Goal: Task Accomplishment & Management: Use online tool/utility

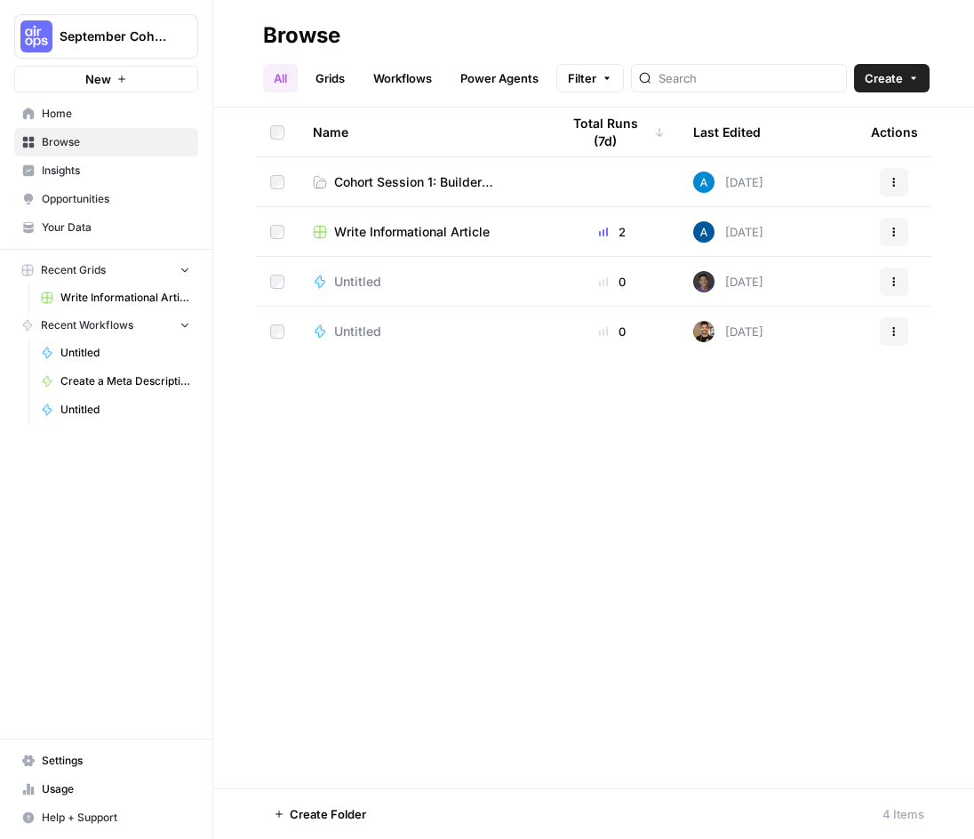
click at [454, 441] on div "Name Total Runs (7d) Last Edited Actions Cohort Session 1: Builder Exercise [DA…" at bounding box center [593, 448] width 761 height 681
click at [415, 176] on span "Cohort Session 1: Builder Exercise" at bounding box center [432, 182] width 197 height 18
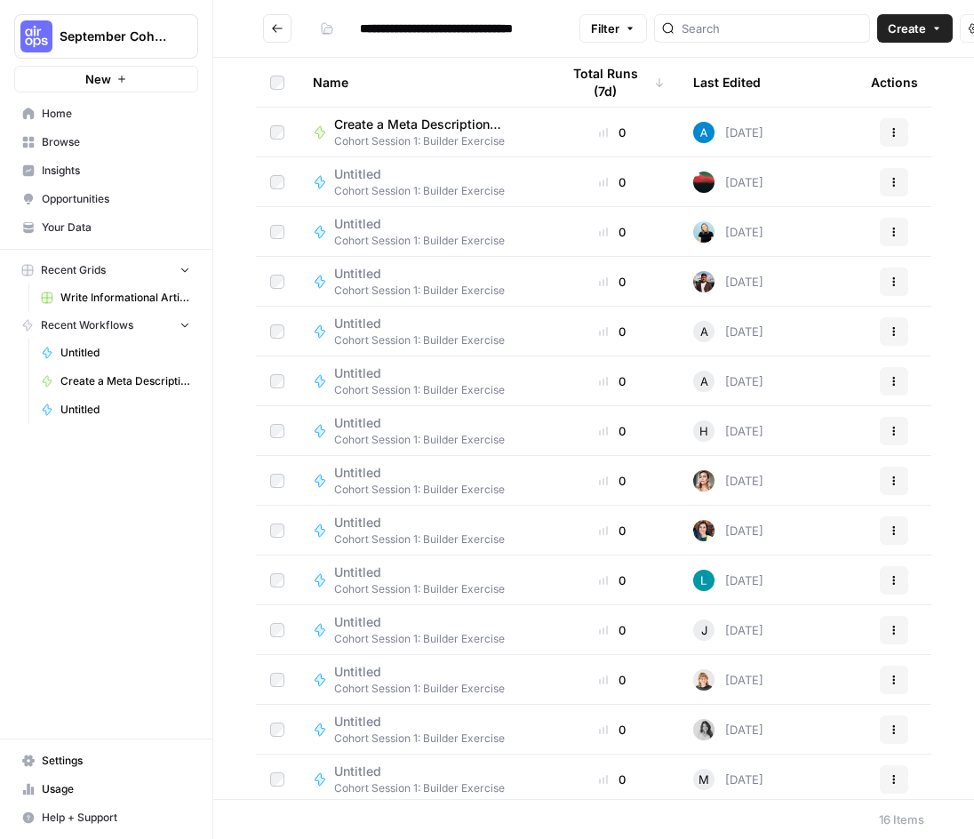
click at [428, 131] on span "Create a Meta Description ([PERSON_NAME])" at bounding box center [425, 125] width 183 height 18
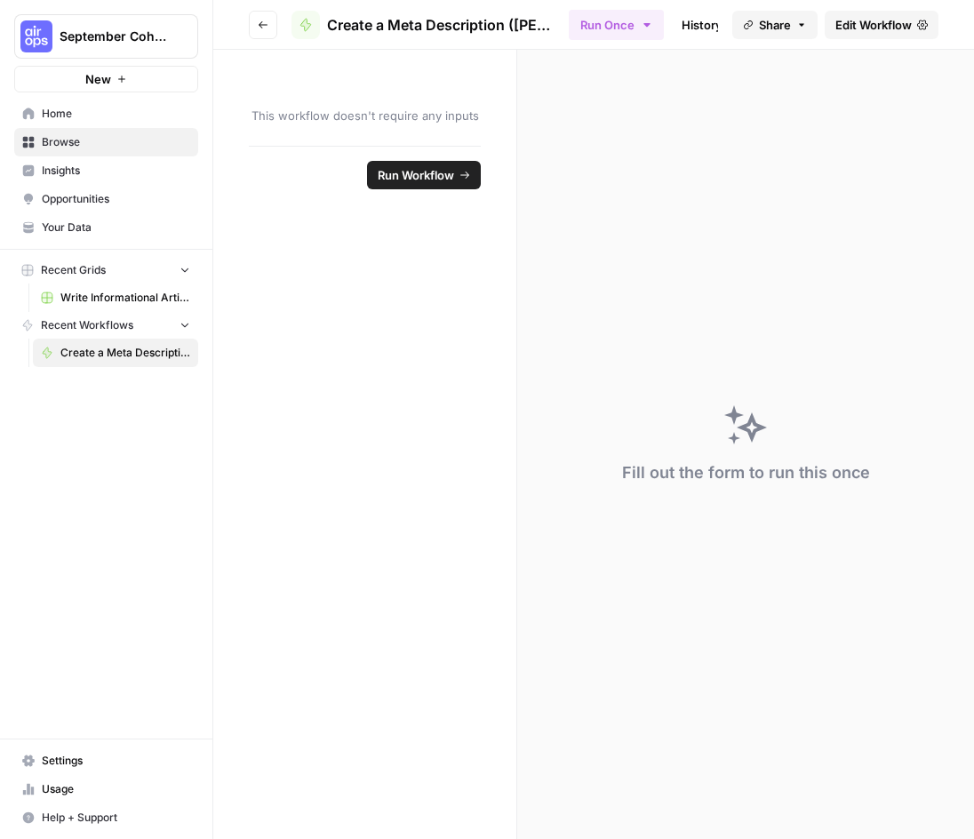
click at [633, 284] on div "Fill out the form to run this once" at bounding box center [745, 444] width 457 height 789
click at [407, 230] on form "This workflow doesn't require any inputs Run Workflow" at bounding box center [365, 444] width 304 height 789
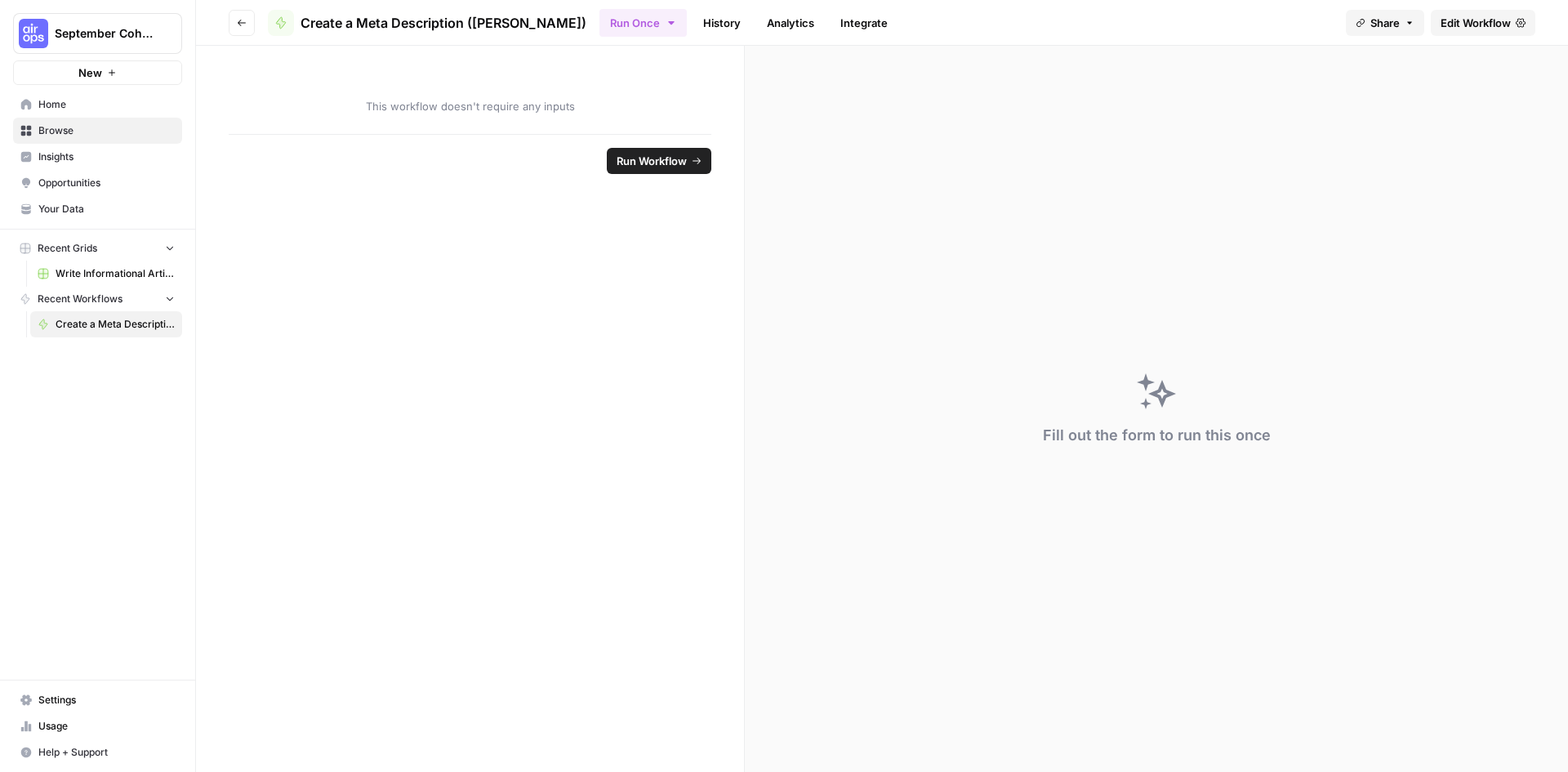
click at [486, 20] on span "Create a Meta Description ([PERSON_NAME])" at bounding box center [443, 22] width 286 height 19
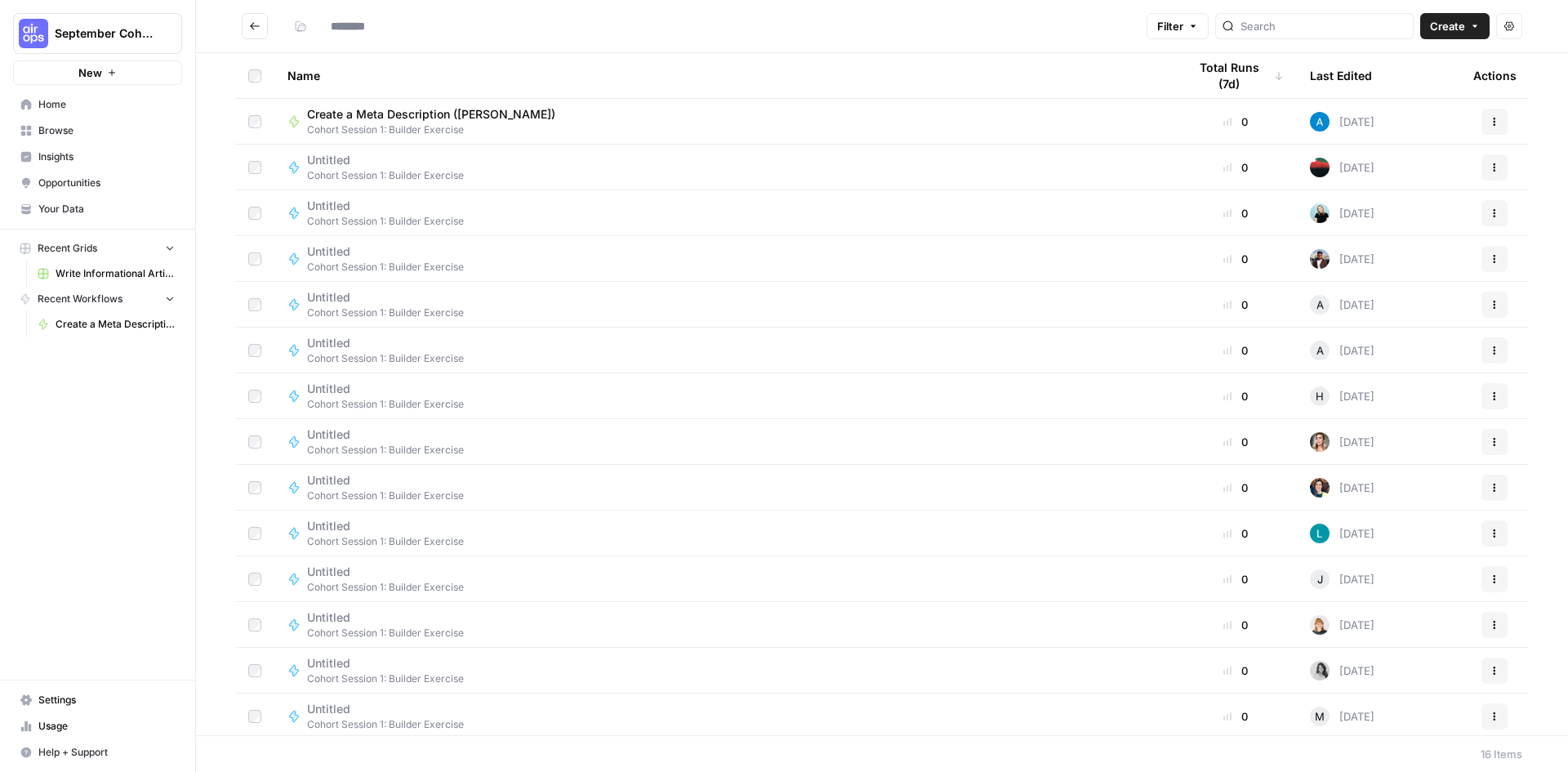
type input "**********"
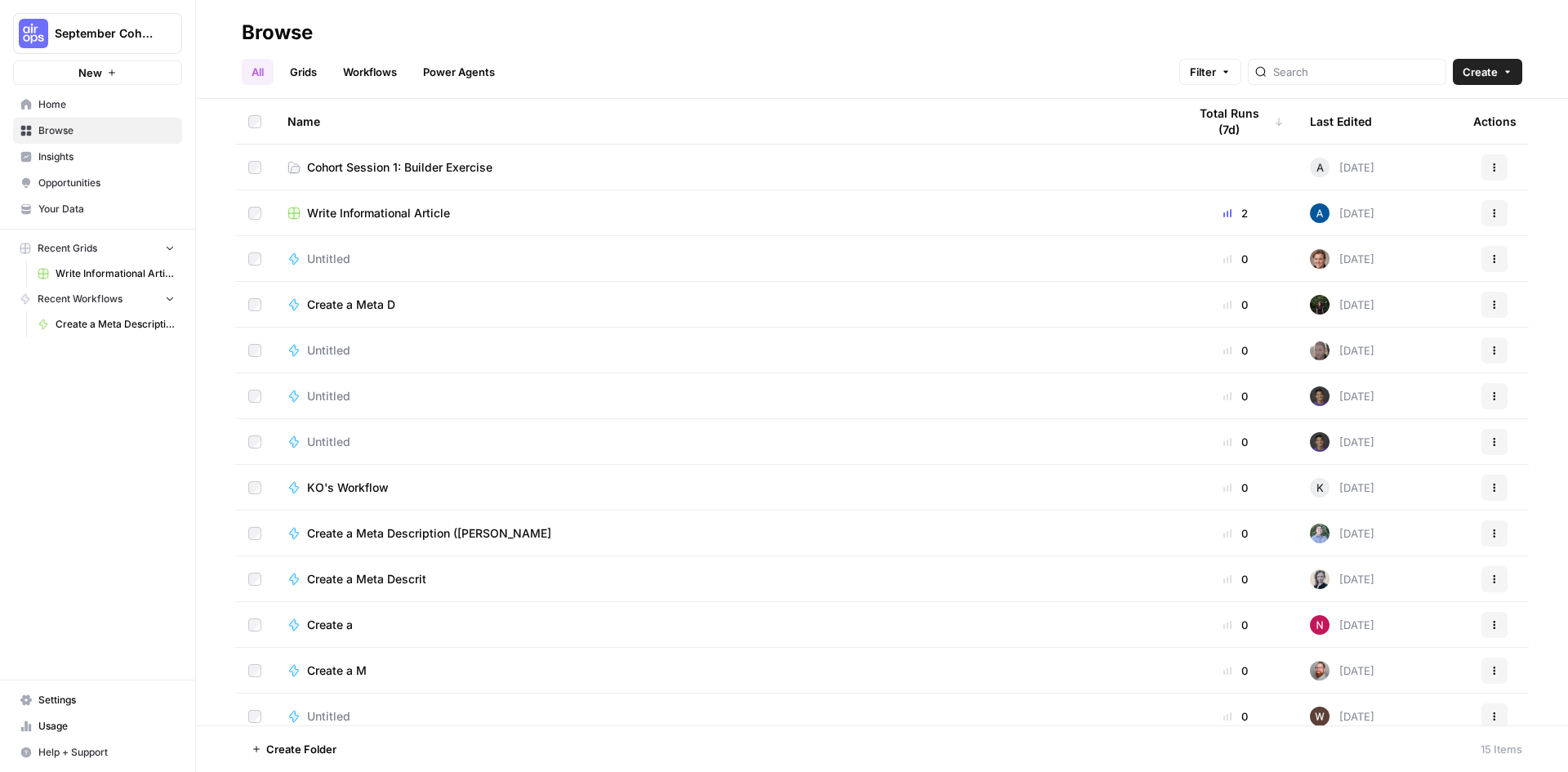
click at [376, 165] on span "Cohort Session 1: Builder Exercise" at bounding box center [400, 167] width 186 height 17
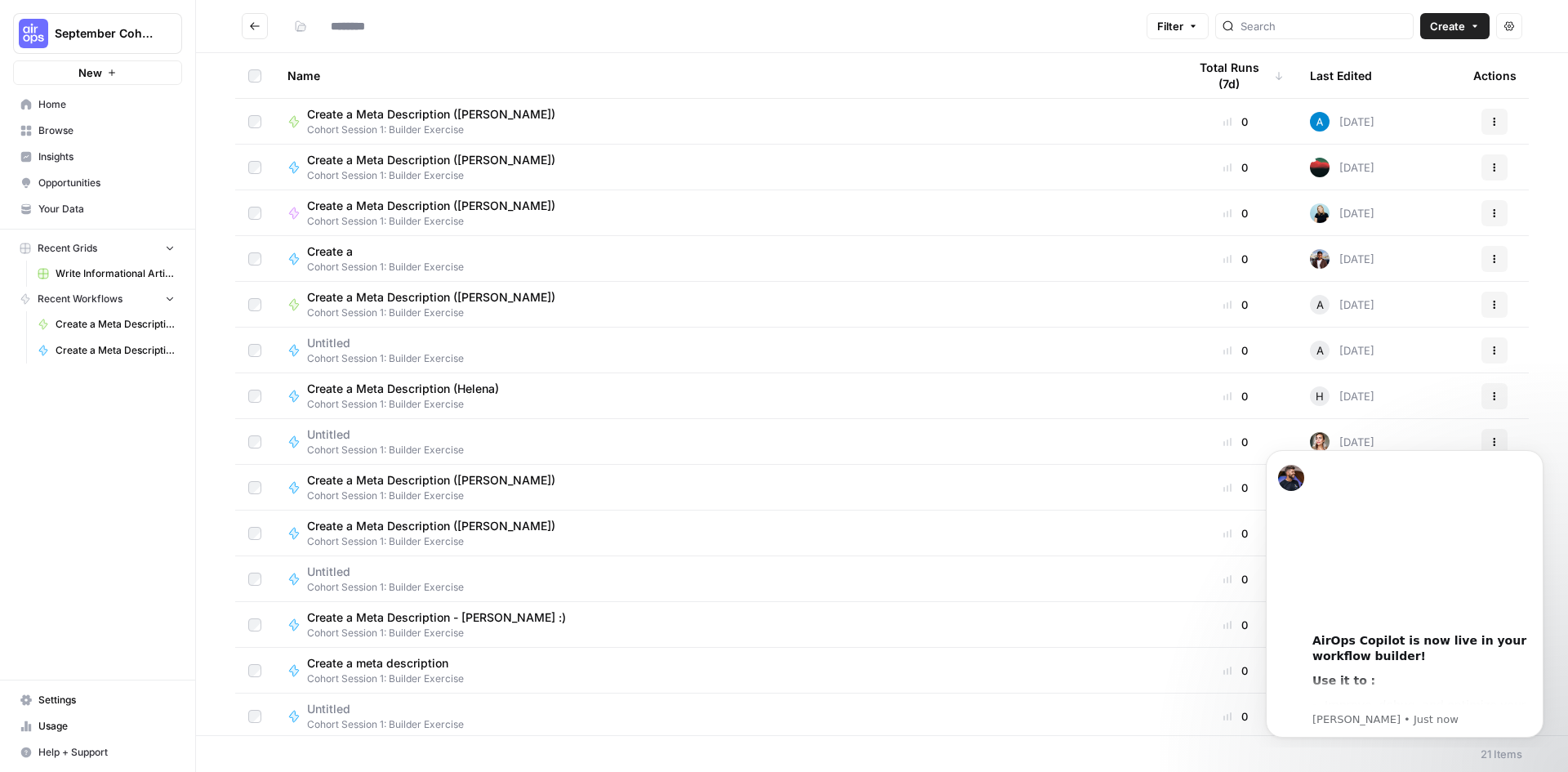
type input "**********"
click at [1451, 19] on span "Create" at bounding box center [1447, 27] width 35 height 17
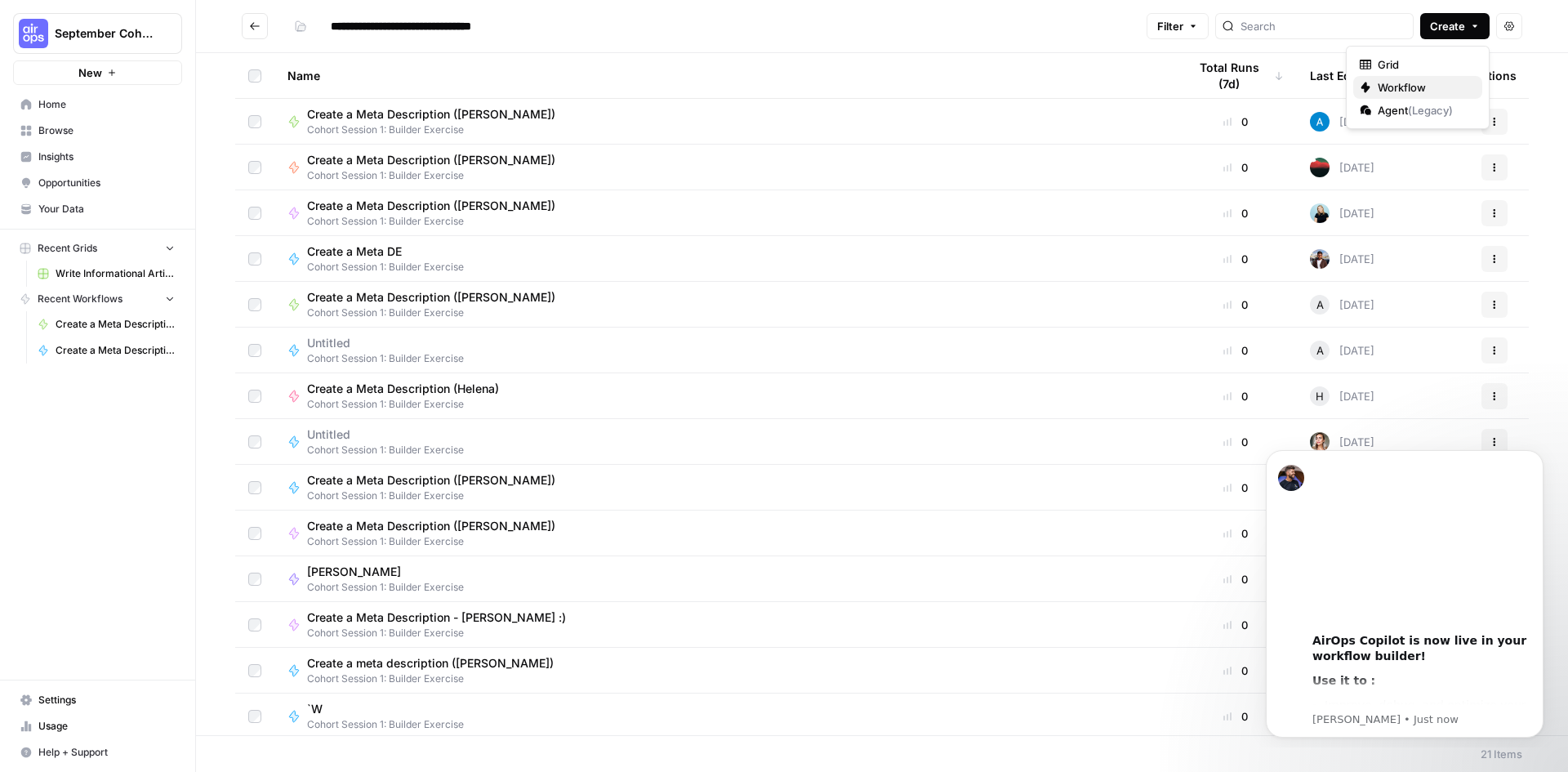
click at [1408, 81] on span "Workflow" at bounding box center [1424, 87] width 92 height 17
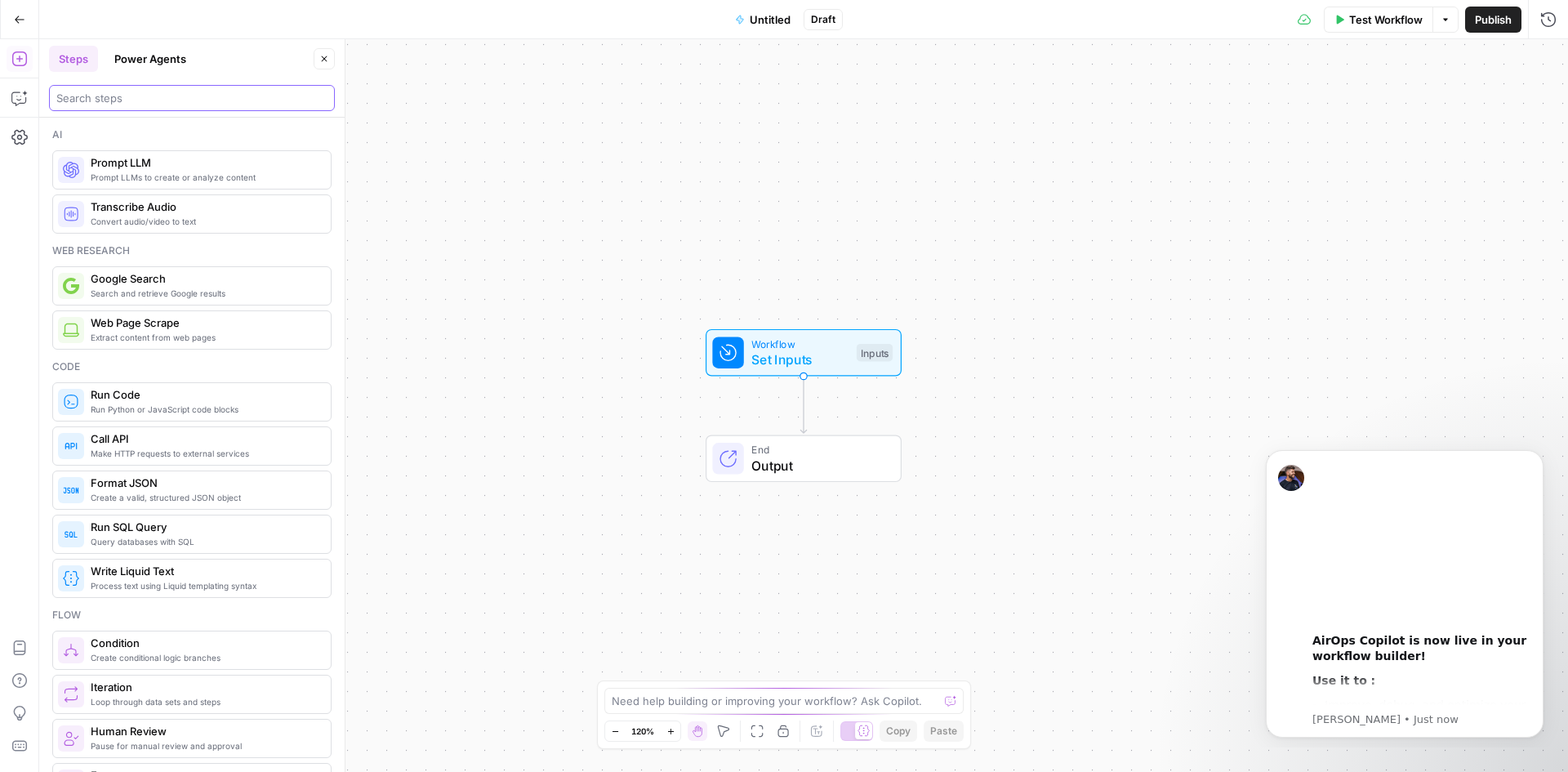
click at [215, 94] on input "search" at bounding box center [191, 98] width 271 height 17
click at [728, 14] on button "Untitled" at bounding box center [762, 19] width 75 height 26
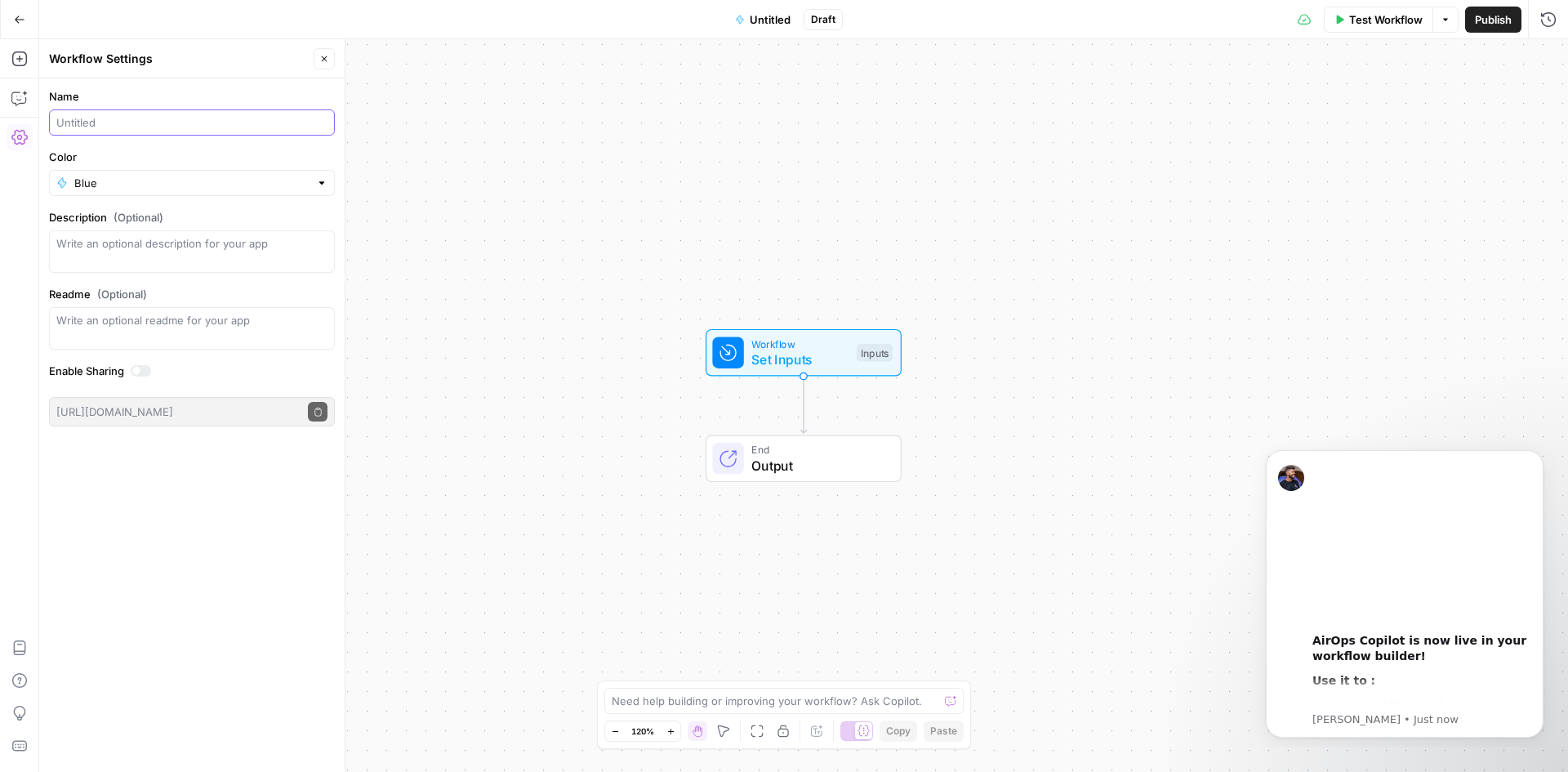
click at [299, 127] on input "Name" at bounding box center [191, 122] width 271 height 17
click at [275, 121] on input "Create" at bounding box center [191, 122] width 271 height 17
type input "Create a Meta Description ([PERSON_NAME])"
click at [816, 379] on div "Workflow Set Inputs Inputs Test Step End Output" at bounding box center [804, 405] width 1529 height 732
click at [804, 364] on span "Set Inputs" at bounding box center [800, 358] width 97 height 19
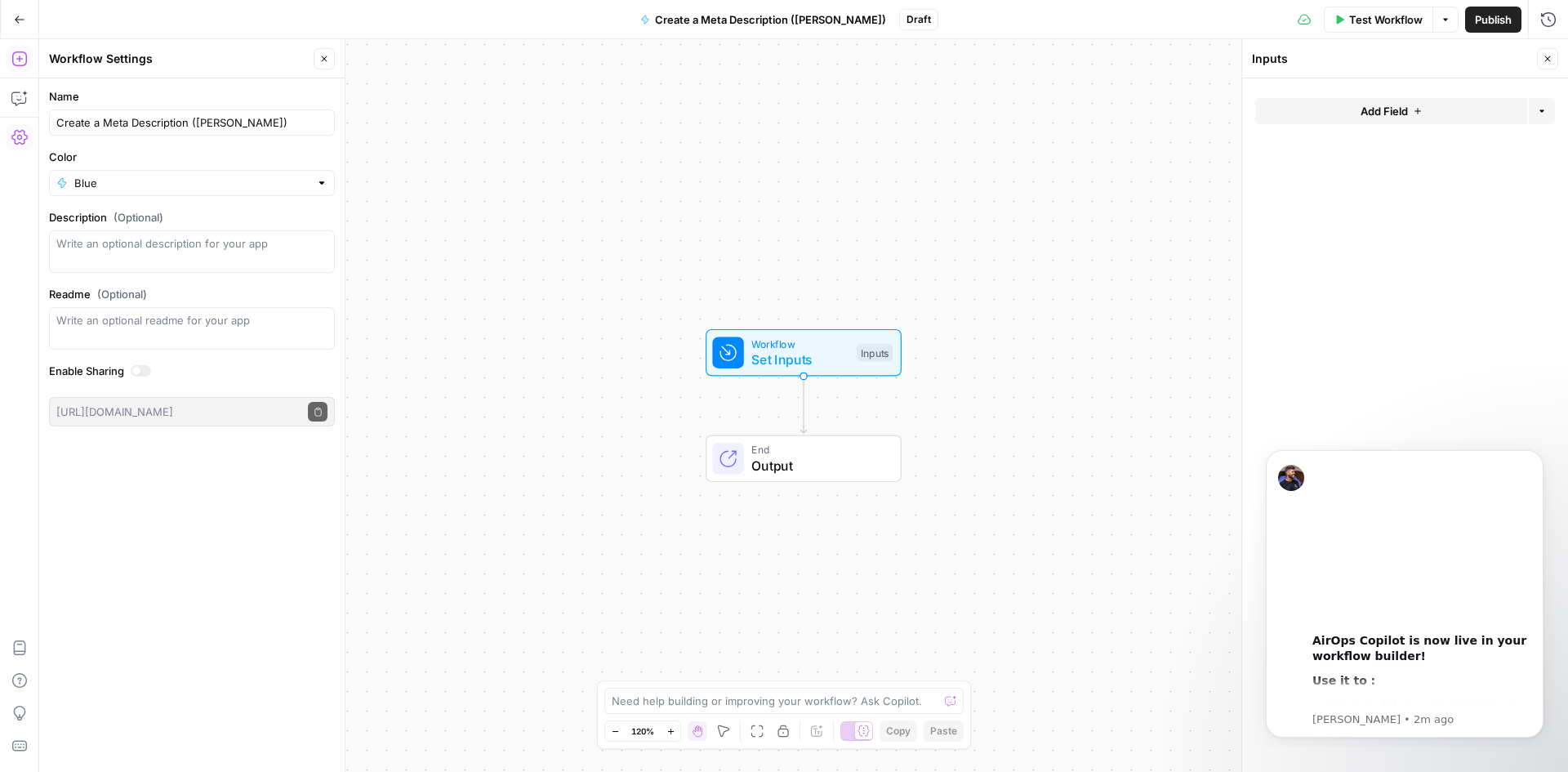
click at [1407, 119] on button "Add Field" at bounding box center [1391, 111] width 272 height 26
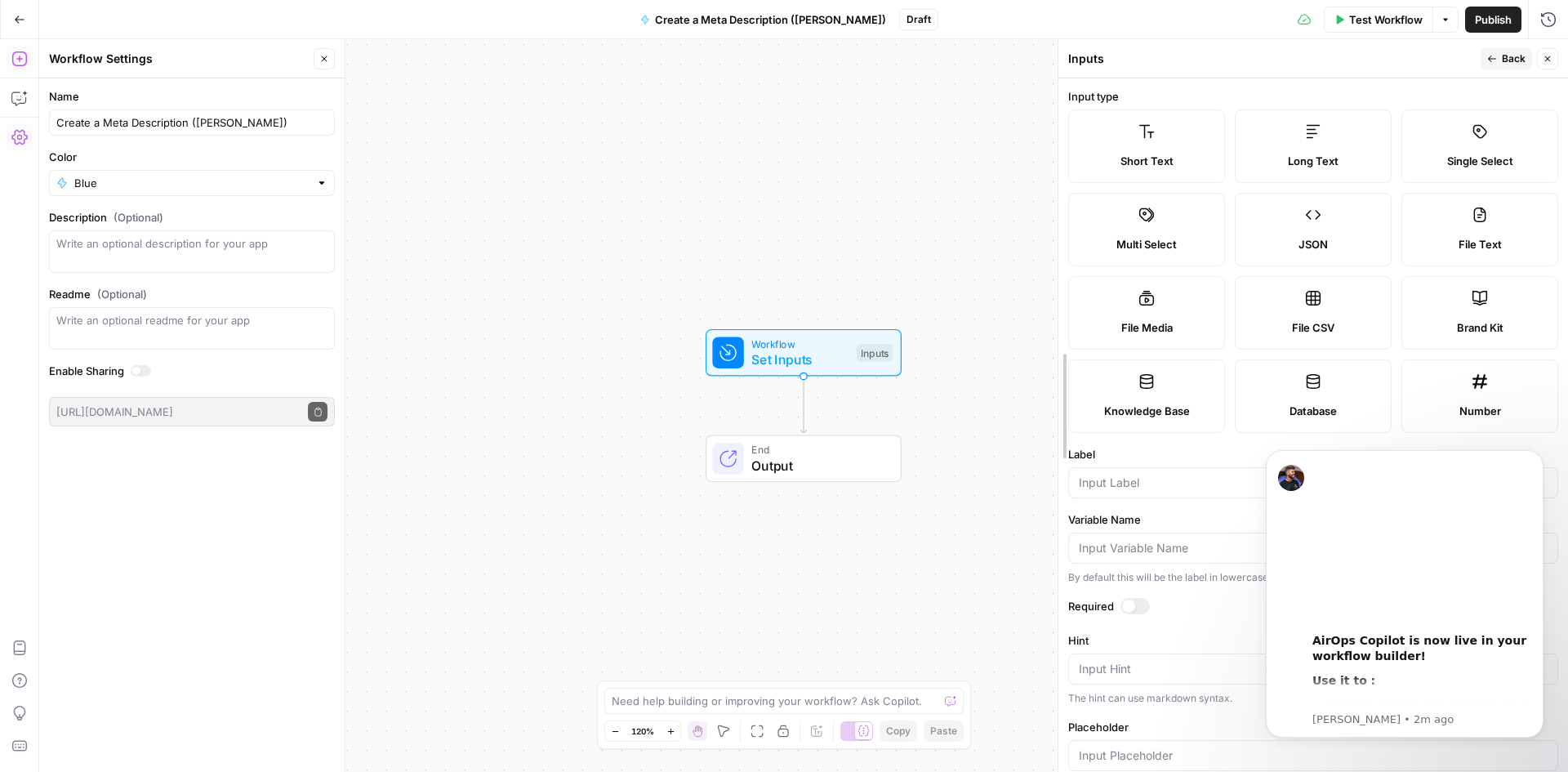
drag, startPoint x: 1238, startPoint y: 205, endPoint x: 1055, endPoint y: 199, distance: 183.1
click at [1055, 199] on div at bounding box center [1058, 405] width 17 height 732
click at [1541, 453] on icon "Dismiss notification" at bounding box center [1539, 455] width 9 height 9
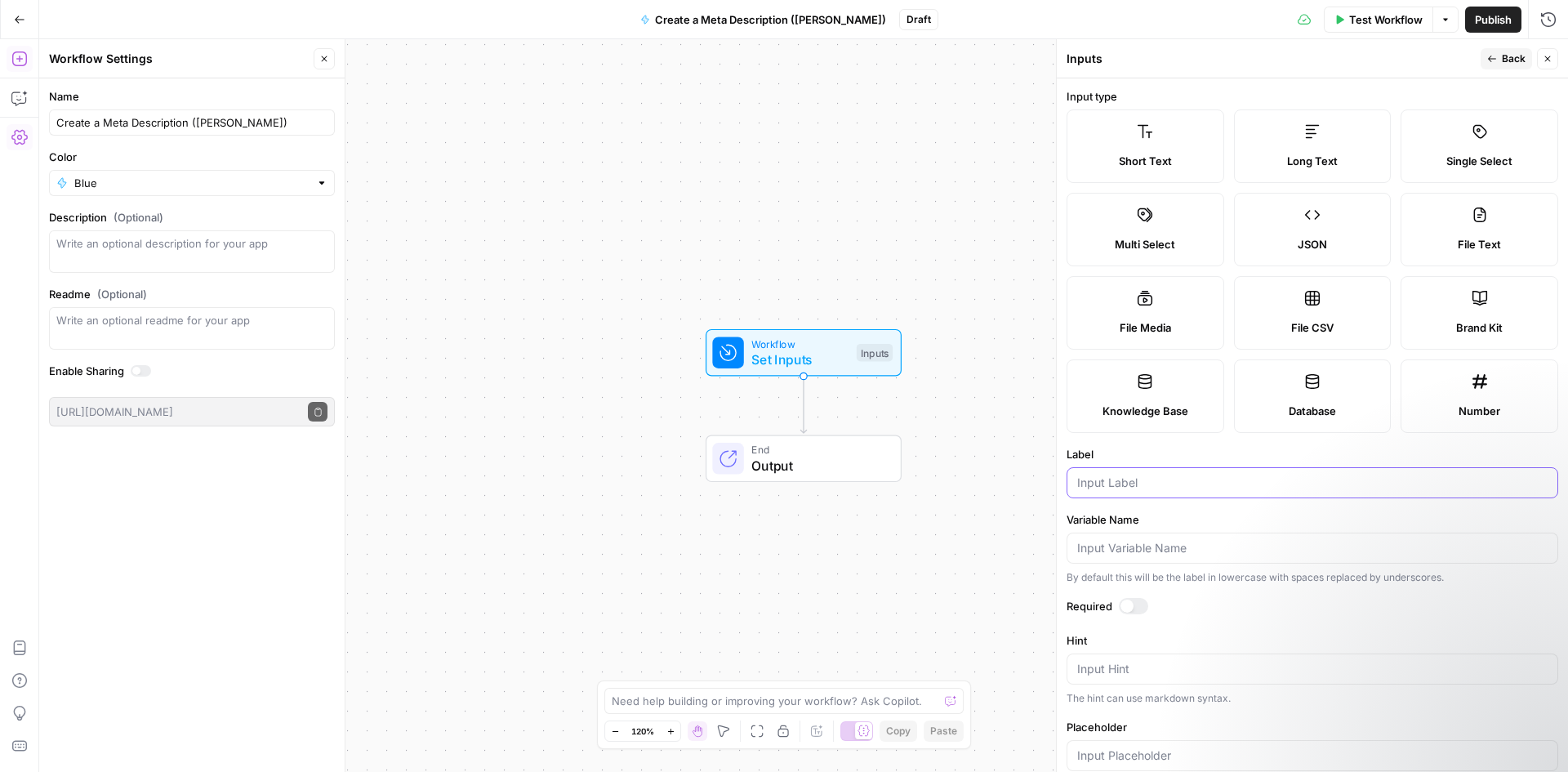
click at [1188, 480] on input "Label" at bounding box center [1312, 482] width 470 height 17
click at [1133, 149] on label "Short Text" at bounding box center [1145, 146] width 158 height 74
click at [1156, 170] on label "Short Text" at bounding box center [1145, 146] width 158 height 74
click at [1130, 482] on input "Label" at bounding box center [1312, 482] width 470 height 17
paste input "[URL][DOMAIN_NAME]"
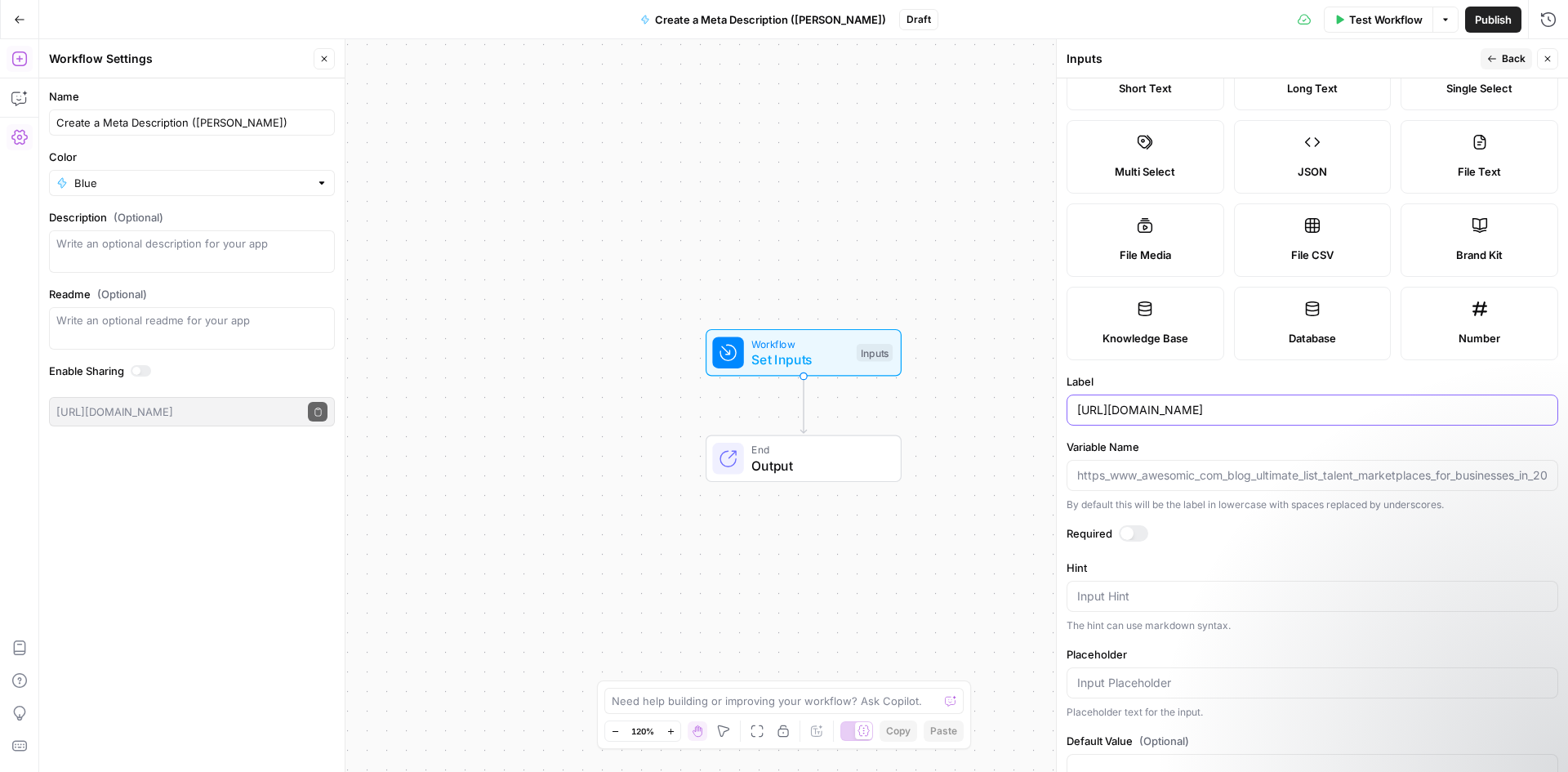
scroll to position [82, 0]
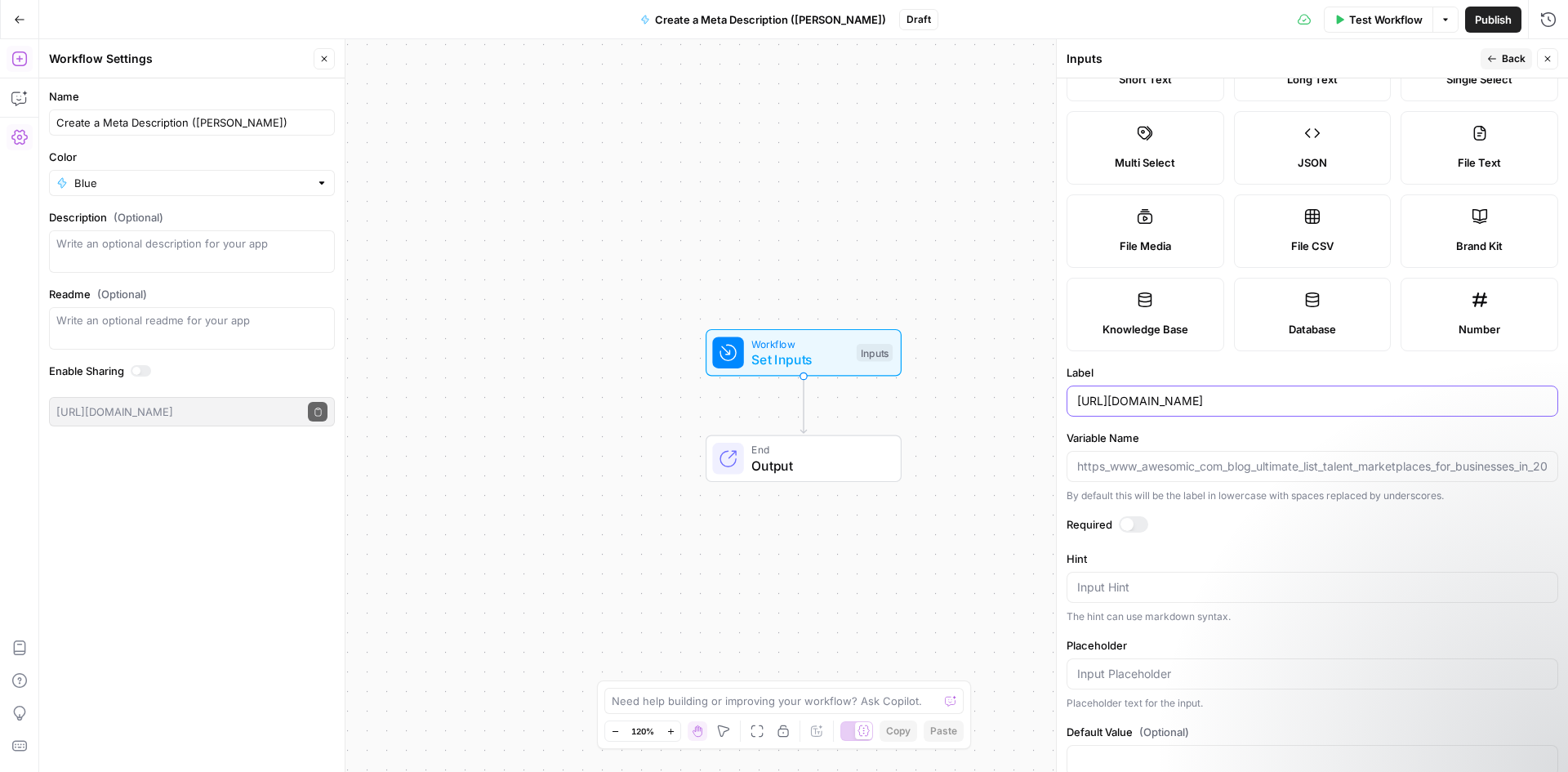
type input "[URL][DOMAIN_NAME]"
click at [1547, 55] on icon "button" at bounding box center [1547, 59] width 10 height 10
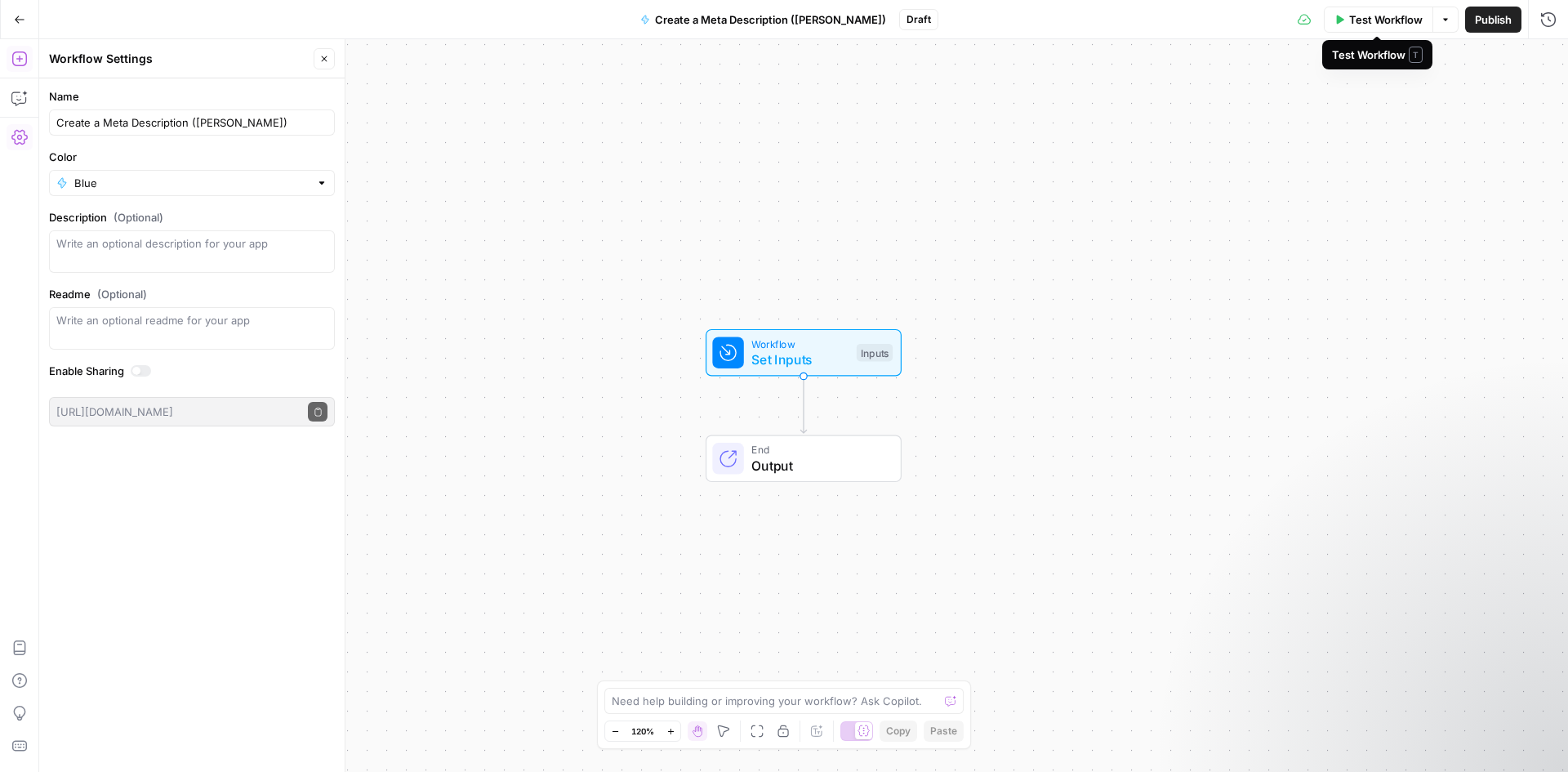
click at [1388, 28] on button "Test Workflow" at bounding box center [1378, 19] width 109 height 26
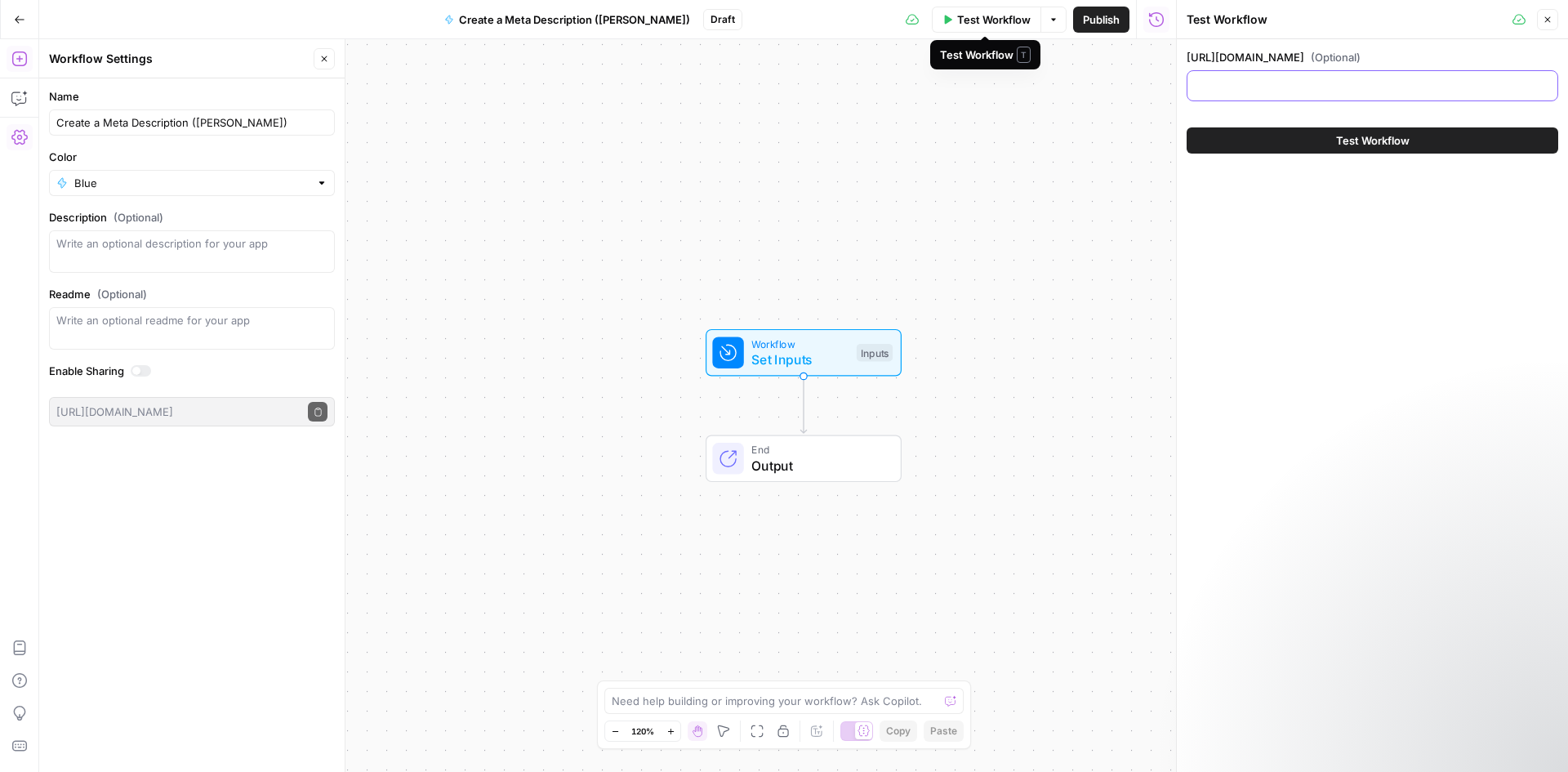
click at [1253, 86] on input "https://www.awesomic.com/blog/ultimate-list-talent-marketplaces-for-businesses-…" at bounding box center [1371, 85] width 350 height 17
click at [1253, 85] on input "https://www.awesomic.com/blog/ultimate-list-talent-marketplaces-for-businesses-…" at bounding box center [1371, 85] width 350 height 17
click at [21, 55] on icon "button" at bounding box center [19, 59] width 17 height 17
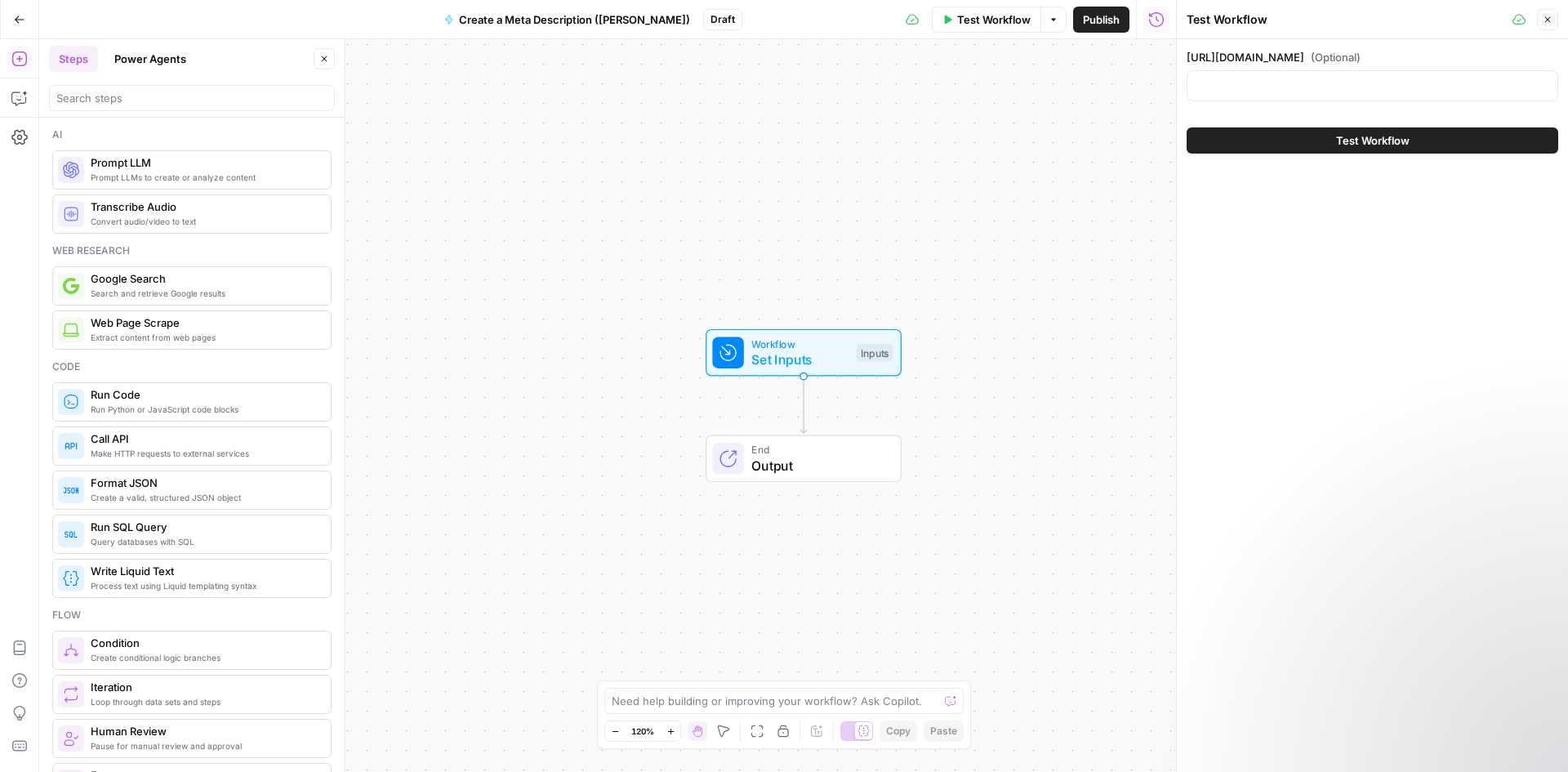
click at [172, 111] on header "Steps Power Agents Close" at bounding box center [192, 78] width 305 height 78
click at [1048, 18] on icon "button" at bounding box center [1053, 19] width 10 height 10
click at [1021, 163] on div "Workflow Set Inputs Inputs End Output" at bounding box center [607, 405] width 1136 height 732
click at [122, 106] on input "search" at bounding box center [191, 98] width 271 height 17
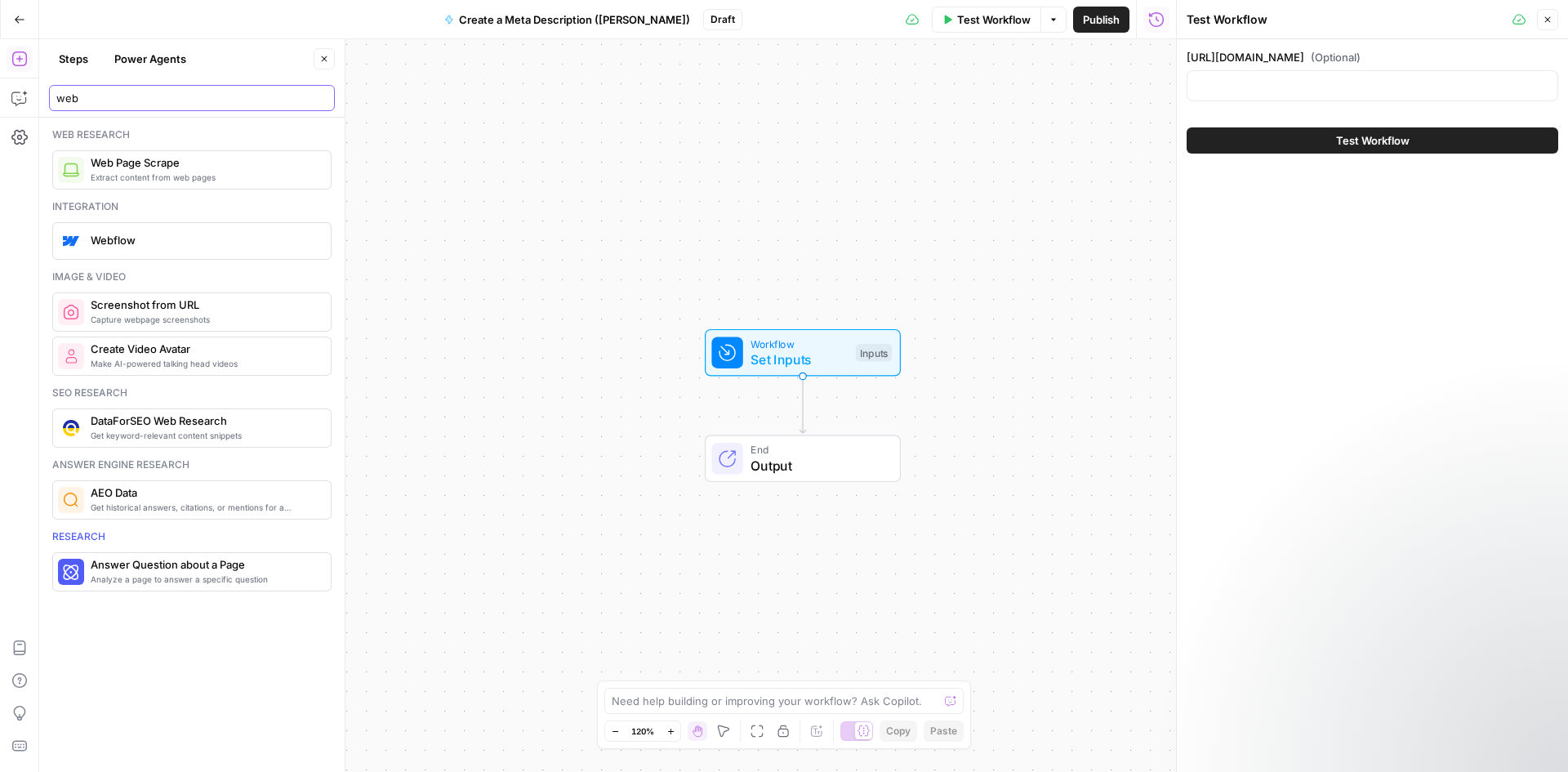
type input "web"
click at [143, 158] on span "Web Page Scrape" at bounding box center [204, 163] width 227 height 17
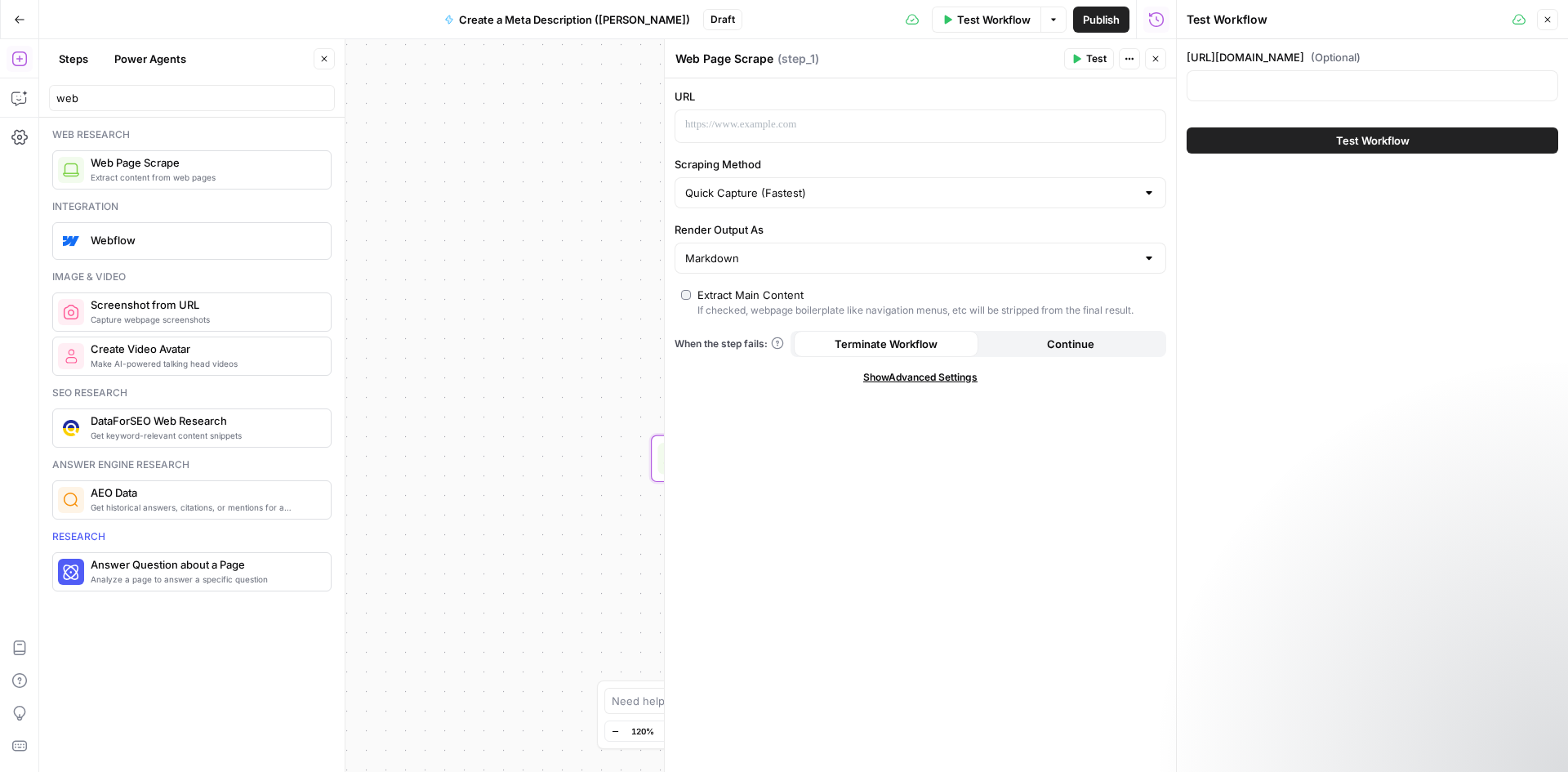
click at [1152, 62] on icon "button" at bounding box center [1155, 59] width 10 height 10
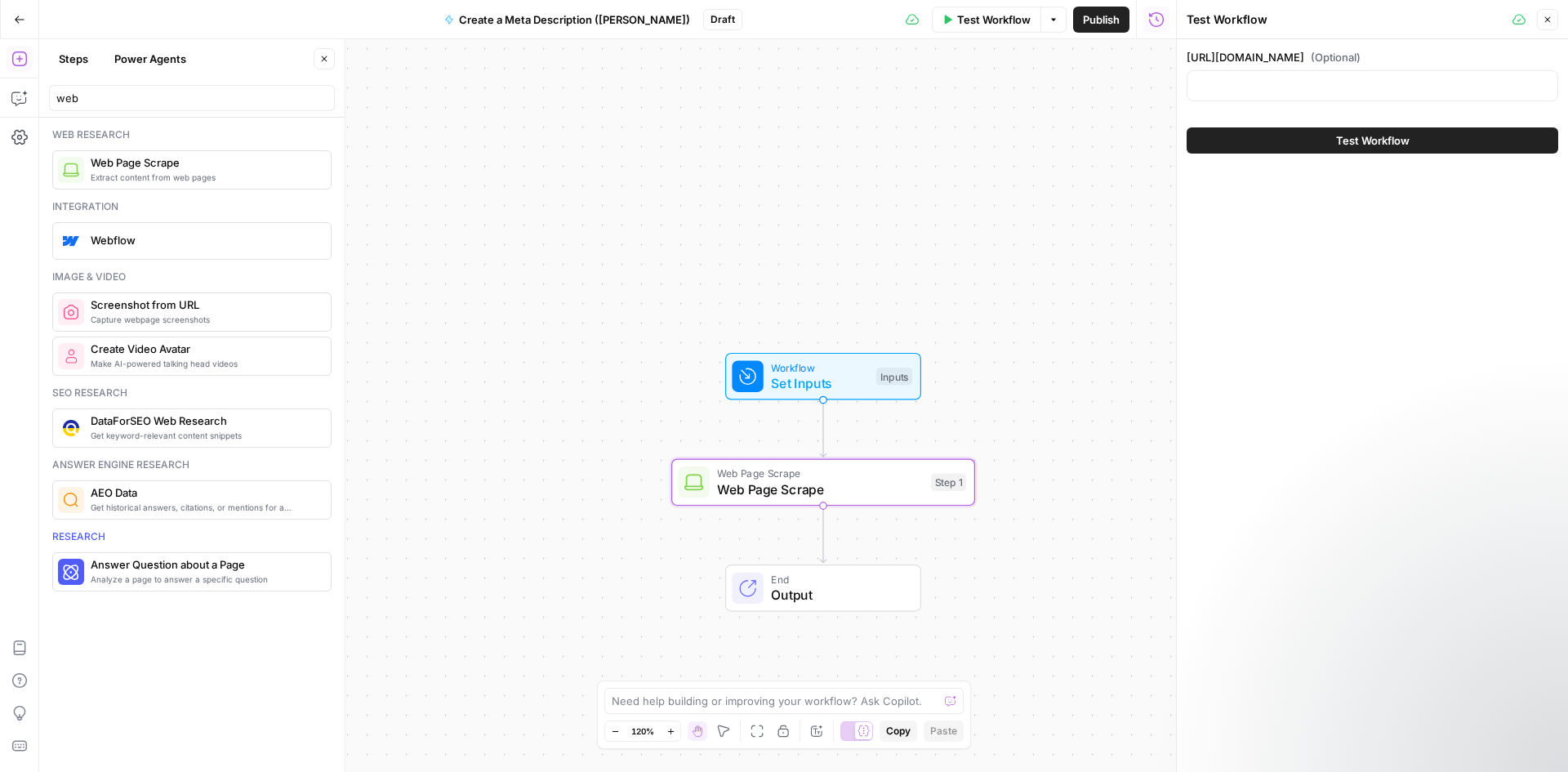
drag, startPoint x: 832, startPoint y: 408, endPoint x: 660, endPoint y: 324, distance: 191.4
click at [660, 324] on div "Workflow Set Inputs Inputs Web Page Scrape Web Page Scrape Step 1 End Output" at bounding box center [607, 405] width 1136 height 732
click at [856, 467] on span "Web Page Scrape" at bounding box center [819, 473] width 206 height 16
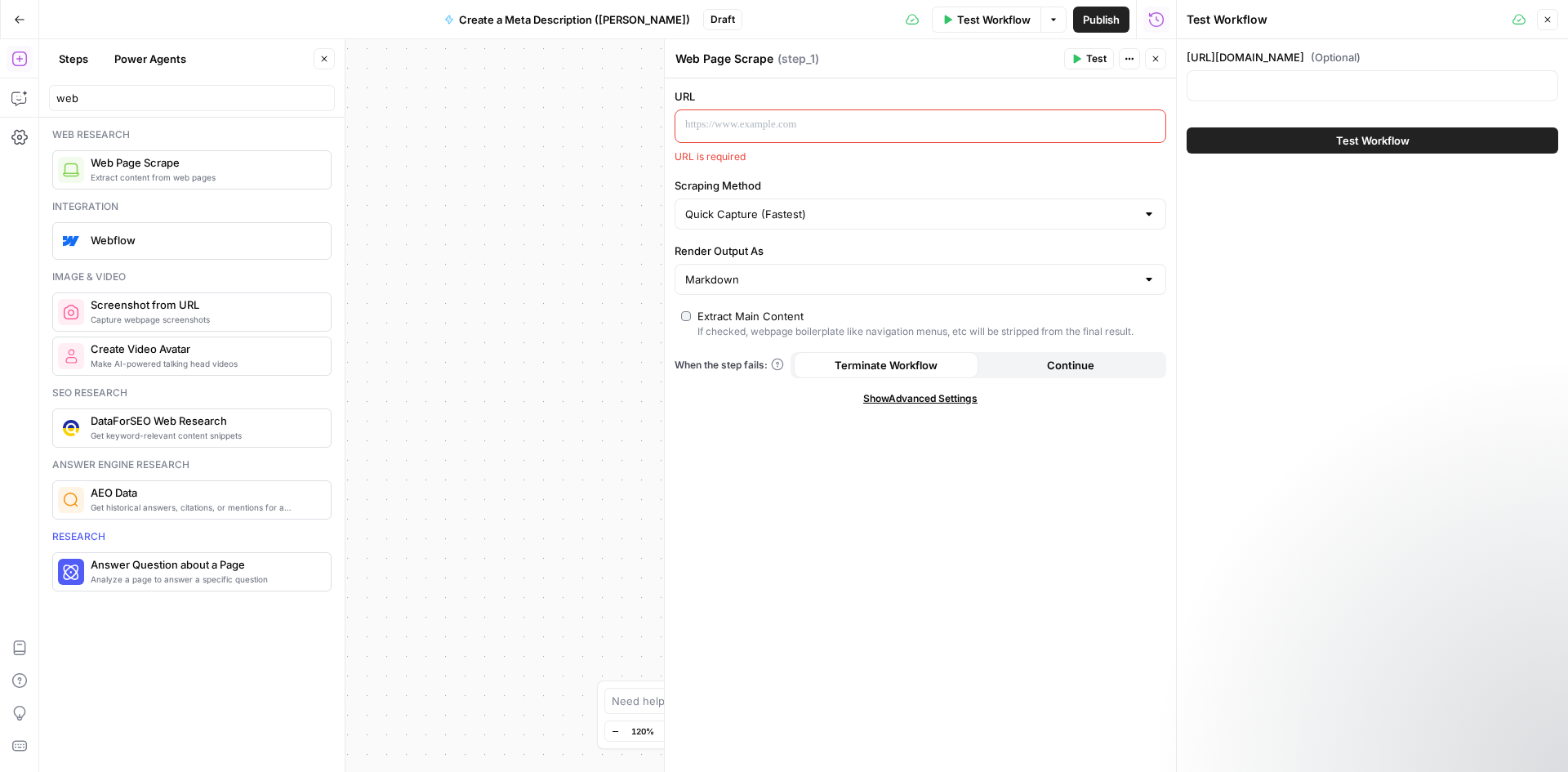
click at [937, 127] on p at bounding box center [908, 125] width 445 height 17
click at [922, 113] on div "To enrich screen reader interactions, please activate Accessibility in Grammarl…" at bounding box center [907, 126] width 464 height 32
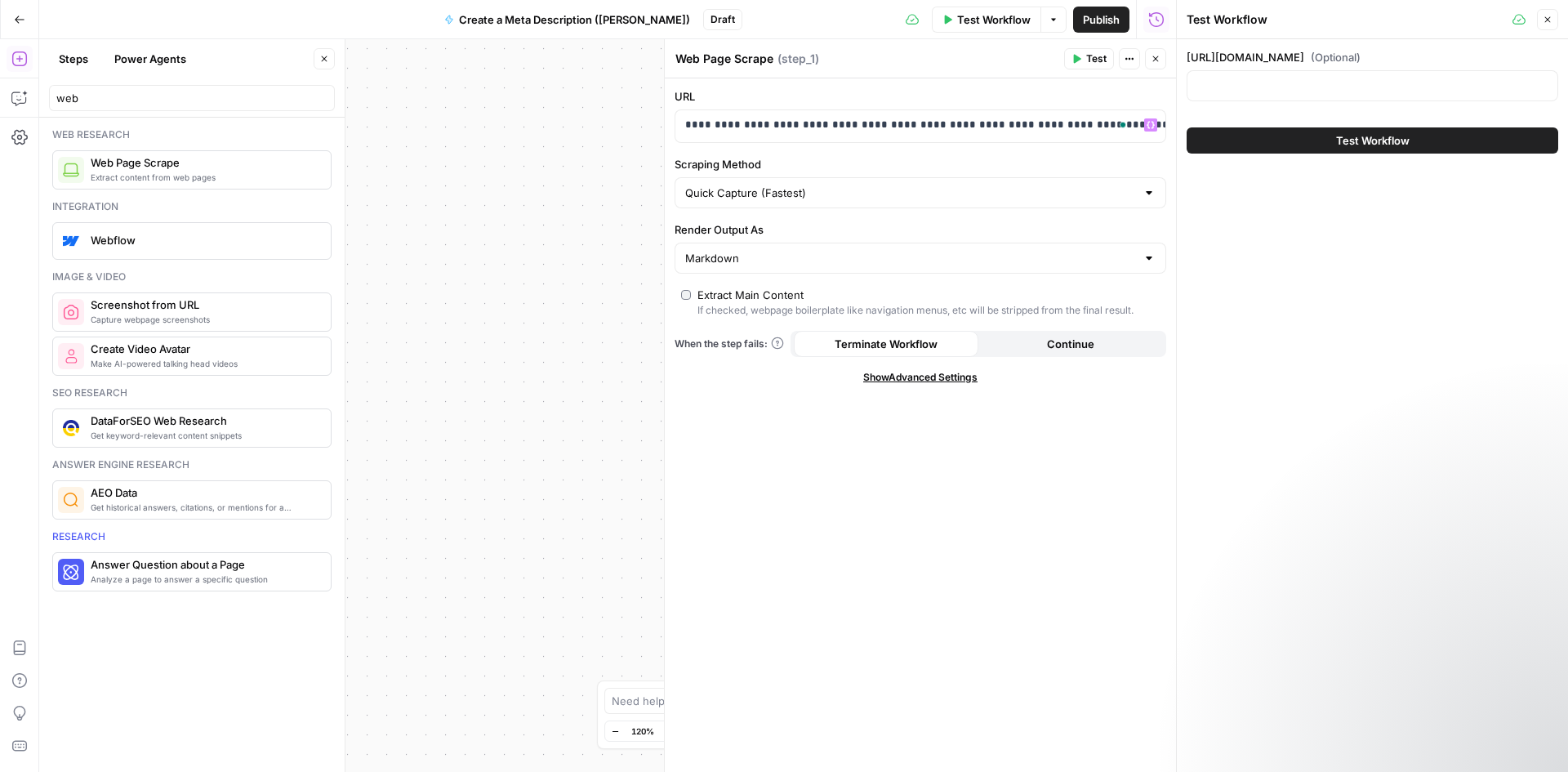
click at [1269, 57] on label "https://www.awesomic.com/blog/ultimate-list-talent-marketplaces-for-businesses-…" at bounding box center [1372, 57] width 371 height 17
click at [1269, 77] on input "https://www.awesomic.com/blog/ultimate-list-talent-marketplaces-for-businesses-…" at bounding box center [1371, 85] width 350 height 17
click at [1022, 170] on label "Scraping Method" at bounding box center [919, 165] width 491 height 17
click at [1022, 185] on input "Quick Capture (Fastest)" at bounding box center [910, 193] width 451 height 17
type input "Quick Capture (Fastest)"
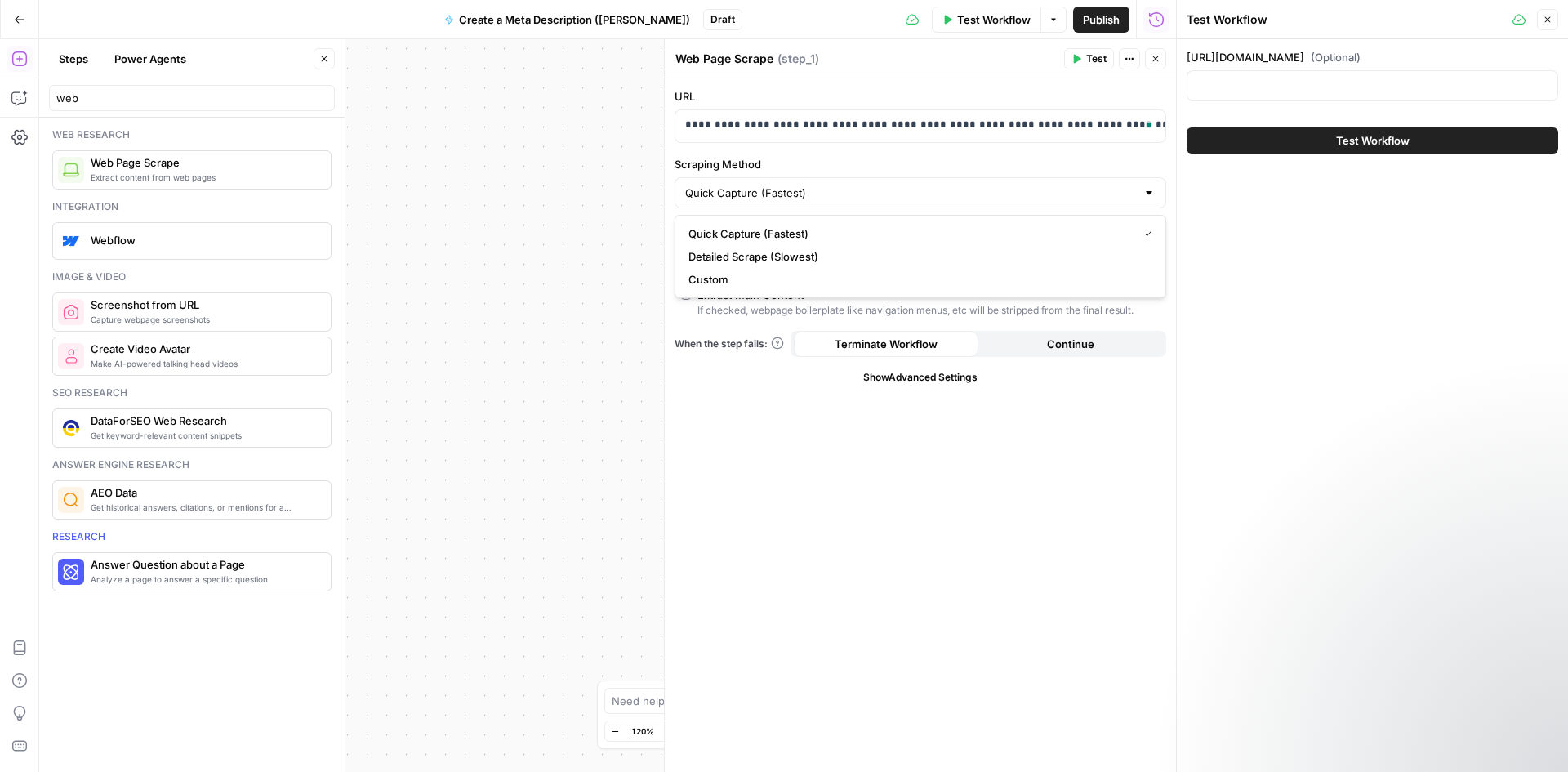
click at [988, 153] on div "**********" at bounding box center [920, 425] width 511 height 694
click at [1265, 59] on label "https://www.awesomic.com/blog/ultimate-list-talent-marketplaces-for-businesses-…" at bounding box center [1372, 57] width 371 height 17
click at [1265, 77] on input "https://www.awesomic.com/blog/ultimate-list-talent-marketplaces-for-businesses-…" at bounding box center [1371, 85] width 350 height 17
click at [1265, 59] on label "https://www.awesomic.com/blog/ultimate-list-talent-marketplaces-for-businesses-…" at bounding box center [1372, 57] width 371 height 17
click at [1265, 77] on input "https://www.awesomic.com/blog/ultimate-list-talent-marketplaces-for-businesses-…" at bounding box center [1371, 85] width 350 height 17
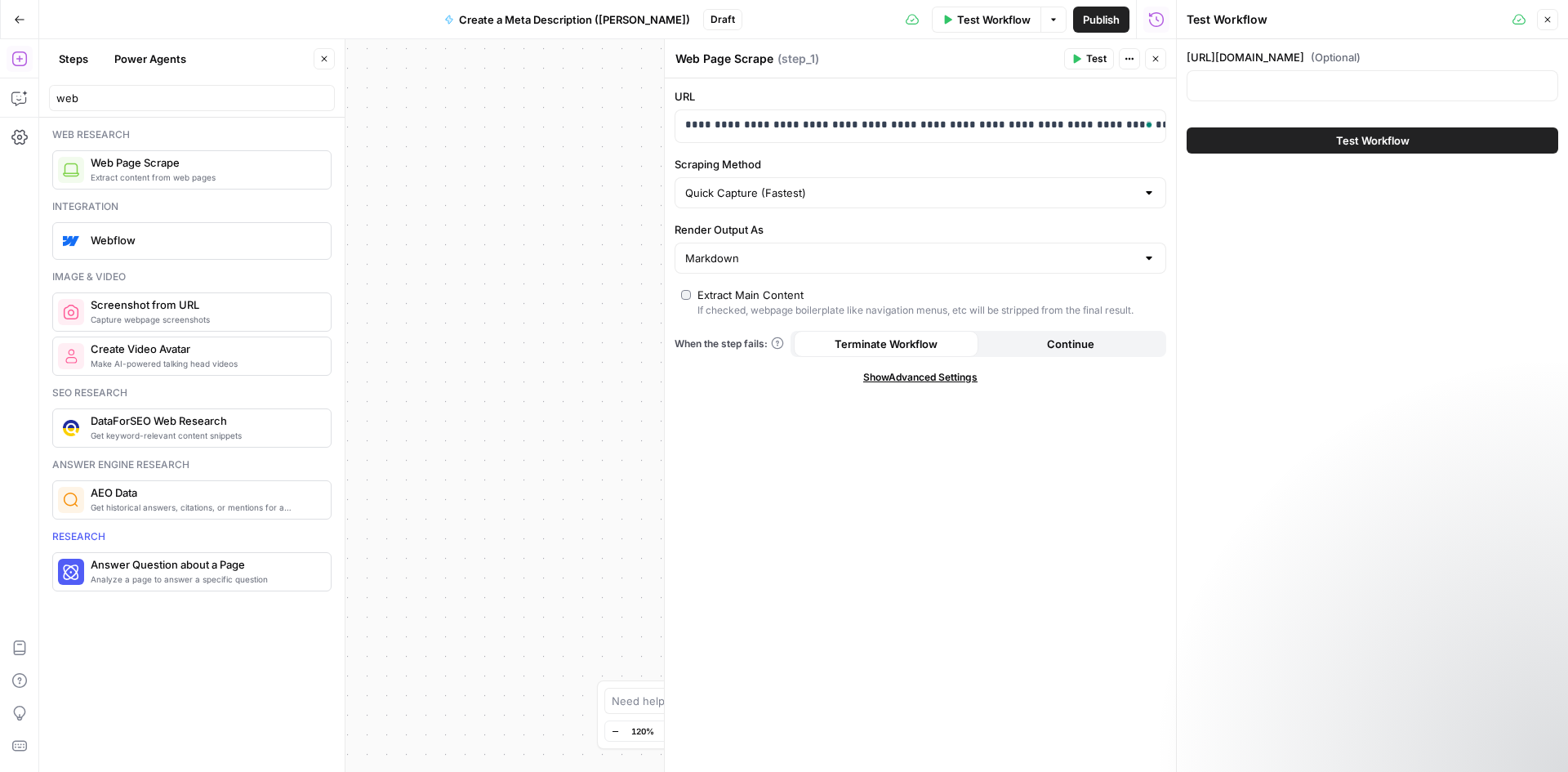
click at [1290, 54] on label "https://www.awesomic.com/blog/ultimate-list-talent-marketplaces-for-businesses-…" at bounding box center [1372, 57] width 371 height 17
click at [1290, 77] on input "https://www.awesomic.com/blog/ultimate-list-talent-marketplaces-for-businesses-…" at bounding box center [1371, 85] width 350 height 17
click at [197, 103] on input "web" at bounding box center [191, 98] width 271 height 17
click at [197, 102] on input "web" at bounding box center [191, 98] width 271 height 17
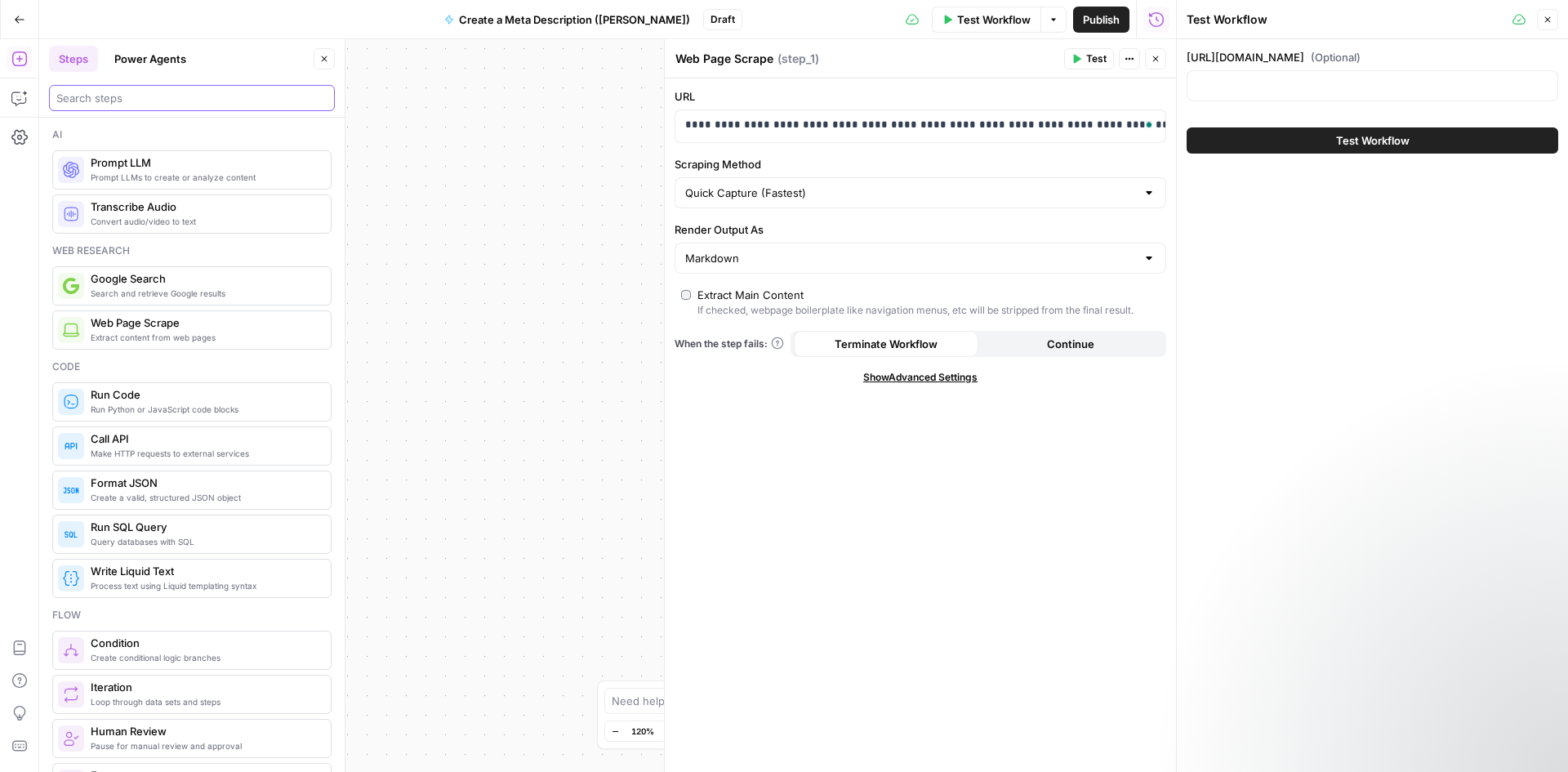
click at [288, 106] on input "search" at bounding box center [191, 98] width 271 height 17
paste input "[URL][DOMAIN_NAME]"
type input "[URL][DOMAIN_NAME]"
click at [1126, 58] on icon "button" at bounding box center [1126, 59] width 3 height 3
click at [1066, 86] on div "**********" at bounding box center [920, 425] width 511 height 694
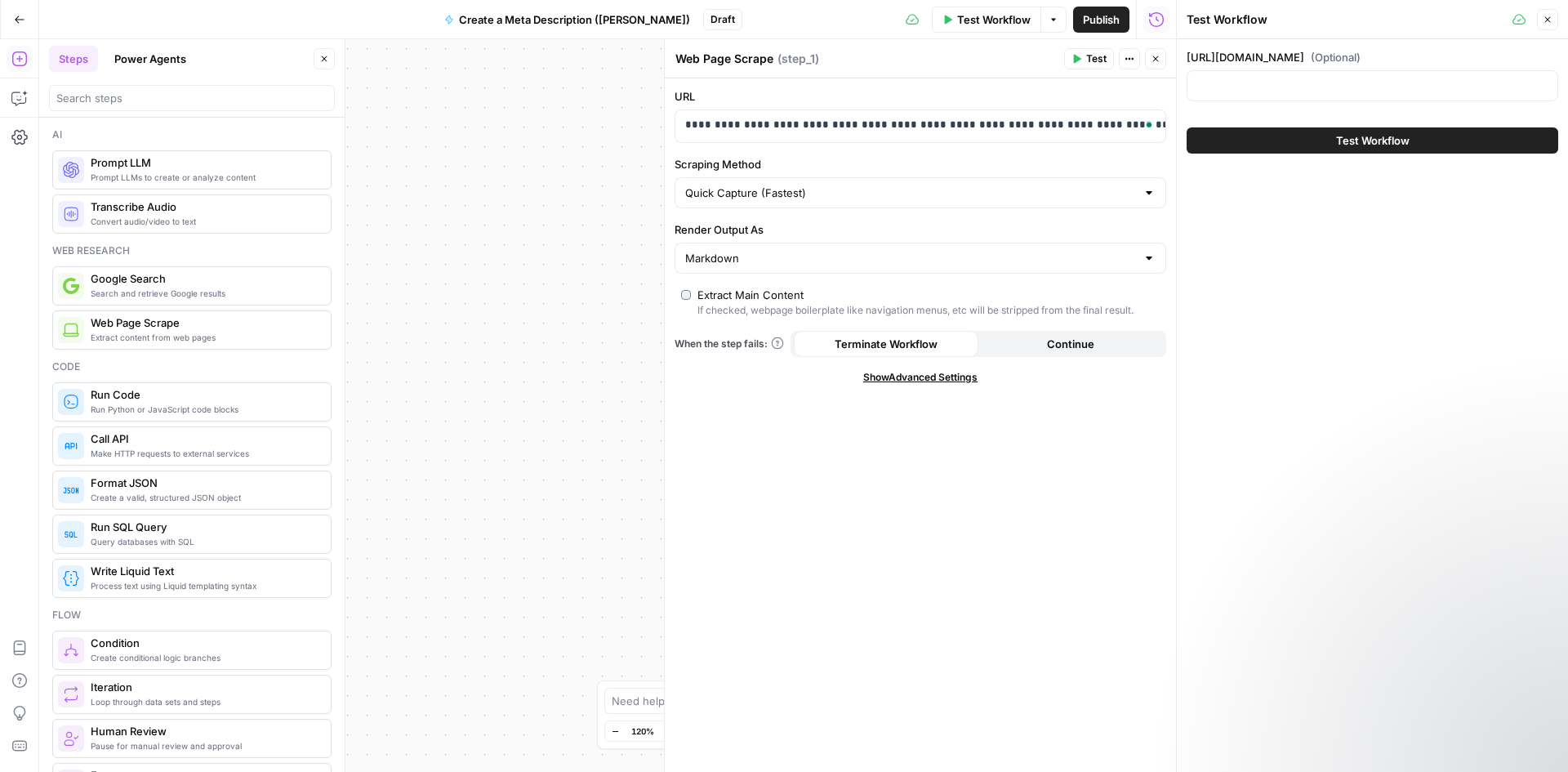
click at [580, 140] on div "Workflow Set Inputs Inputs Web Page Scrape Web Page Scrape Step 1 End Output" at bounding box center [607, 405] width 1136 height 732
click at [324, 67] on button "Close" at bounding box center [323, 58] width 21 height 21
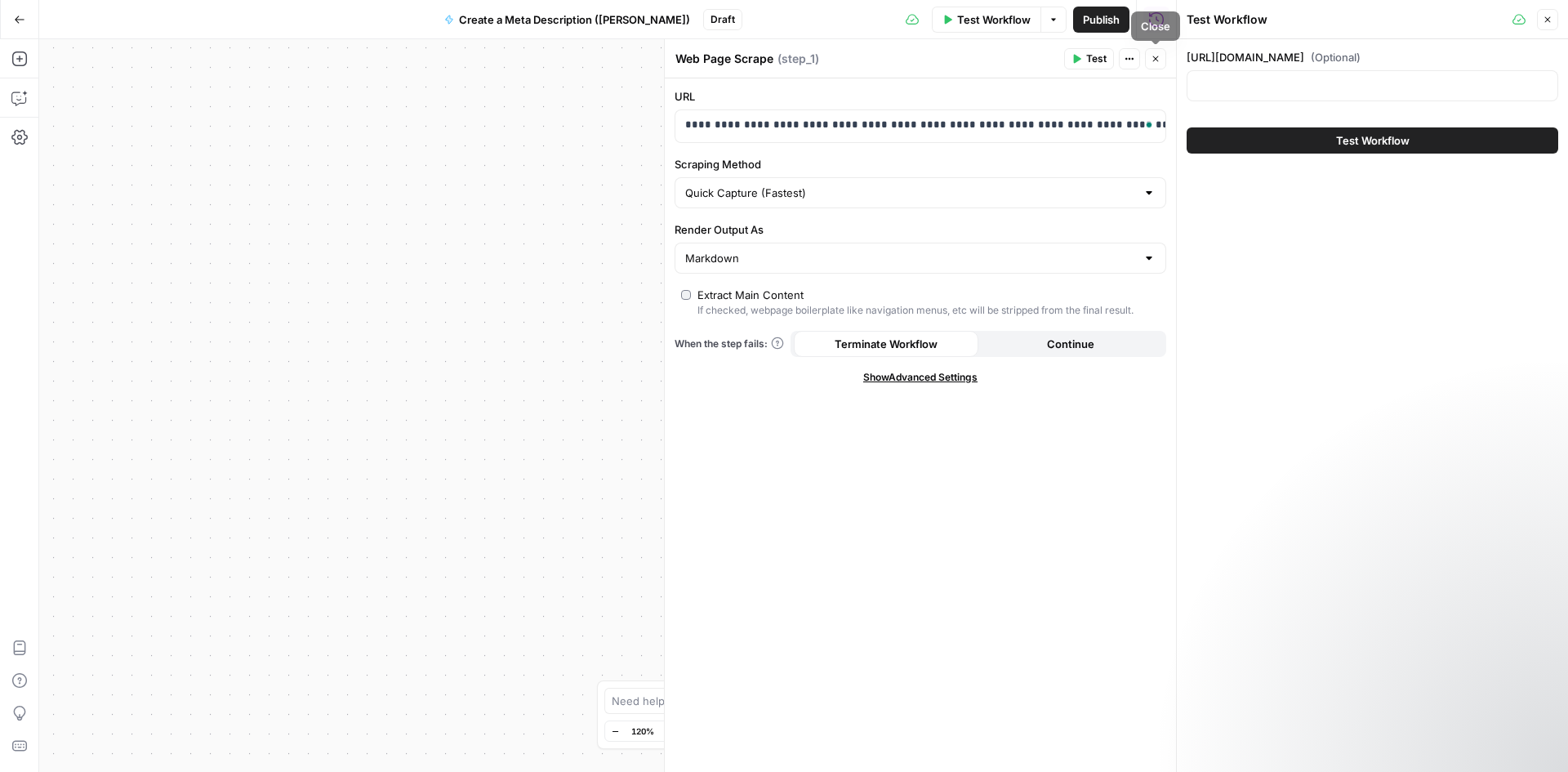
click at [1155, 53] on button "Close" at bounding box center [1155, 58] width 21 height 21
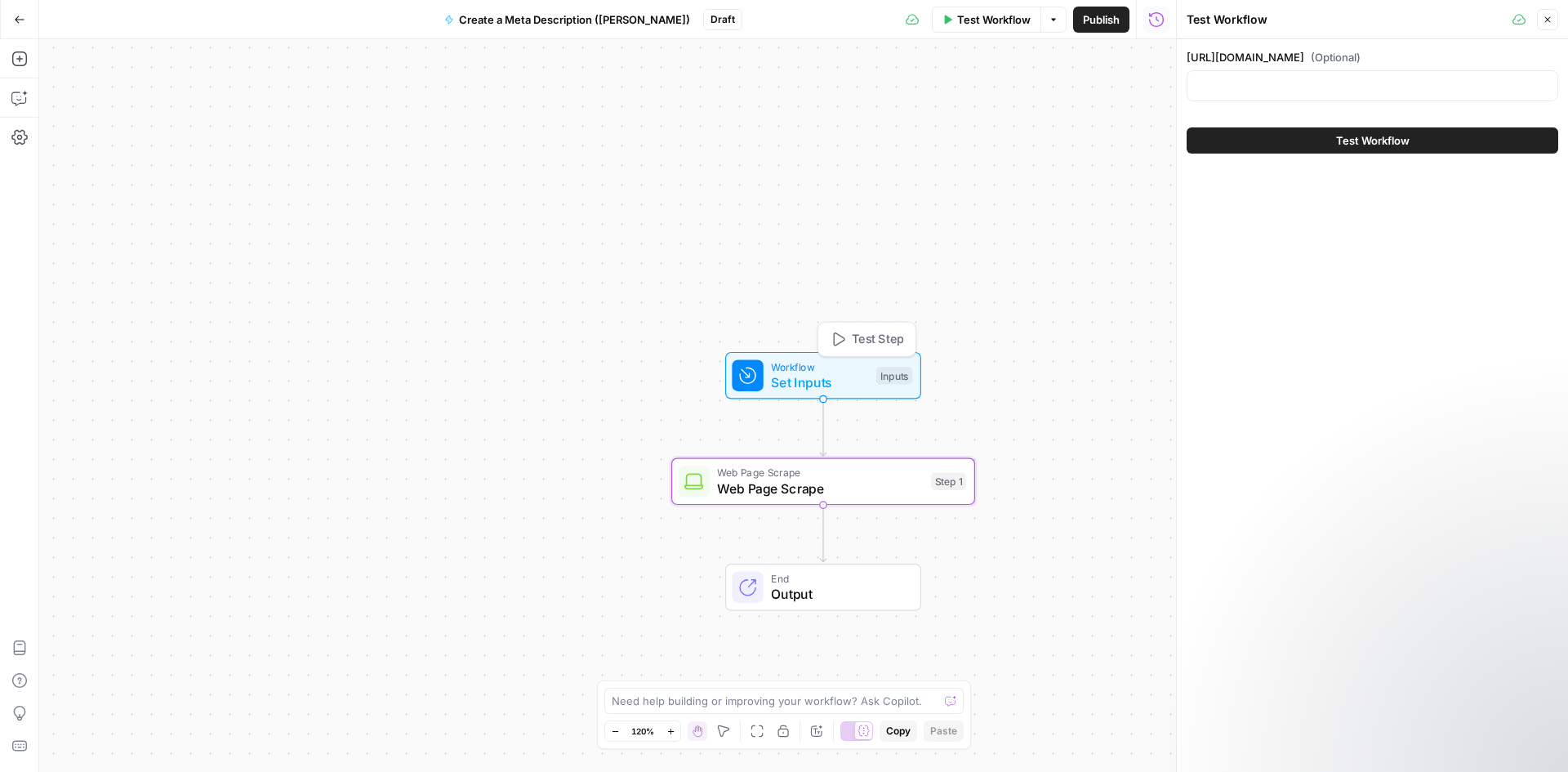
click at [795, 381] on span "Set Inputs" at bounding box center [819, 381] width 97 height 19
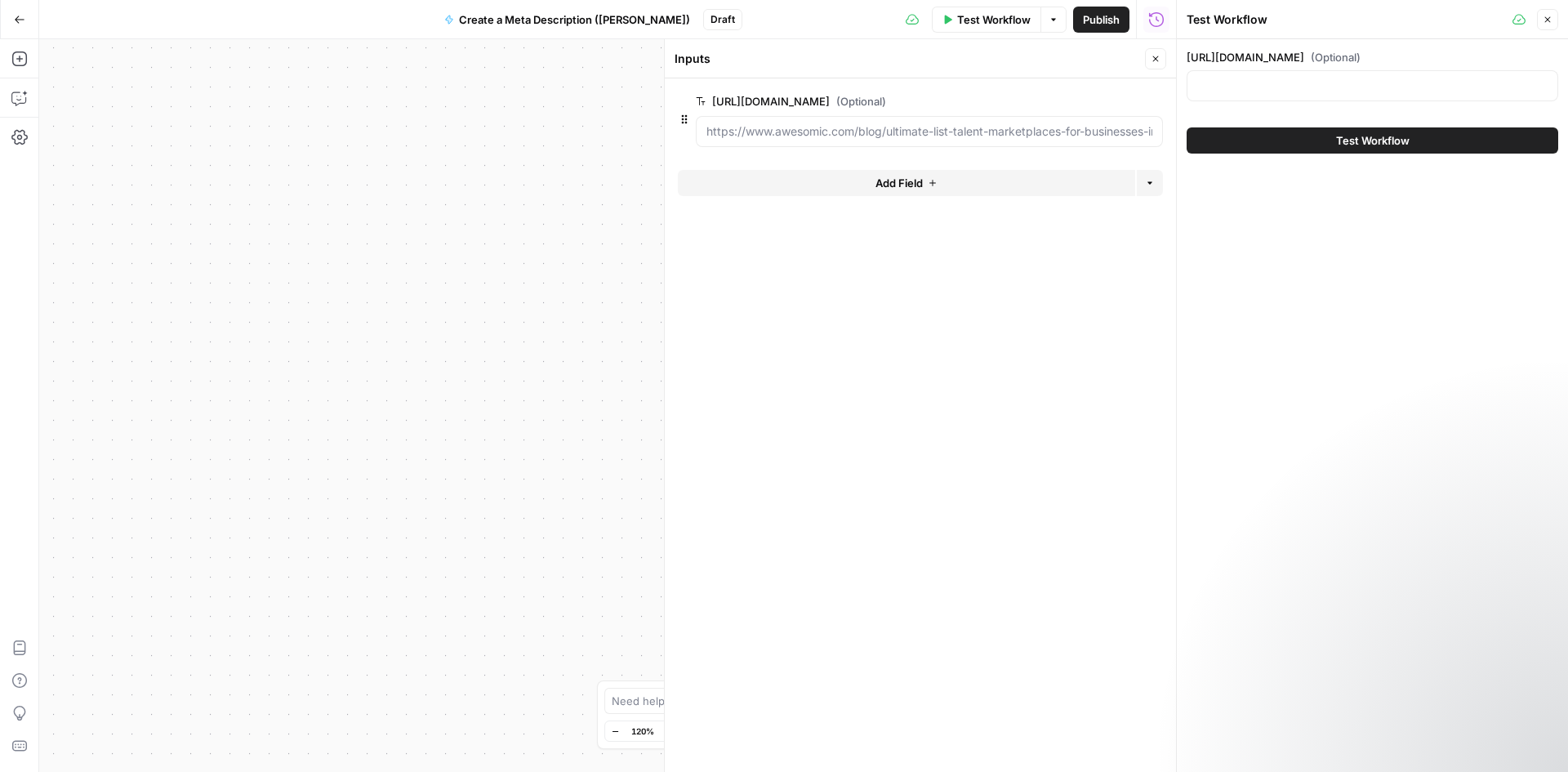
click at [1239, 48] on div "https://www.awesomic.com/blog/ultimate-list-talent-marketplaces-for-businesses-…" at bounding box center [1372, 101] width 391 height 124
click at [1146, 65] on button "Close" at bounding box center [1155, 58] width 21 height 21
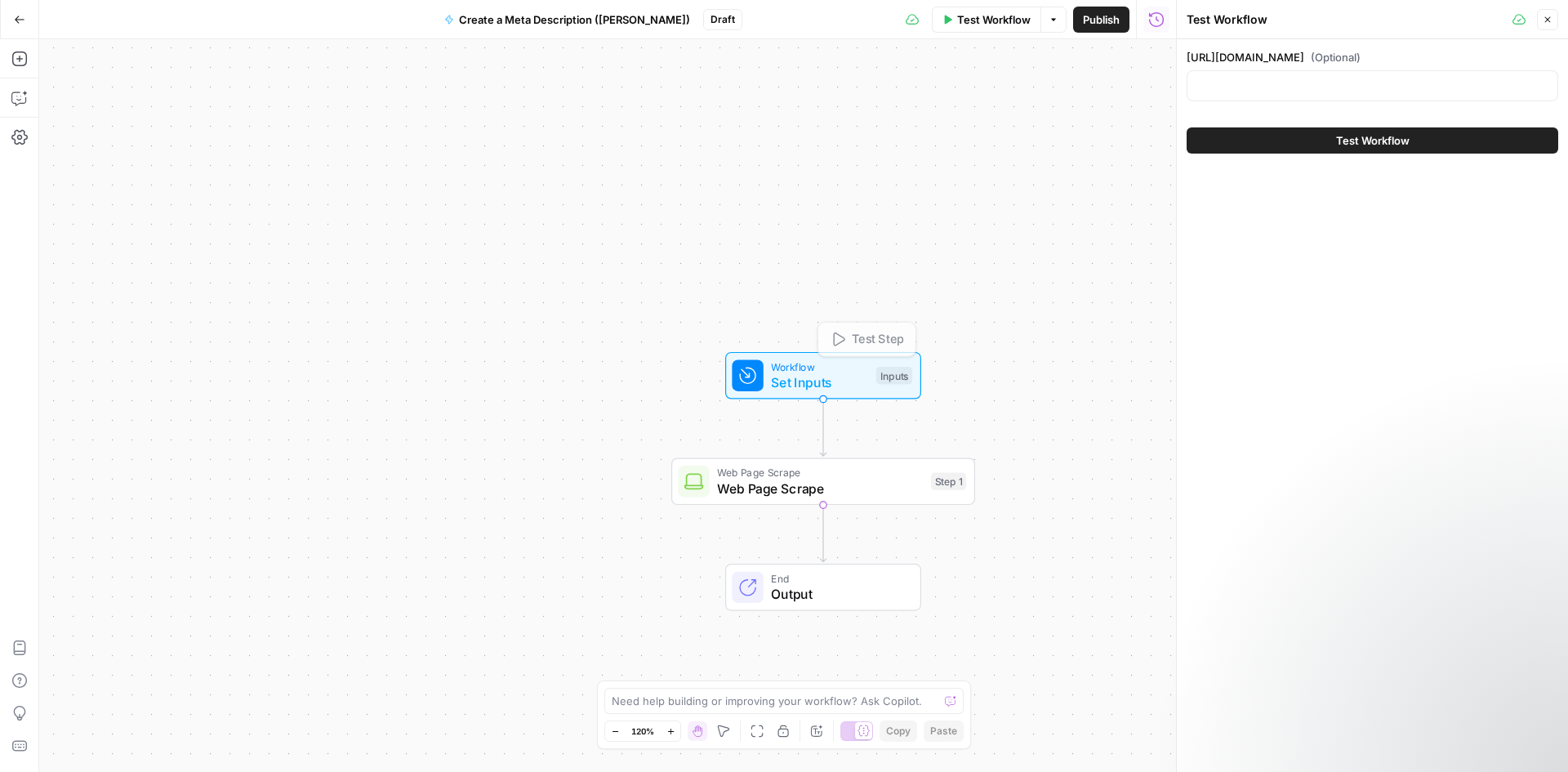
click at [882, 341] on span "Test Step" at bounding box center [877, 340] width 52 height 18
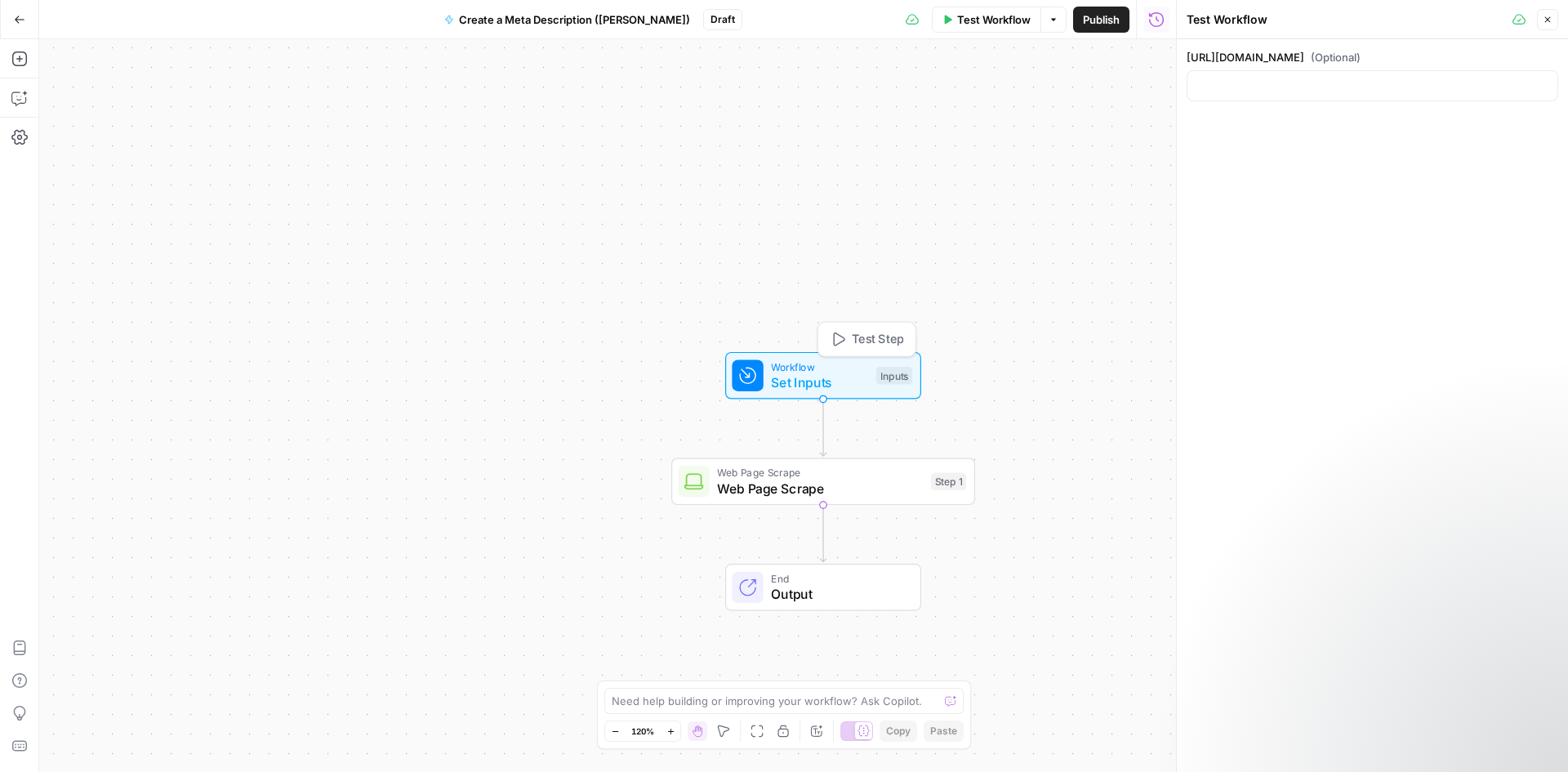
click at [886, 370] on div "Inputs" at bounding box center [894, 376] width 36 height 18
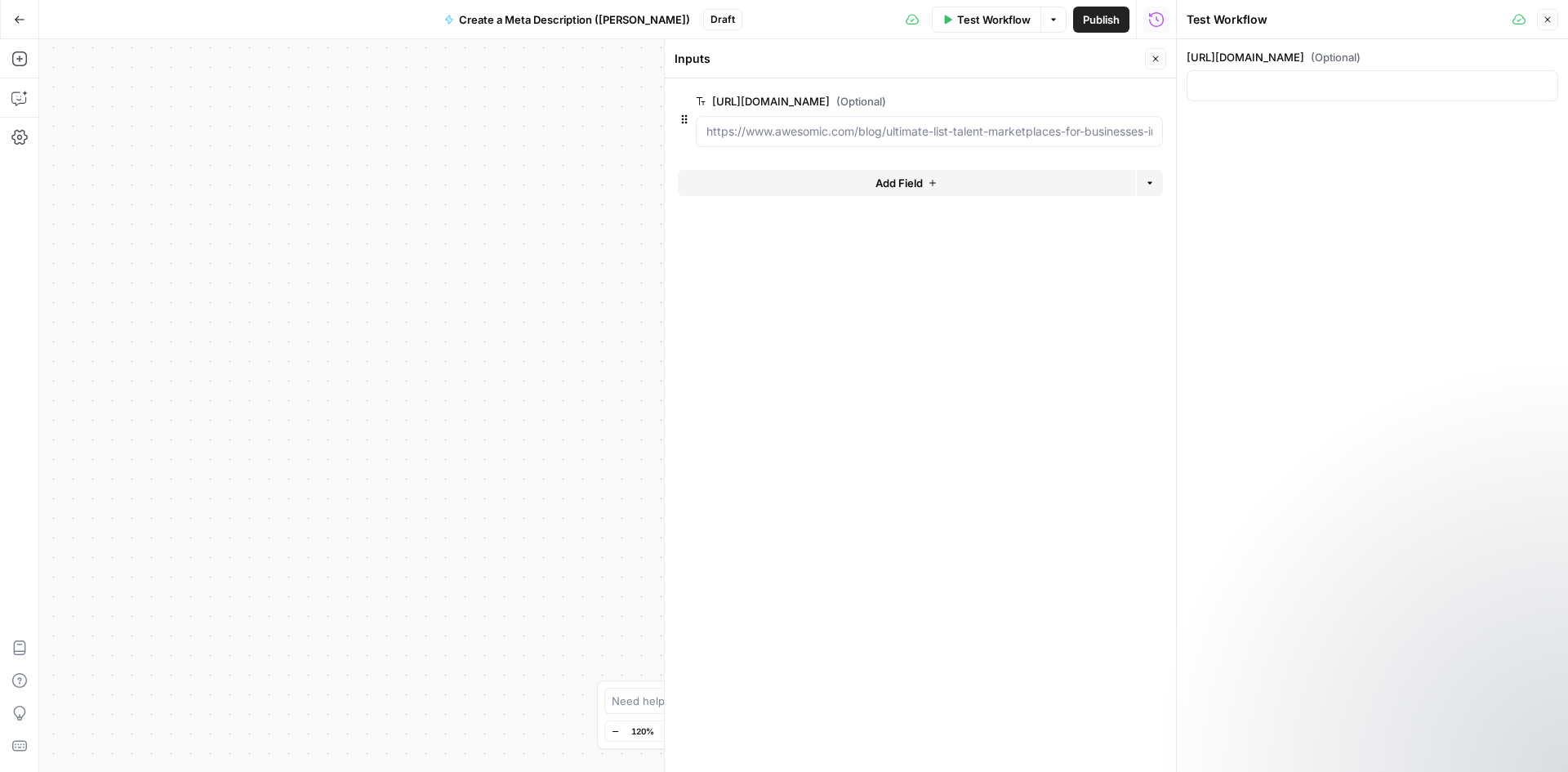
click at [1020, 244] on form "https://www.awesomic.com/blog/ultimate-list-talent-marketplaces-for-businesses-…" at bounding box center [920, 425] width 511 height 694
click at [974, 129] on input "https://www.awesomic.com/blog/ultimate-list-talent-marketplaces-for-businesses-…" at bounding box center [929, 131] width 446 height 17
click at [1006, 99] on label "https://www.awesomic.com/blog/ultimate-list-talent-marketplaces-for-businesses-…" at bounding box center [883, 101] width 375 height 17
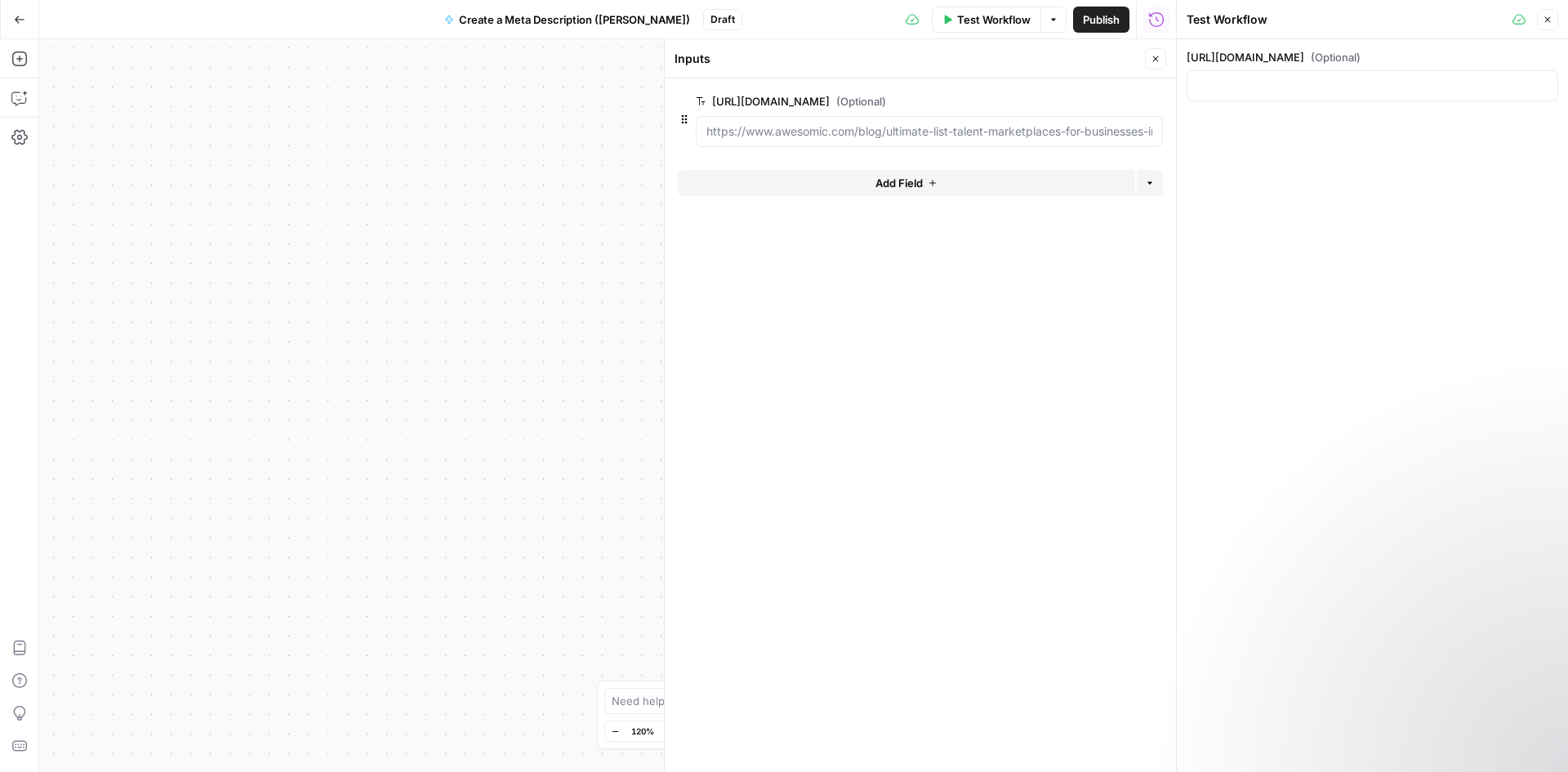
click at [1006, 123] on input "https://www.awesomic.com/blog/ultimate-list-talent-marketplaces-for-businesses-…" at bounding box center [929, 131] width 446 height 17
click at [1006, 99] on label "https://www.awesomic.com/blog/ultimate-list-talent-marketplaces-for-businesses-…" at bounding box center [883, 101] width 375 height 17
click at [1006, 123] on input "https://www.awesomic.com/blog/ultimate-list-talent-marketplaces-for-businesses-…" at bounding box center [929, 131] width 446 height 17
click at [1017, 93] on label "https://www.awesomic.com/blog/ultimate-list-talent-marketplaces-for-businesses-…" at bounding box center [883, 101] width 375 height 17
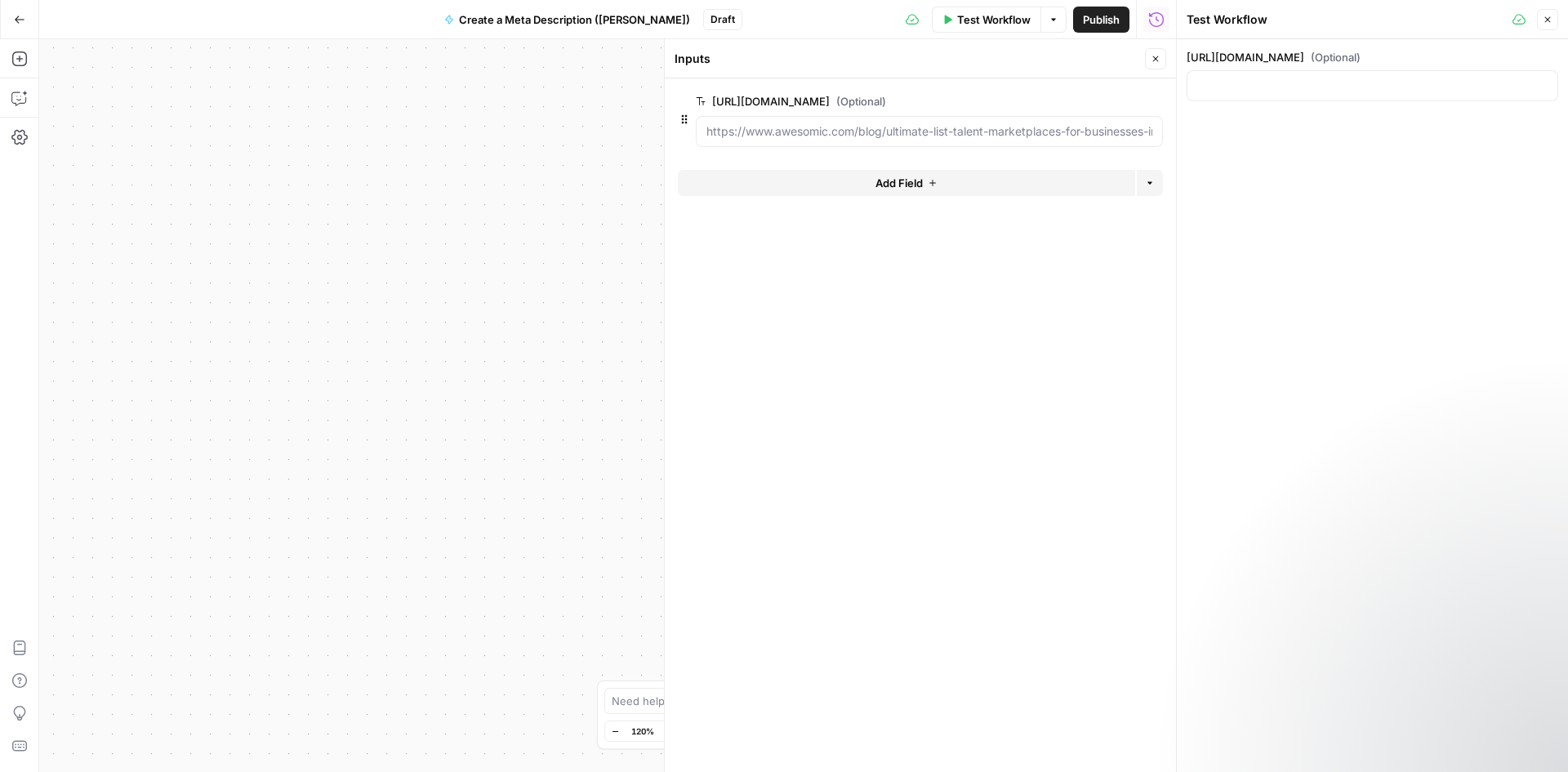
click at [1017, 93] on label "https://www.awesomic.com/blog/ultimate-list-talent-marketplaces-for-businesses-…" at bounding box center [883, 101] width 375 height 17
click at [1017, 123] on input "https://www.awesomic.com/blog/ultimate-list-talent-marketplaces-for-businesses-…" at bounding box center [929, 131] width 446 height 17
click at [1041, 96] on label "https://www.awesomic.com/blog/ultimate-list-talent-marketplaces-for-businesses-…" at bounding box center [883, 101] width 375 height 17
click at [1041, 123] on input "https://www.awesomic.com/blog/ultimate-list-talent-marketplaces-for-businesses-…" at bounding box center [929, 131] width 446 height 17
click at [1042, 96] on label "https://www.awesomic.com/blog/ultimate-list-talent-marketplaces-for-businesses-…" at bounding box center [883, 101] width 375 height 17
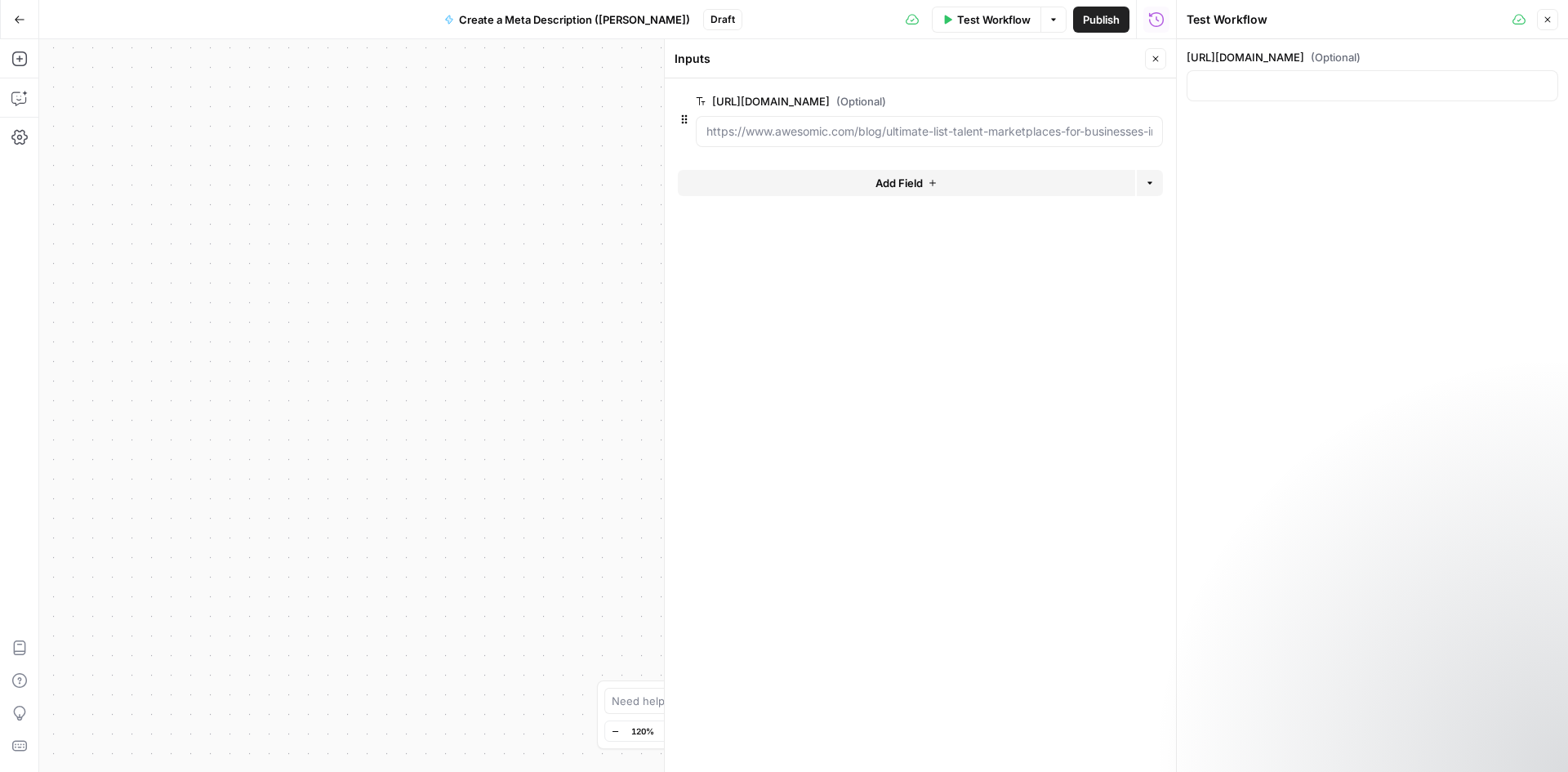
click at [1042, 123] on input "https://www.awesomic.com/blog/ultimate-list-talent-marketplaces-for-businesses-…" at bounding box center [929, 131] width 446 height 17
click at [1043, 96] on label "https://www.awesomic.com/blog/ultimate-list-talent-marketplaces-for-businesses-…" at bounding box center [883, 101] width 375 height 17
click at [1043, 123] on input "https://www.awesomic.com/blog/ultimate-list-talent-marketplaces-for-businesses-…" at bounding box center [929, 131] width 446 height 17
click at [1140, 105] on button "edit field" at bounding box center [1108, 101] width 62 height 19
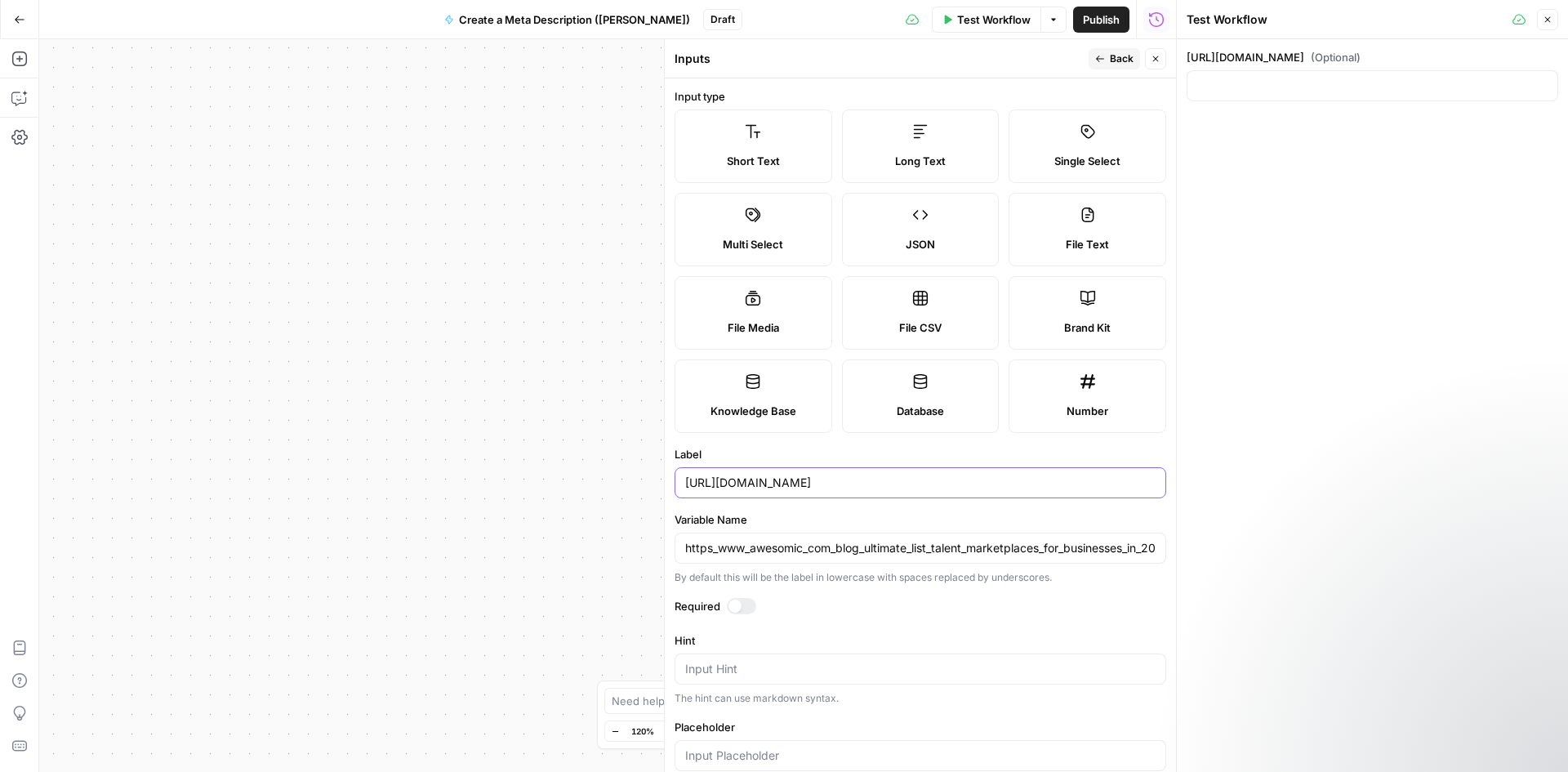
click at [792, 477] on input "[URL][DOMAIN_NAME]" at bounding box center [920, 482] width 470 height 17
type input "Blog URL"
click at [1107, 52] on button "Back" at bounding box center [1114, 58] width 51 height 21
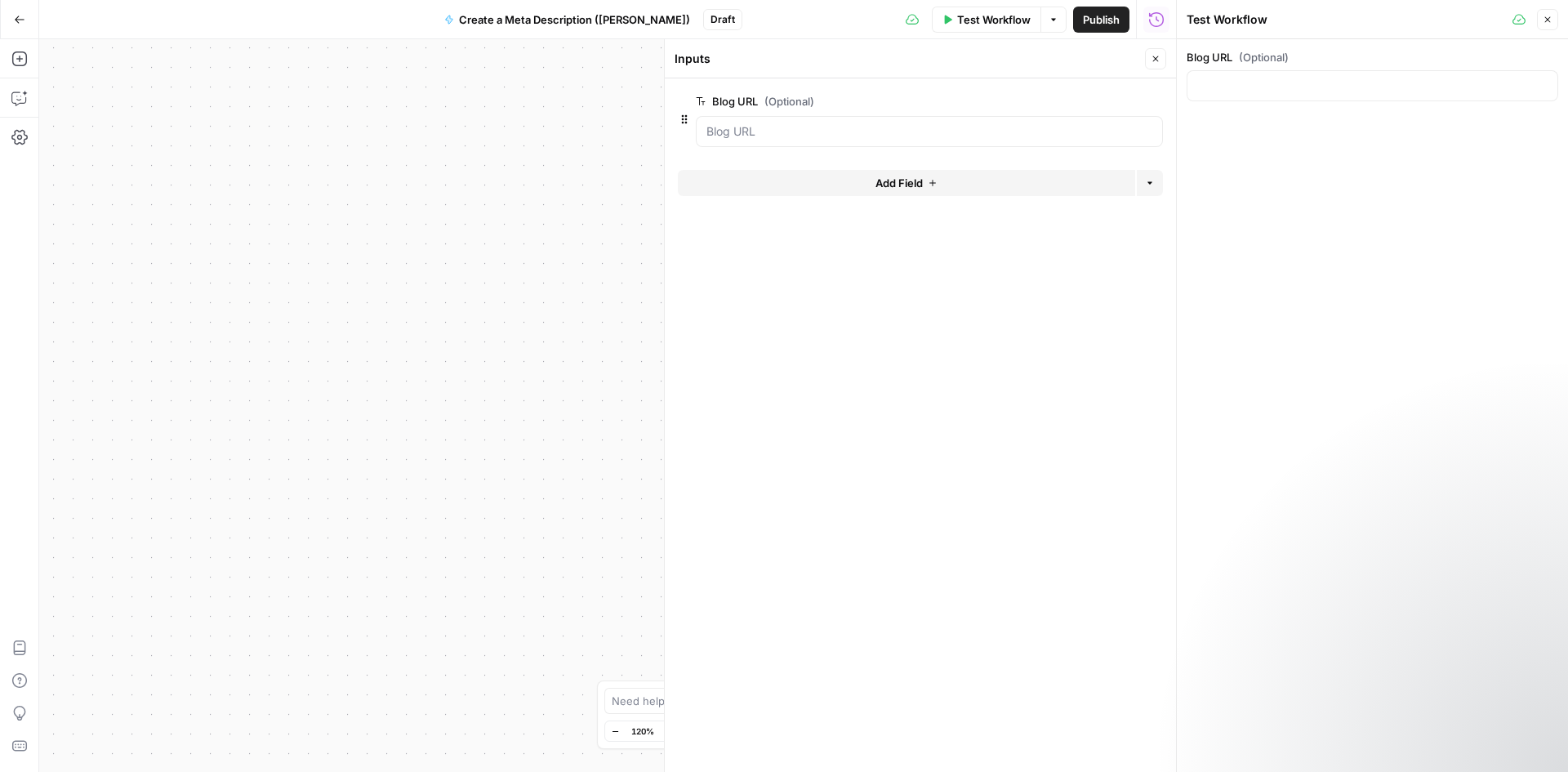
click at [1165, 63] on button "Close" at bounding box center [1155, 58] width 21 height 21
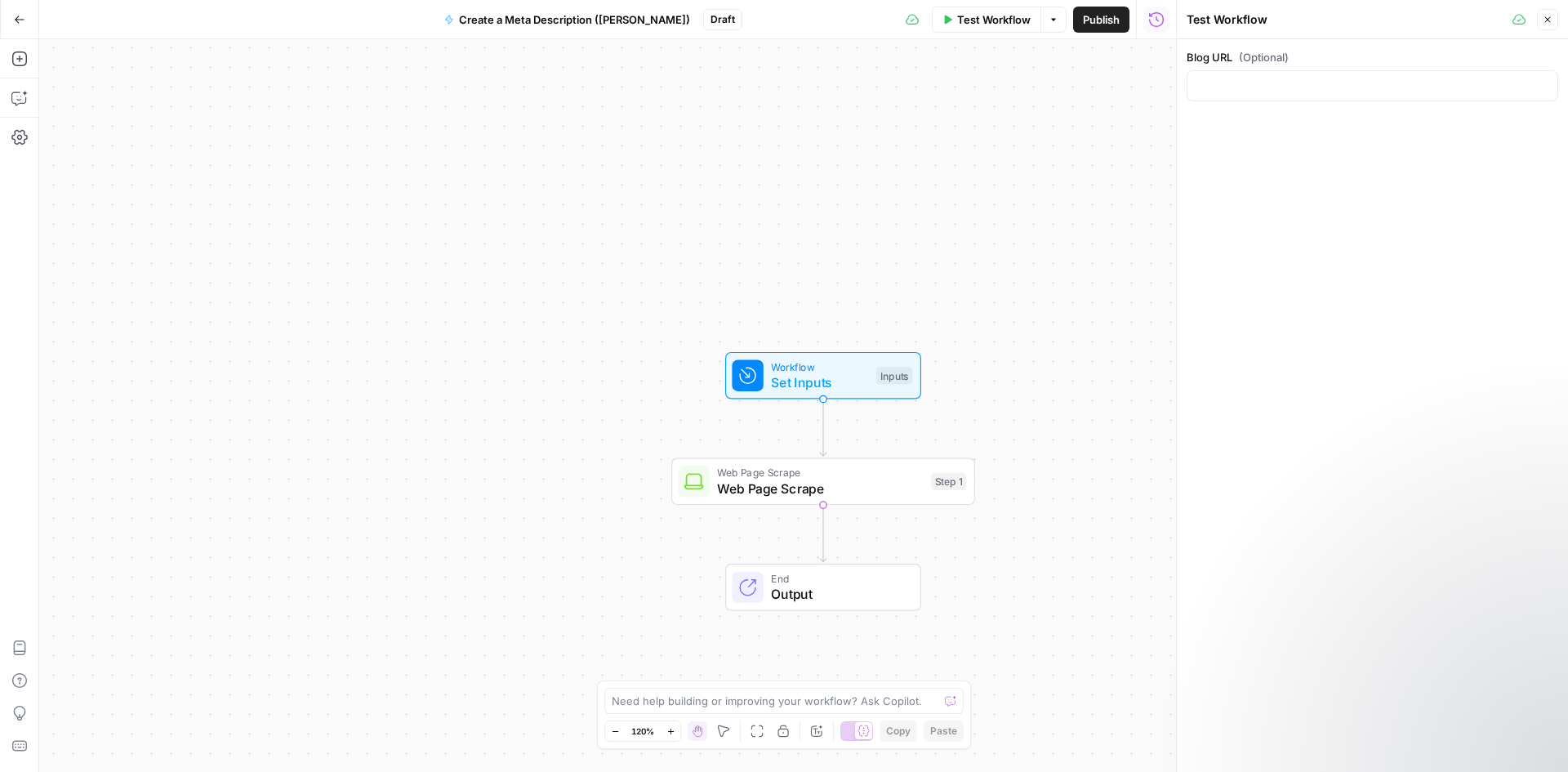
click at [986, 18] on span "Test Workflow" at bounding box center [994, 19] width 73 height 17
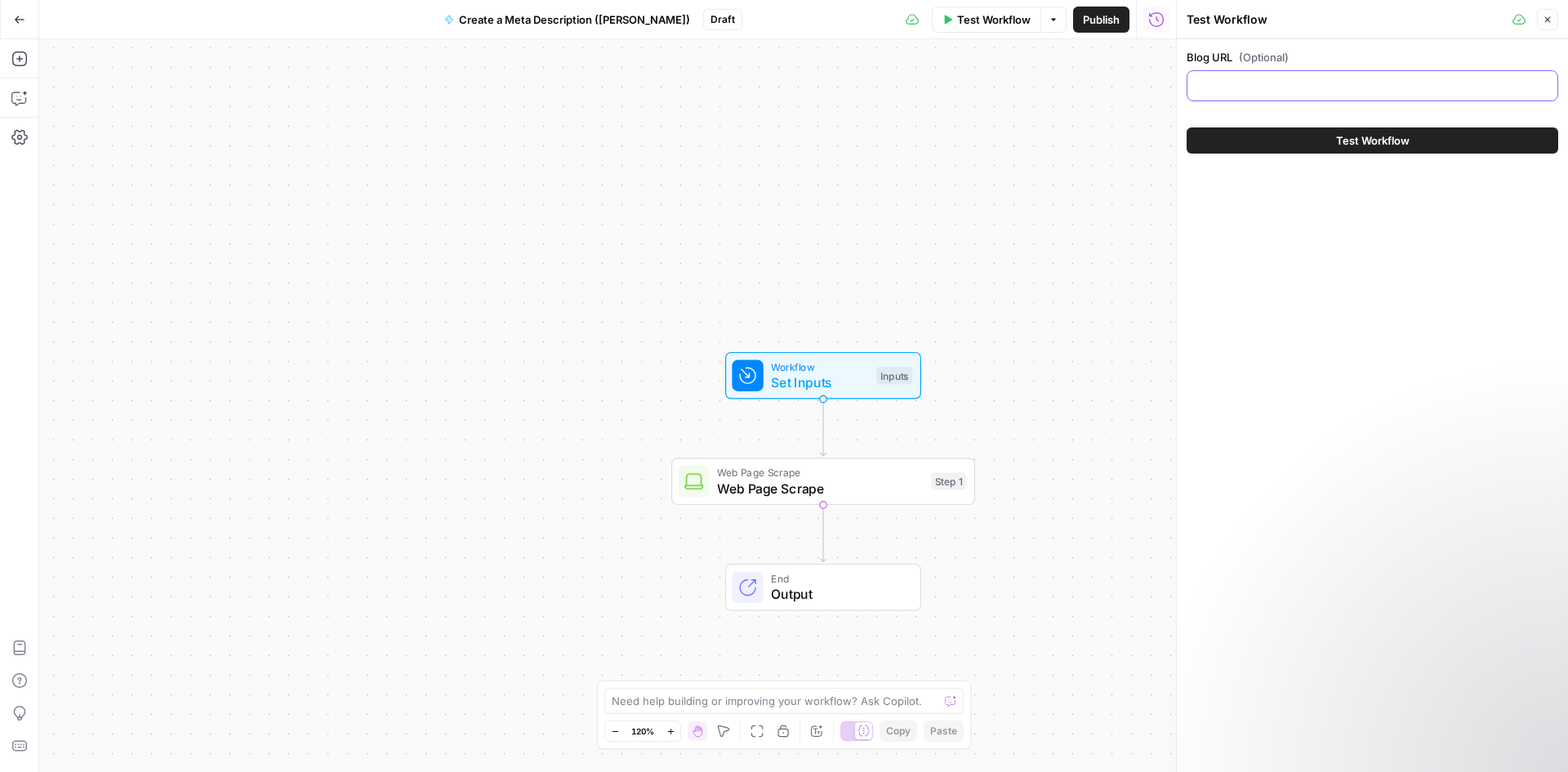
click at [1259, 92] on input "Blog URL (Optional)" at bounding box center [1371, 85] width 350 height 17
click at [859, 487] on span "Web Page Scrape" at bounding box center [819, 488] width 206 height 19
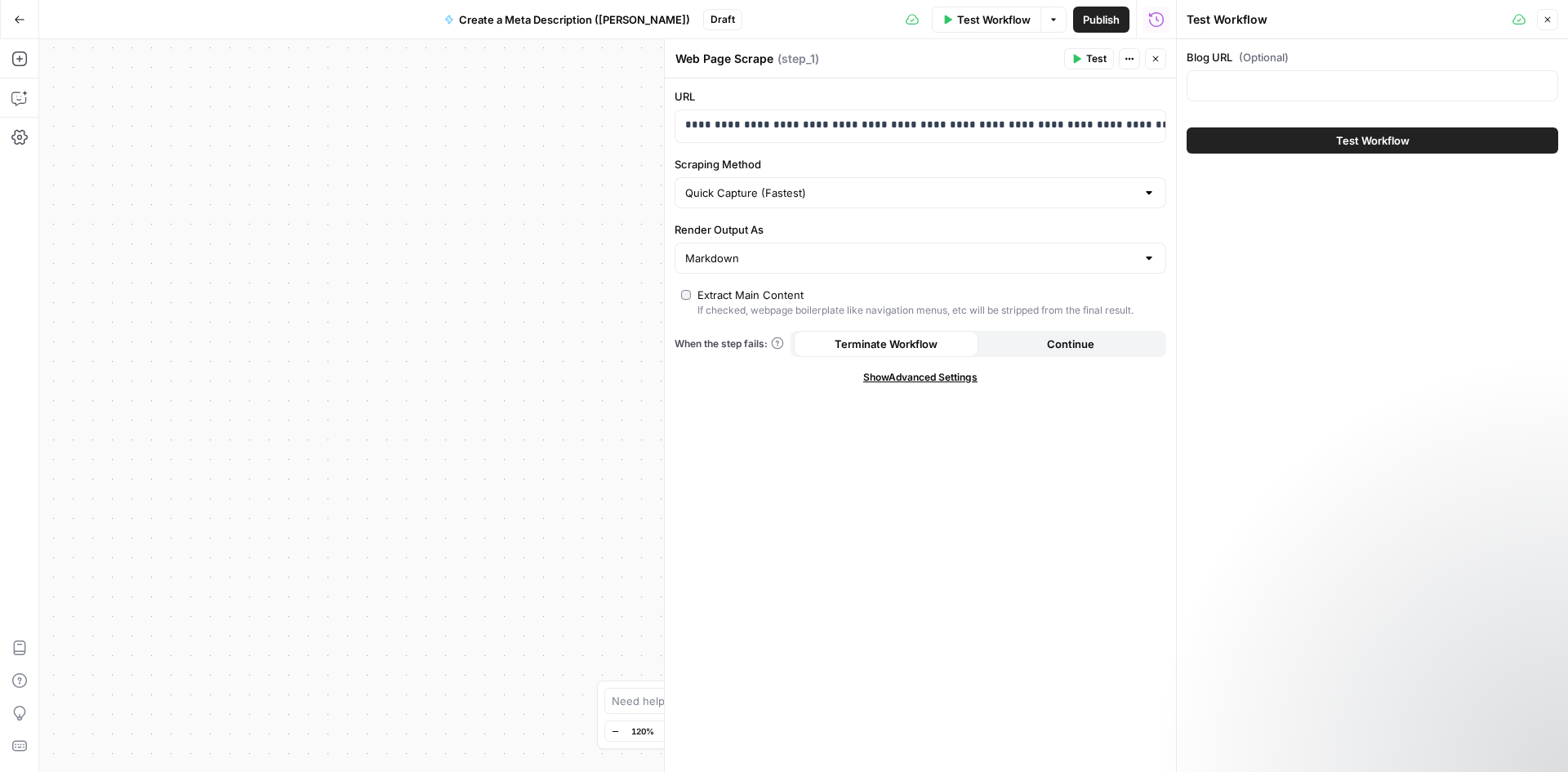
click at [1236, 77] on div at bounding box center [1372, 85] width 371 height 31
paste input "[URL][DOMAIN_NAME]"
type input "[URL][DOMAIN_NAME]"
click at [1003, 131] on p "**********" at bounding box center [908, 125] width 445 height 17
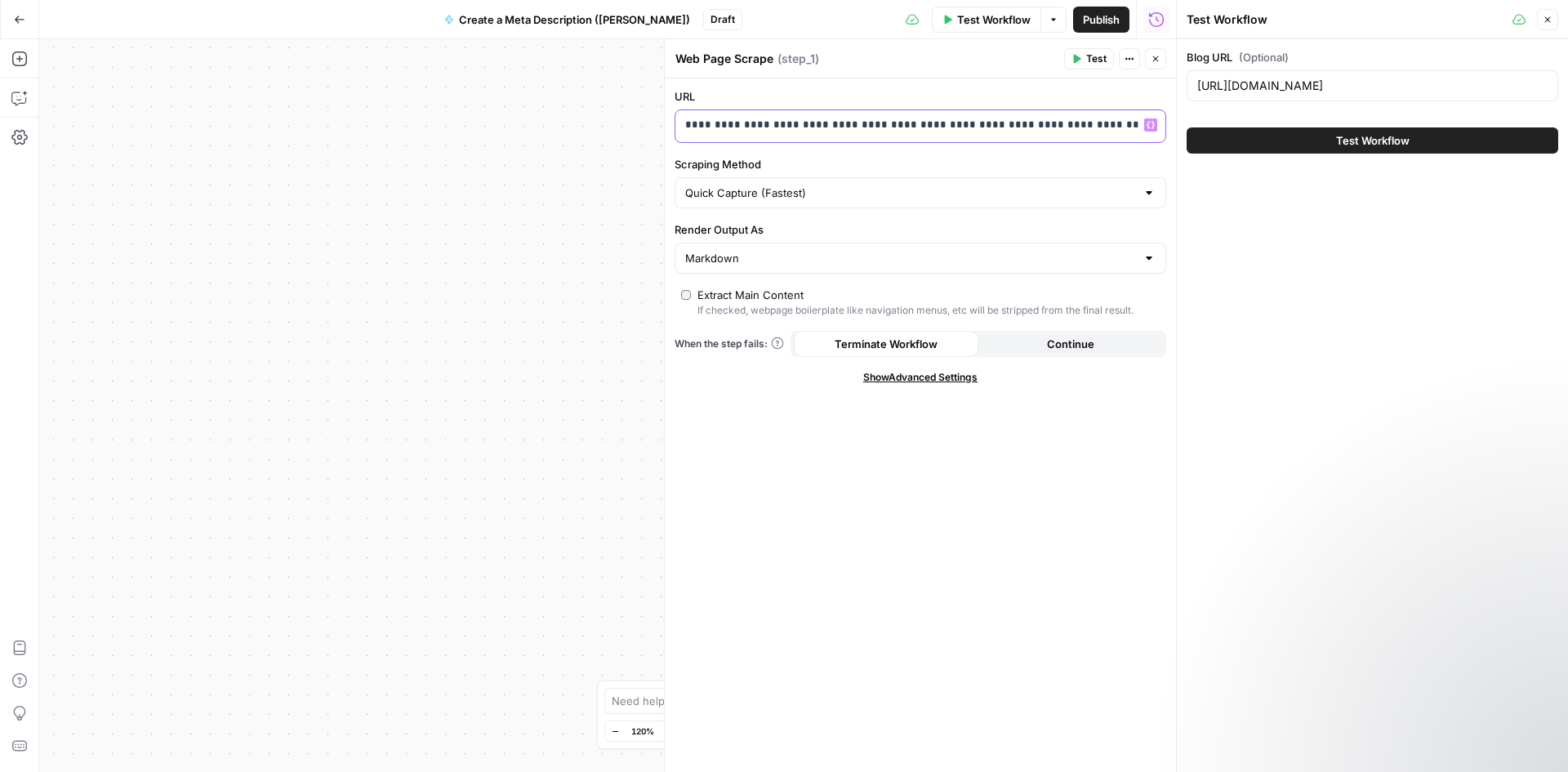
scroll to position [0, 0]
click at [1003, 131] on p "**********" at bounding box center [908, 125] width 445 height 17
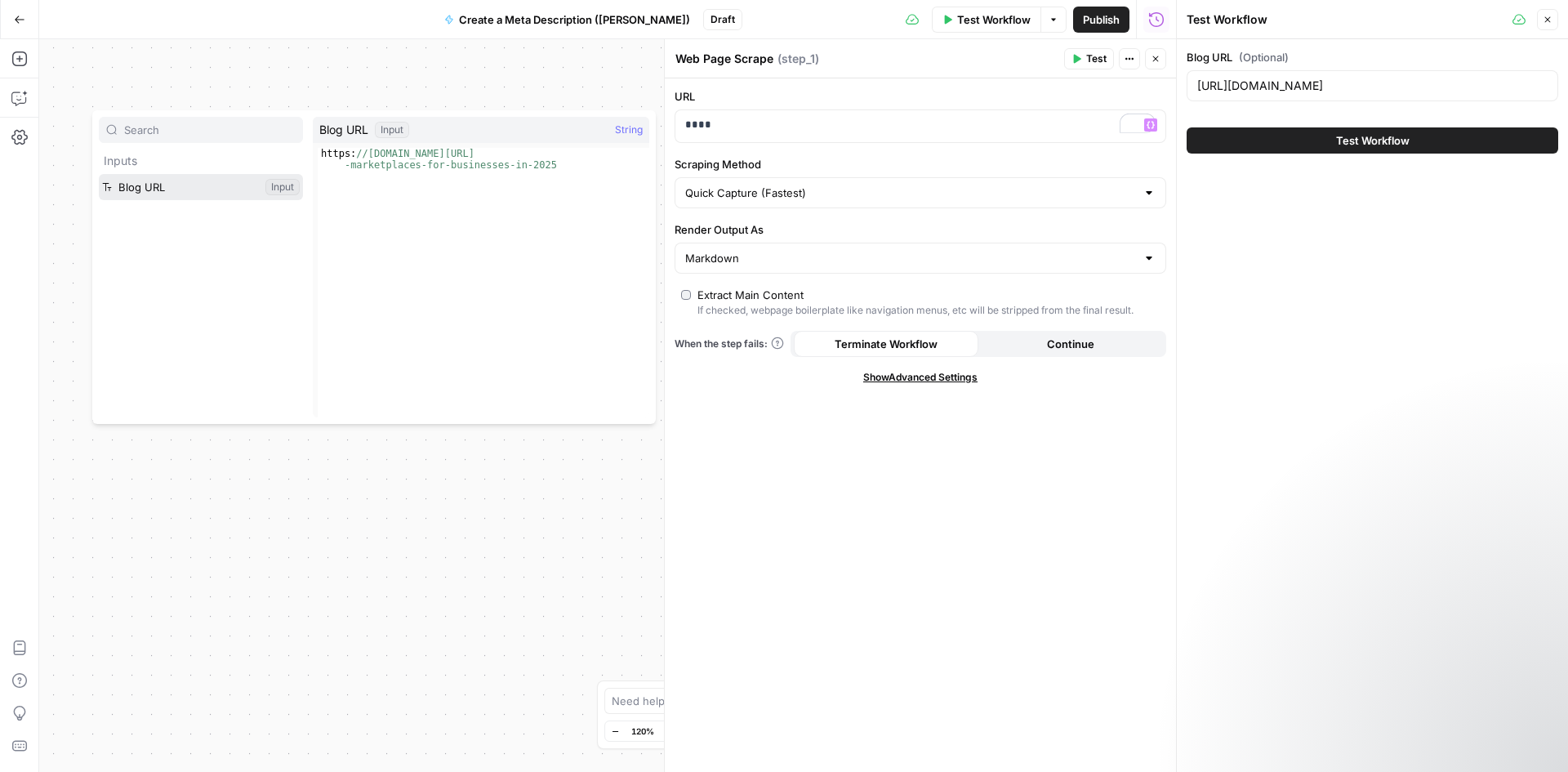
click at [167, 190] on button "Select variable Blog URL" at bounding box center [201, 187] width 204 height 26
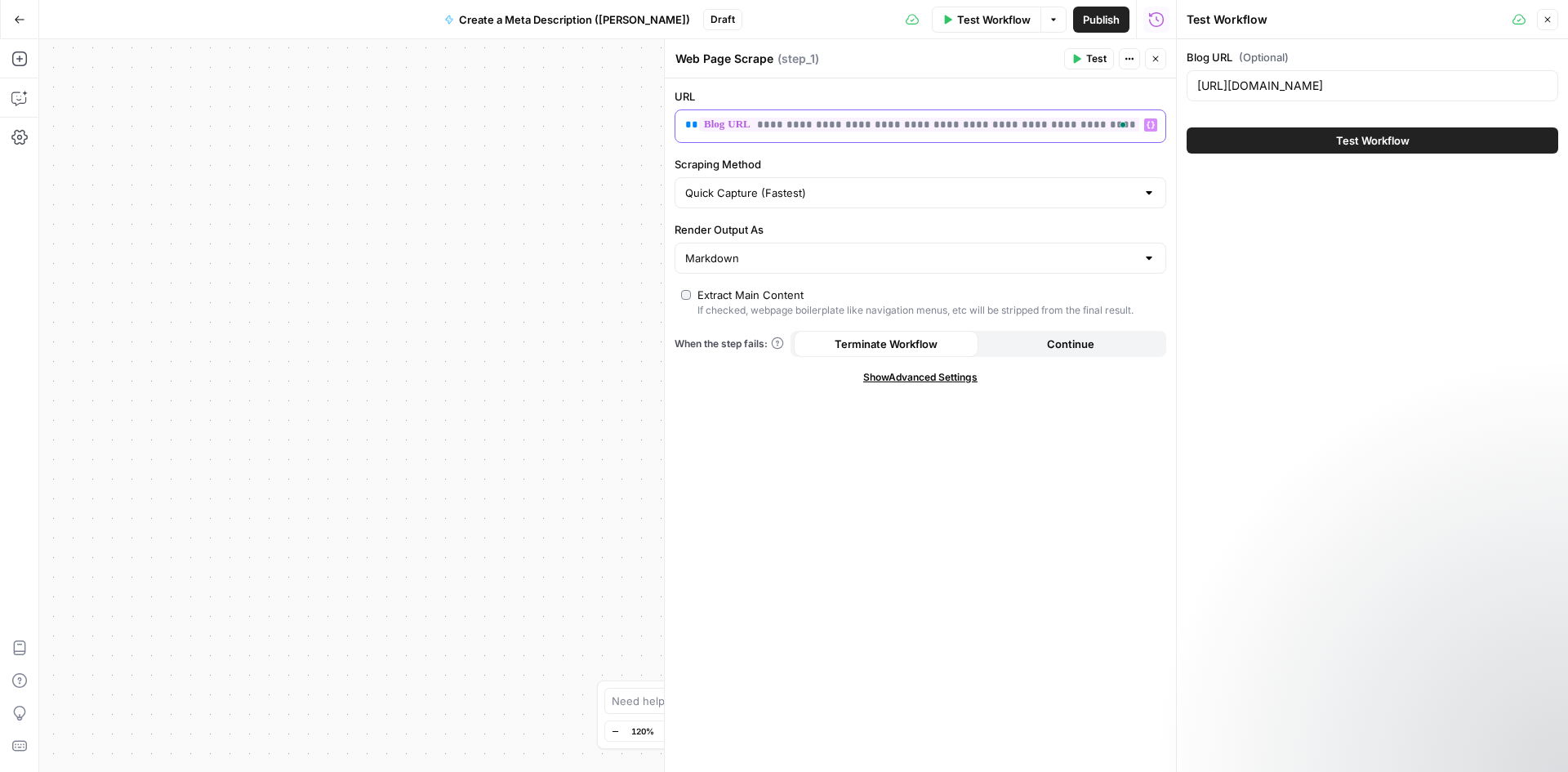
click at [692, 120] on span "**" at bounding box center [692, 125] width 13 height 11
click at [551, 143] on span "1 https: //www.awesomic.com/blog/ultimate-list-talent -marketplaces-for-busines…" at bounding box center [478, 278] width 332 height 269
click at [368, 131] on span "Blog URL" at bounding box center [344, 130] width 49 height 17
type textarea "**********"
click at [423, 160] on div "https: //www.awesomic.com/blog/ultimate-list-talent -marketplaces-for-businesse…" at bounding box center [483, 305] width 332 height 315
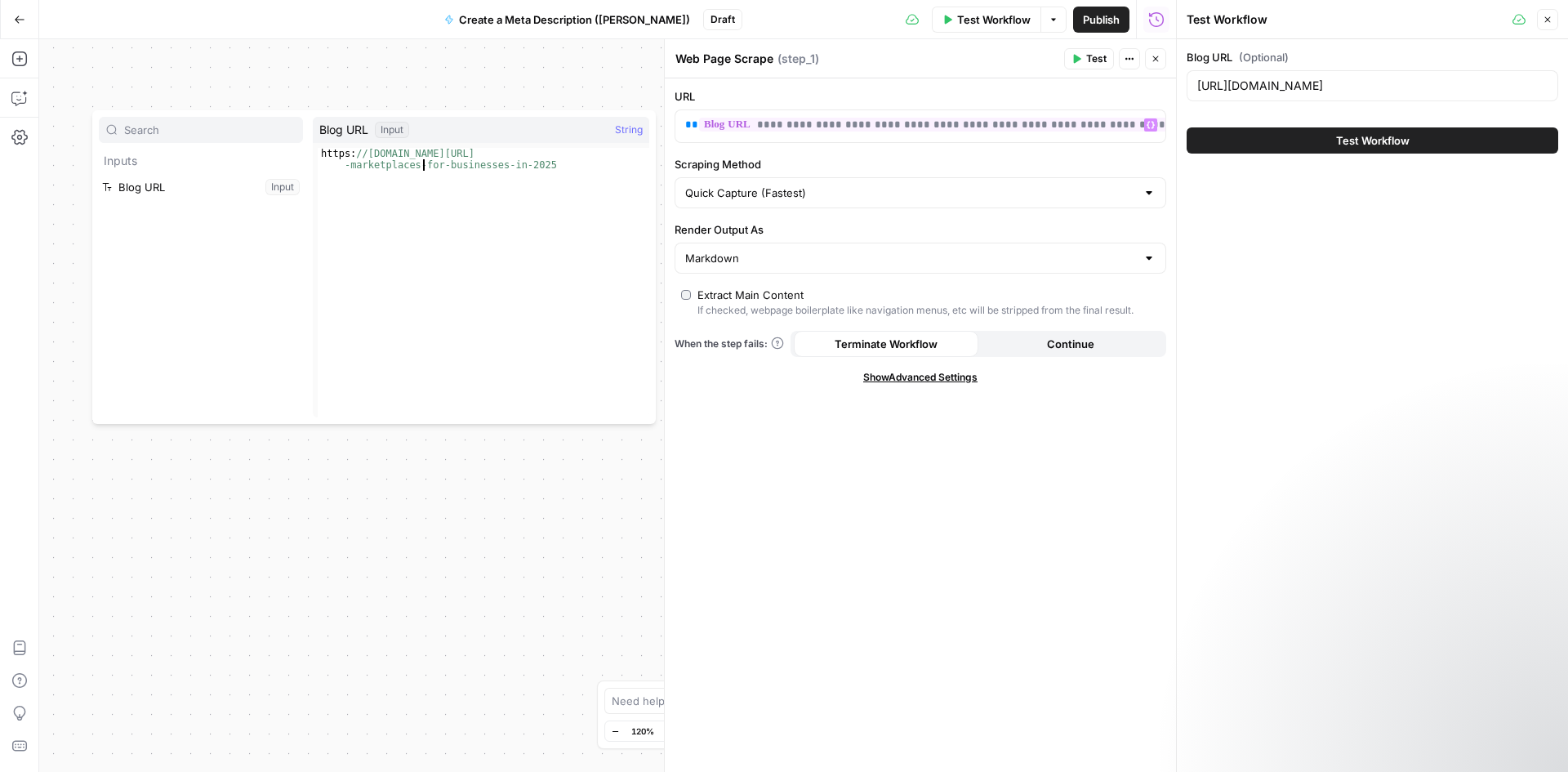
click at [423, 160] on div "https: //www.awesomic.com/blog/ultimate-list-talent -marketplaces-for-businesse…" at bounding box center [483, 305] width 332 height 315
click at [819, 146] on div "**********" at bounding box center [920, 425] width 511 height 694
click at [824, 128] on span "**********" at bounding box center [978, 124] width 559 height 14
click at [797, 170] on label "Scraping Method" at bounding box center [919, 165] width 491 height 17
click at [797, 185] on input "Quick Capture (Fastest)" at bounding box center [910, 193] width 451 height 17
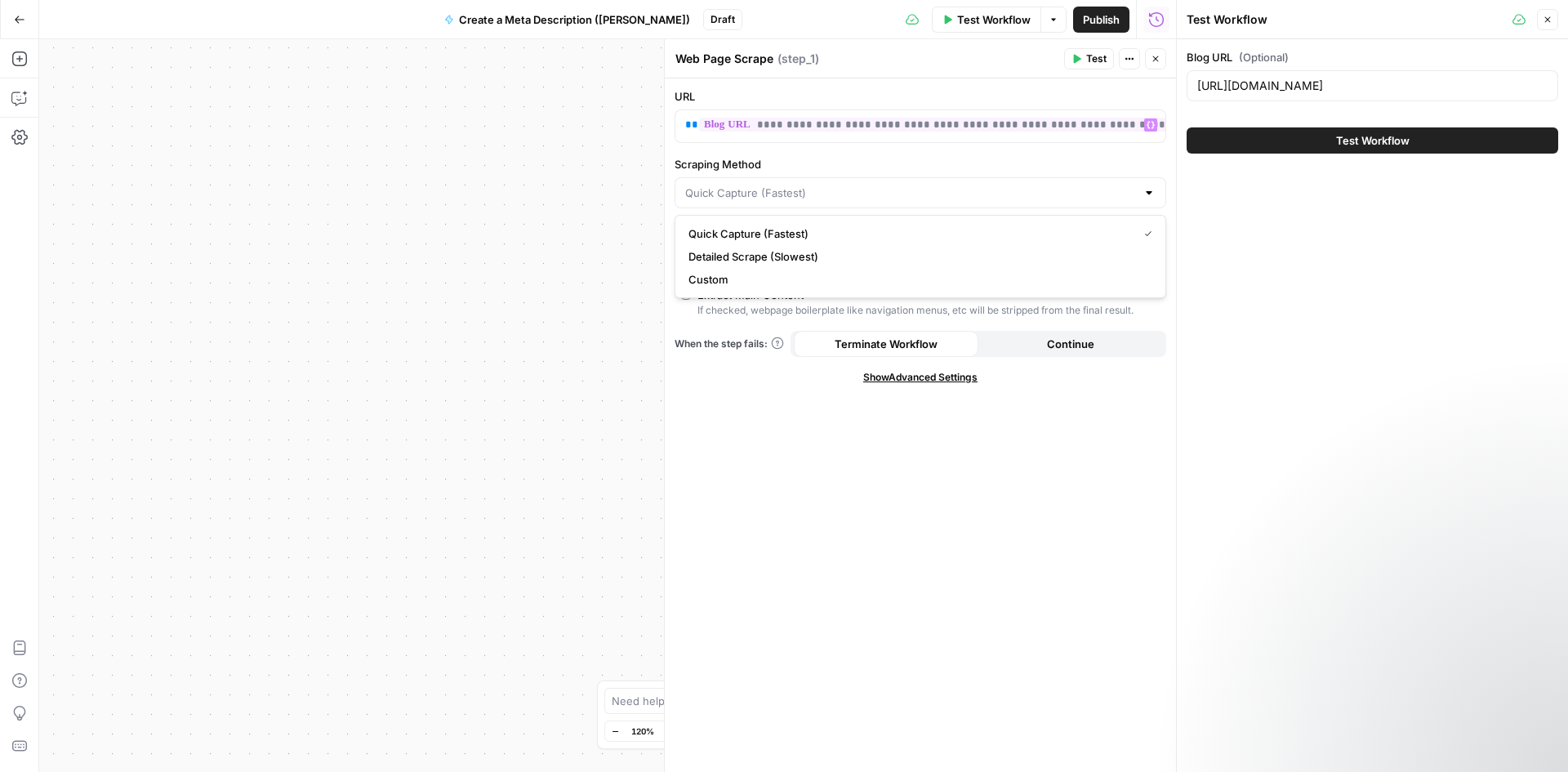
type input "Quick Capture (Fastest)"
click at [863, 153] on div "**********" at bounding box center [920, 425] width 511 height 694
drag, startPoint x: 535, startPoint y: 429, endPoint x: 450, endPoint y: 306, distance: 149.5
click at [450, 306] on div "Workflow Set Inputs Inputs Web Page Scrape Web Page Scrape Step 1 End Output" at bounding box center [607, 405] width 1136 height 732
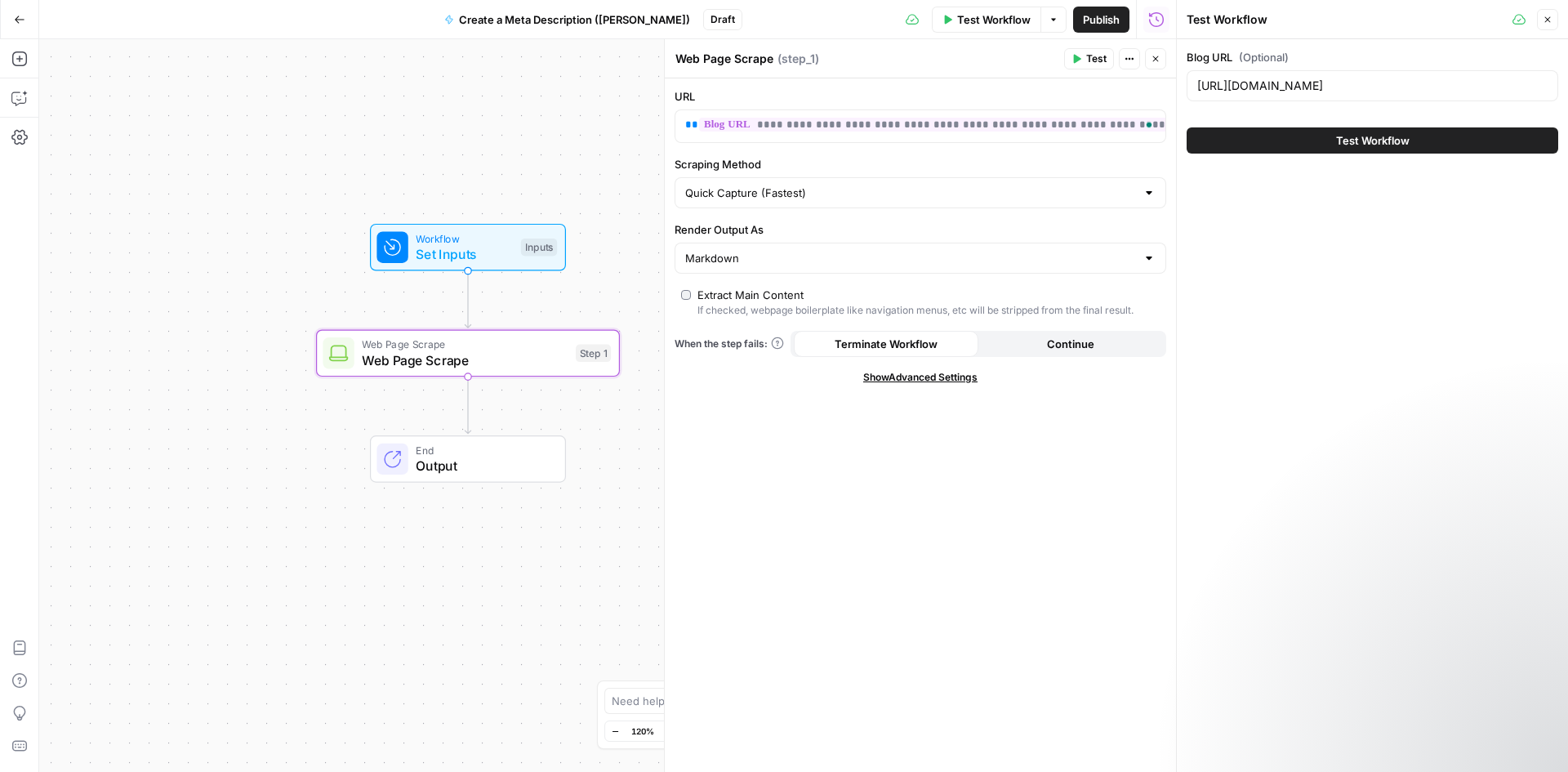
drag, startPoint x: 507, startPoint y: 316, endPoint x: 234, endPoint y: 311, distance: 273.0
click at [234, 311] on div "Workflow Set Inputs Inputs Web Page Scrape Web Page Scrape Step 1 End Output" at bounding box center [607, 405] width 1136 height 732
drag, startPoint x: 234, startPoint y: 311, endPoint x: 195, endPoint y: 318, distance: 39.6
click at [195, 318] on div "Workflow Set Inputs Inputs Web Page Scrape Web Page Scrape Step 1 End Output" at bounding box center [607, 405] width 1136 height 732
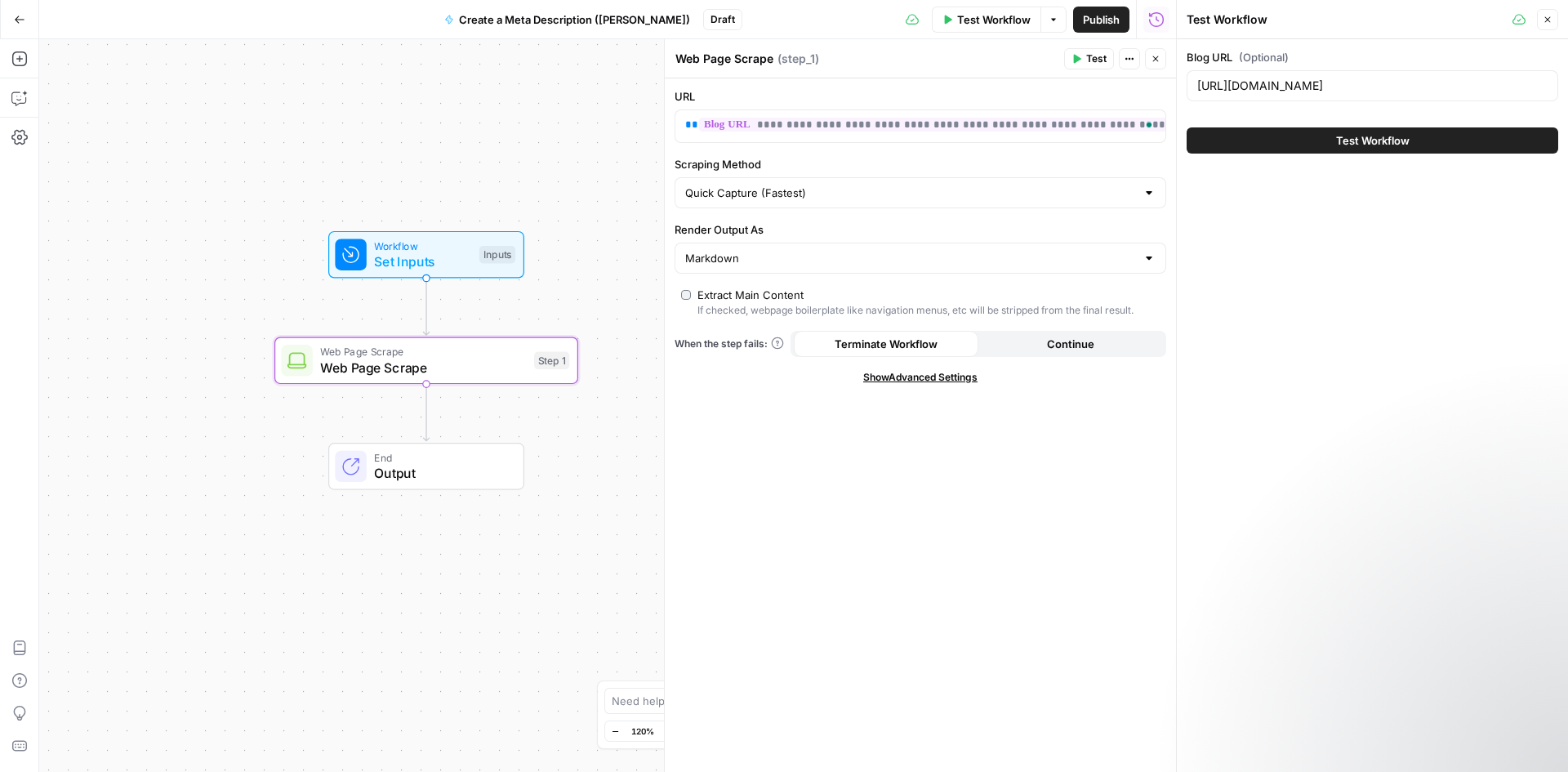
click at [1074, 55] on icon "button" at bounding box center [1077, 60] width 7 height 9
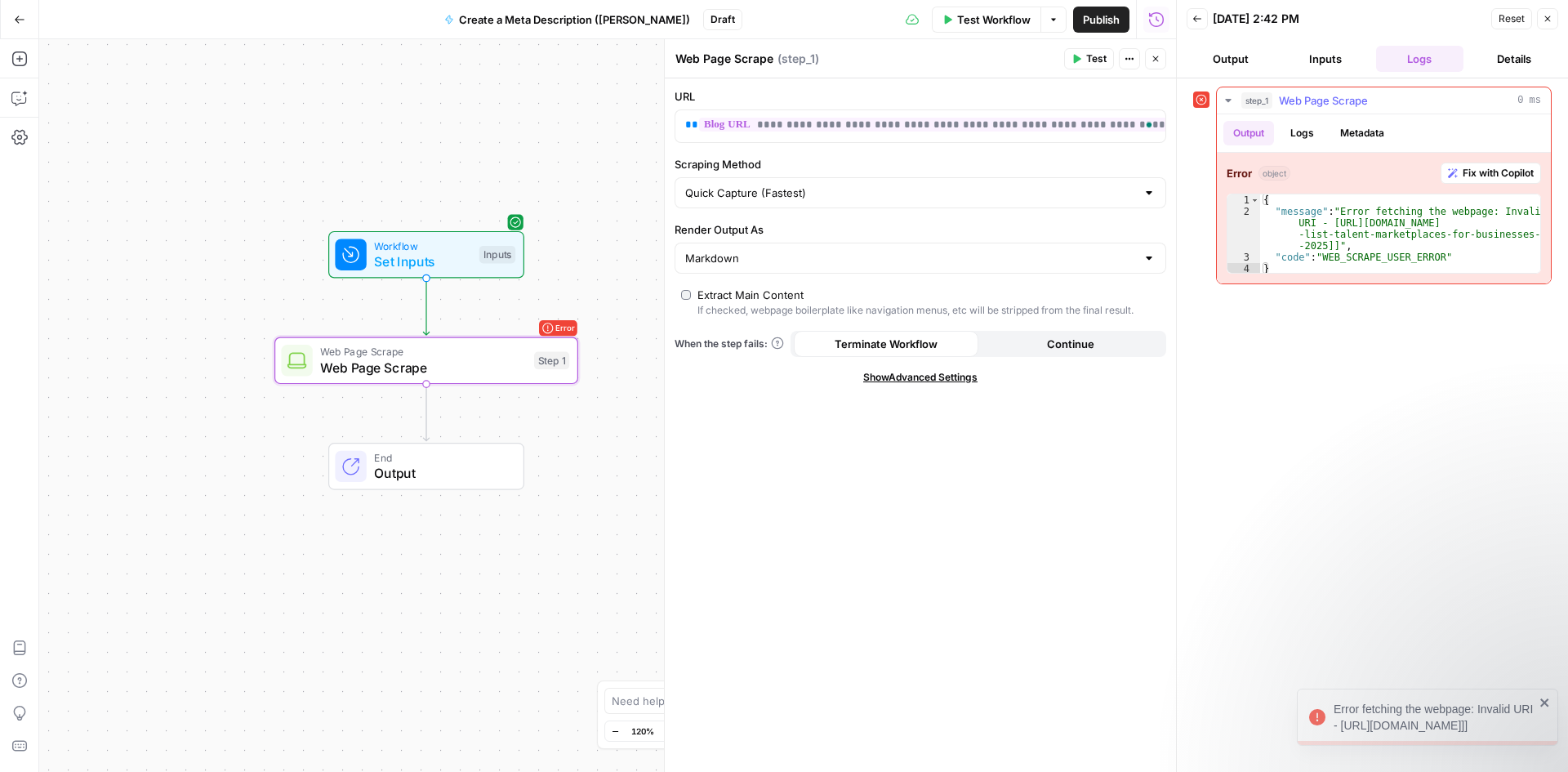
type textarea "*"
click at [1256, 269] on div "4" at bounding box center [1244, 268] width 33 height 11
click at [1078, 125] on span "**********" at bounding box center [978, 124] width 559 height 14
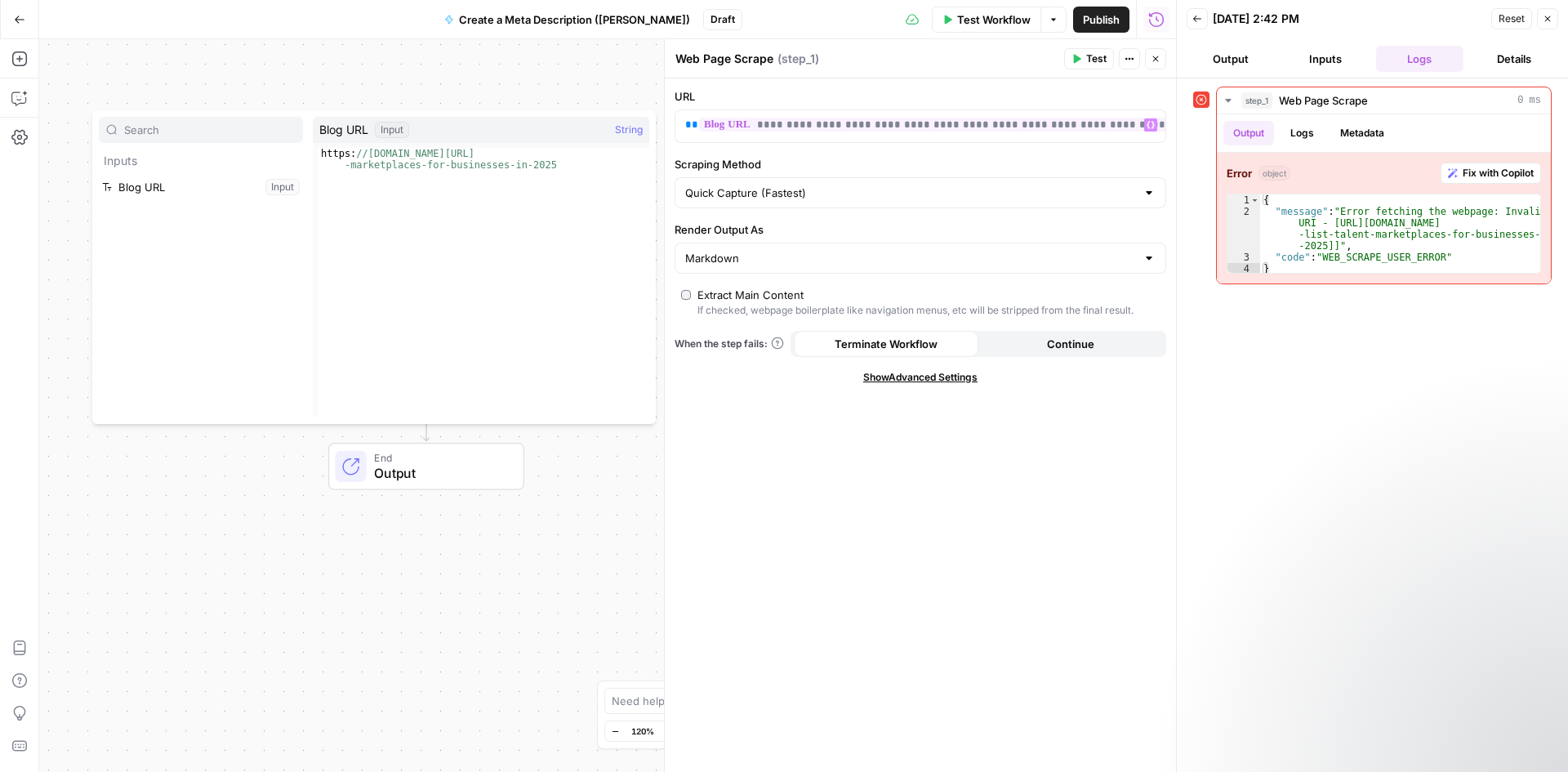
click at [866, 160] on label "Scraping Method" at bounding box center [919, 165] width 491 height 17
click at [866, 185] on input "Quick Capture (Fastest)" at bounding box center [910, 193] width 451 height 17
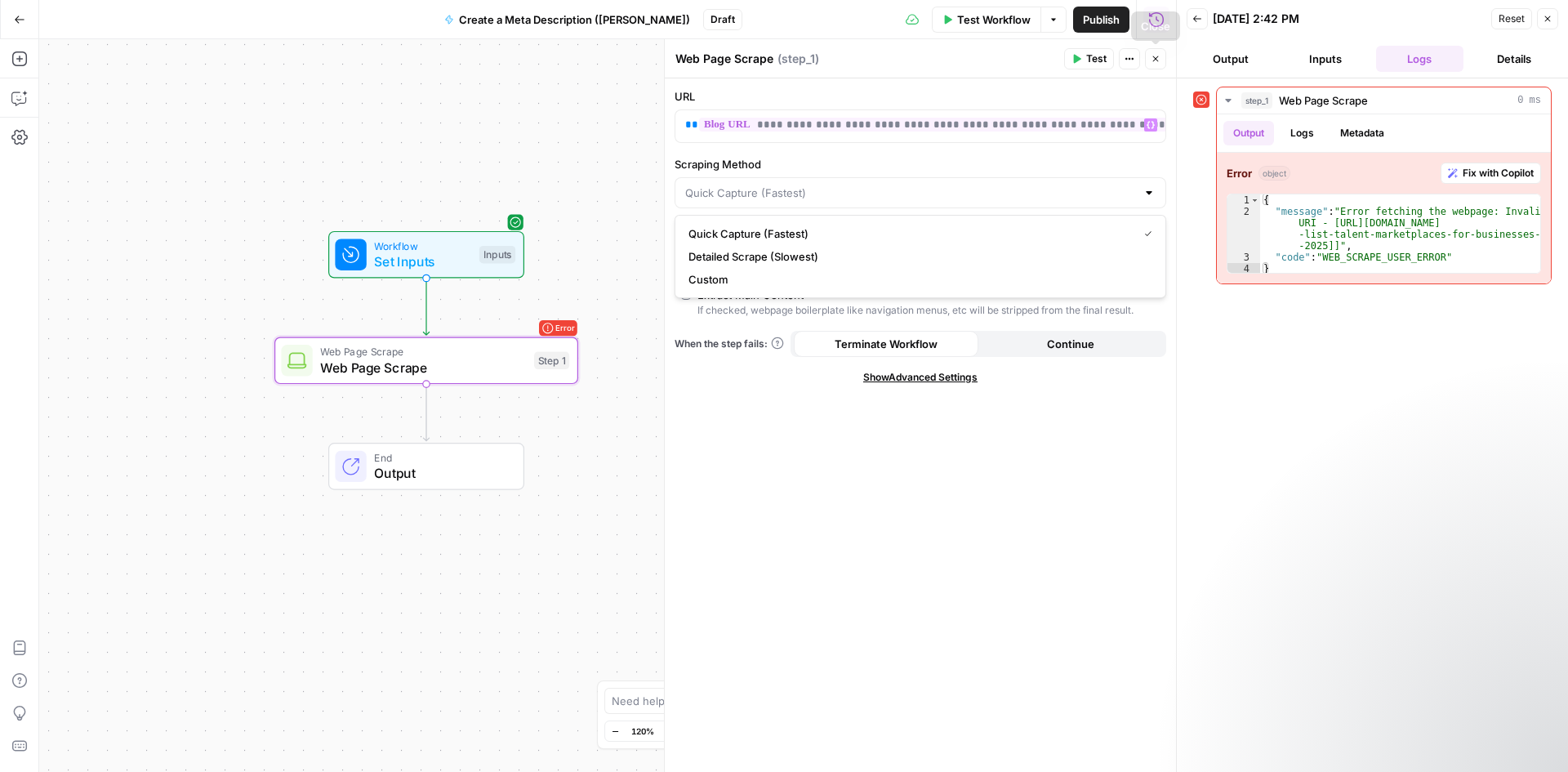
type input "Quick Capture (Fastest)"
click at [454, 260] on span "Set Inputs" at bounding box center [423, 260] width 97 height 19
click at [460, 258] on span "Set Inputs" at bounding box center [423, 260] width 97 height 19
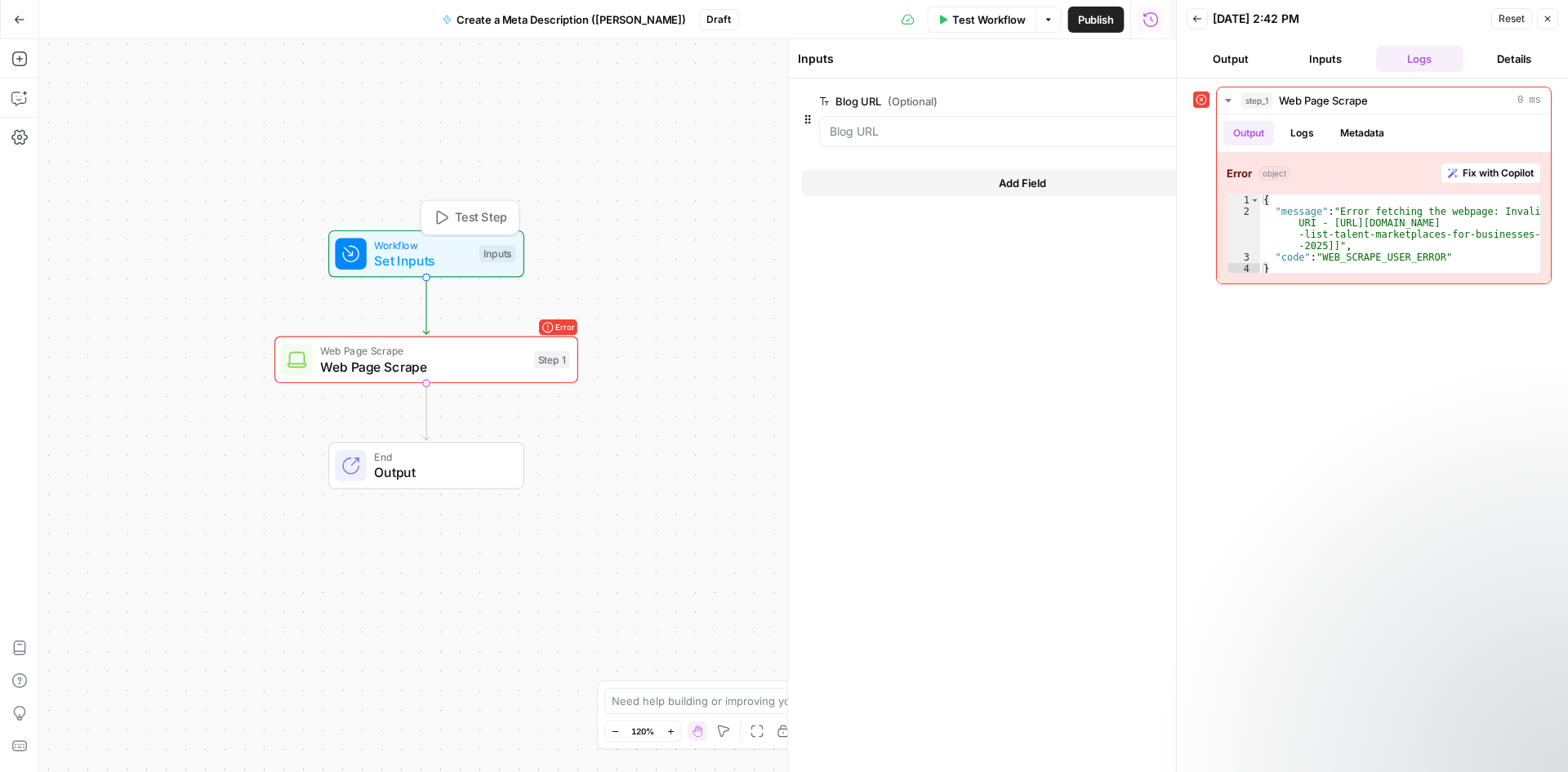
click at [460, 258] on span "Set Inputs" at bounding box center [423, 260] width 97 height 19
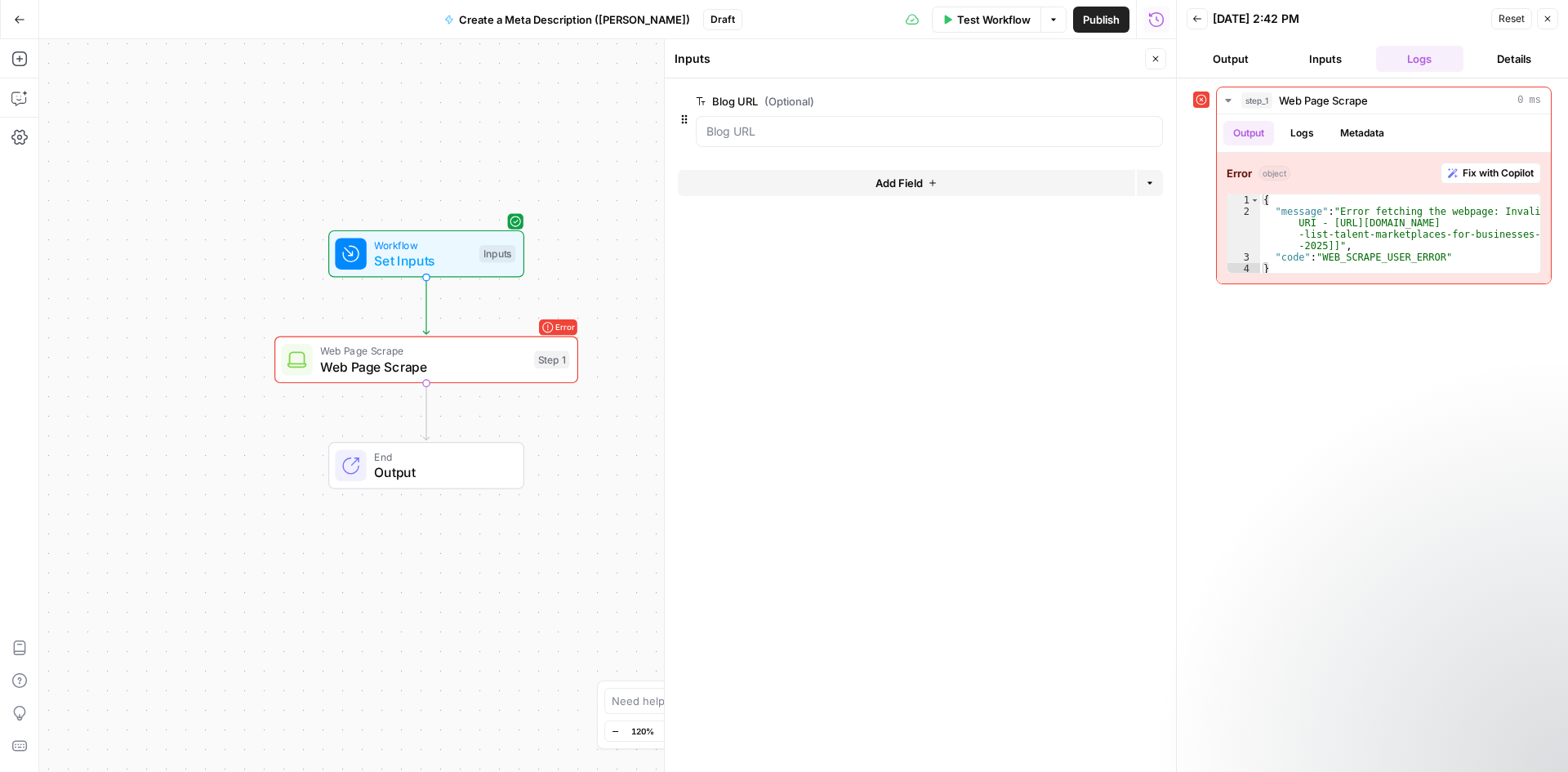
click at [843, 122] on div at bounding box center [929, 131] width 467 height 31
click at [863, 129] on URL "Blog URL (Optional)" at bounding box center [929, 131] width 446 height 17
click at [968, 129] on URL "Blog URL (Optional)" at bounding box center [929, 131] width 446 height 17
click at [952, 125] on URL "Blog URL (Optional)" at bounding box center [929, 131] width 446 height 17
click at [941, 128] on URL "Blog URL (Optional)" at bounding box center [929, 131] width 446 height 17
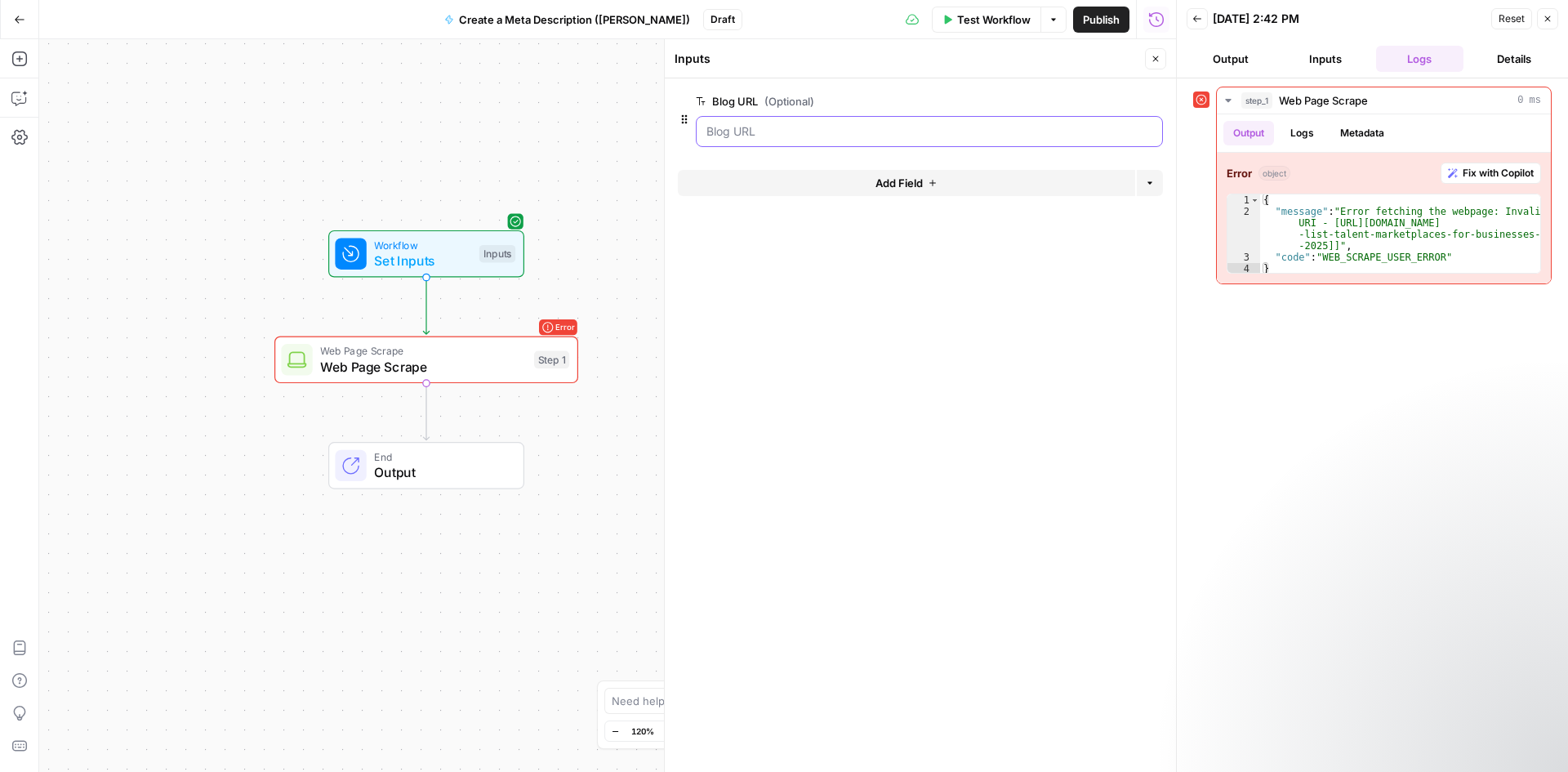
click at [918, 136] on URL "Blog URL (Optional)" at bounding box center [929, 131] width 446 height 17
click at [1120, 99] on button "edit field" at bounding box center [1108, 101] width 62 height 19
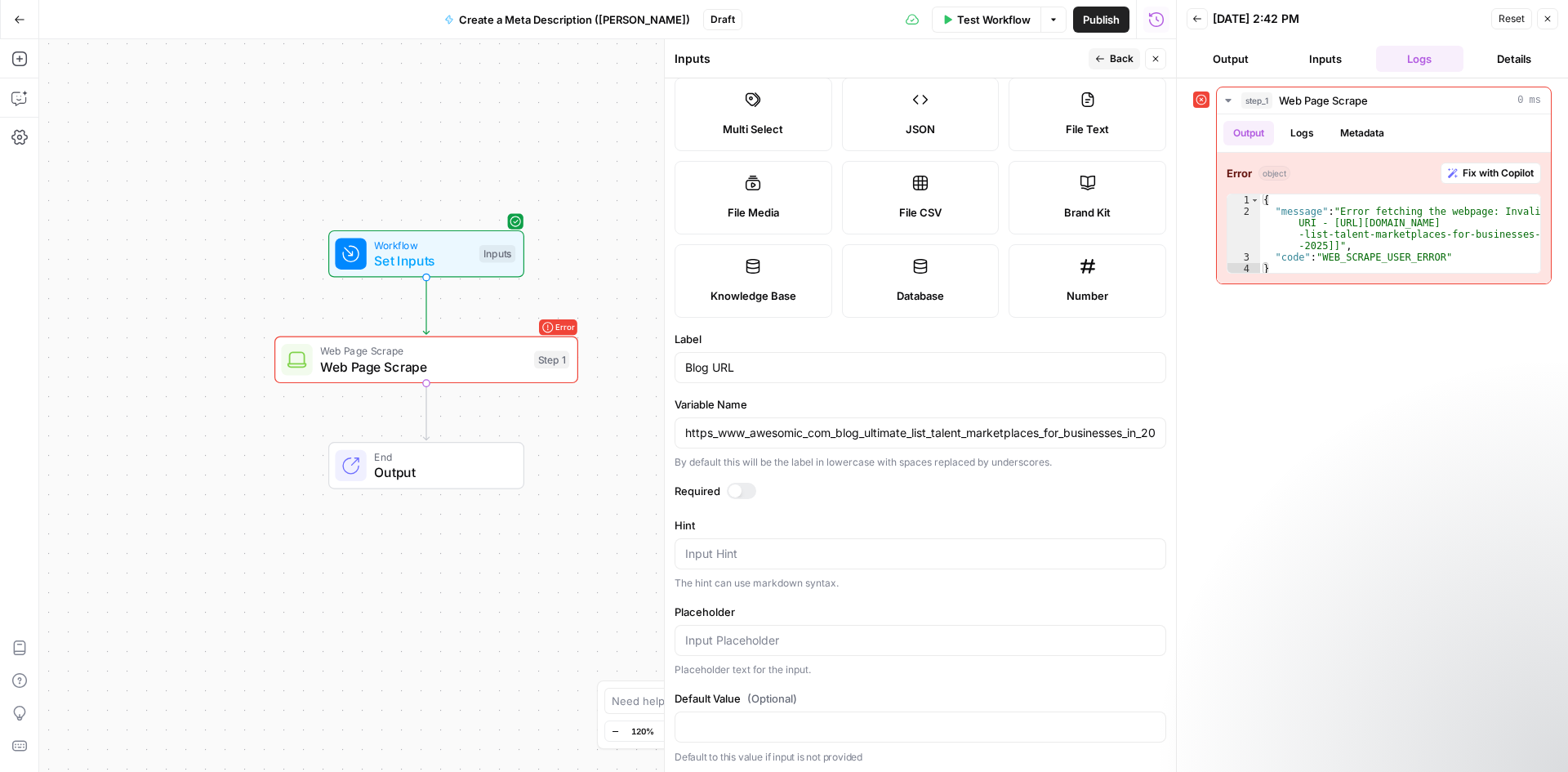
scroll to position [119, 0]
click at [810, 437] on input "https_www_awesomic_com_blog_ultimate_list_talent_marketplaces_for_businesses_in…" at bounding box center [920, 430] width 470 height 17
click at [847, 370] on input "Blog URL" at bounding box center [920, 365] width 470 height 17
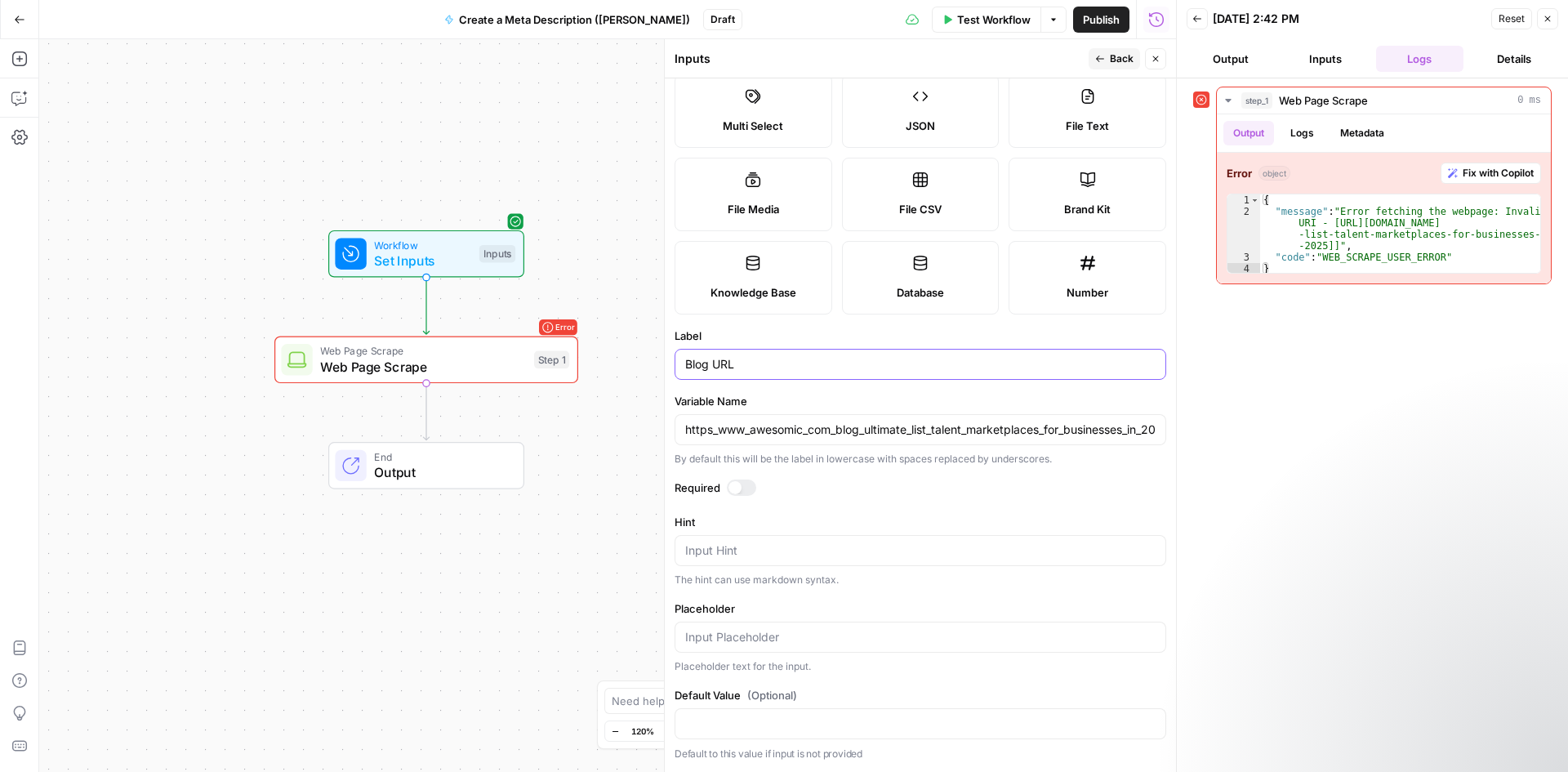
paste input "[URL][DOMAIN_NAME]"
type input "[URL][DOMAIN_NAME]"
click at [803, 424] on input "https_www_awesomic_com_blog_ultimate_list_talent_marketplaces_for_businesses_in…" at bounding box center [920, 430] width 470 height 17
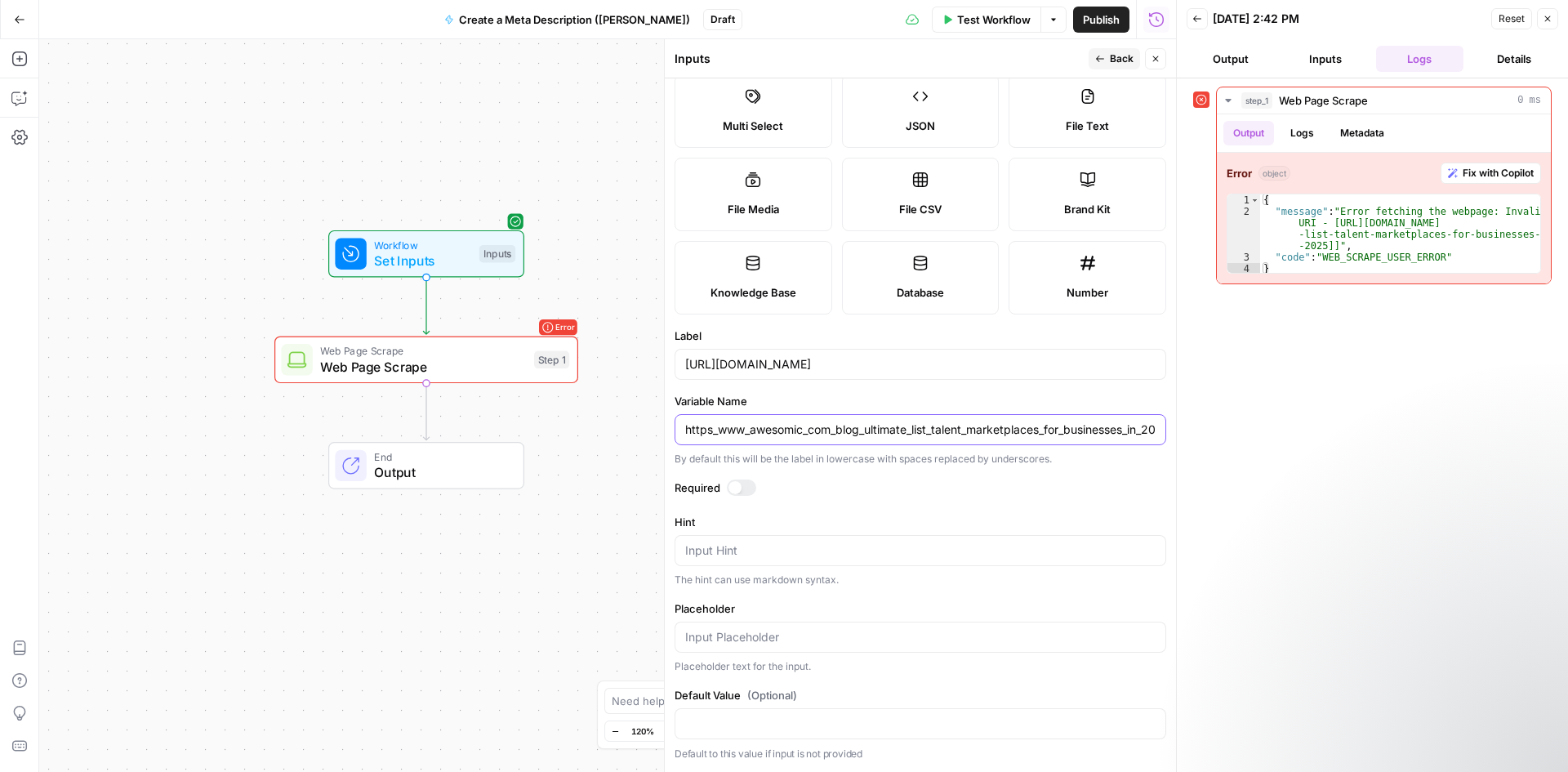
click at [803, 424] on input "https_www_awesomic_com_blog_ultimate_list_talent_marketplaces_for_businesses_in…" at bounding box center [920, 430] width 470 height 17
click at [854, 422] on input "Blog URL" at bounding box center [920, 430] width 470 height 17
type input "Blog URL"
click at [1139, 47] on header "Inputs Back Close" at bounding box center [920, 59] width 511 height 40
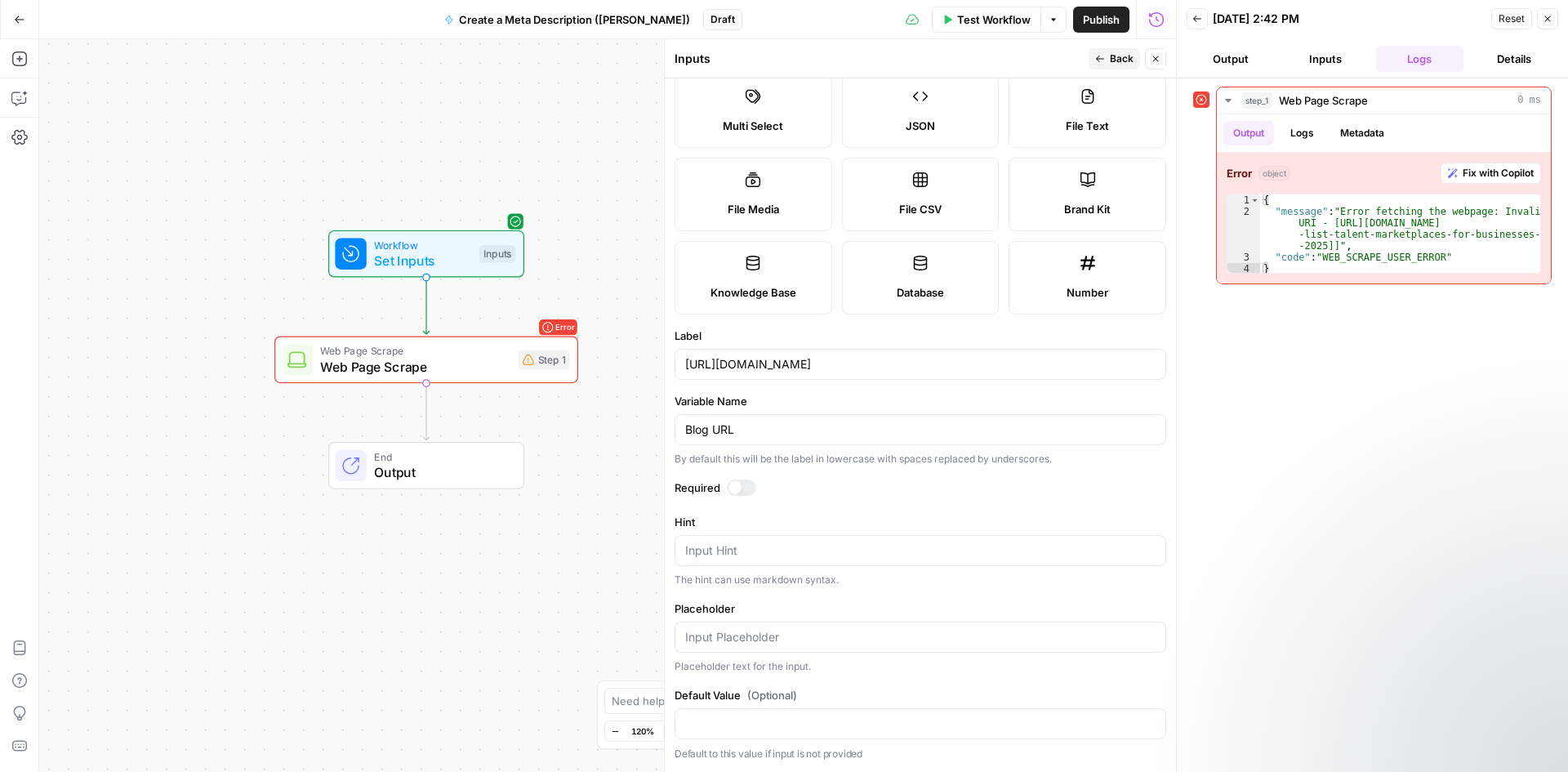
click at [1128, 54] on span "Back" at bounding box center [1122, 59] width 24 height 15
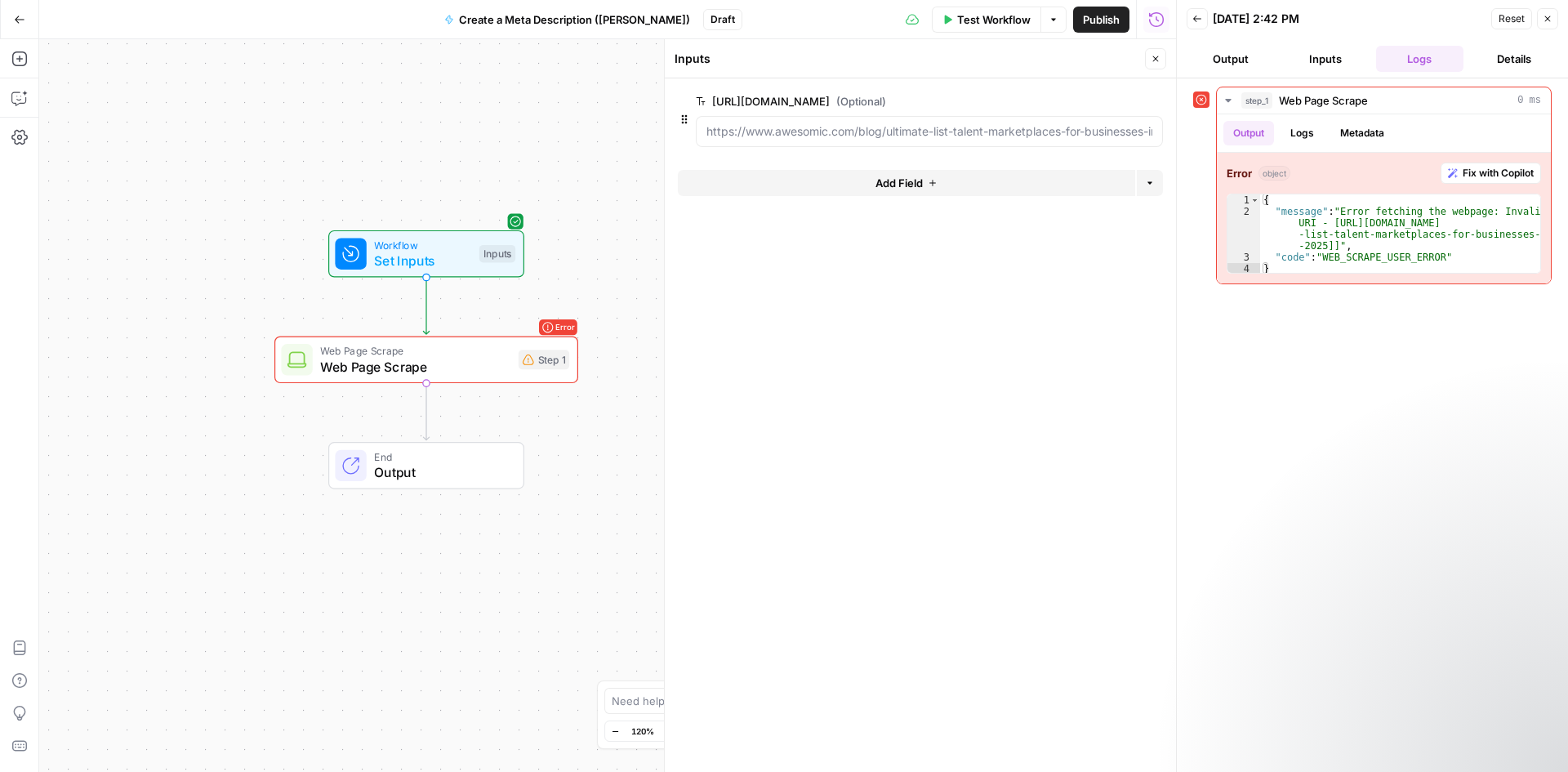
click at [1150, 52] on button "Close" at bounding box center [1155, 58] width 21 height 21
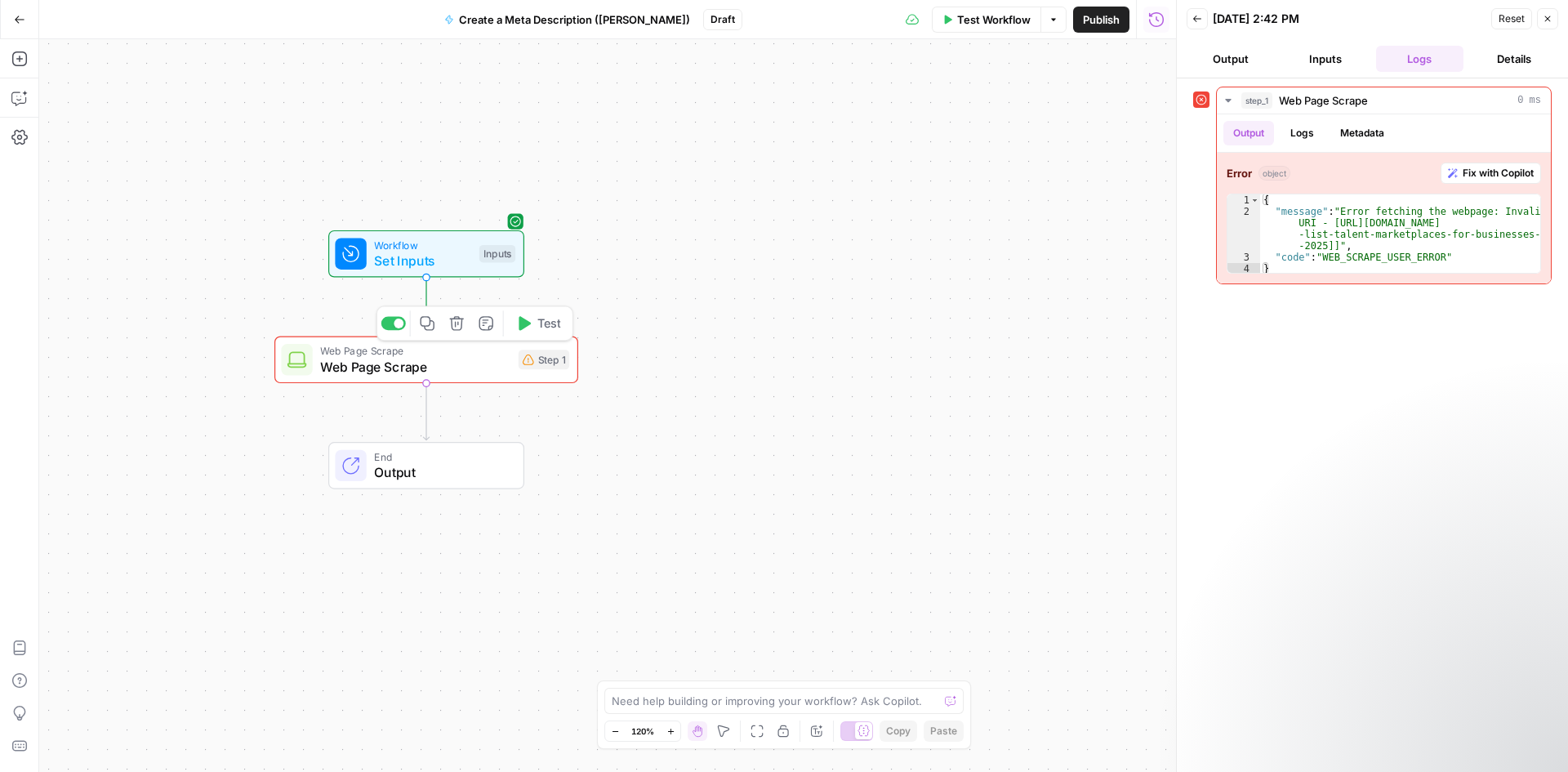
click at [443, 353] on span "Web Page Scrape" at bounding box center [414, 350] width 190 height 16
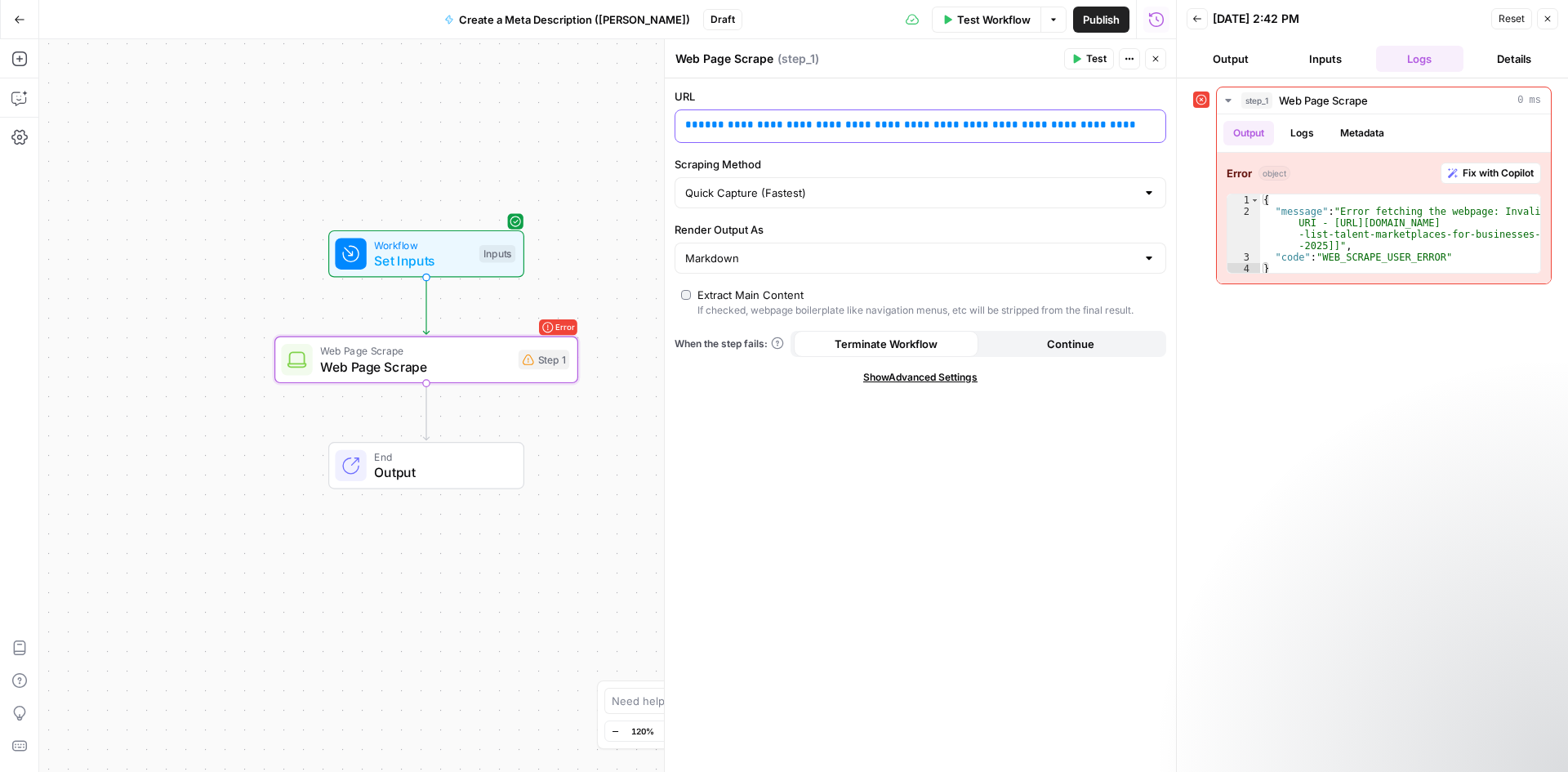
click at [801, 127] on span "**********" at bounding box center [946, 125] width 496 height 11
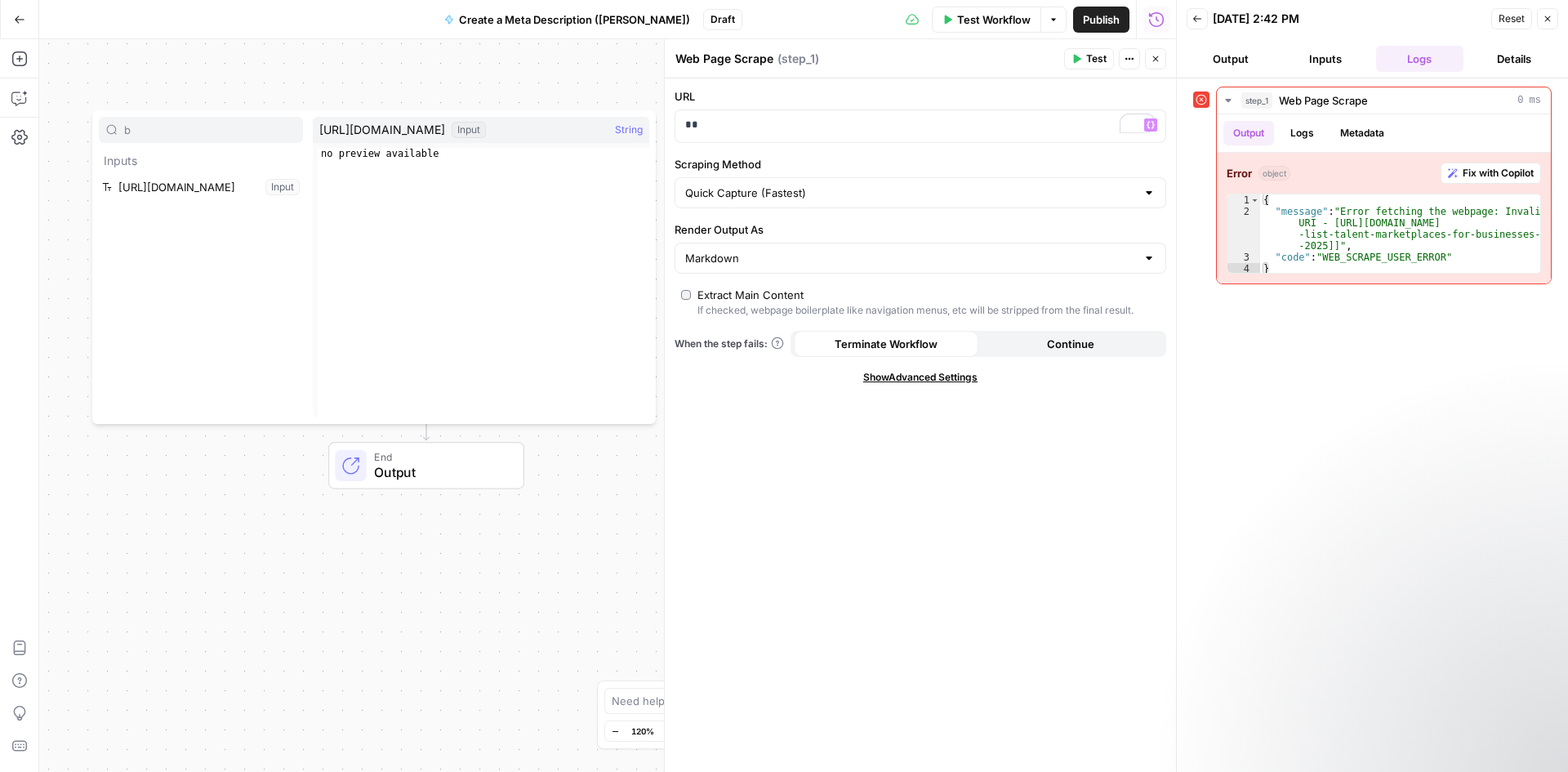
type input "b"
click at [445, 135] on span "[URL][DOMAIN_NAME]" at bounding box center [382, 130] width 126 height 17
click at [812, 468] on div "URL ** Variables Menu Scraping Method Quick Capture (Fastest) Render Output As …" at bounding box center [920, 425] width 511 height 694
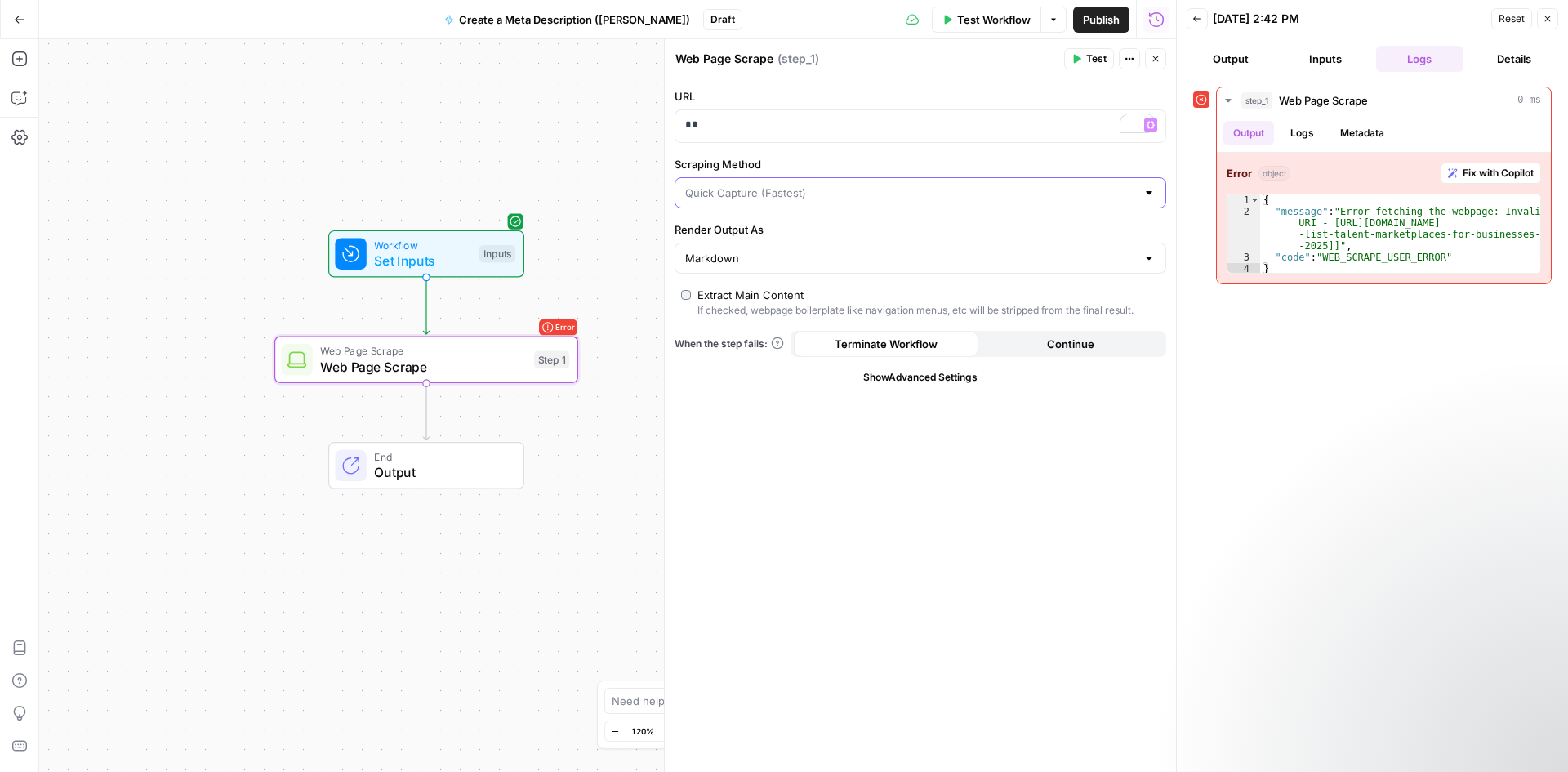
click at [979, 196] on input "Scraping Method" at bounding box center [910, 193] width 451 height 17
type input "Quick Capture (Fastest)"
click at [1027, 499] on div "URL ** Variables Menu Scraping Method Quick Capture (Fastest) Render Output As …" at bounding box center [920, 425] width 511 height 694
click at [1257, 60] on button "Output" at bounding box center [1231, 59] width 88 height 26
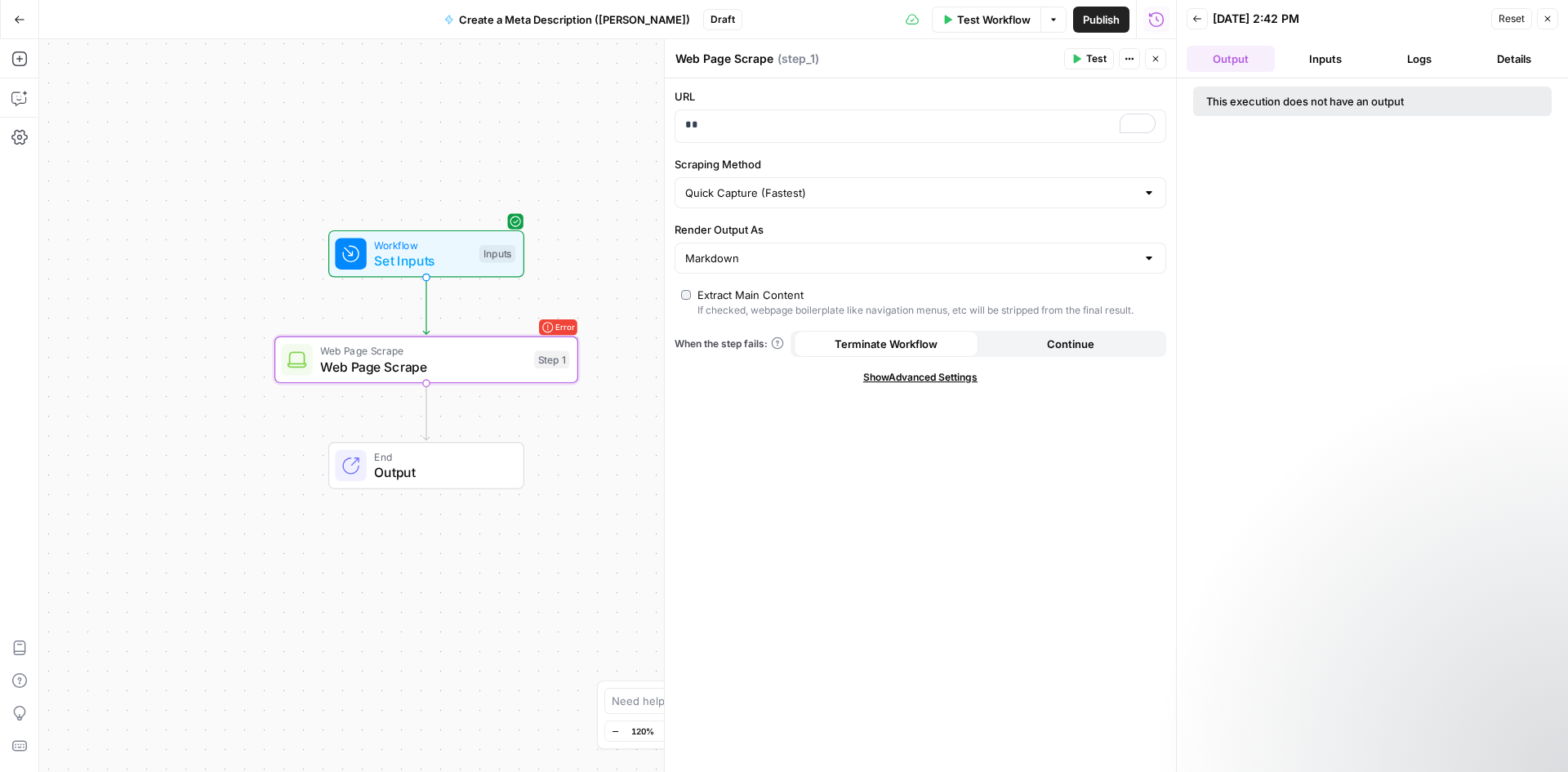
click at [1307, 67] on button "Inputs" at bounding box center [1325, 59] width 88 height 26
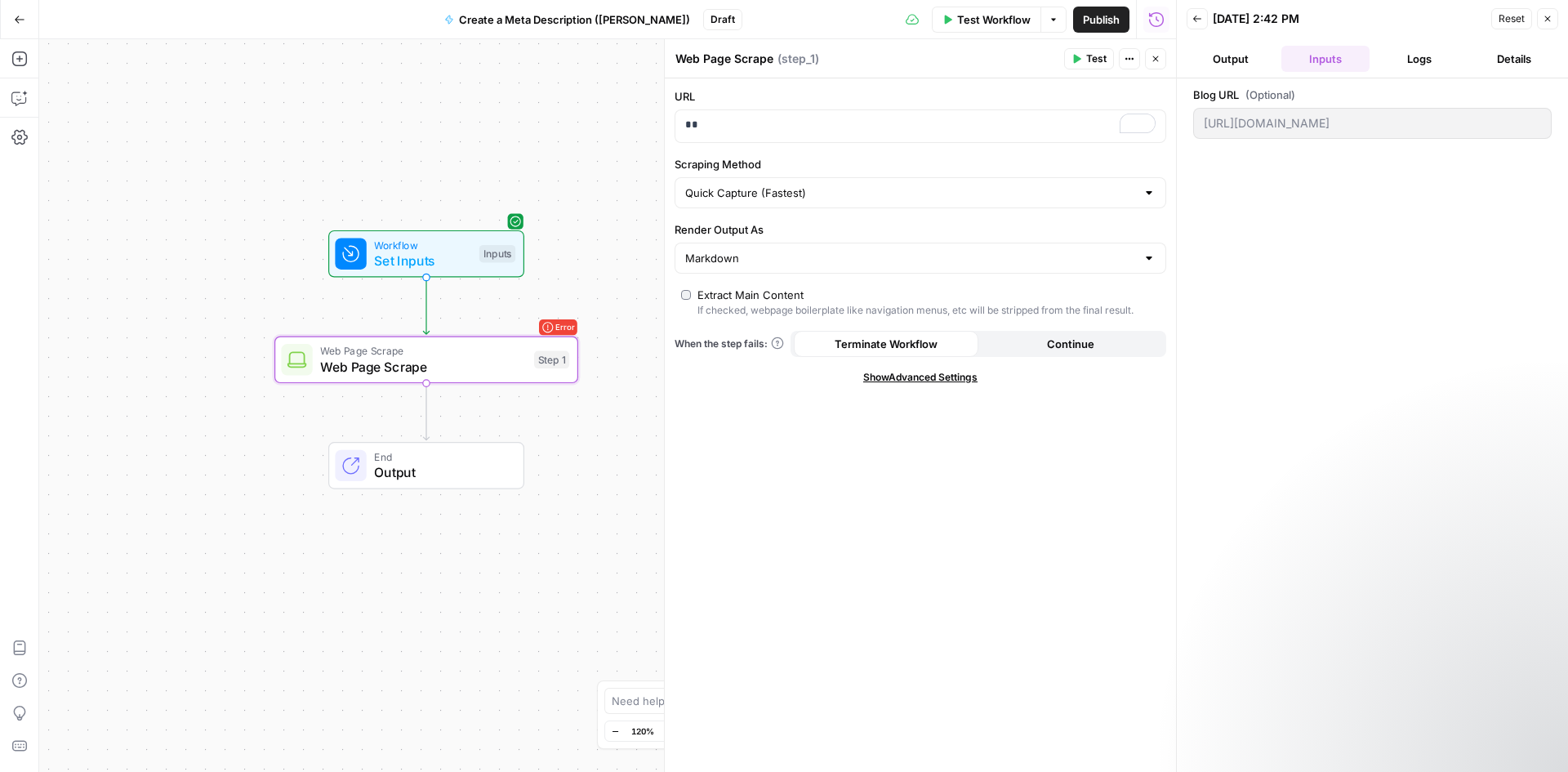
click at [1257, 59] on button "Output" at bounding box center [1231, 59] width 88 height 26
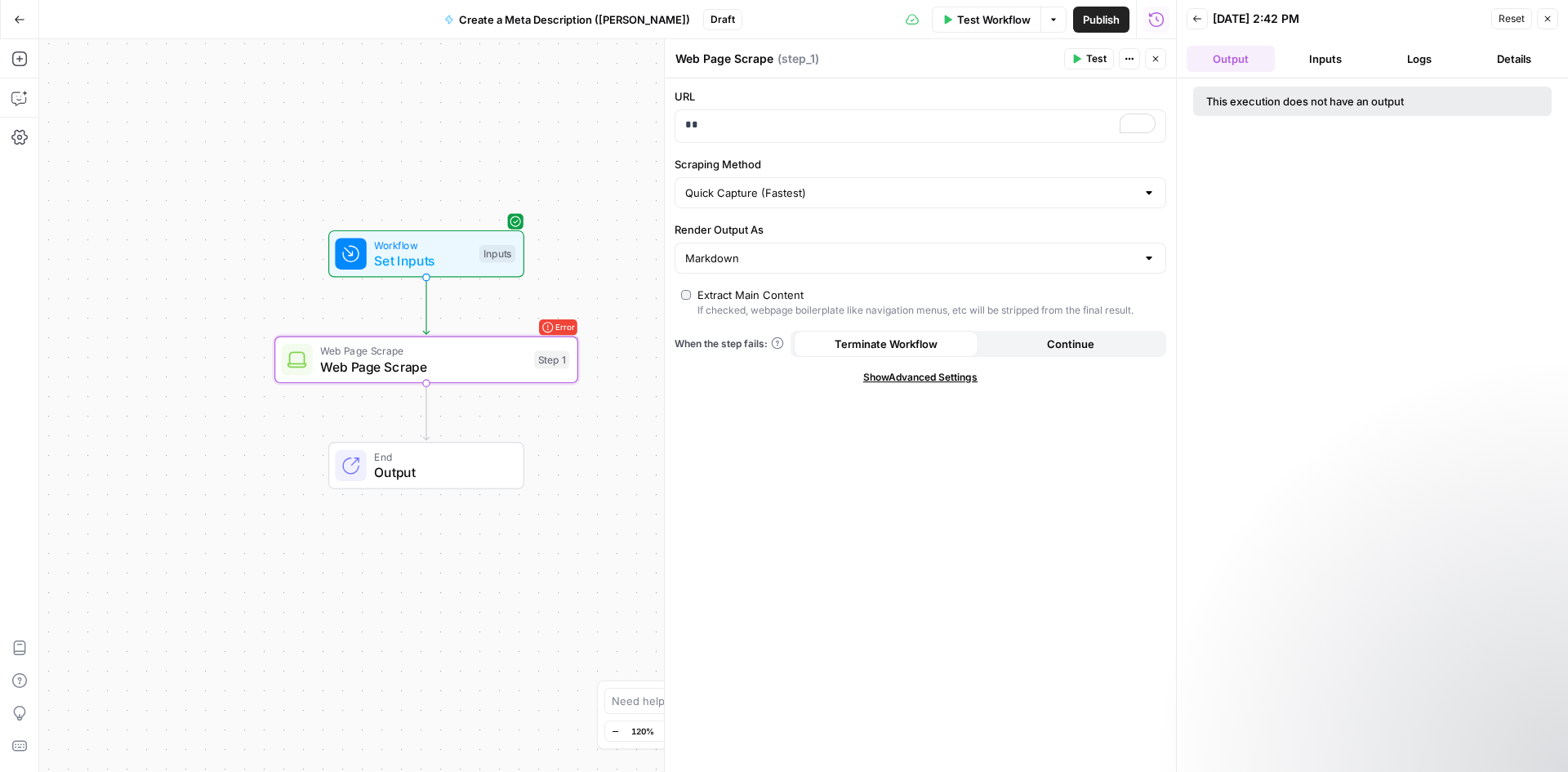
click at [1302, 63] on button "Inputs" at bounding box center [1325, 59] width 88 height 26
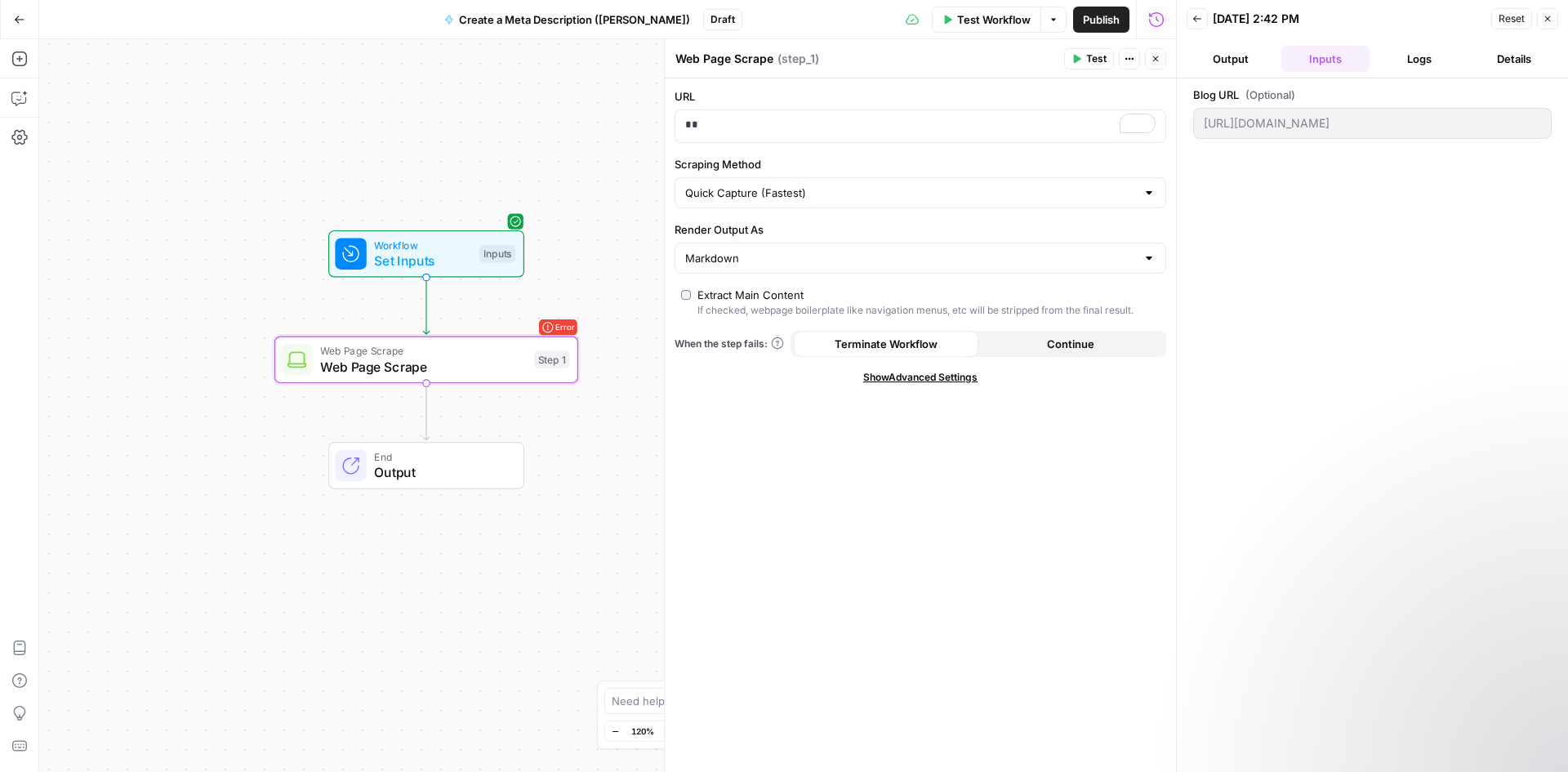
click at [1247, 56] on button "Output" at bounding box center [1231, 59] width 88 height 26
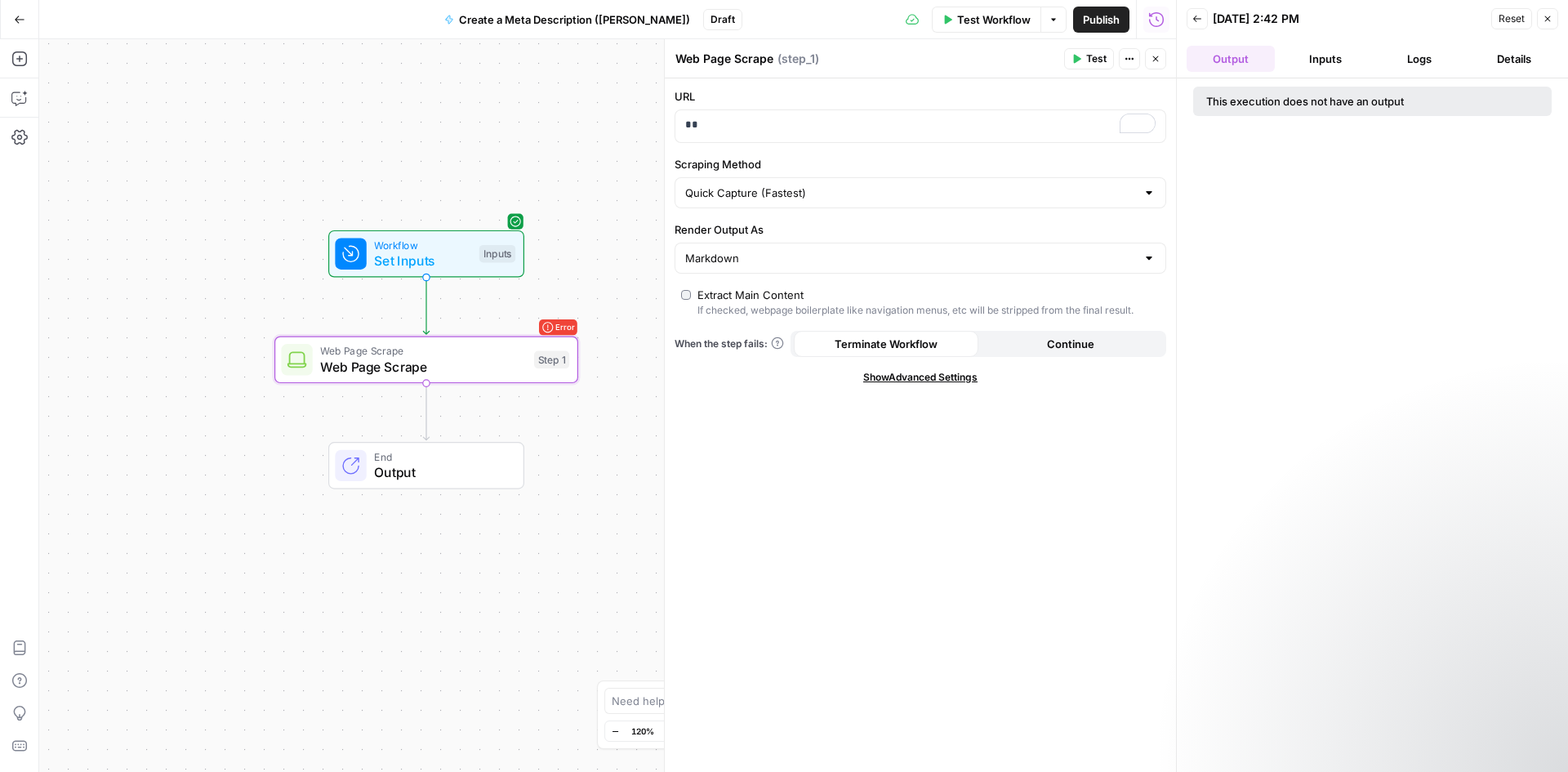
click at [469, 251] on span "Set Inputs" at bounding box center [423, 260] width 97 height 19
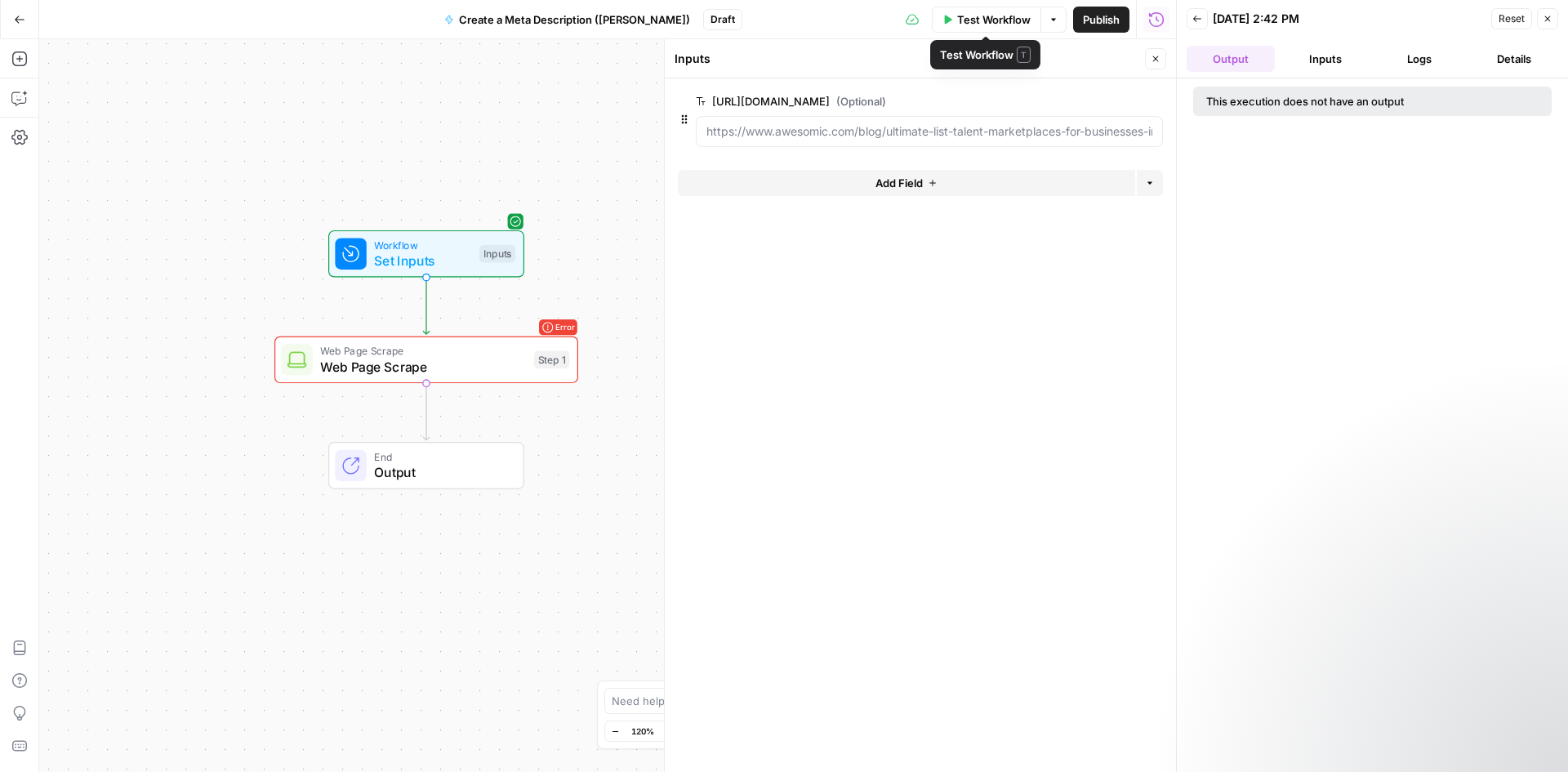
click at [964, 22] on span "Test Workflow" at bounding box center [994, 19] width 73 height 17
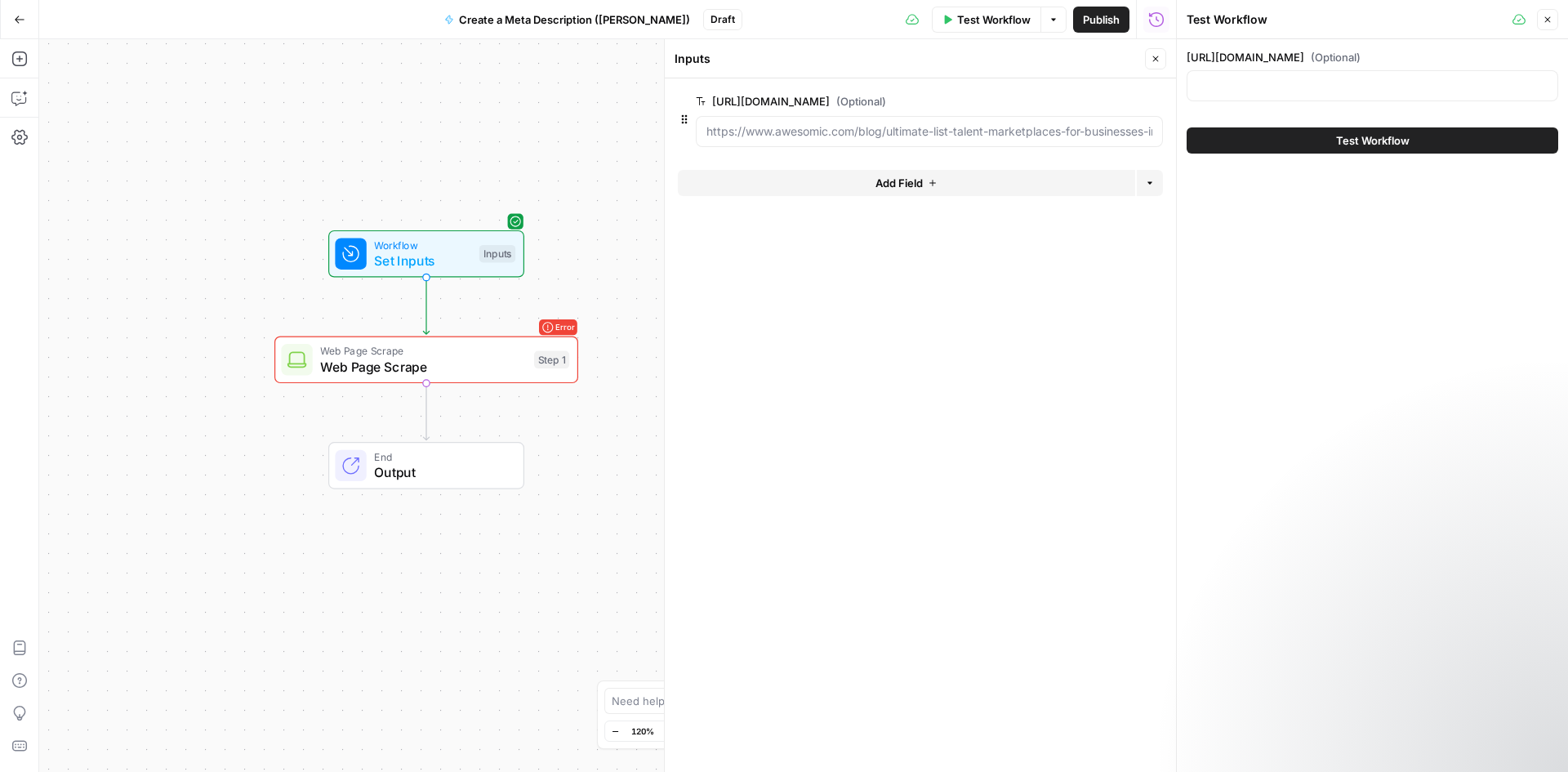
click at [1267, 69] on div "https://www.awesomic.com/blog/ultimate-list-talent-marketplaces-for-businesses-…" at bounding box center [1372, 78] width 371 height 59
click at [1265, 62] on label "https://www.awesomic.com/blog/ultimate-list-talent-marketplaces-for-businesses-…" at bounding box center [1372, 57] width 371 height 17
click at [1265, 77] on URL "https://www.awesomic.com/blog/ultimate-list-talent-marketplaces-for-businesses-…" at bounding box center [1371, 85] width 350 height 17
click at [1250, 51] on label "https://www.awesomic.com/blog/ultimate-list-talent-marketplaces-for-businesses-…" at bounding box center [1372, 57] width 371 height 17
click at [1219, 77] on div at bounding box center [1372, 85] width 371 height 31
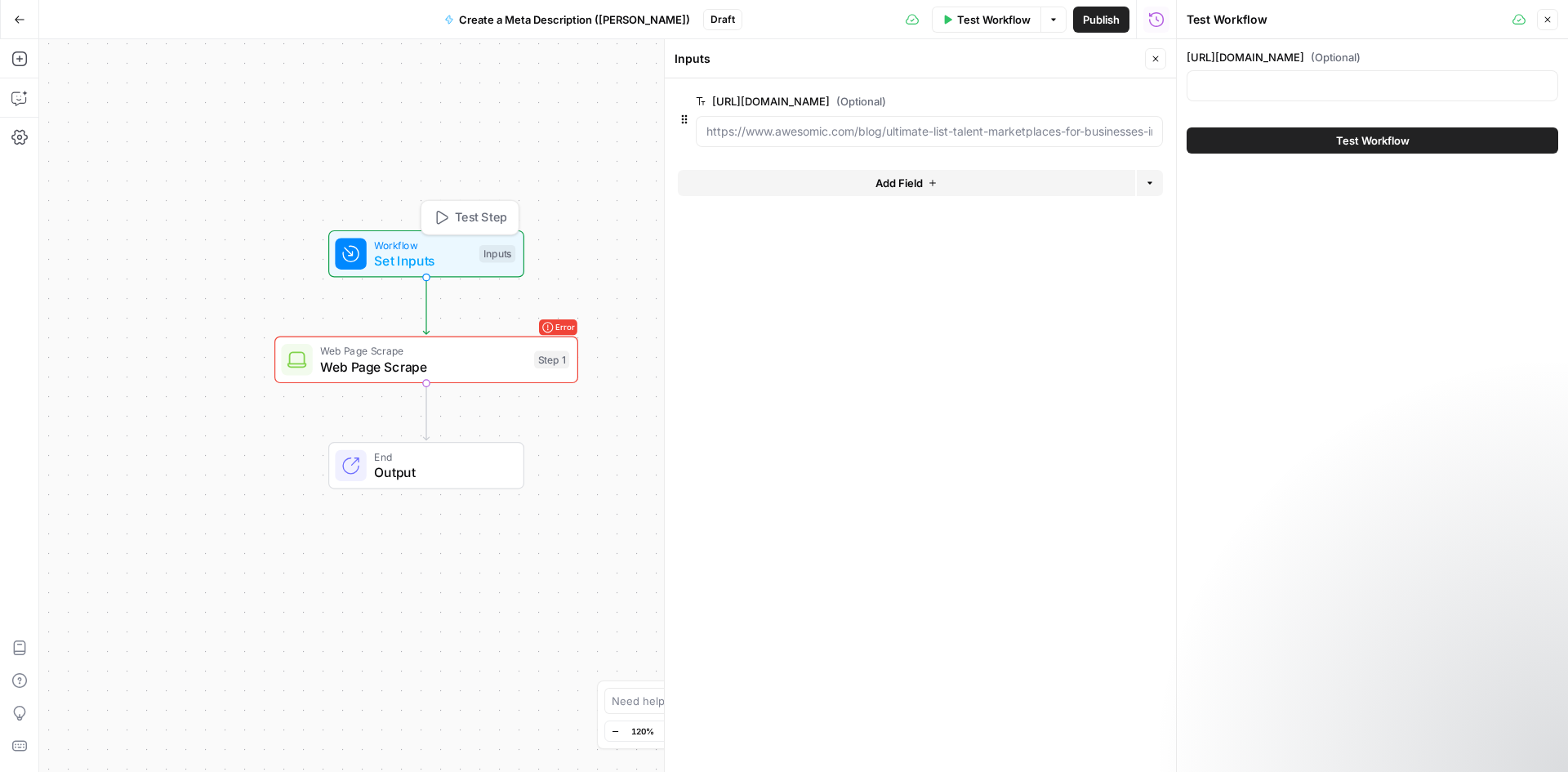
click at [463, 255] on span "Set Inputs" at bounding box center [423, 260] width 97 height 19
click at [1127, 127] on input "https://www.awesomic.com/blog/ultimate-list-talent-marketplaces-for-businesses-…" at bounding box center [929, 131] width 446 height 17
click at [1275, 79] on URL "https://www.awesomic.com/blog/ultimate-list-talent-marketplaces-for-businesses-…" at bounding box center [1371, 85] width 350 height 17
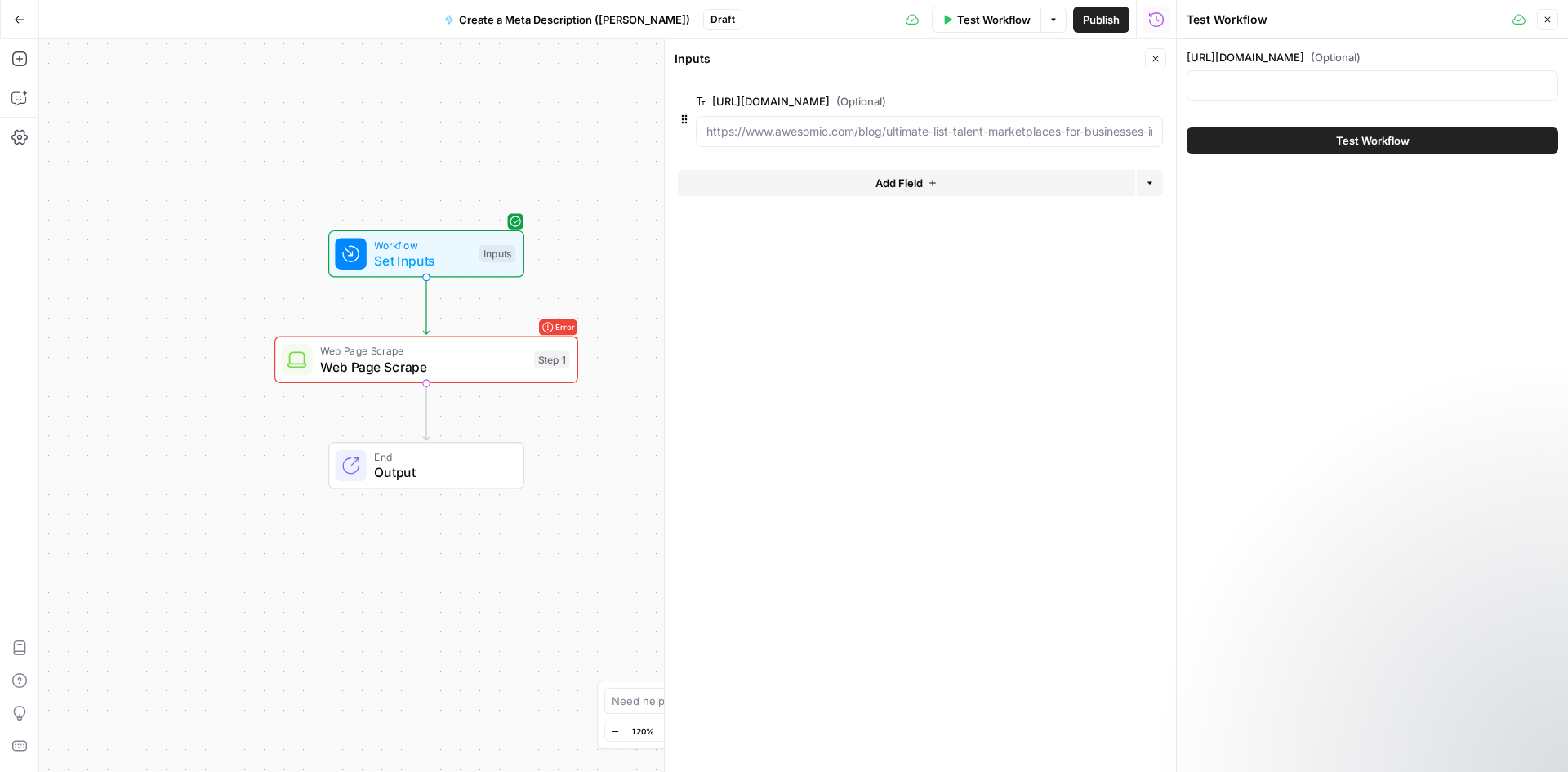
click at [1545, 18] on icon "button" at bounding box center [1547, 19] width 10 height 10
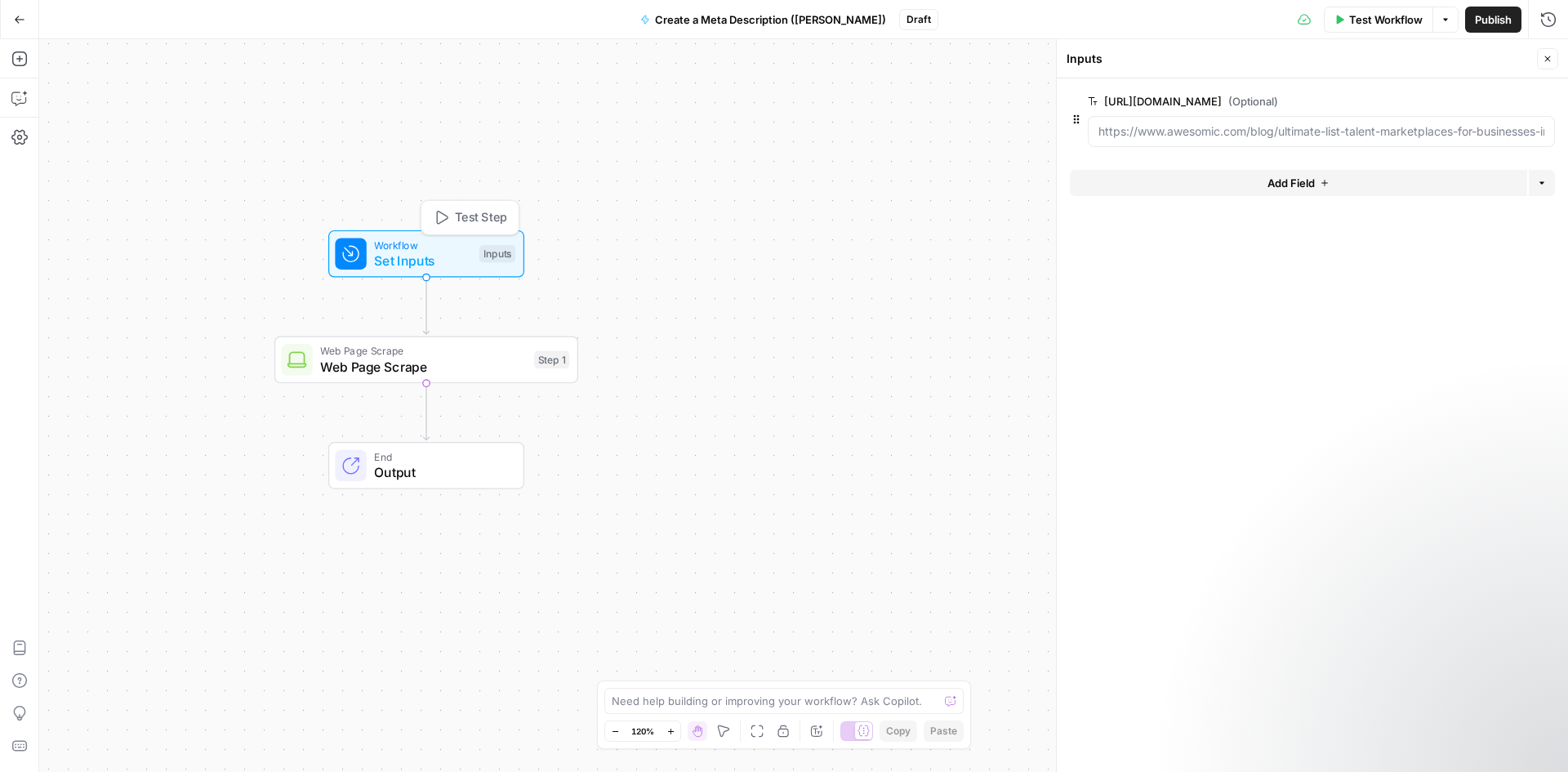
click at [474, 267] on div "Workflow Set Inputs Inputs Test Step" at bounding box center [424, 254] width 180 height 33
drag, startPoint x: 1059, startPoint y: 142, endPoint x: 783, endPoint y: 152, distance: 276.2
click at [783, 152] on body "September Cohort New Home Browse Insights Opportunities Your Data Recent Grids …" at bounding box center [784, 386] width 1568 height 772
click at [1495, 99] on span "edit field" at bounding box center [1493, 101] width 36 height 13
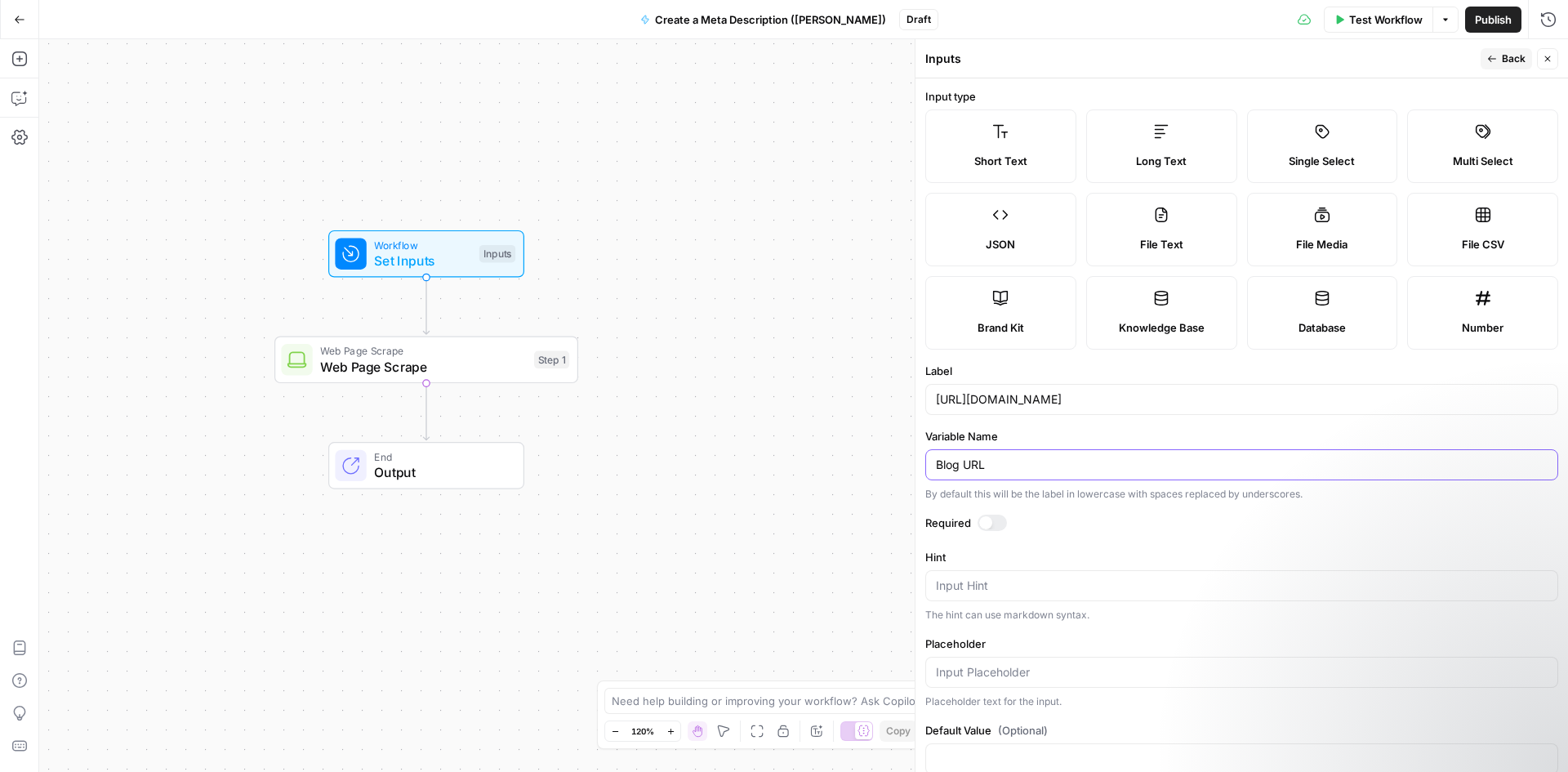
drag, startPoint x: 1026, startPoint y: 467, endPoint x: 929, endPoint y: 470, distance: 97.0
click at [929, 470] on div "Blog URL" at bounding box center [1241, 465] width 633 height 31
click at [1066, 406] on input "[URL][DOMAIN_NAME]" at bounding box center [1242, 400] width 612 height 17
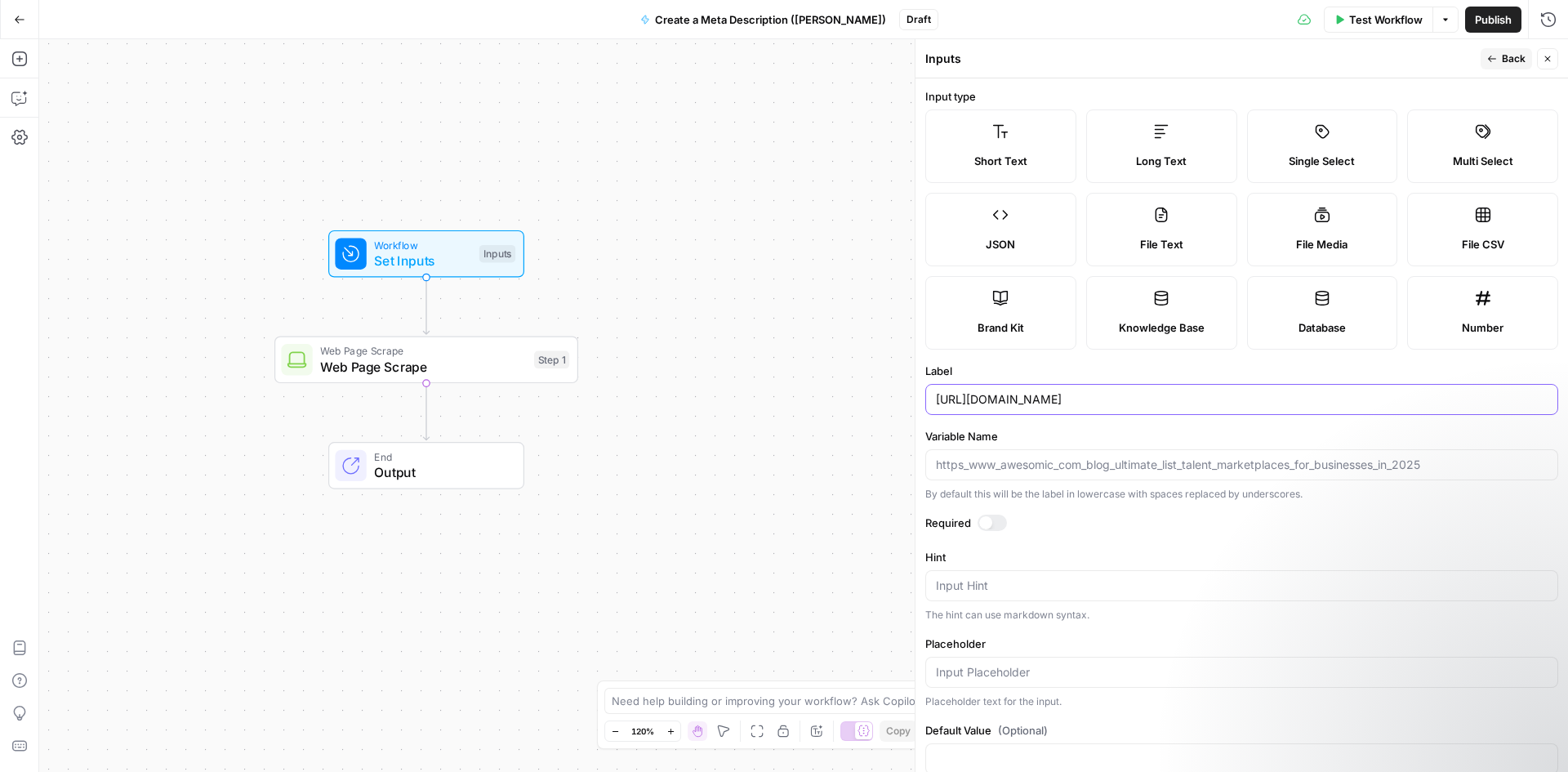
paste input "Blog URL"
type input "Blog URL"
click at [1100, 452] on div at bounding box center [1241, 465] width 633 height 31
click at [1544, 61] on icon "button" at bounding box center [1547, 59] width 10 height 10
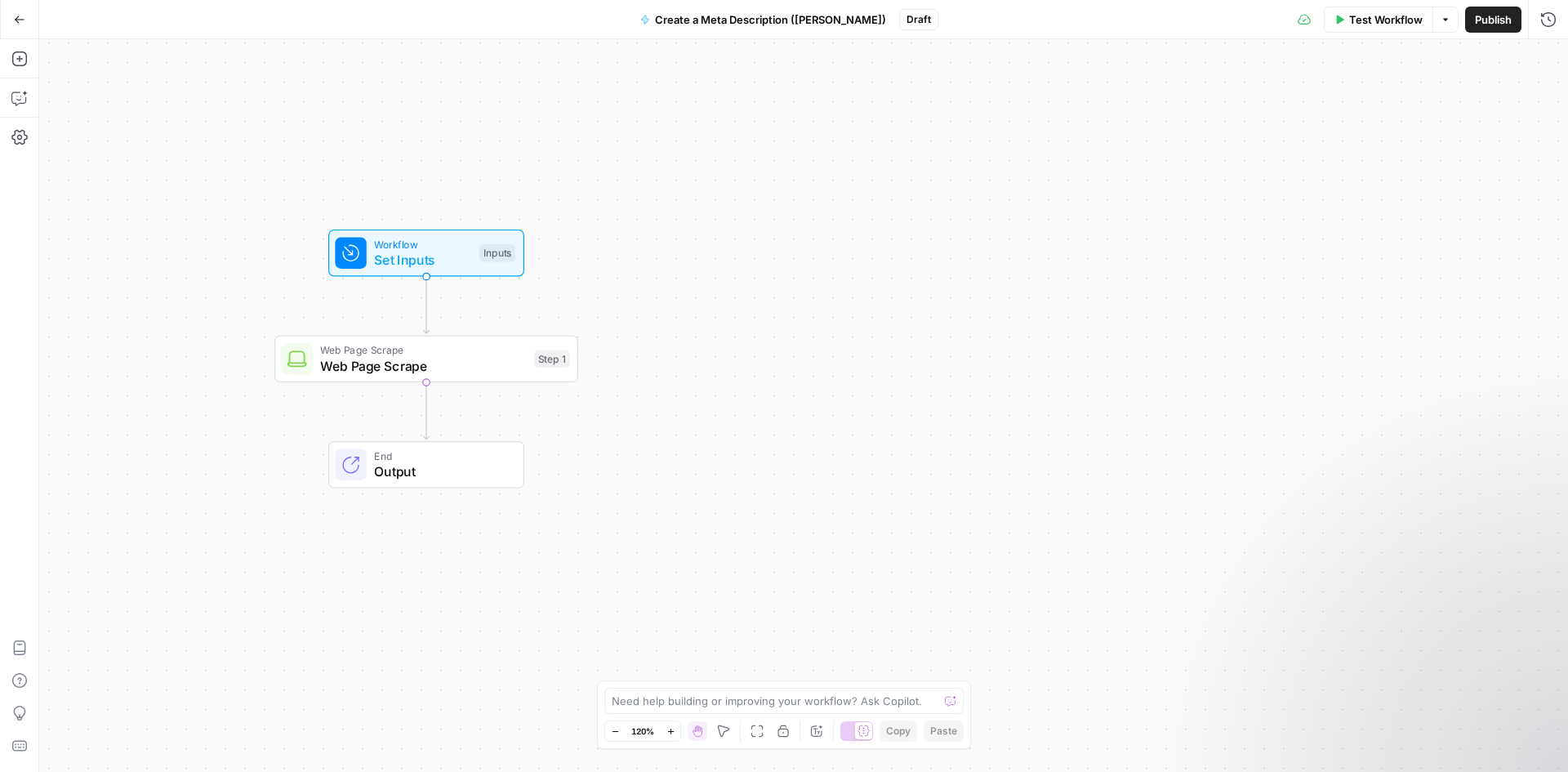
click at [468, 264] on span "Set Inputs" at bounding box center [423, 259] width 97 height 19
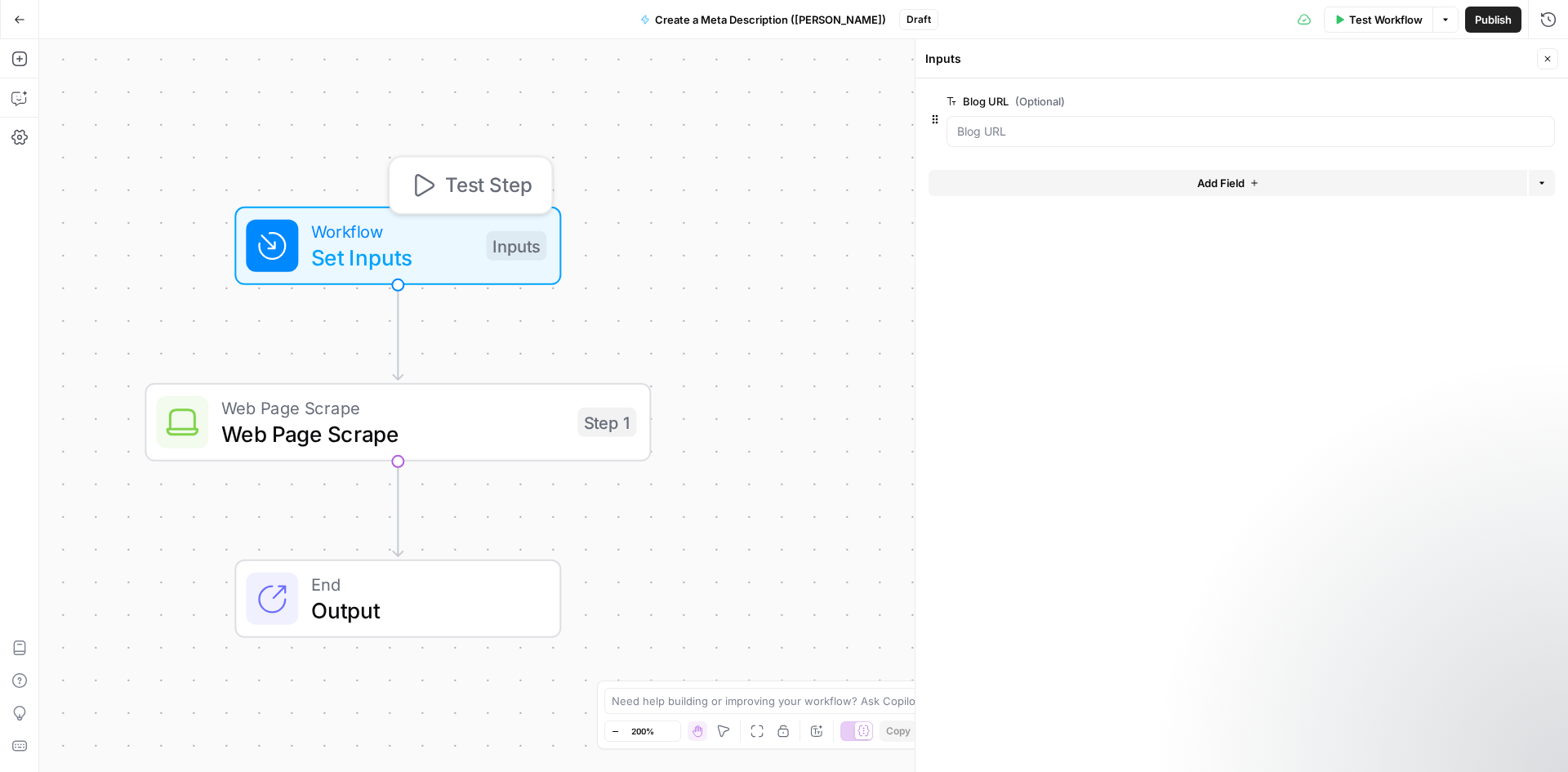
click at [468, 266] on span "Set Inputs" at bounding box center [392, 257] width 162 height 33
click at [1094, 129] on URL "Blog URL (Optional)" at bounding box center [1250, 131] width 587 height 17
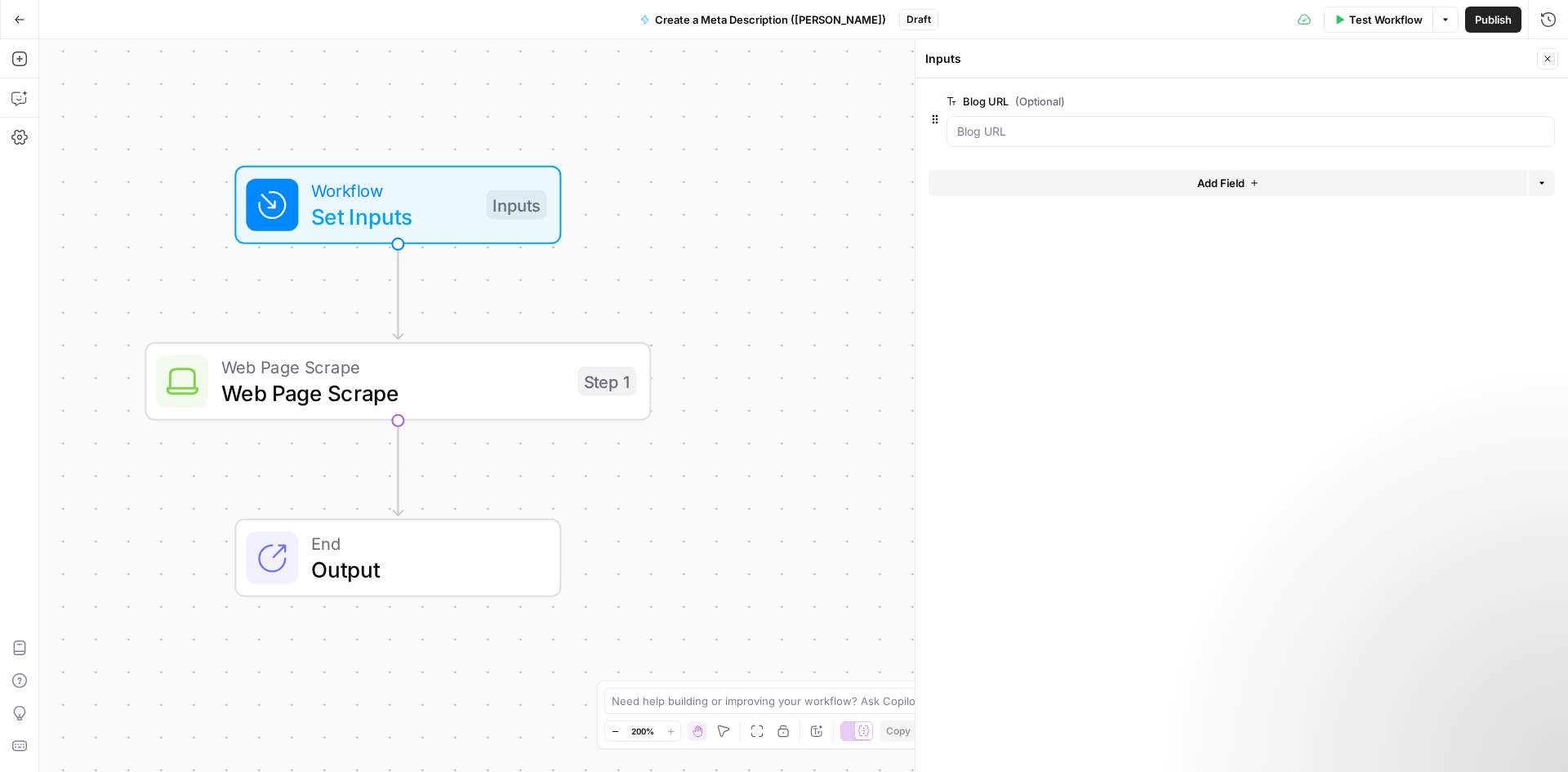
click at [1367, 4] on div "Test Workflow Options Publish Run History" at bounding box center [1253, 19] width 630 height 39
click at [1364, 10] on button "Test Workflow" at bounding box center [1378, 19] width 109 height 26
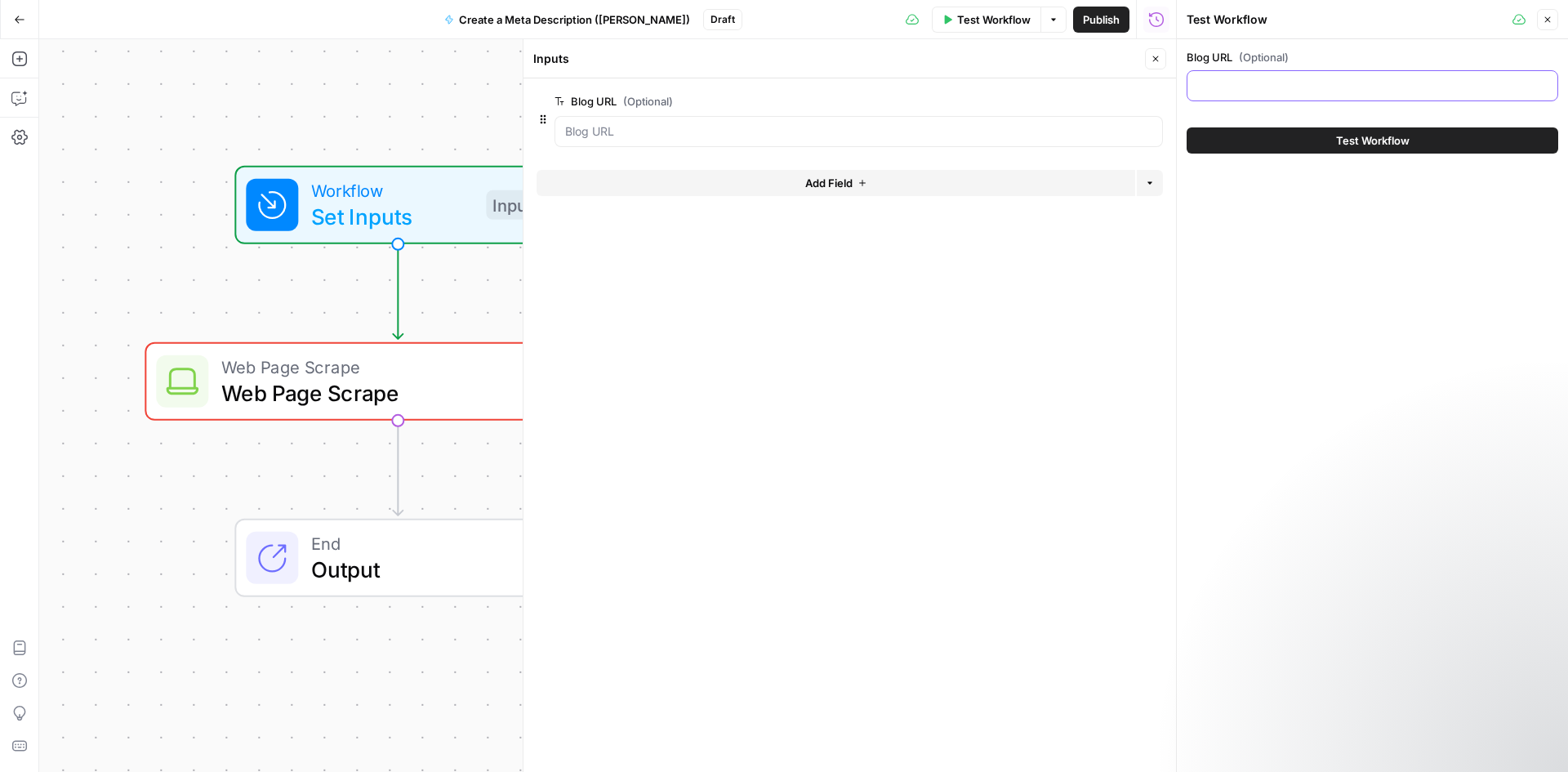
click at [1296, 81] on input "Blog URL (Optional)" at bounding box center [1371, 85] width 350 height 17
paste input "Blog URL"
type input "Blog URL"
paste input "[URL][DOMAIN_NAME]"
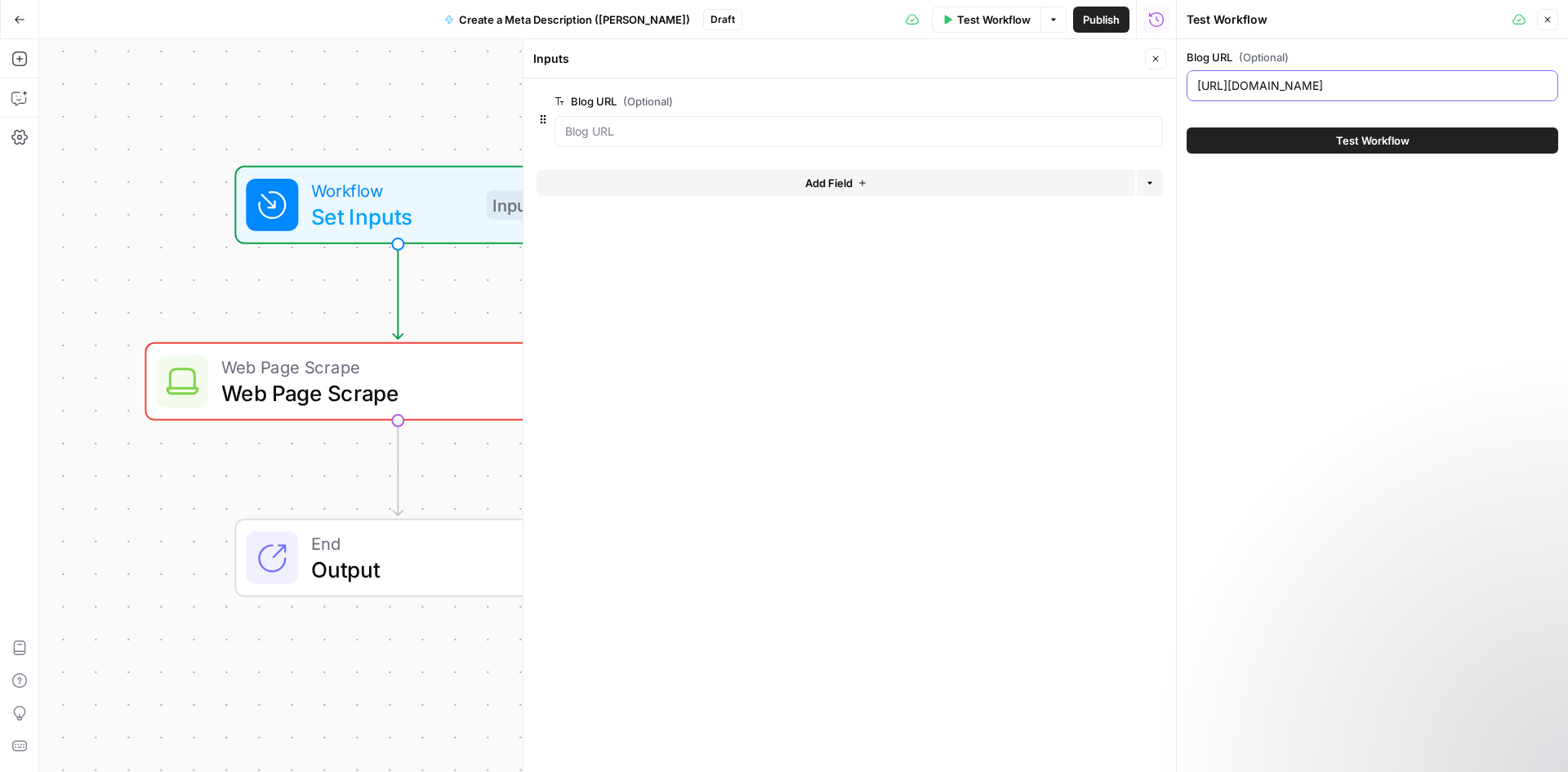
type input "[URL][DOMAIN_NAME]"
click at [1077, 267] on form "Blog URL (Optional) edit field Delete group Add Field Options" at bounding box center [850, 425] width 652 height 694
click at [413, 369] on span "Web Page Scrape" at bounding box center [392, 367] width 343 height 26
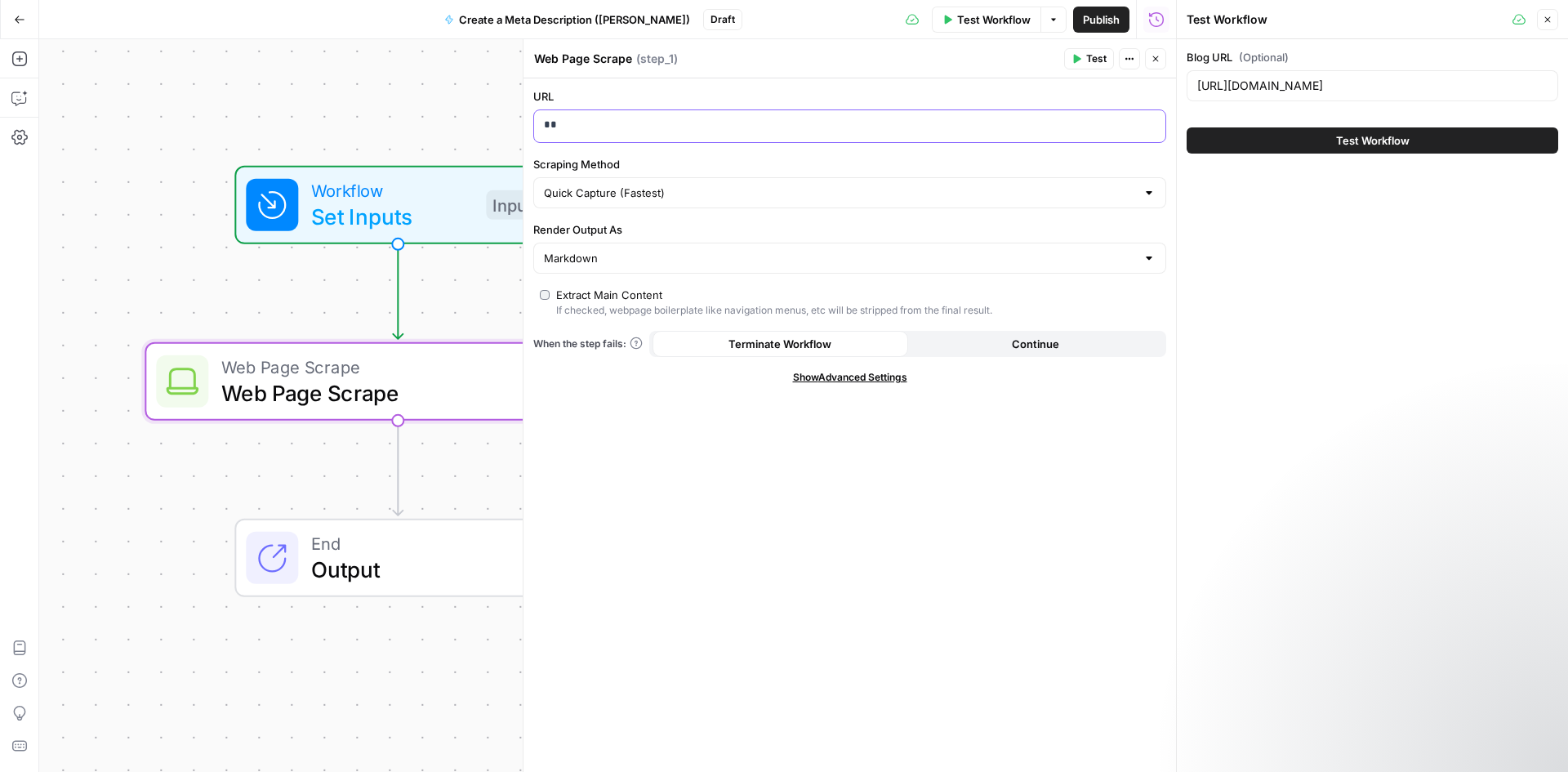
click at [694, 133] on div "**" at bounding box center [836, 126] width 605 height 32
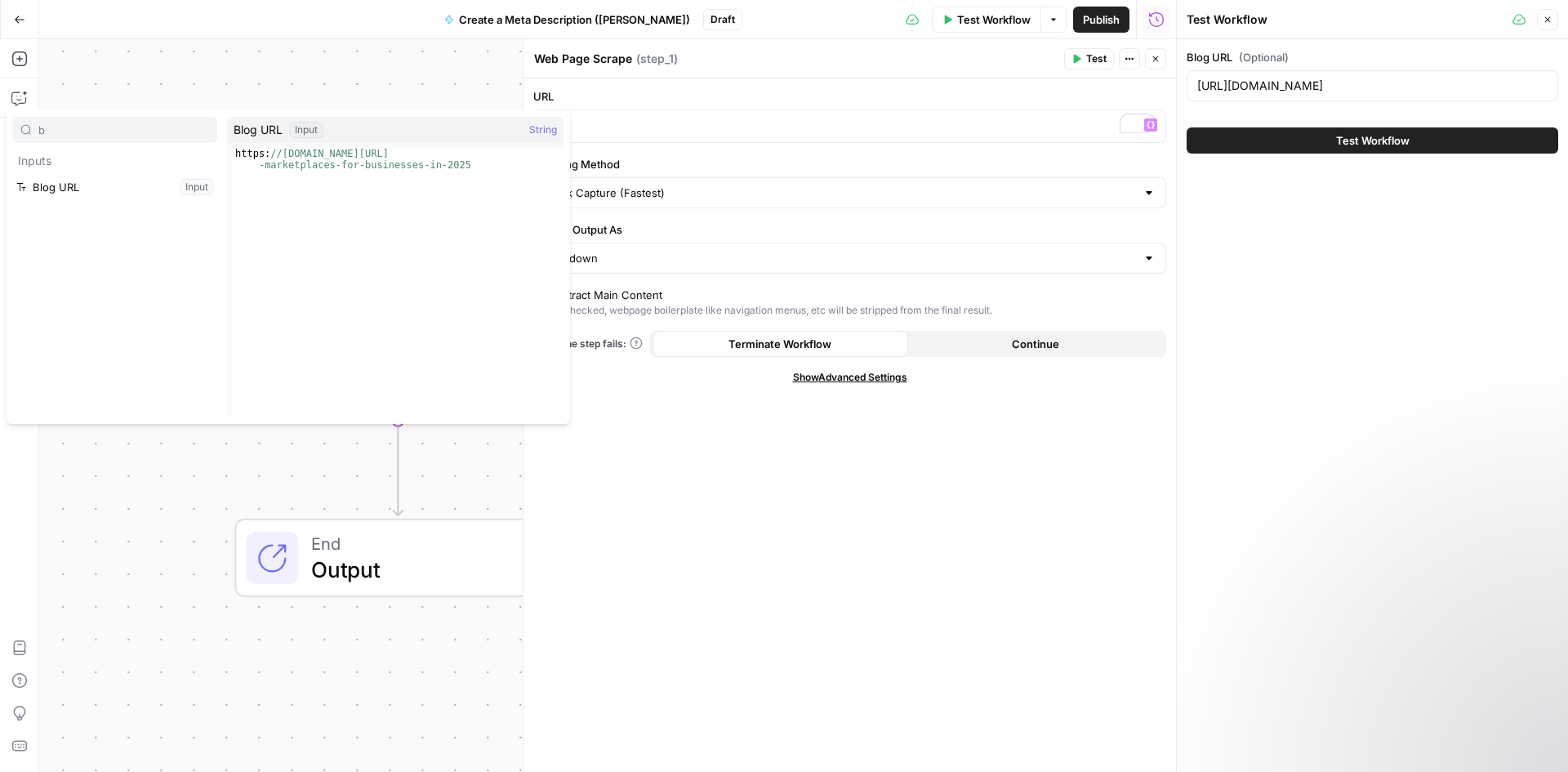
type input "b"
click at [525, 133] on div "Blog URL Input String" at bounding box center [395, 130] width 336 height 26
type textarea "**********"
click at [463, 165] on div "https: //www.awesomic.com/blog/ultimate-list-talent -marketplaces-for-businesse…" at bounding box center [397, 305] width 332 height 315
click at [143, 187] on button "Select variable Blog URL" at bounding box center [115, 187] width 204 height 26
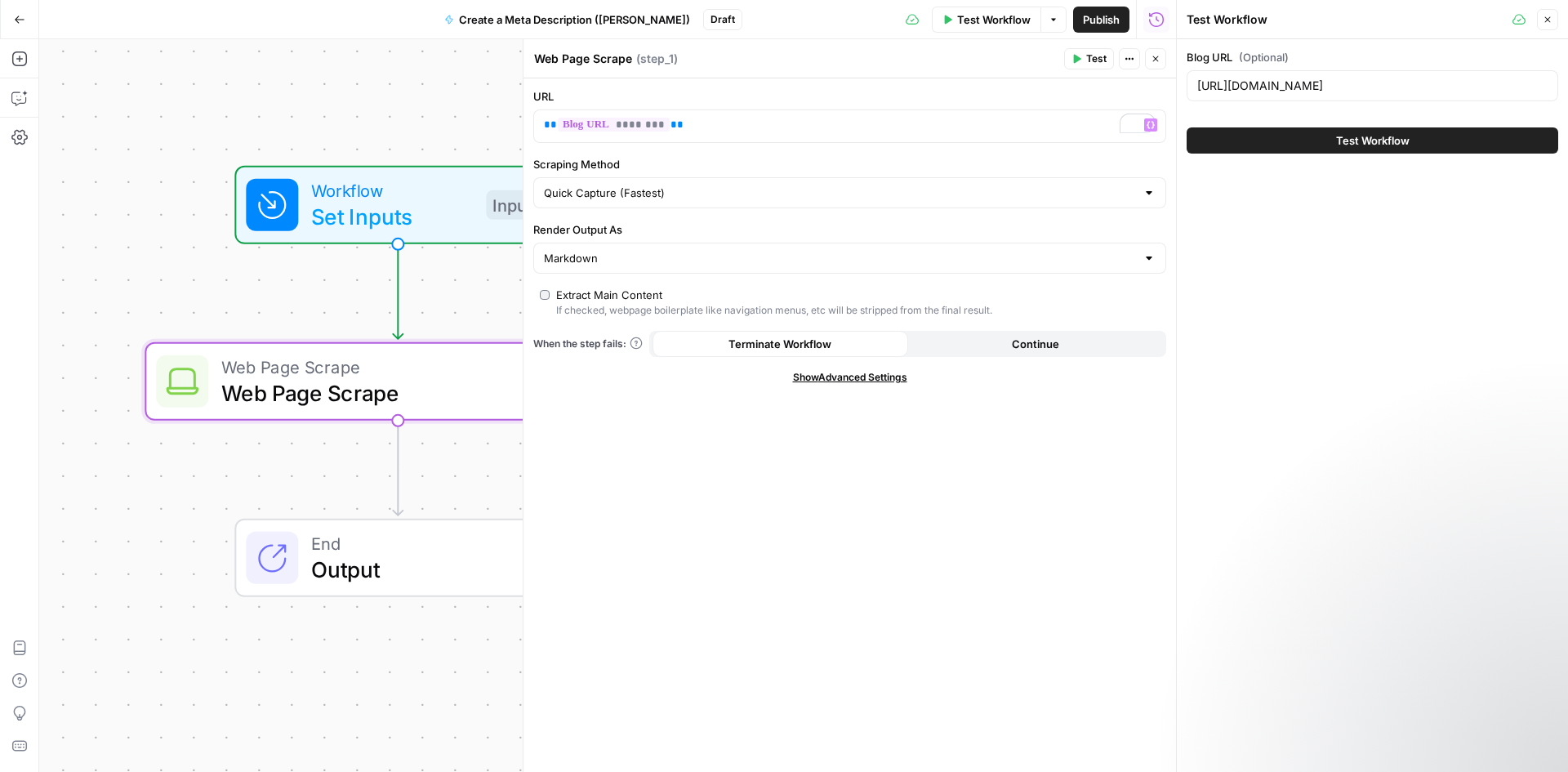
click at [969, 395] on div "URL ** ******** ** Variables Menu Scraping Method Quick Capture (Fastest) Rende…" at bounding box center [850, 425] width 652 height 694
click at [1097, 52] on span "Test" at bounding box center [1096, 59] width 20 height 15
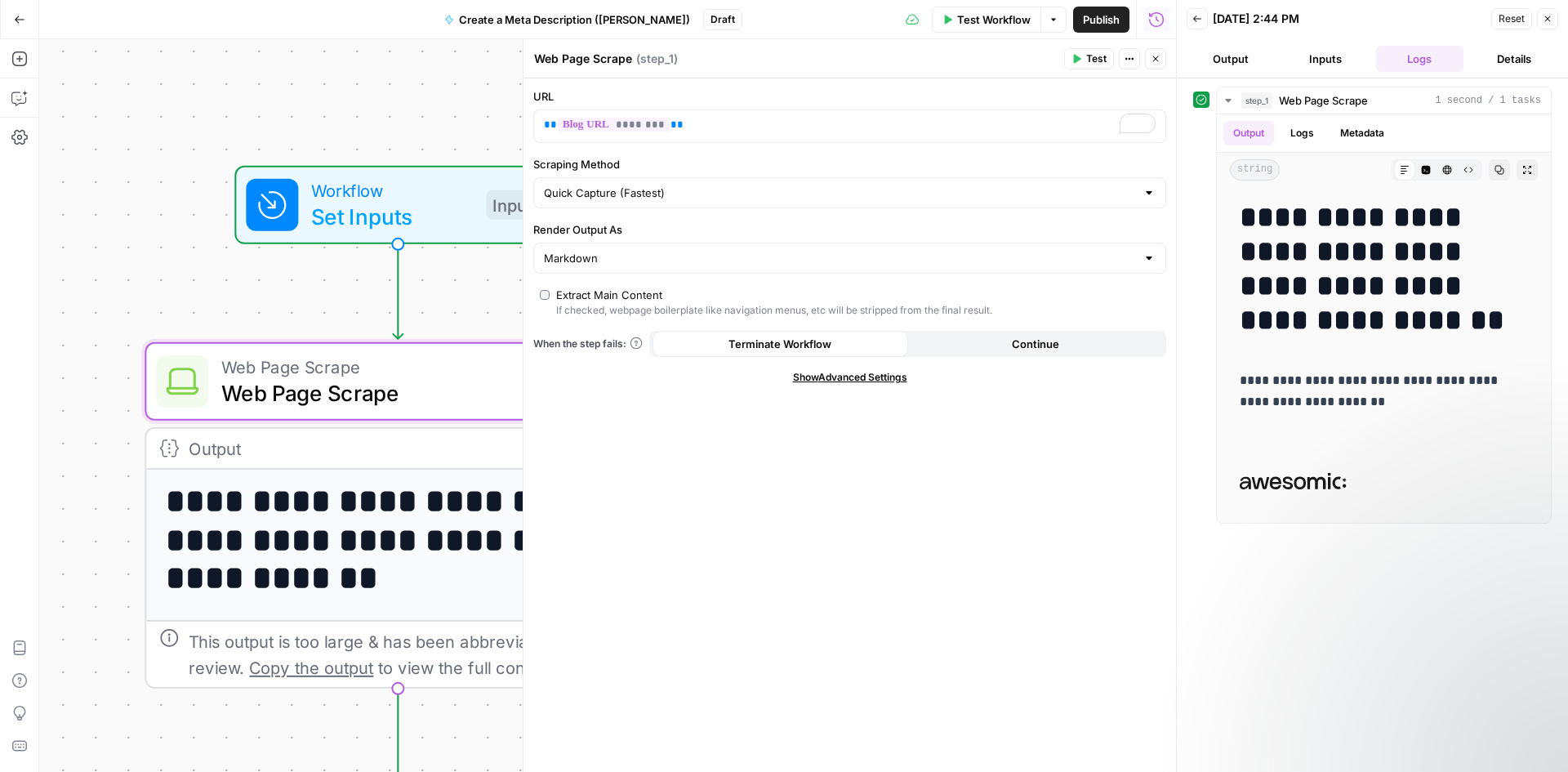
click at [1235, 64] on button "Output" at bounding box center [1231, 59] width 88 height 26
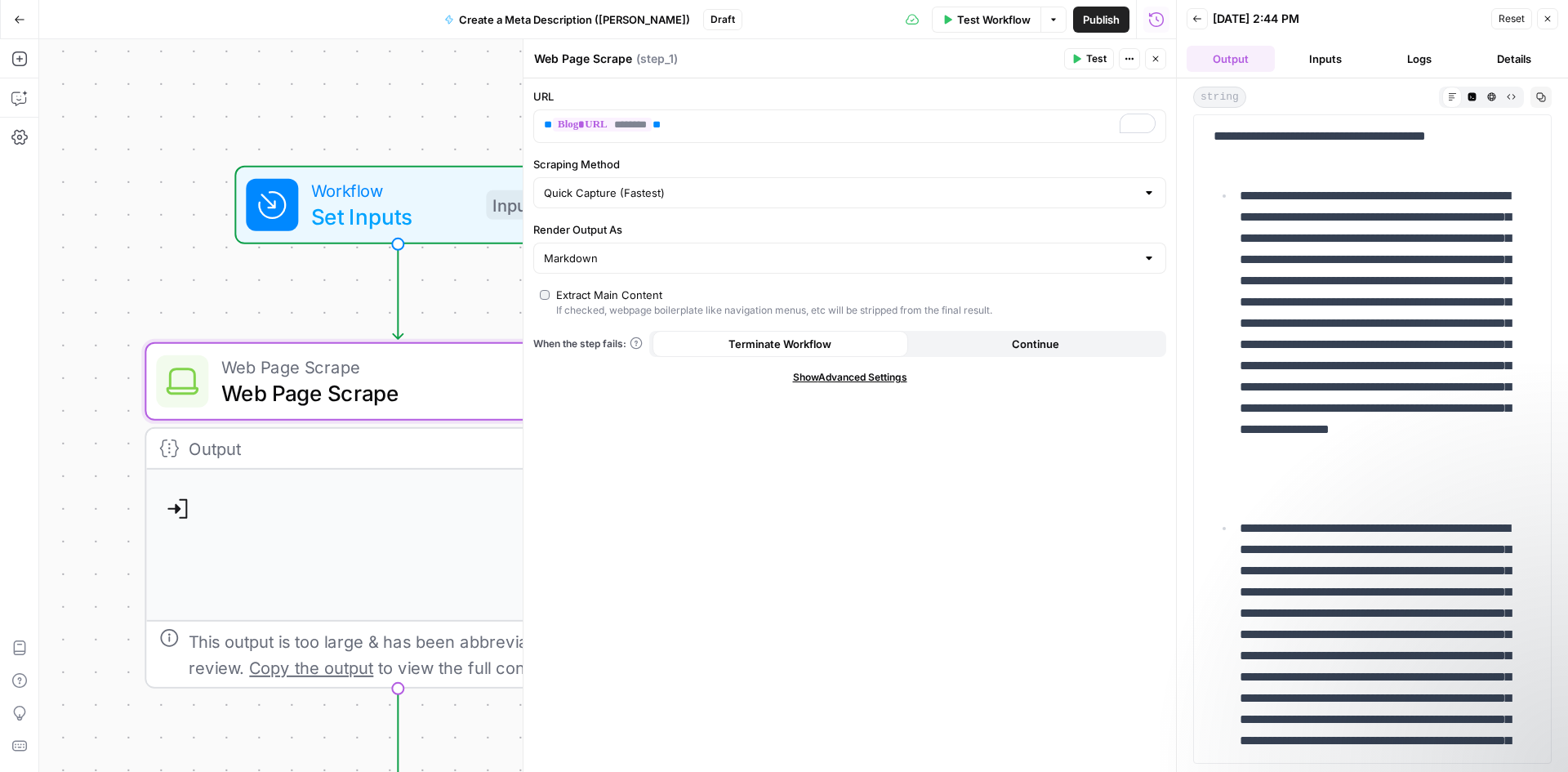
scroll to position [327, 0]
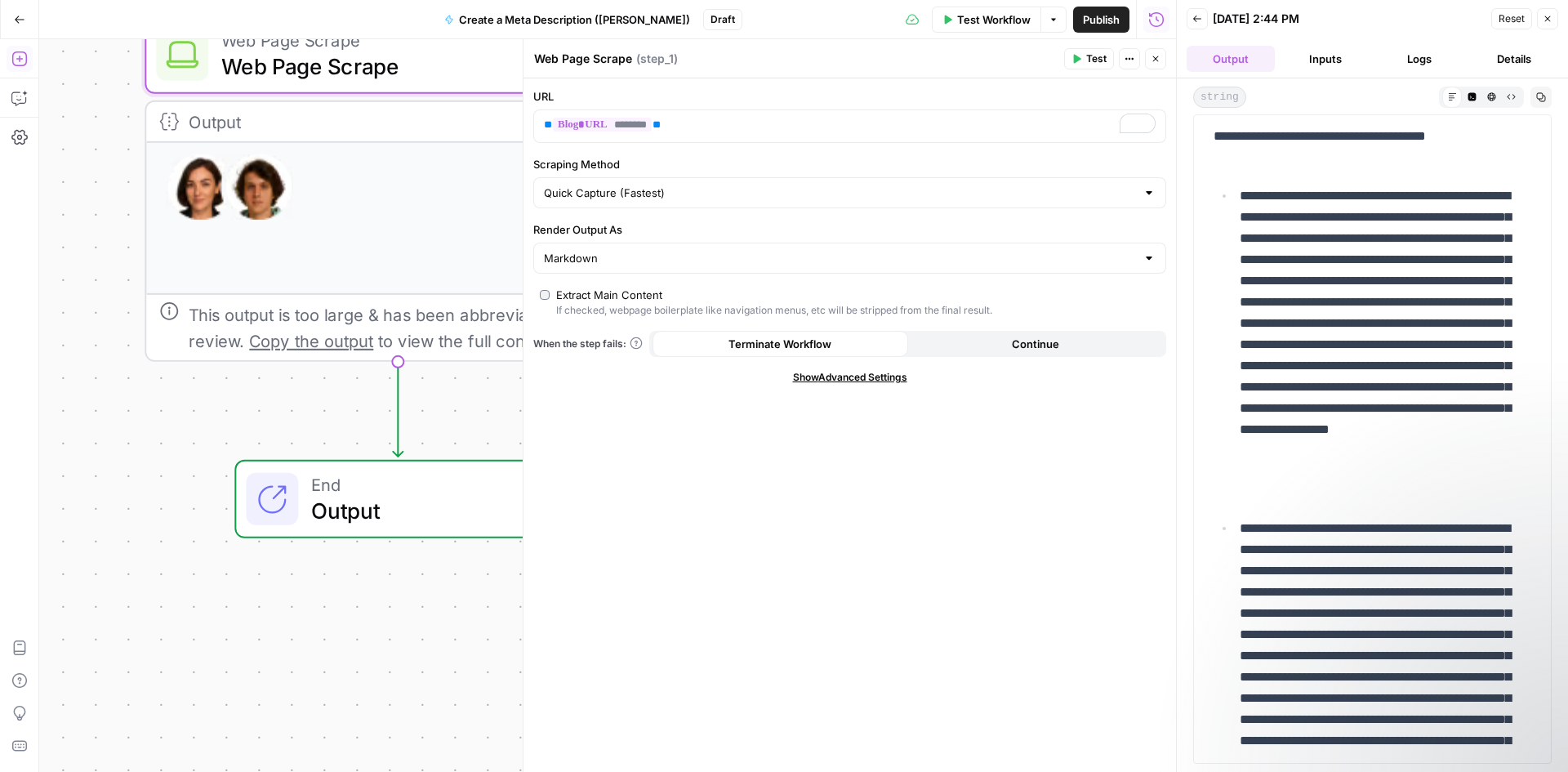
click at [10, 60] on button "Add Steps" at bounding box center [19, 59] width 26 height 26
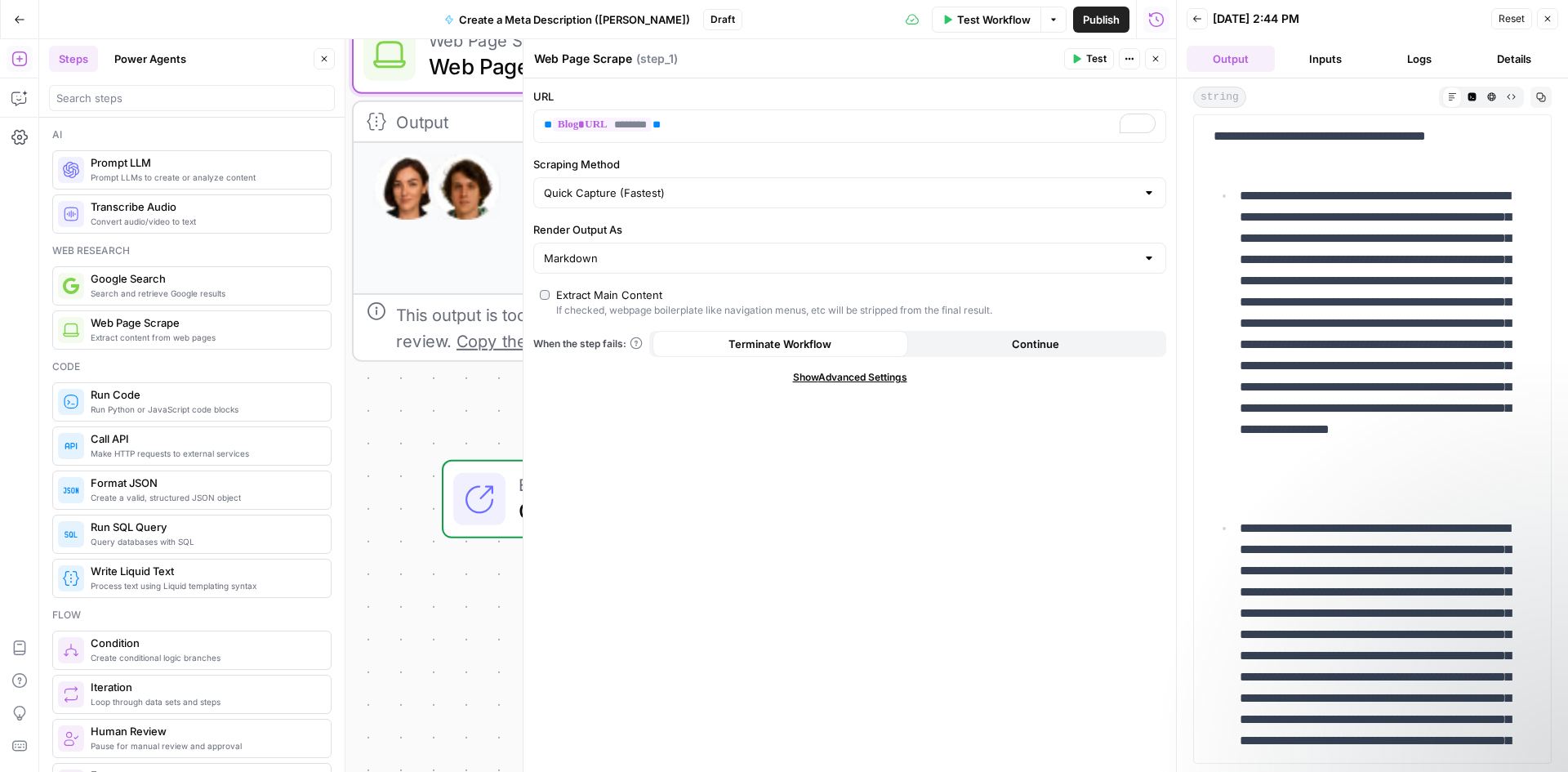
drag, startPoint x: 179, startPoint y: 168, endPoint x: 220, endPoint y: 213, distance: 60.9
click at [179, 169] on span "Prompt LLM" at bounding box center [204, 163] width 227 height 17
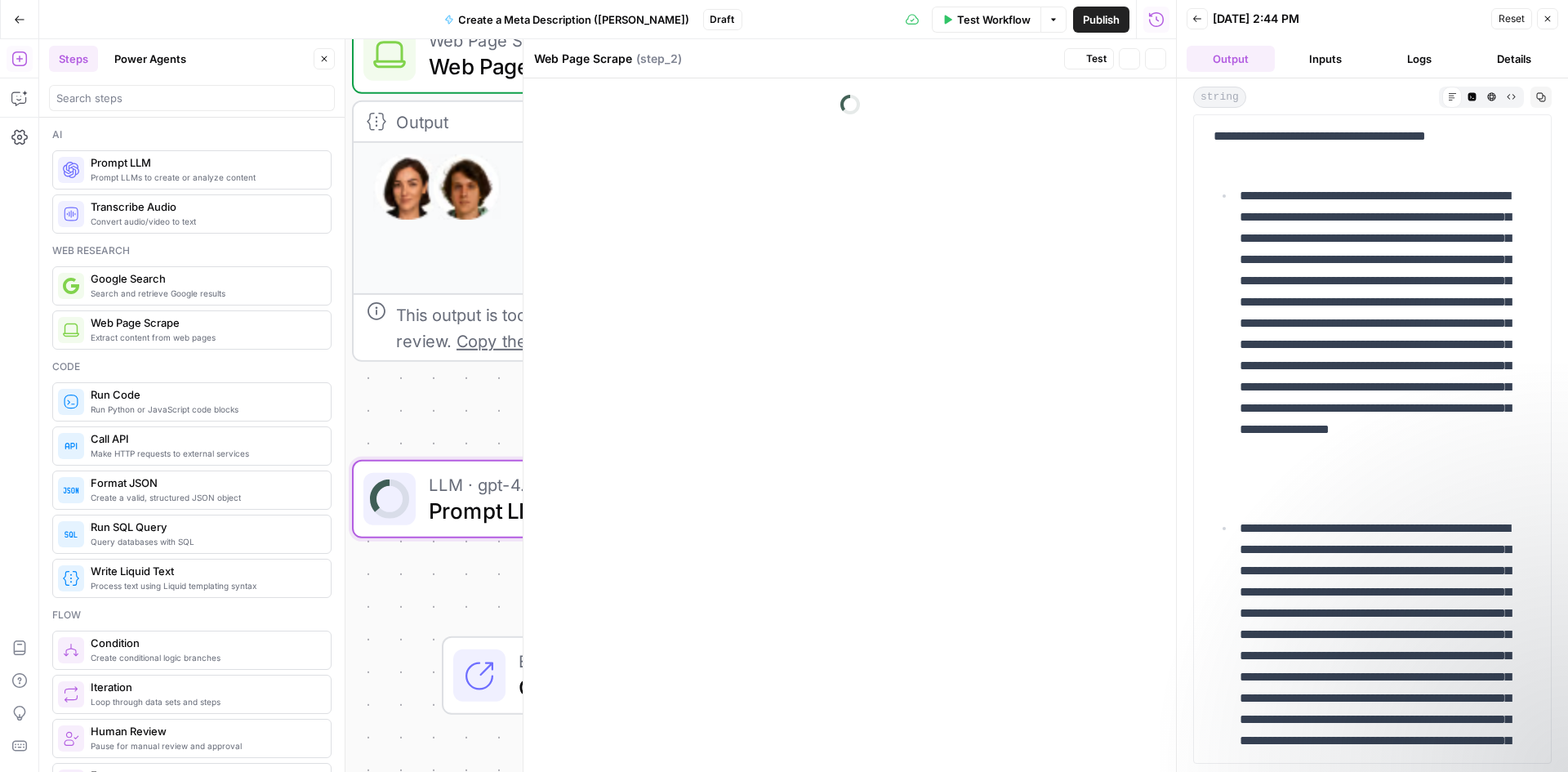
type textarea "Prompt LLM"
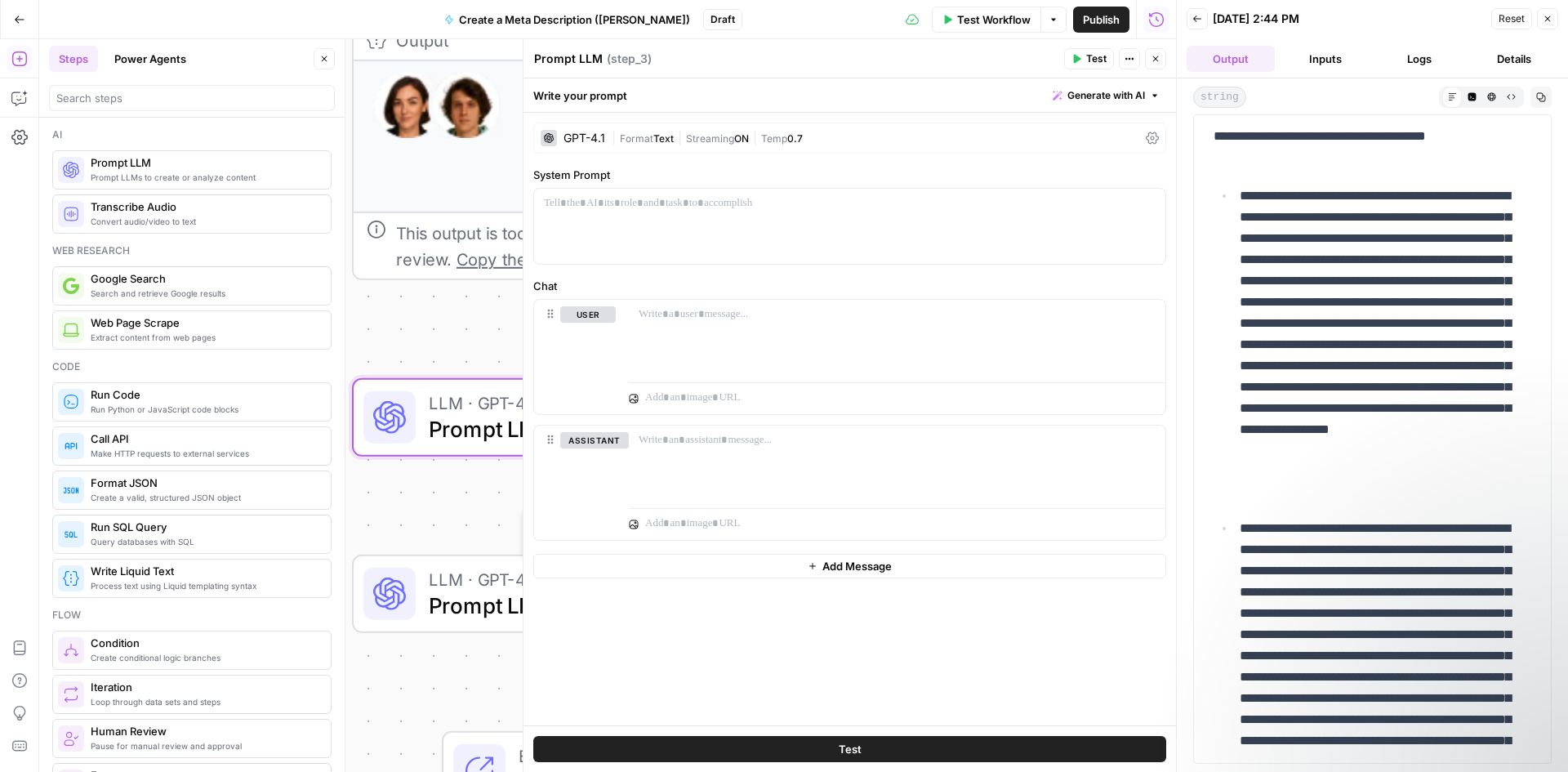
click at [494, 603] on span "Prompt LLM" at bounding box center [599, 606] width 340 height 33
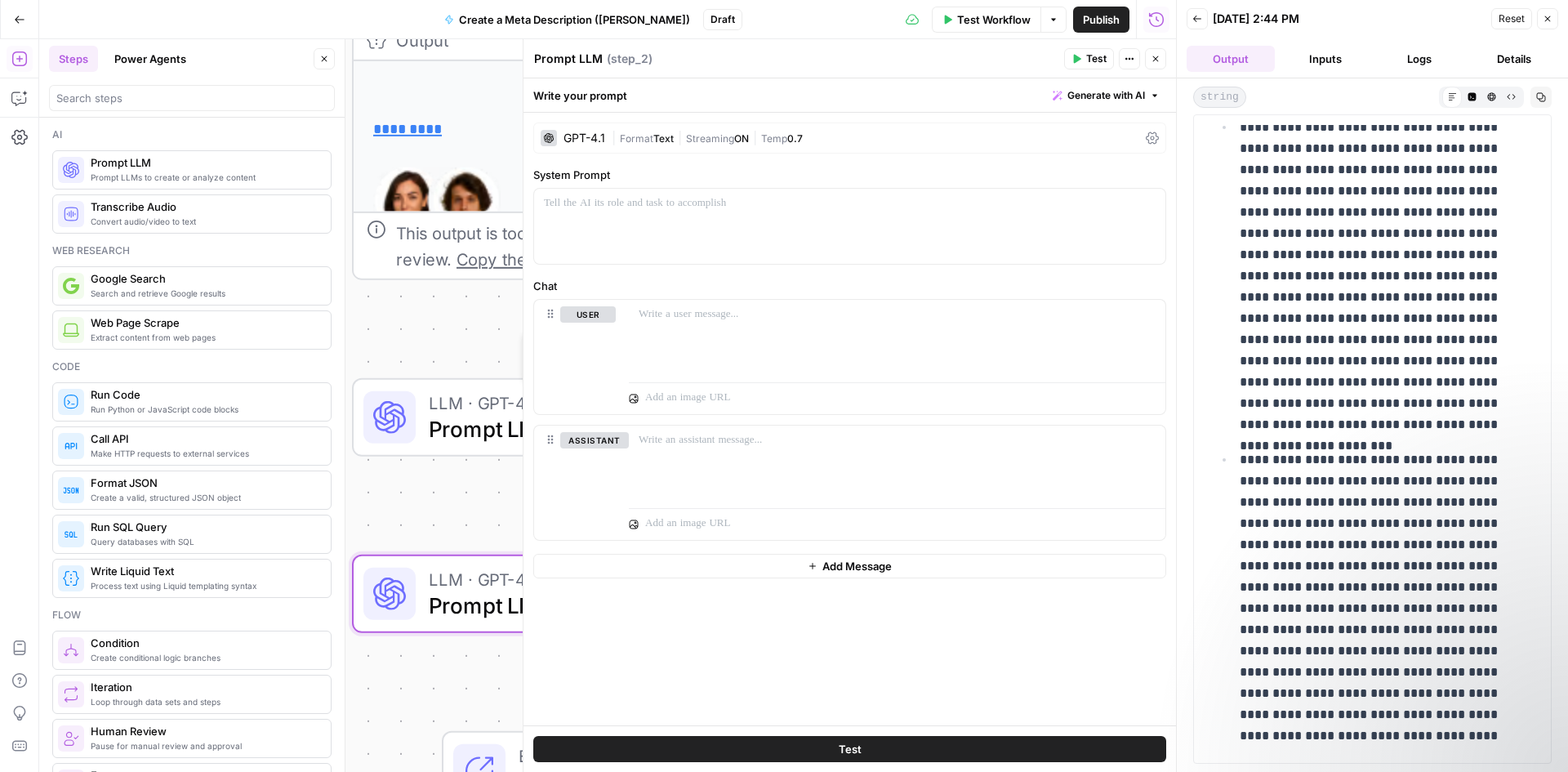
click at [481, 418] on span "Prompt LLM" at bounding box center [599, 429] width 340 height 33
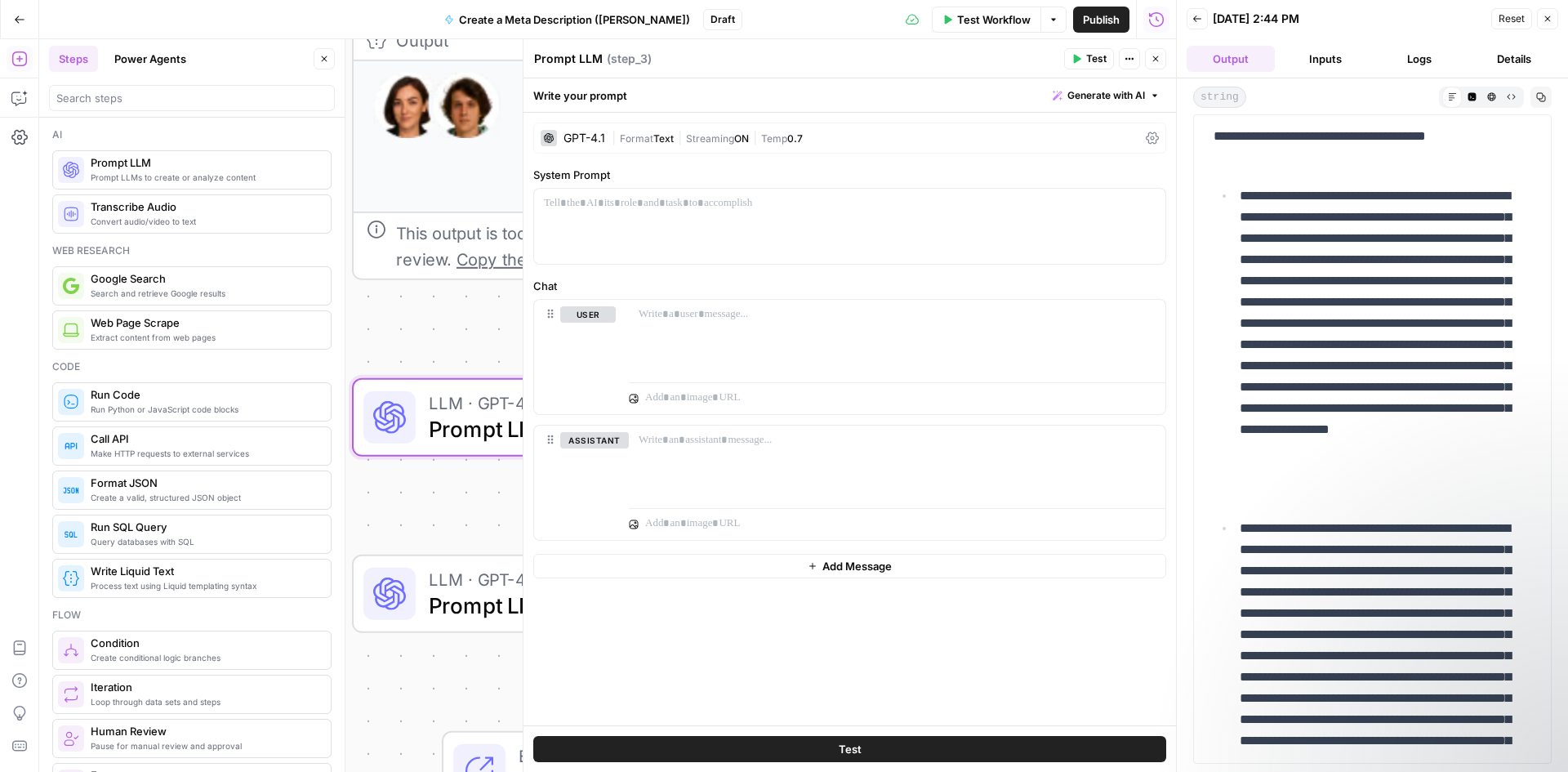
click at [596, 142] on div "GPT-4.1" at bounding box center [583, 138] width 41 height 11
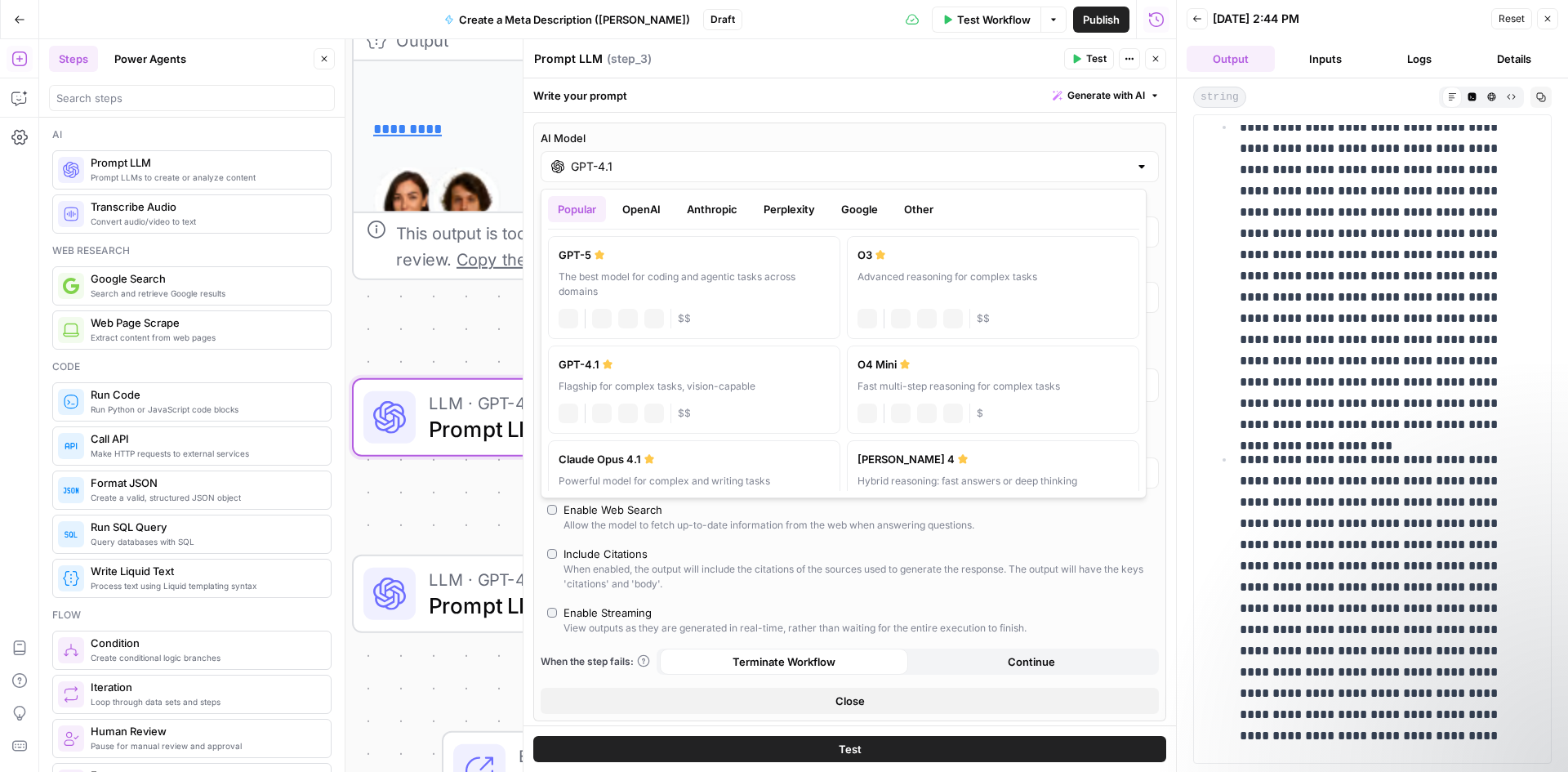
click at [639, 177] on div "GPT-4.1" at bounding box center [849, 166] width 618 height 31
click at [739, 207] on button "Anthropic" at bounding box center [712, 209] width 70 height 26
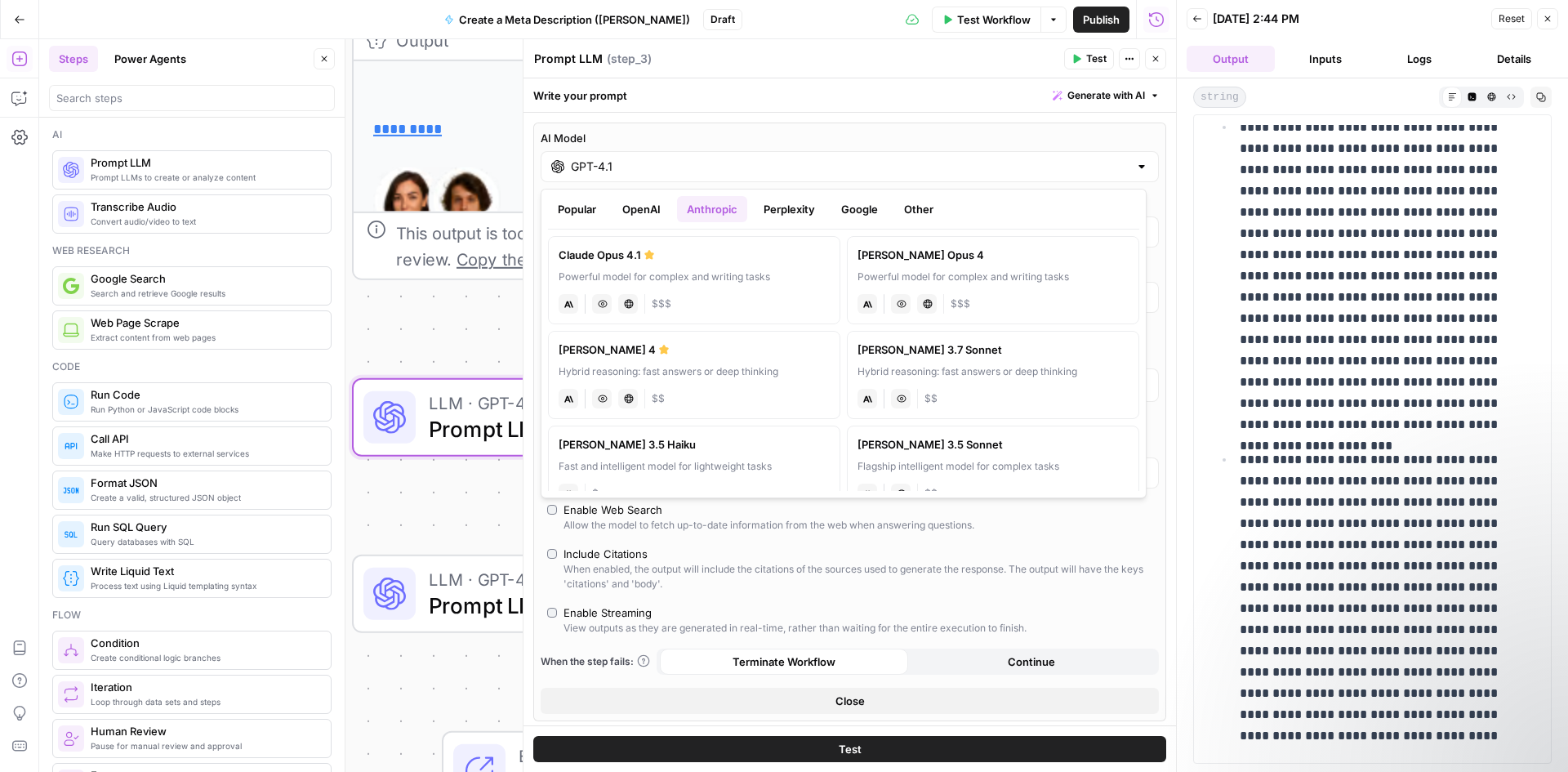
click at [919, 266] on label "Claude Opus 4 Powerful model for complex and writing tasks anthropic Vision Cap…" at bounding box center [993, 280] width 292 height 88
type input "[PERSON_NAME] Opus 4"
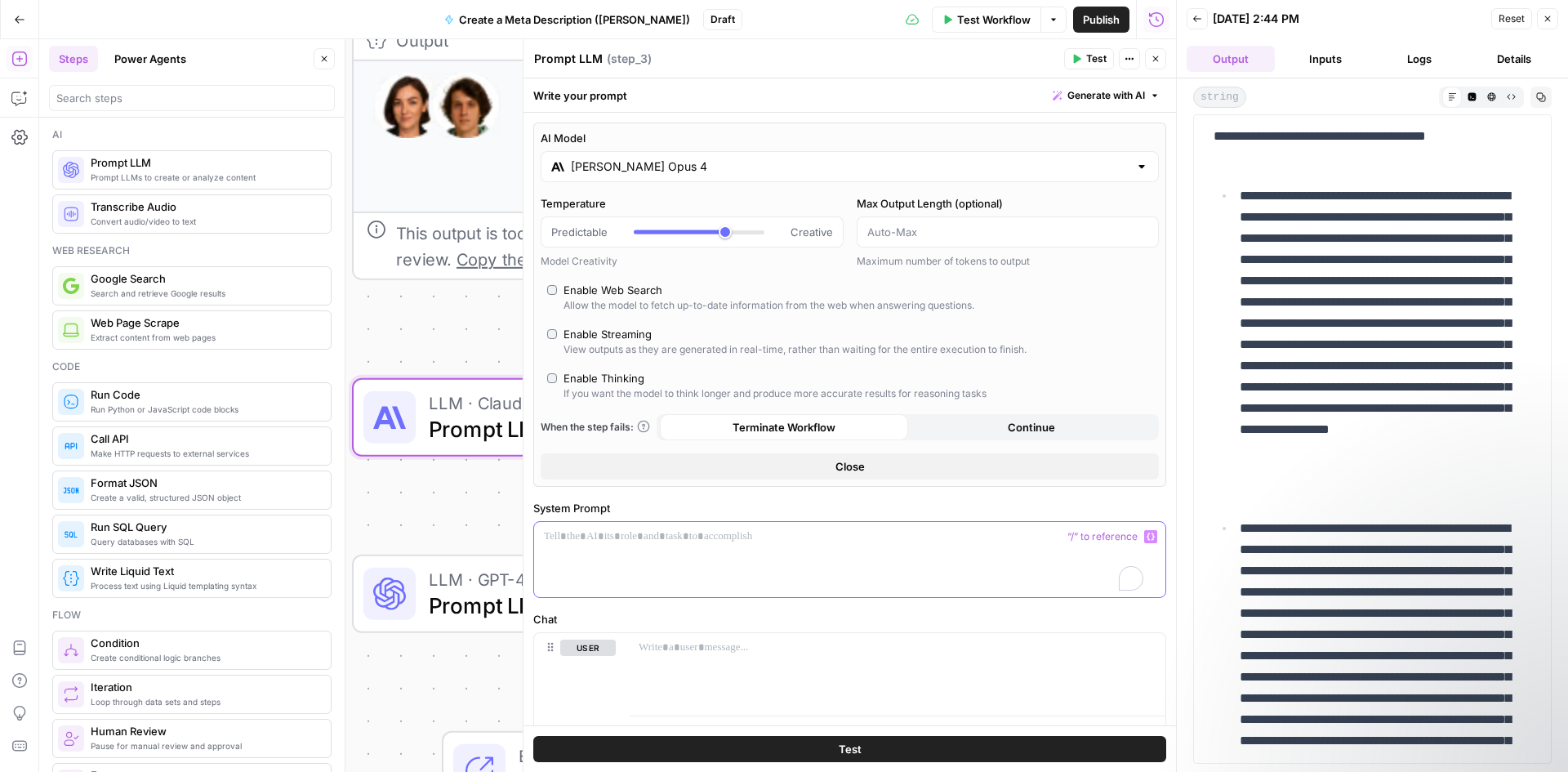
click at [655, 525] on div "To enrich screen reader interactions, please activate Accessibility in Grammarl…" at bounding box center [849, 560] width 631 height 75
click at [827, 550] on div "To enrich screen reader interactions, please activate Accessibility in Grammarl…" at bounding box center [849, 560] width 631 height 75
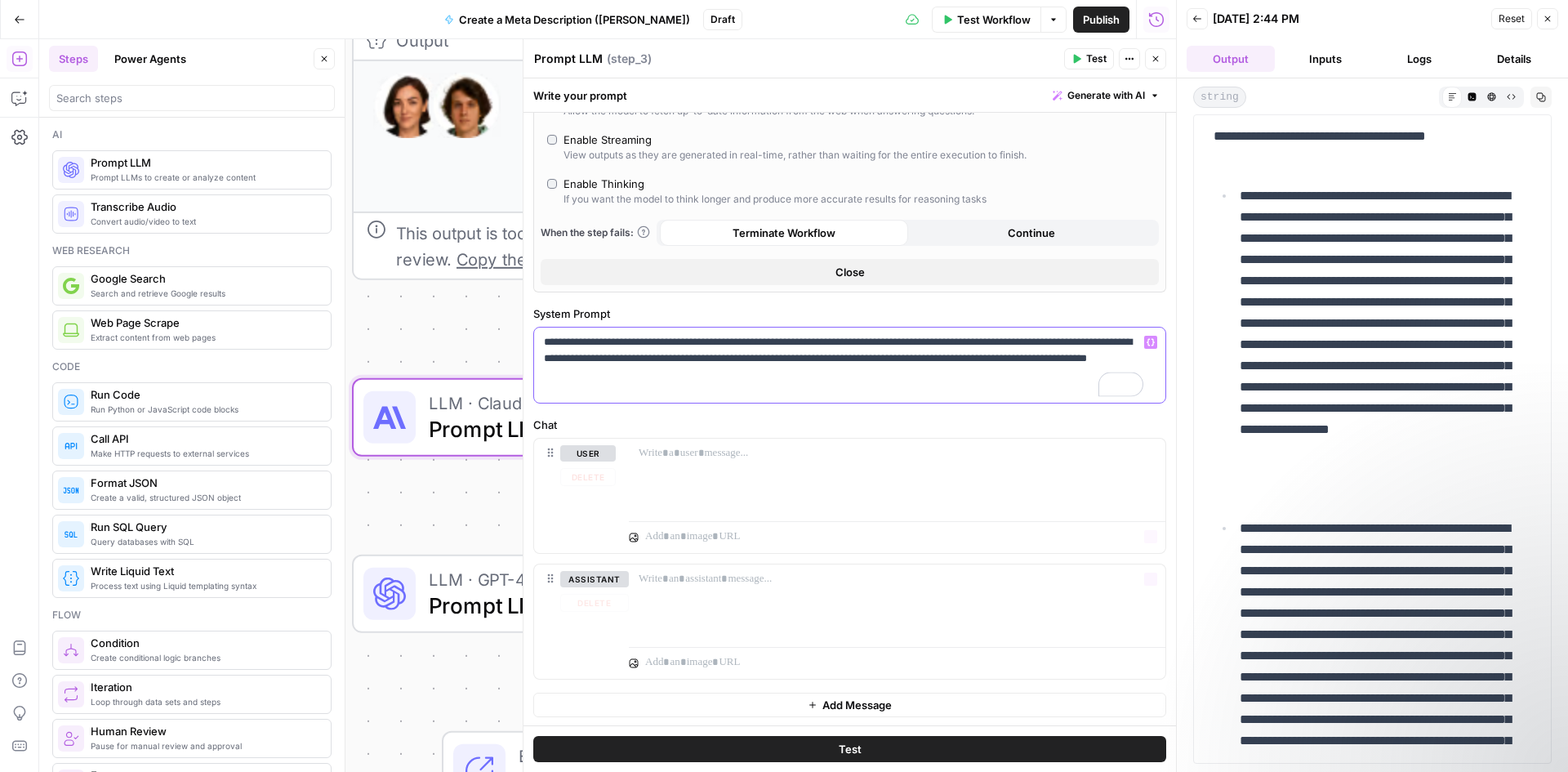
scroll to position [196, 0]
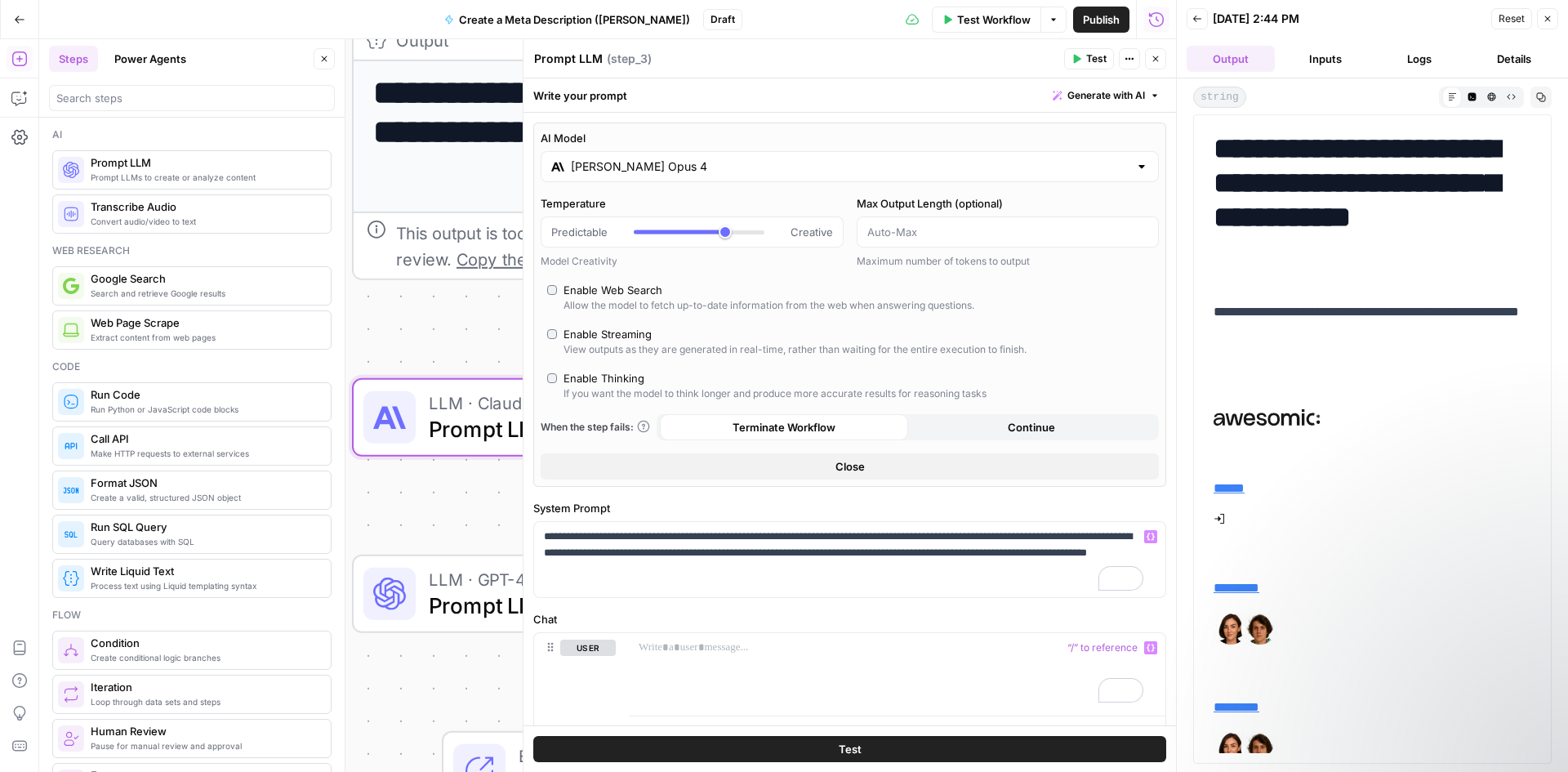
scroll to position [196, 0]
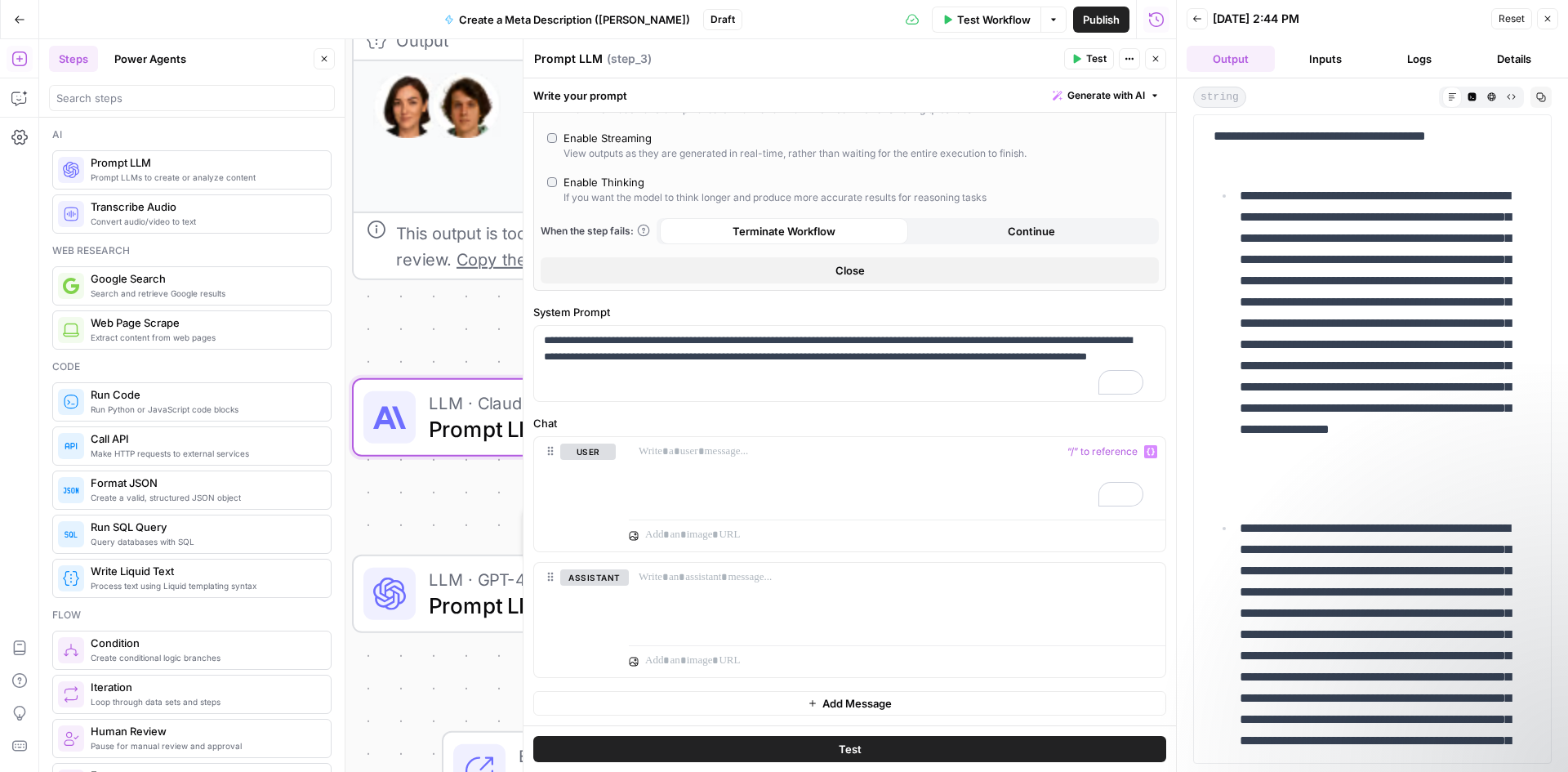
click at [472, 595] on span "Prompt LLM" at bounding box center [599, 606] width 340 height 33
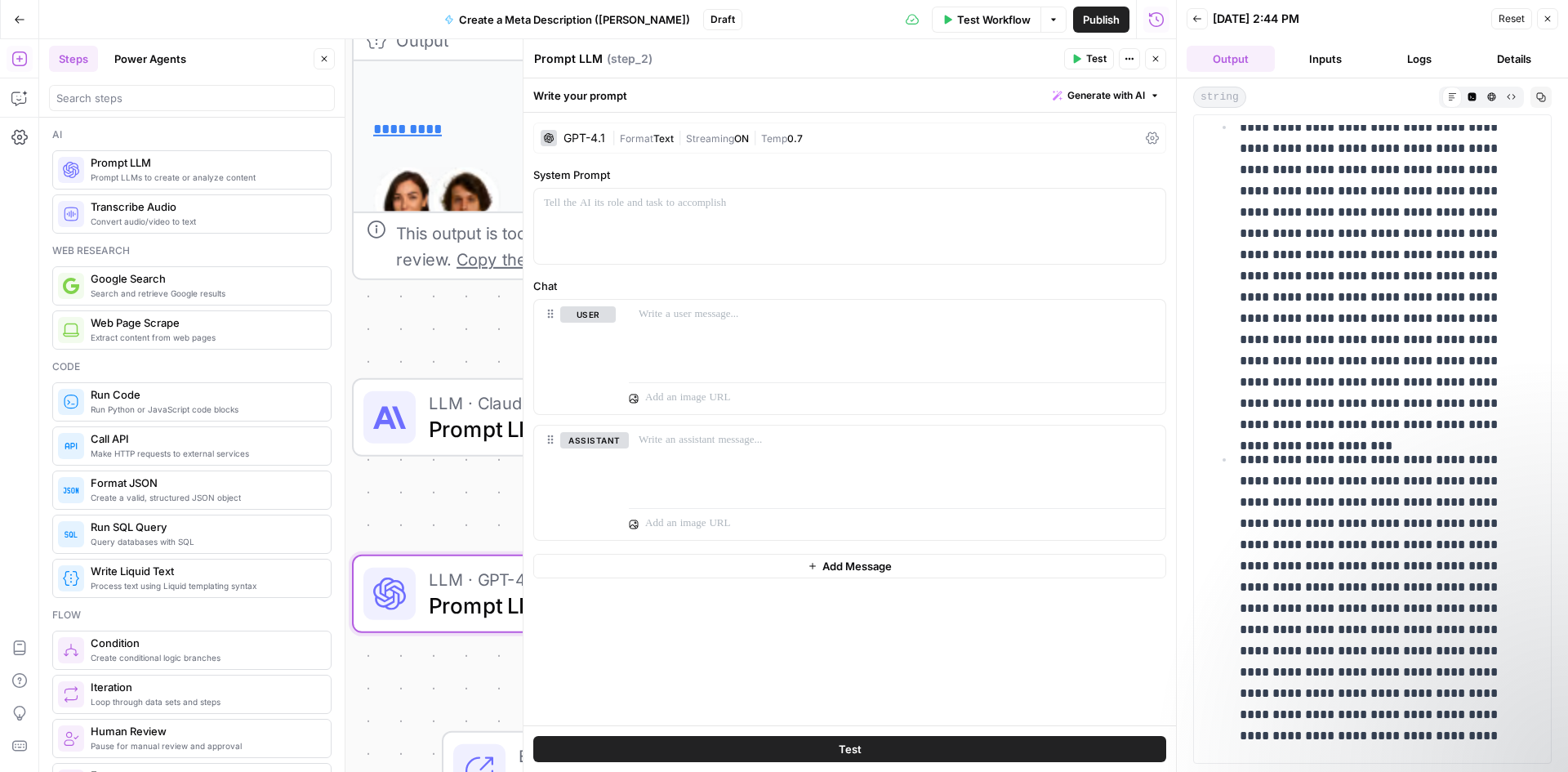
drag, startPoint x: 456, startPoint y: 590, endPoint x: 427, endPoint y: 537, distance: 60.4
click at [427, 537] on div "**********" at bounding box center [607, 405] width 1136 height 732
click at [1155, 66] on button "Close" at bounding box center [1155, 58] width 21 height 21
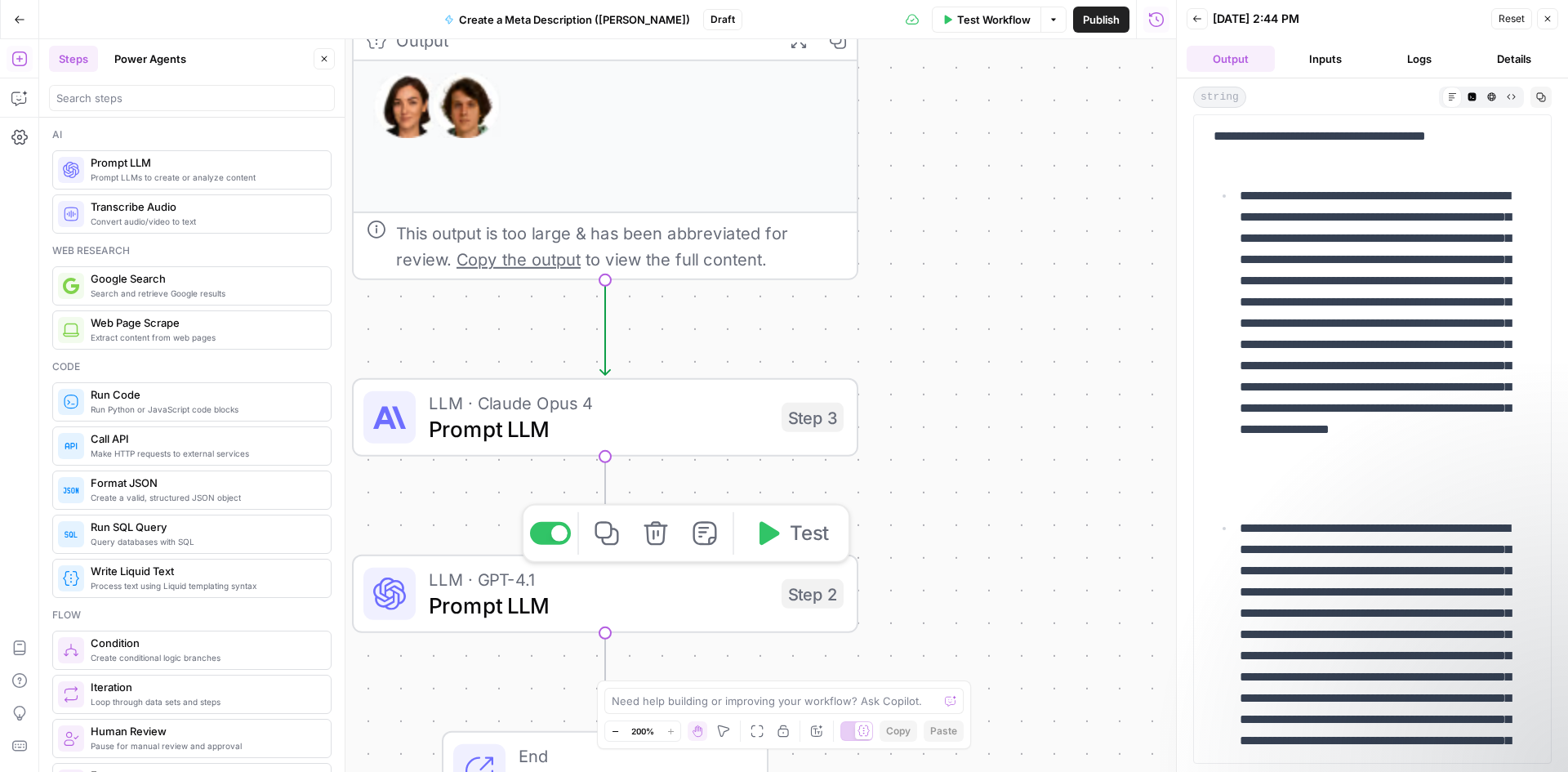
drag, startPoint x: 737, startPoint y: 599, endPoint x: 664, endPoint y: 538, distance: 95.1
click at [664, 538] on icon "button" at bounding box center [655, 533] width 24 height 24
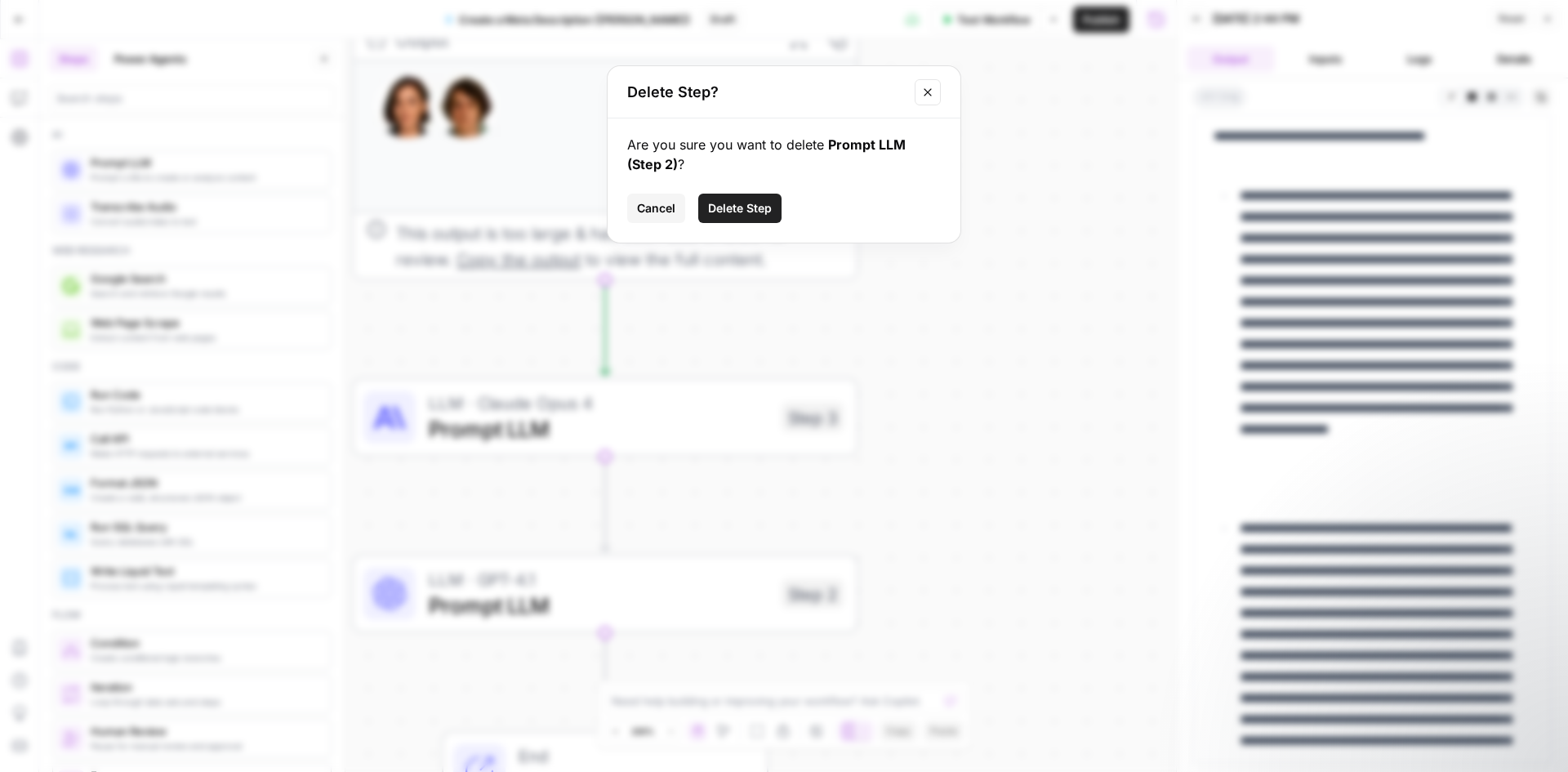
click at [761, 216] on span "Delete Step" at bounding box center [739, 209] width 63 height 17
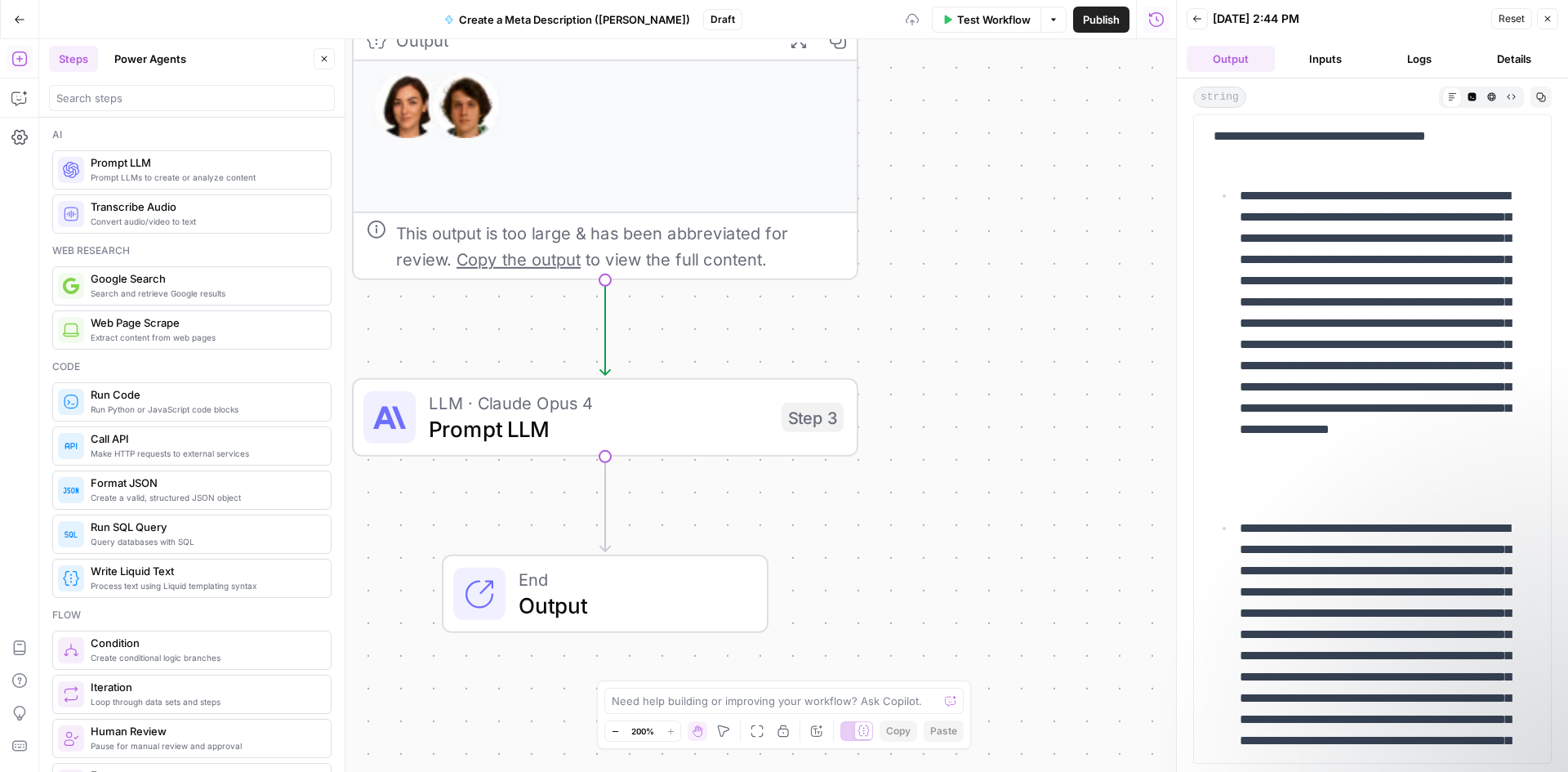
click at [635, 437] on span "Prompt LLM" at bounding box center [599, 429] width 340 height 33
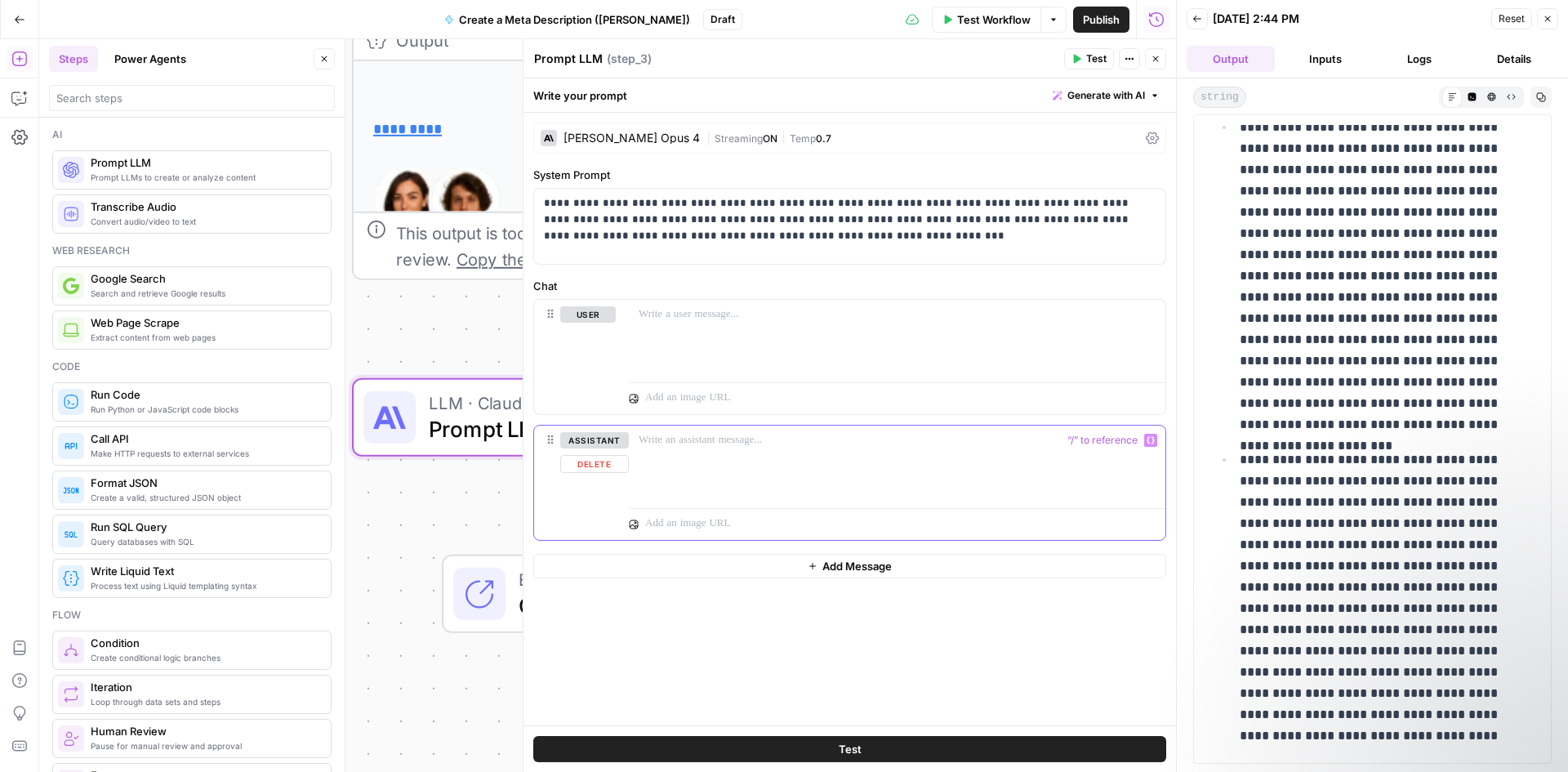
click at [682, 456] on div at bounding box center [897, 463] width 536 height 75
click at [740, 330] on div "To enrich screen reader interactions, please activate Accessibility in Grammarl…" at bounding box center [897, 337] width 536 height 75
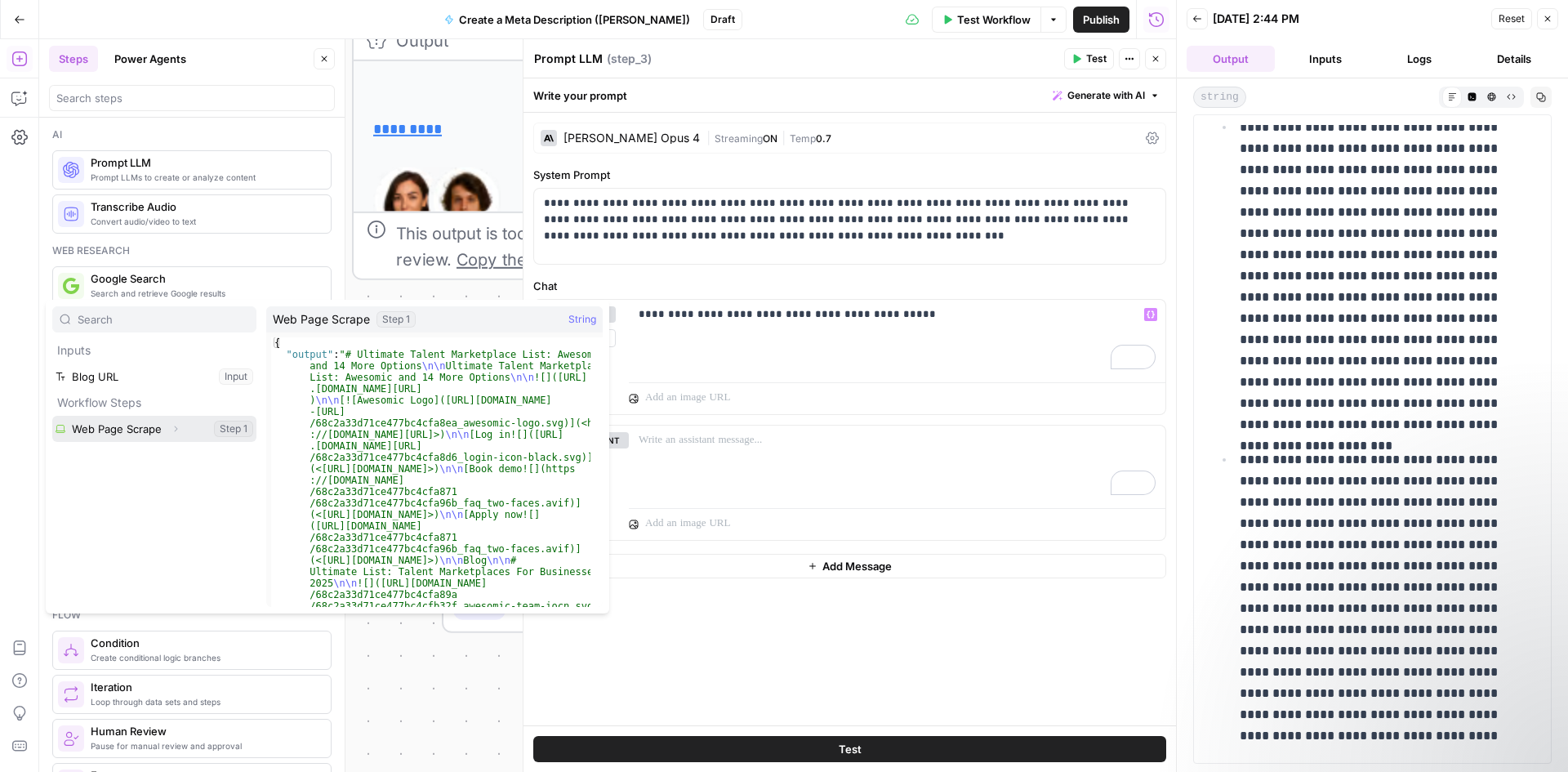
click at [142, 427] on button "Select variable Web Page Scrape" at bounding box center [154, 428] width 204 height 26
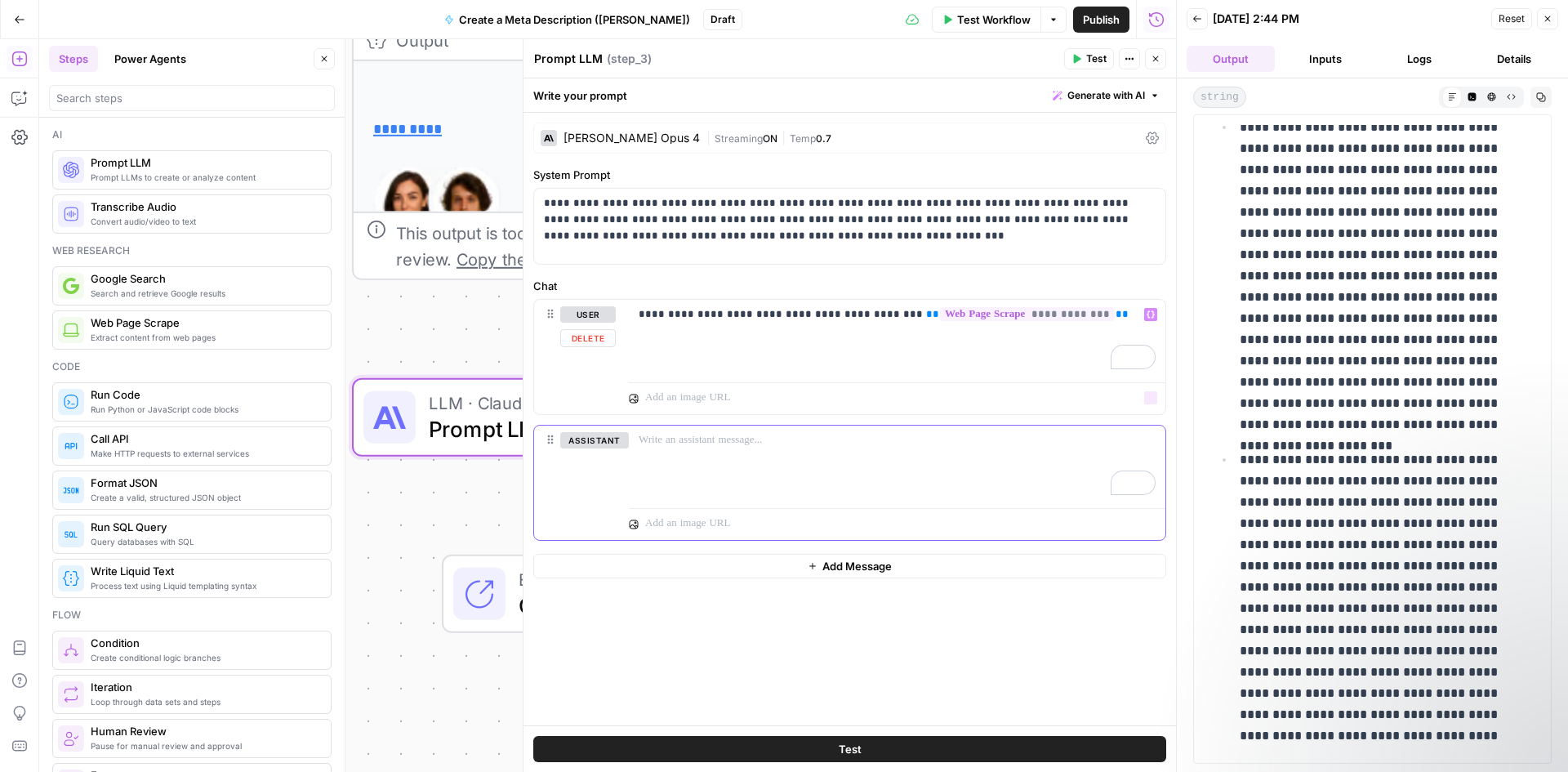
click at [733, 453] on div "To enrich screen reader interactions, please activate Accessibility in Grammarl…" at bounding box center [897, 463] width 536 height 75
click at [1086, 52] on span "Test" at bounding box center [1096, 59] width 20 height 15
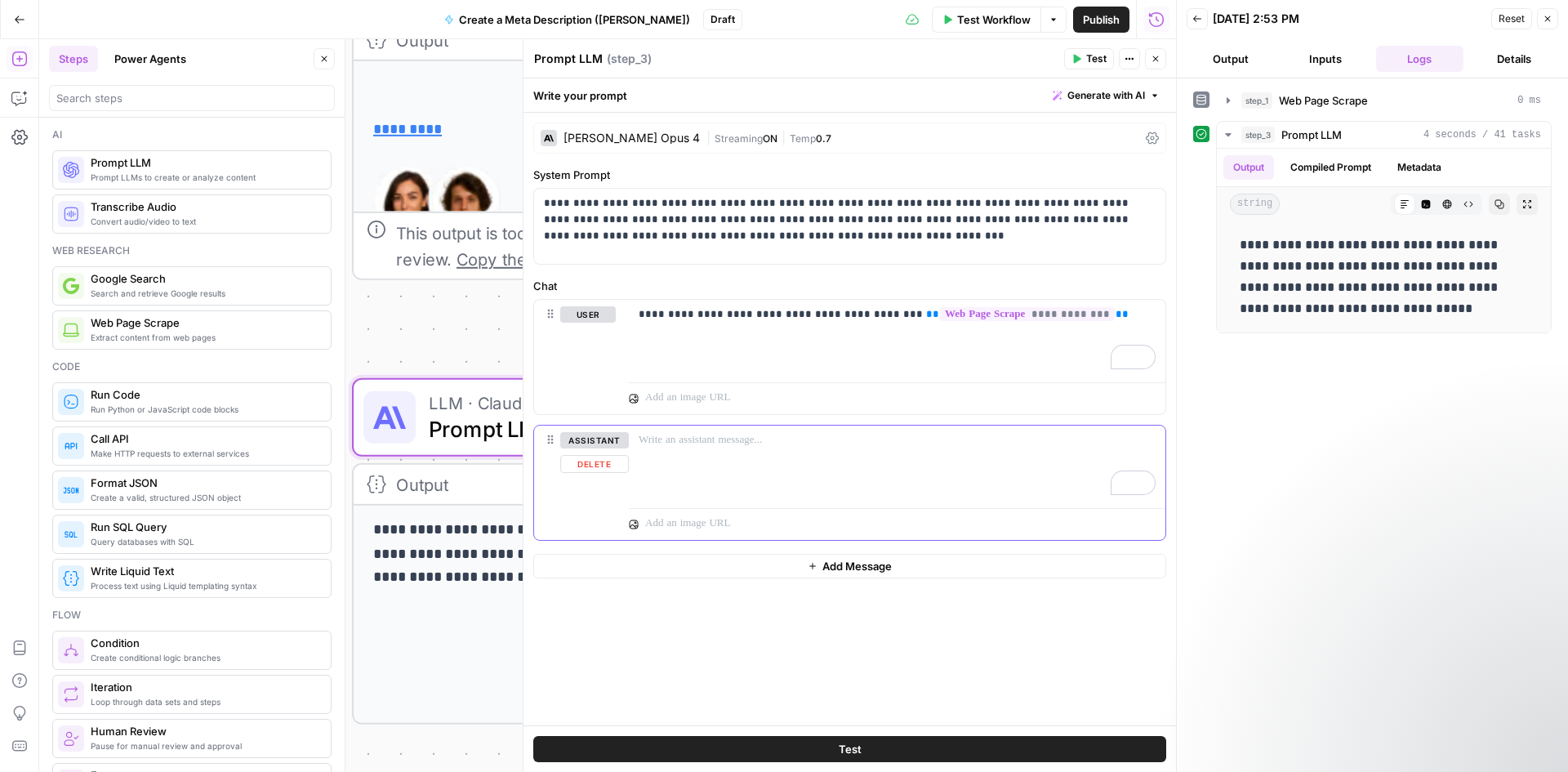
click at [819, 457] on div "To enrich screen reader interactions, please activate Accessibility in Grammarl…" at bounding box center [897, 463] width 536 height 75
click at [1092, 62] on span "Test" at bounding box center [1096, 59] width 20 height 15
click at [1020, 144] on div "| Streaming ON | Temp 0.7" at bounding box center [922, 138] width 433 height 16
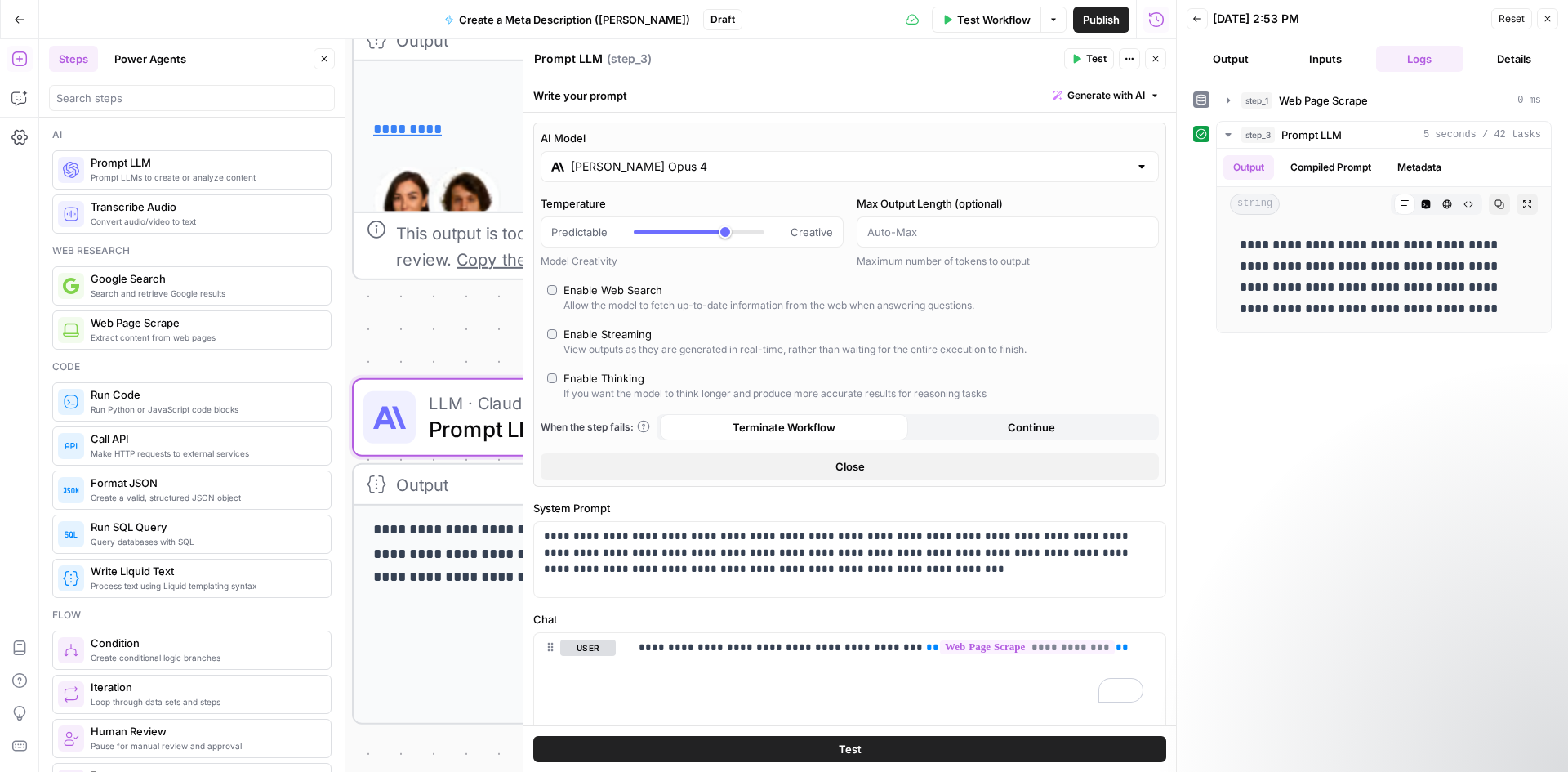
click at [1022, 158] on div "[PERSON_NAME] Opus 4" at bounding box center [849, 166] width 618 height 31
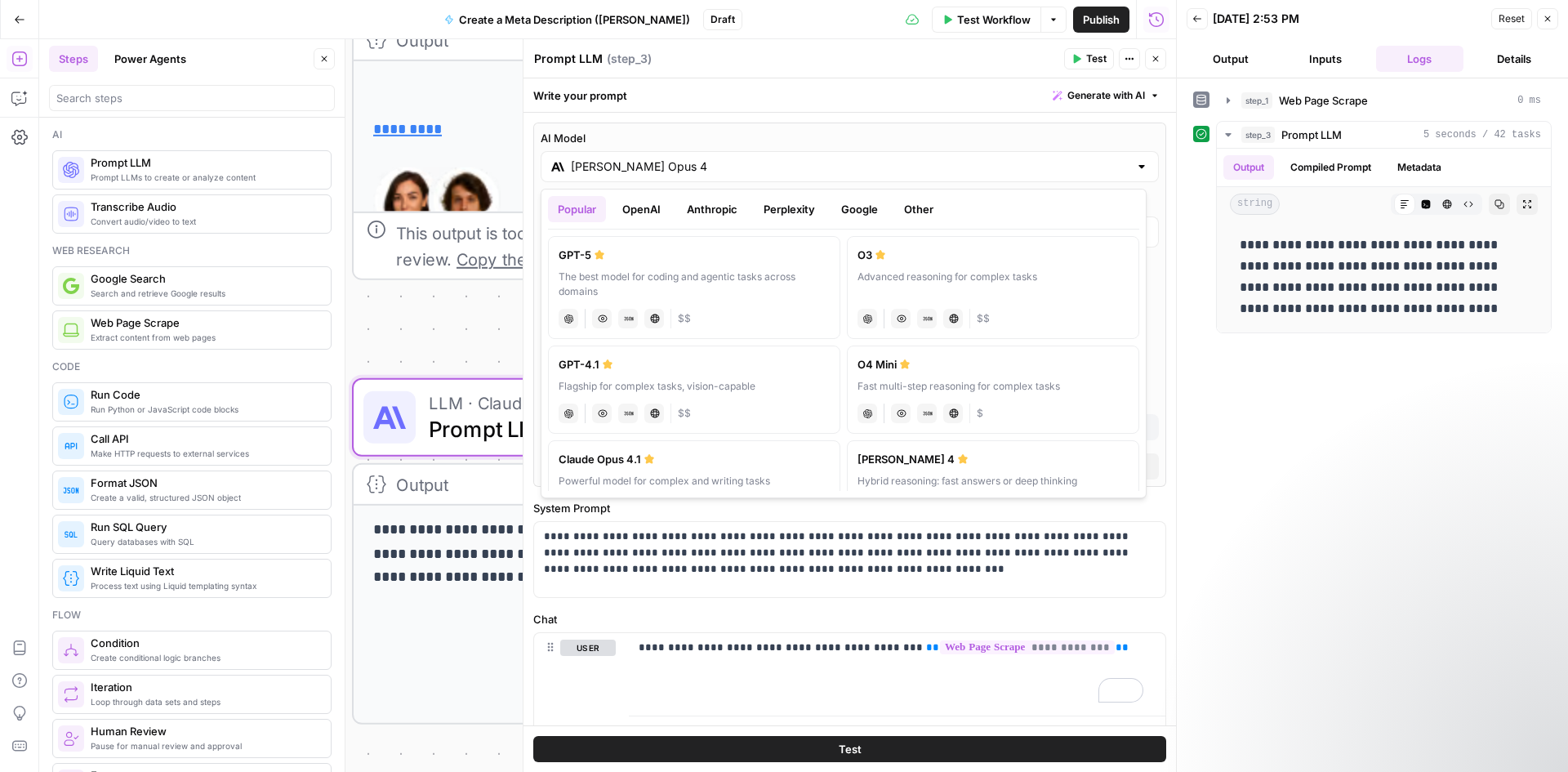
click at [716, 211] on button "Anthropic" at bounding box center [712, 209] width 70 height 26
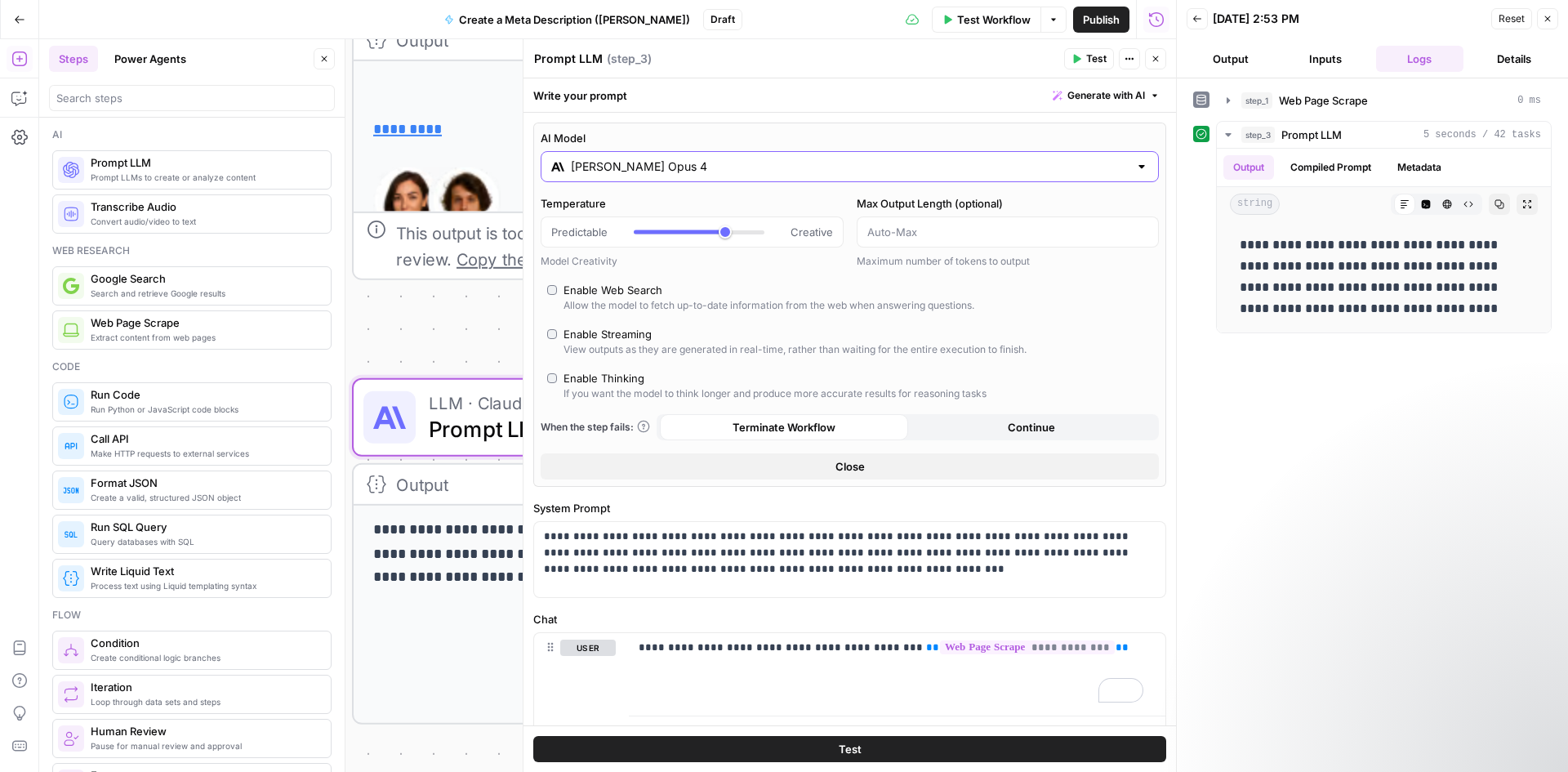
click at [1104, 169] on input "[PERSON_NAME] Opus 4" at bounding box center [849, 166] width 558 height 17
click at [1135, 165] on div at bounding box center [1142, 166] width 13 height 17
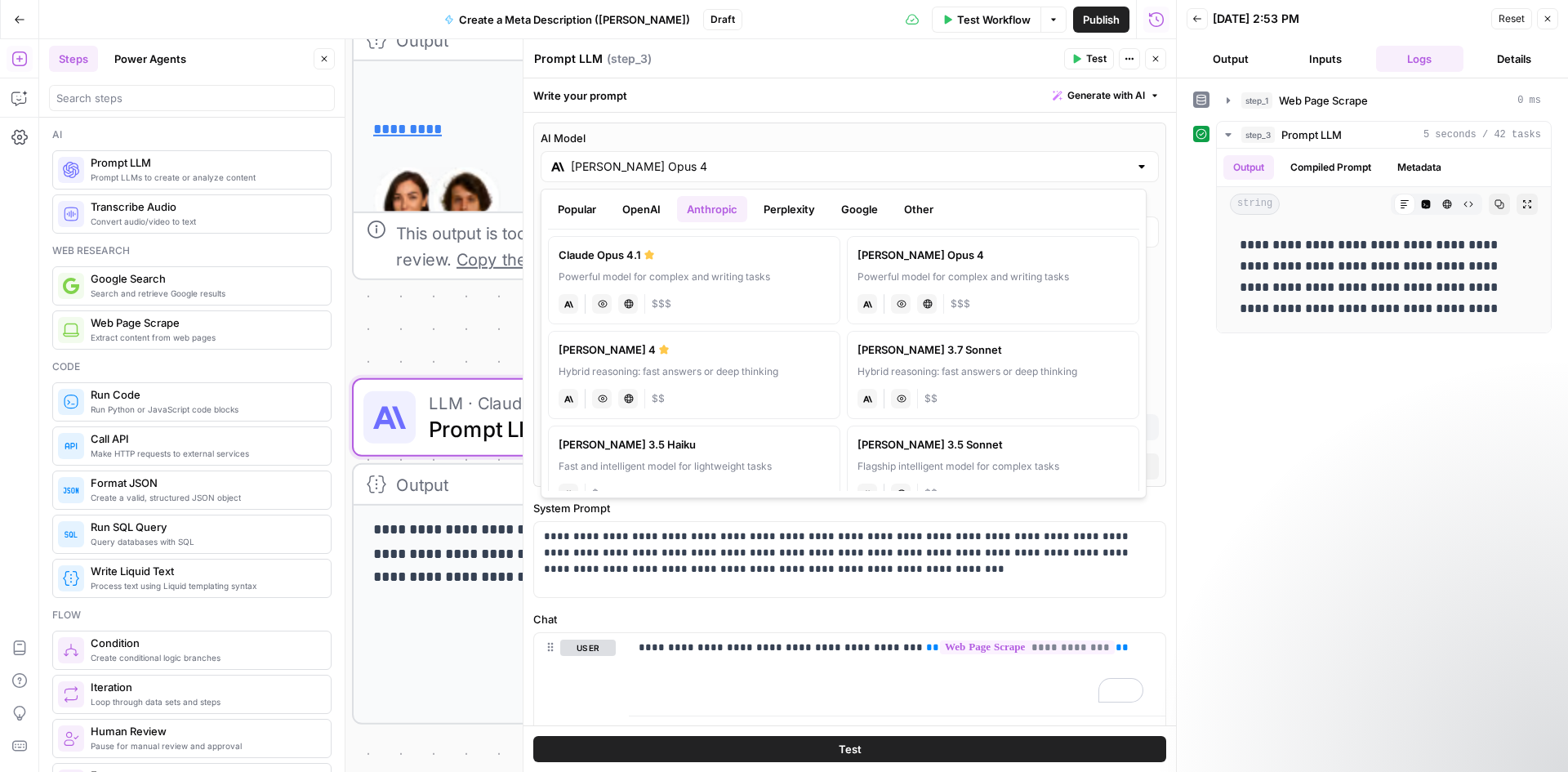
click at [1135, 165] on div at bounding box center [1142, 166] width 13 height 17
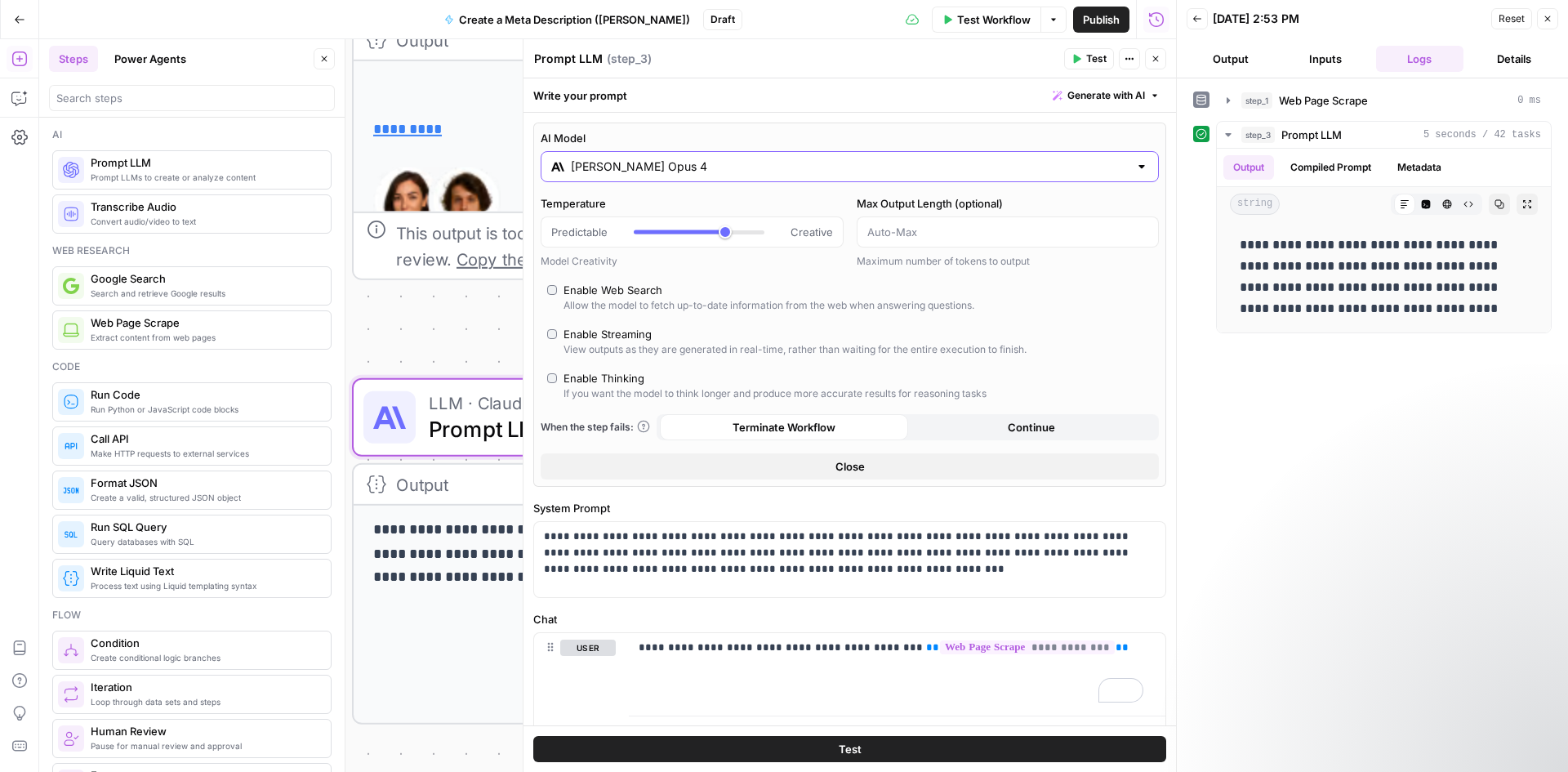
click at [1068, 140] on label "AI Model" at bounding box center [849, 138] width 618 height 17
click at [1068, 158] on input "[PERSON_NAME] Opus 4" at bounding box center [849, 166] width 558 height 17
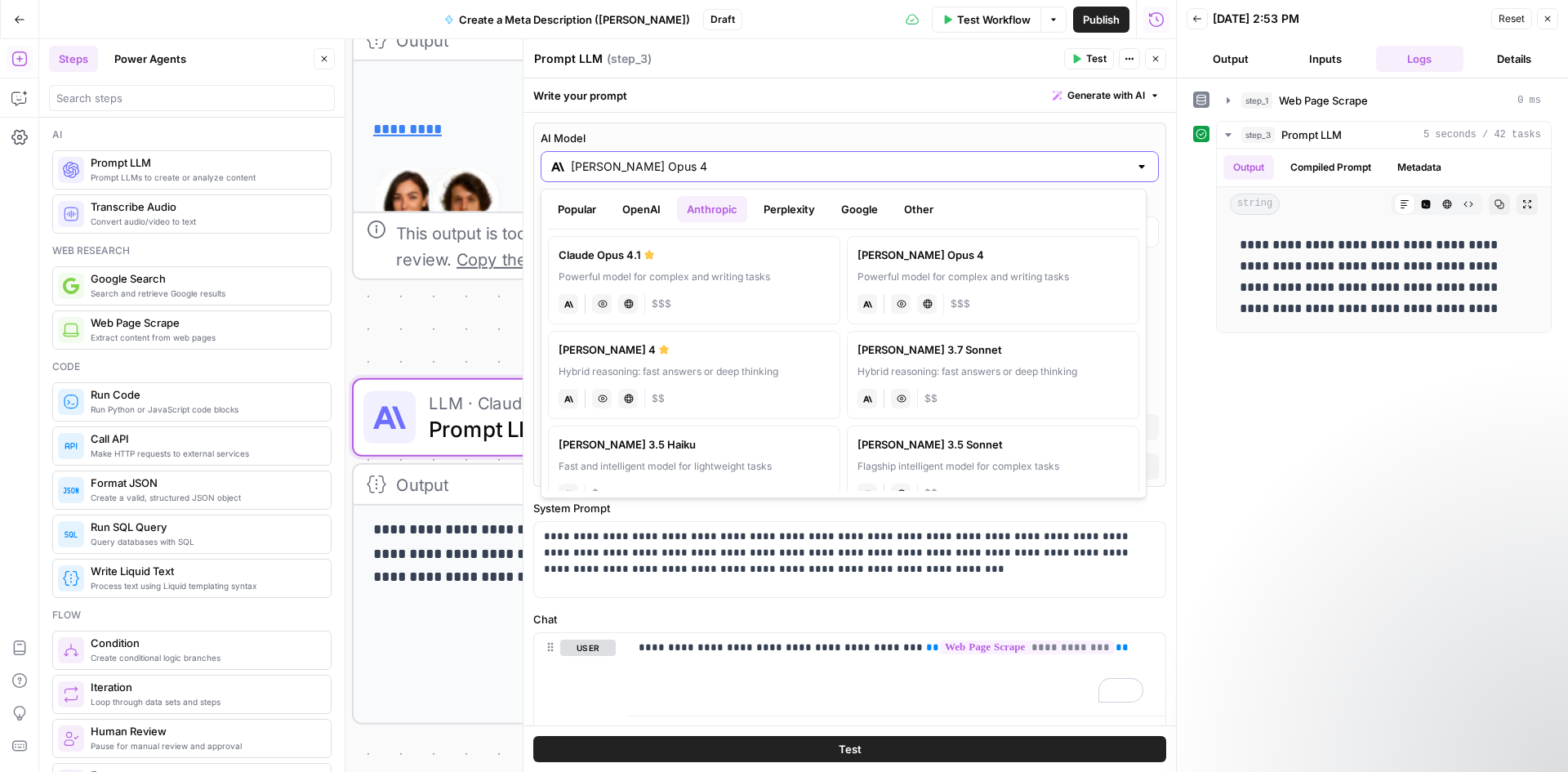
click at [1140, 171] on div "[PERSON_NAME] Opus 4" at bounding box center [849, 166] width 618 height 31
click at [1135, 168] on div at bounding box center [1142, 166] width 13 height 17
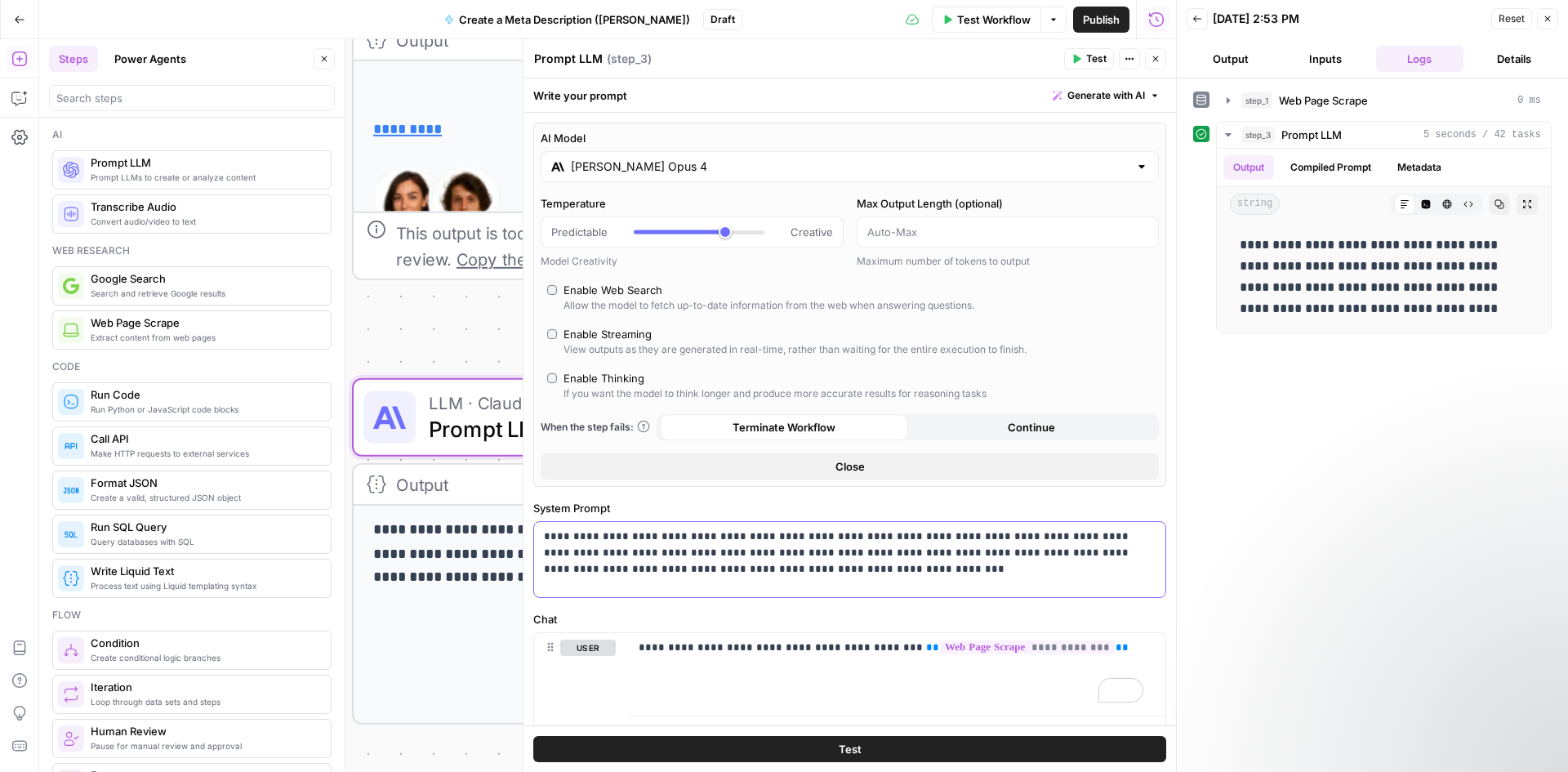
click at [938, 568] on p "**********" at bounding box center [843, 552] width 599 height 49
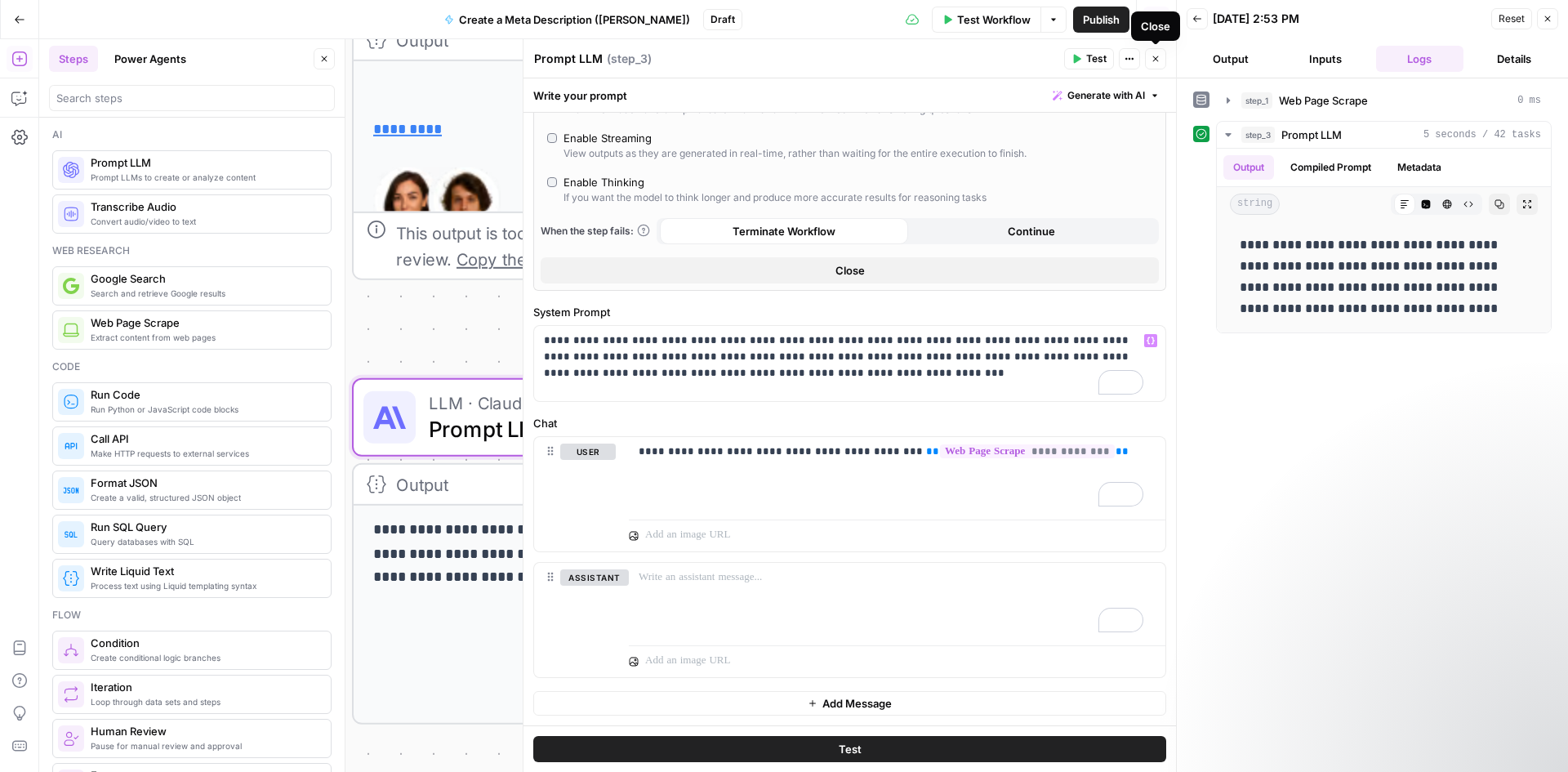
click at [1163, 60] on button "Close" at bounding box center [1155, 58] width 21 height 21
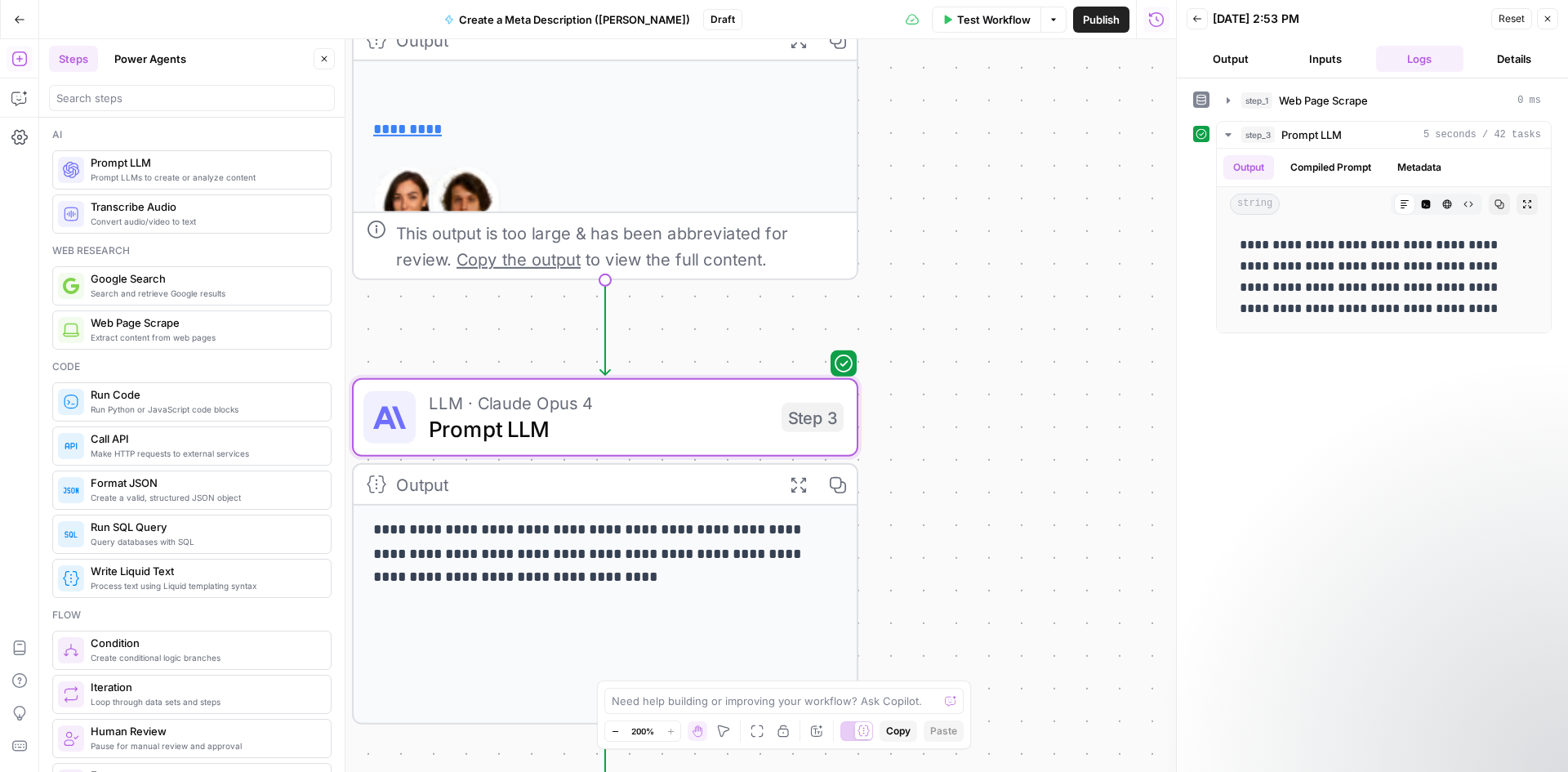
click at [995, 18] on span "Test Workflow" at bounding box center [994, 19] width 73 height 17
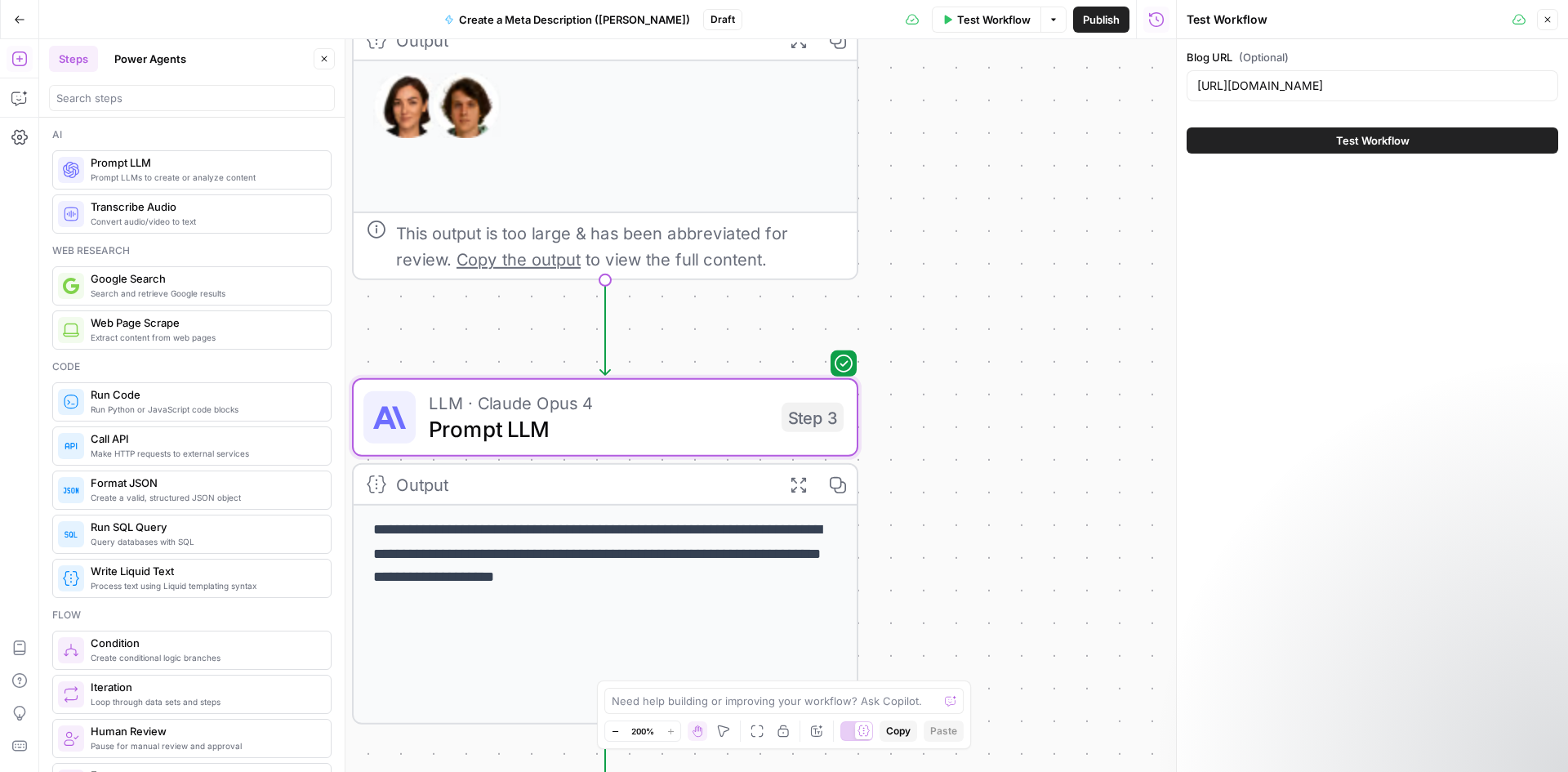
click at [1278, 136] on button "Test Workflow" at bounding box center [1372, 141] width 371 height 26
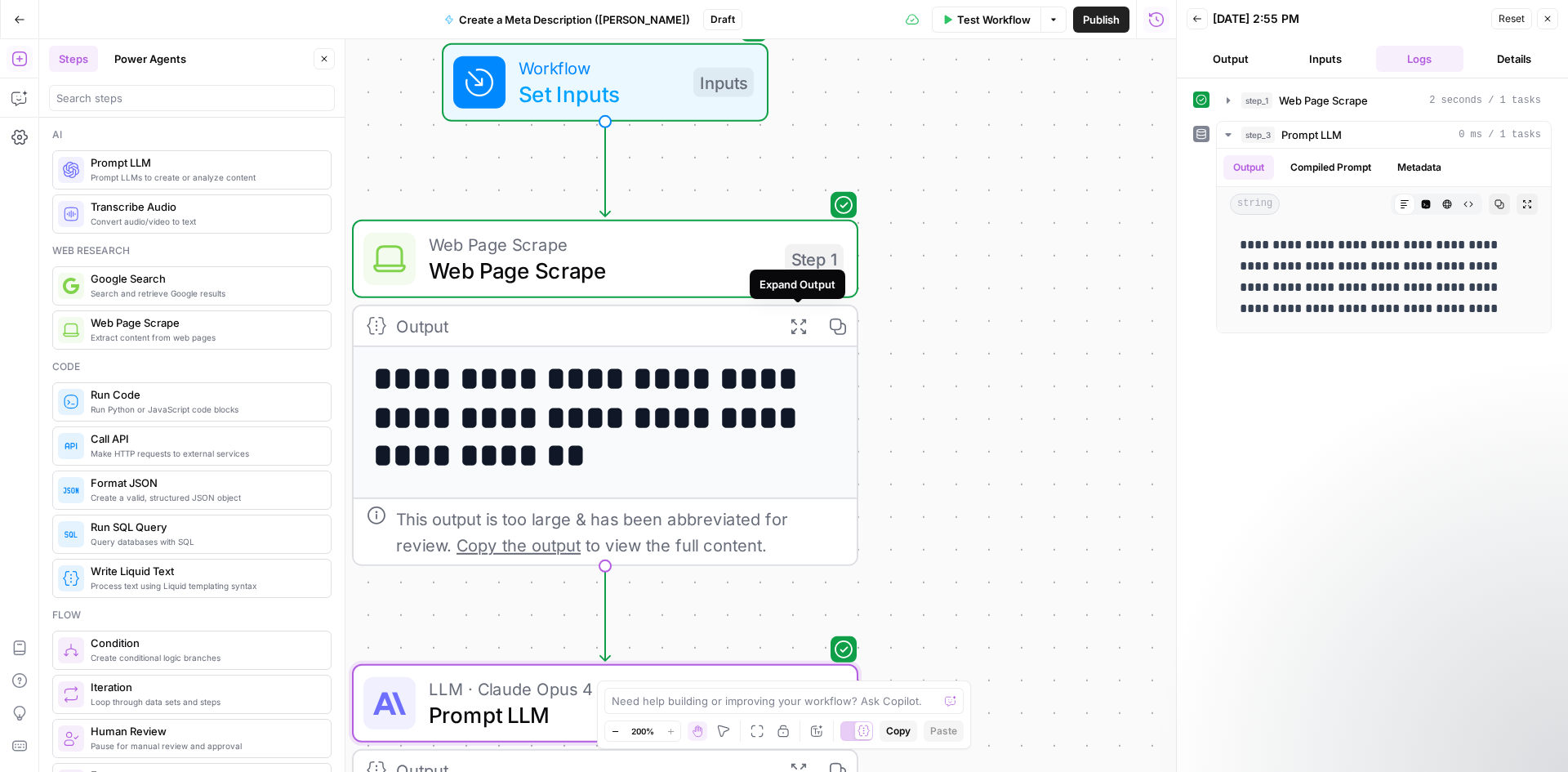
click at [803, 329] on icon "button" at bounding box center [798, 326] width 18 height 18
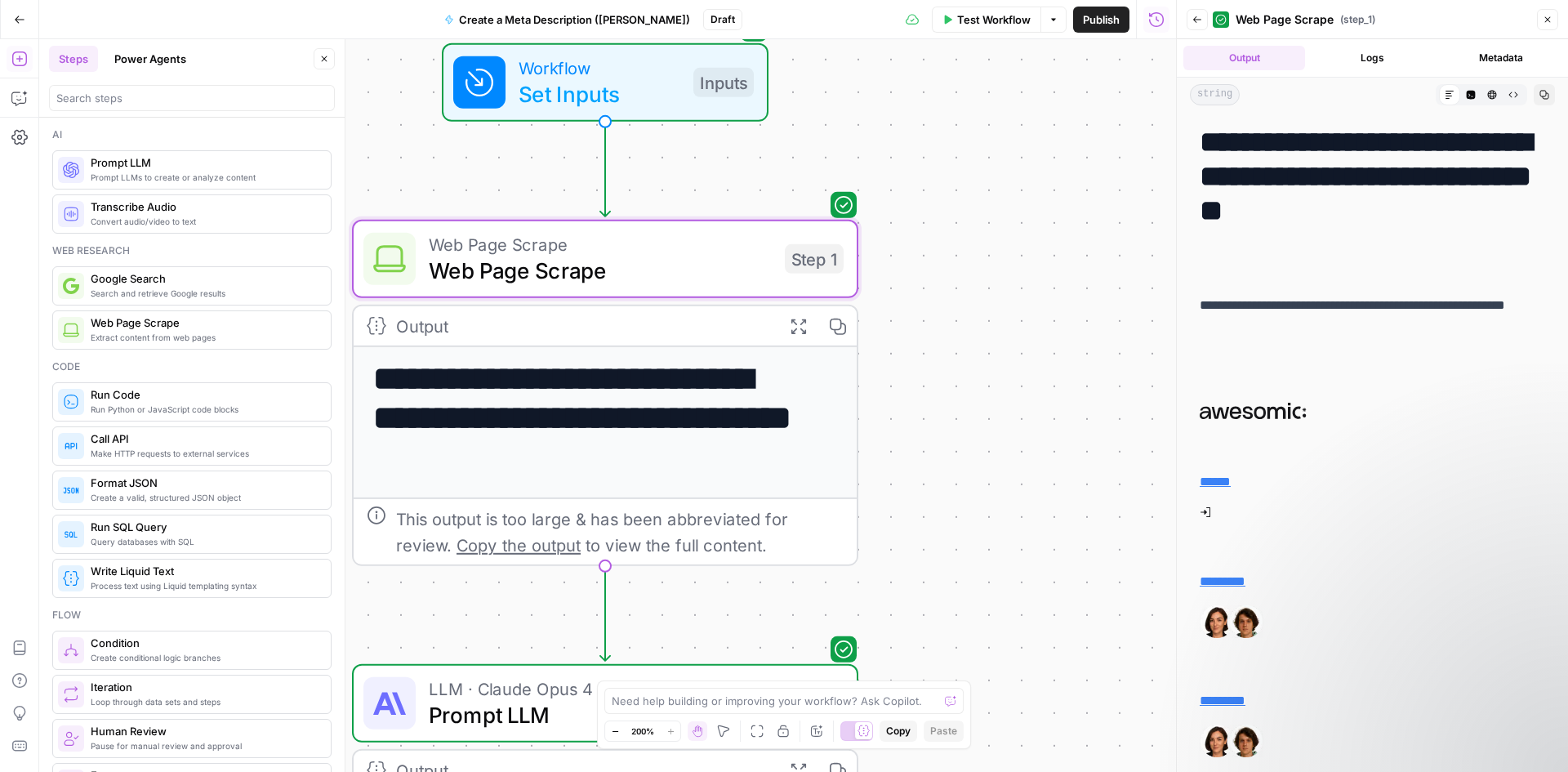
click at [803, 329] on icon "button" at bounding box center [798, 326] width 18 height 18
click at [1393, 61] on button "Logs" at bounding box center [1372, 58] width 121 height 25
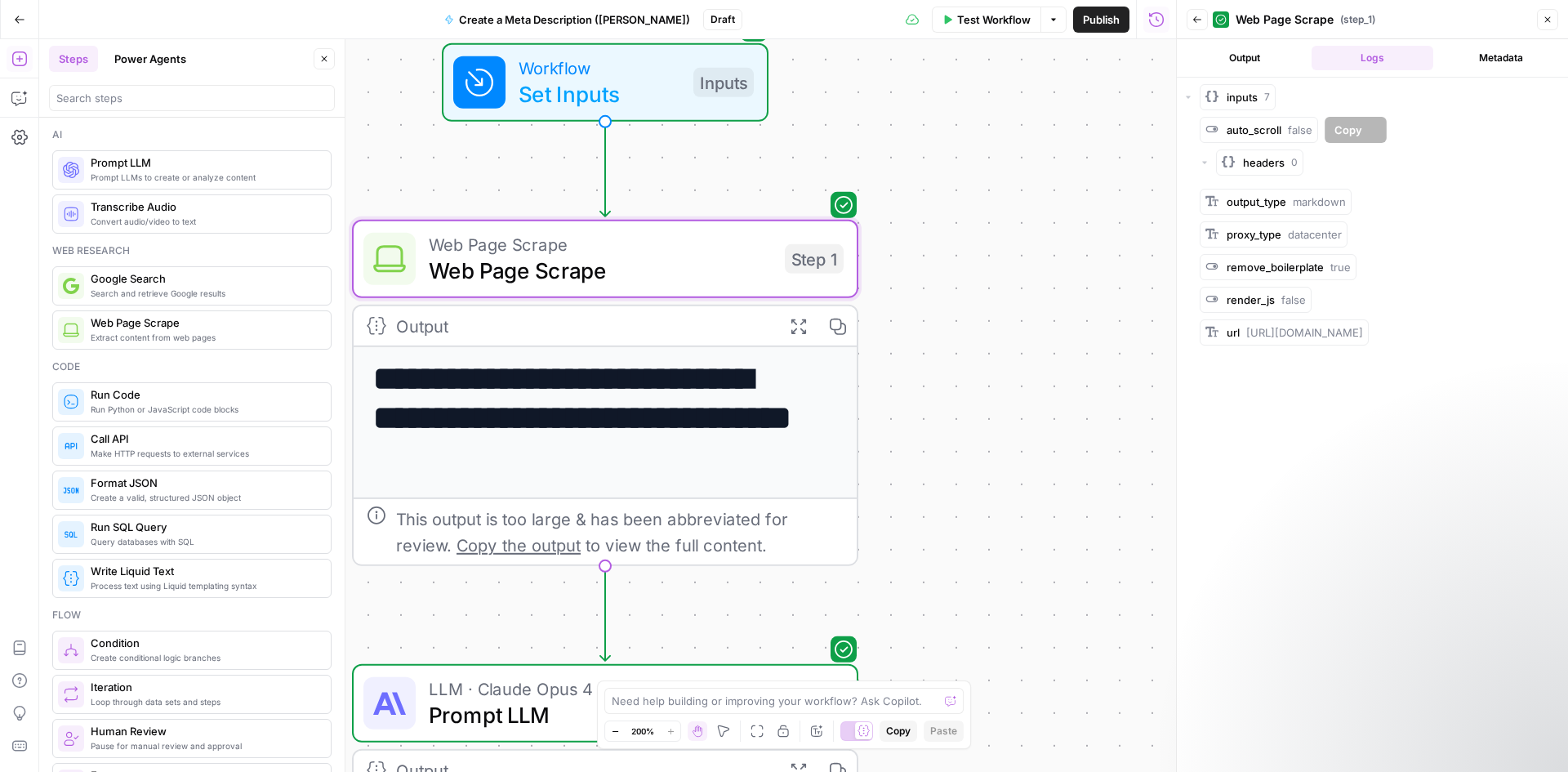
click at [1259, 99] on div "inputs 7" at bounding box center [1247, 97] width 43 height 17
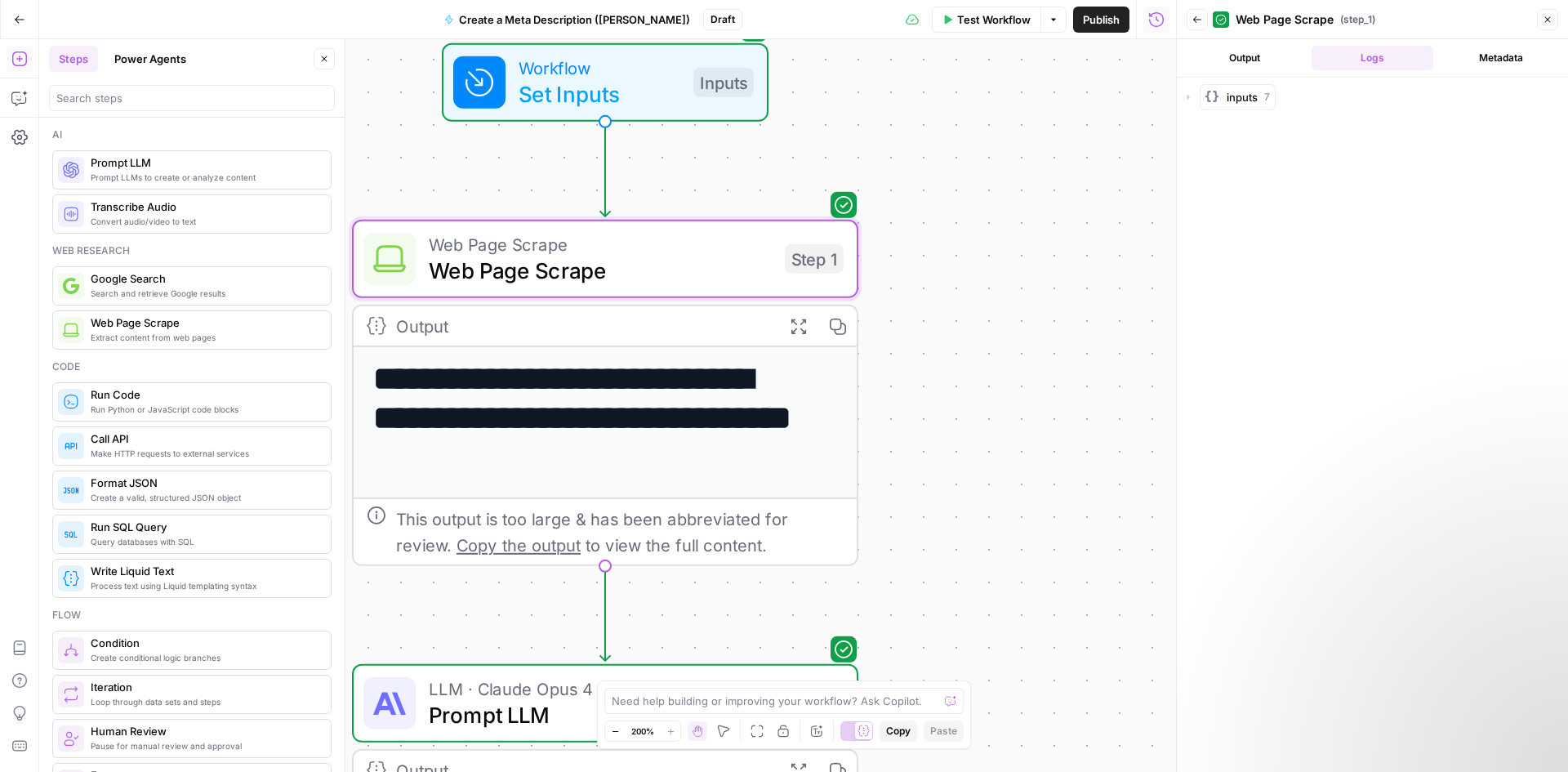
click at [1259, 99] on div "inputs 7" at bounding box center [1247, 97] width 43 height 17
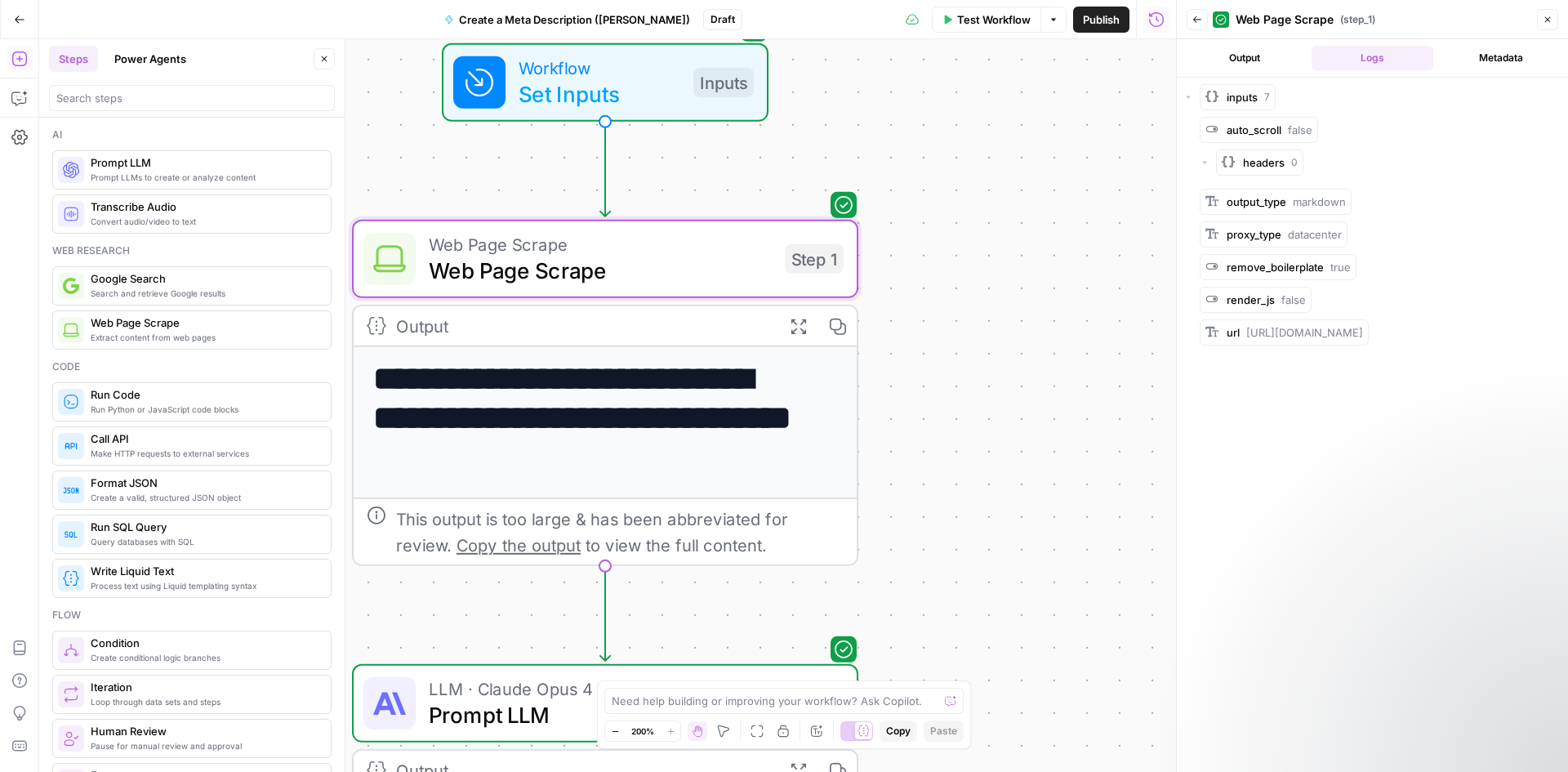
click at [1498, 62] on button "Metadata" at bounding box center [1500, 58] width 121 height 25
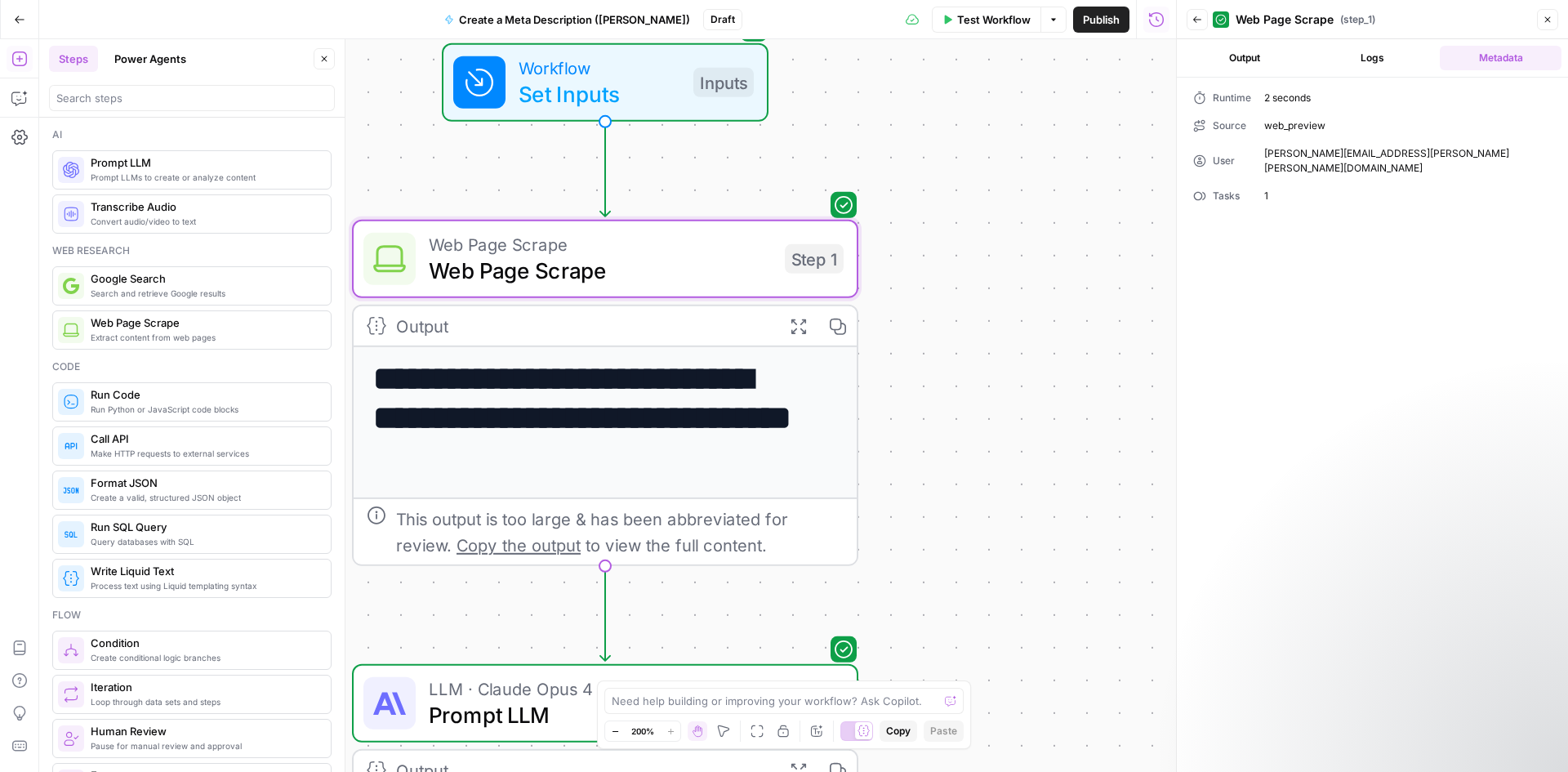
click at [1260, 52] on button "Output" at bounding box center [1244, 58] width 121 height 25
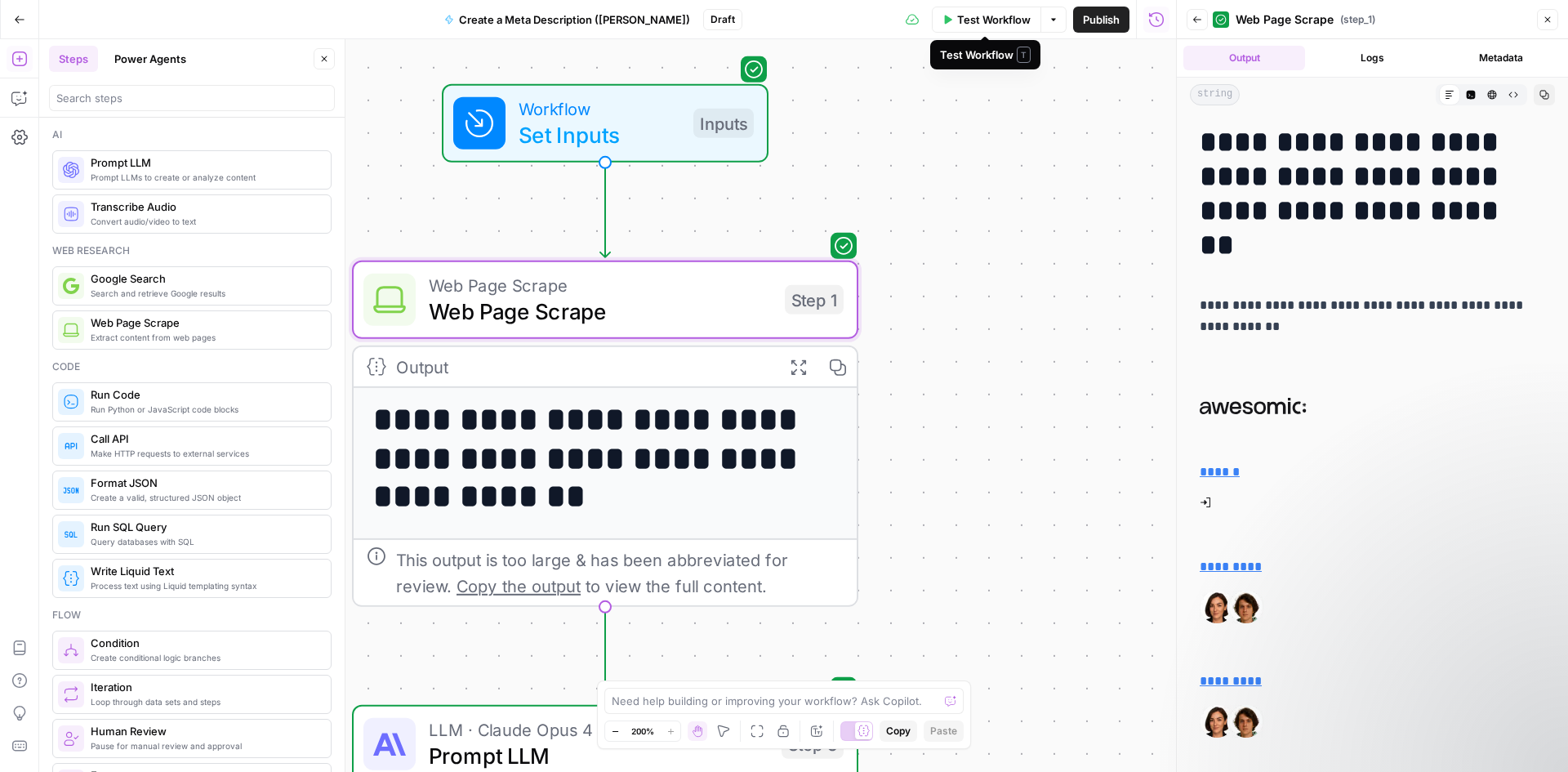
click at [971, 26] on span "Test Workflow" at bounding box center [994, 19] width 73 height 17
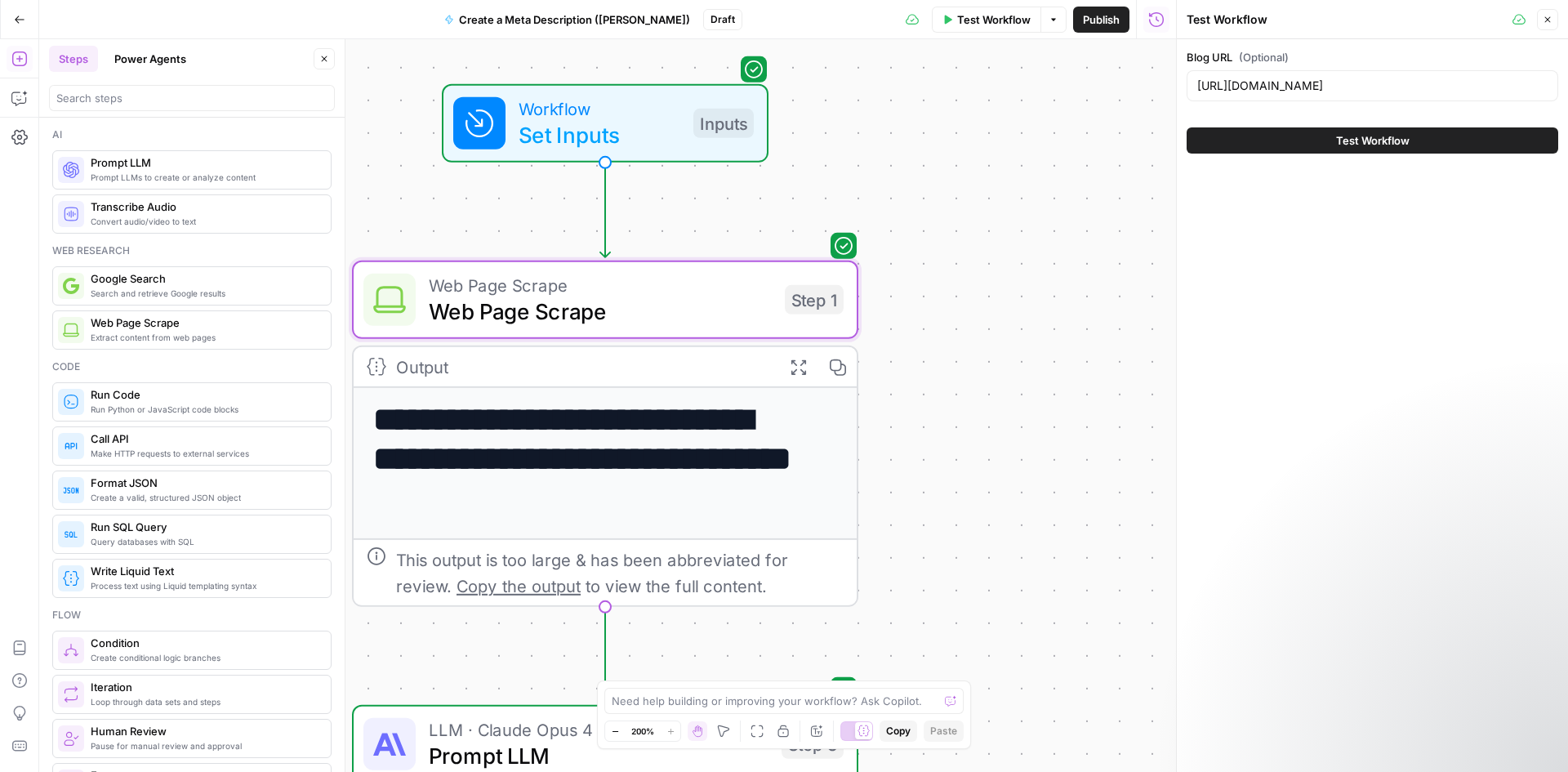
click at [1551, 26] on button "Close" at bounding box center [1547, 19] width 21 height 21
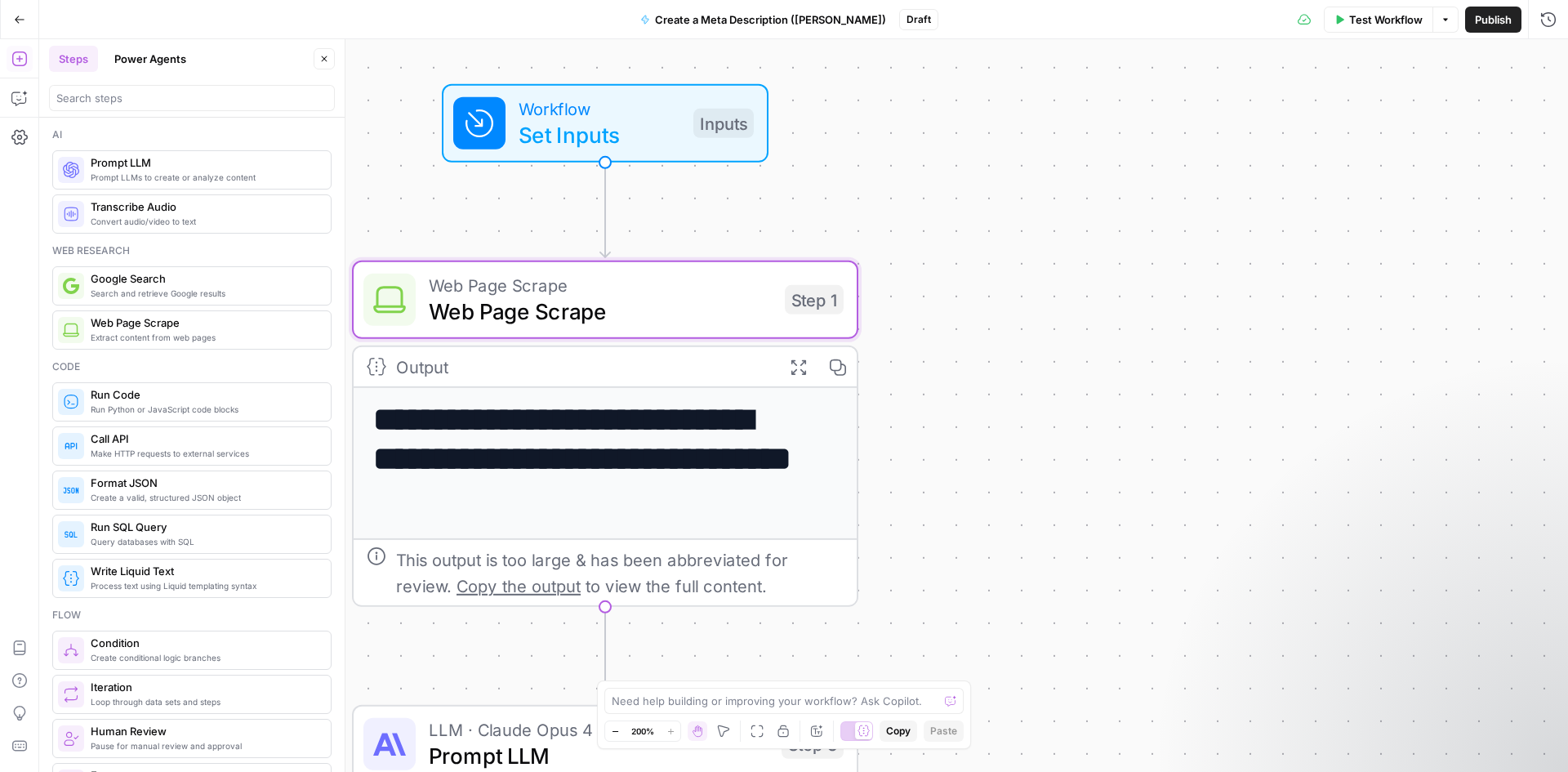
click at [1356, 23] on span "Test Workflow" at bounding box center [1385, 19] width 73 height 17
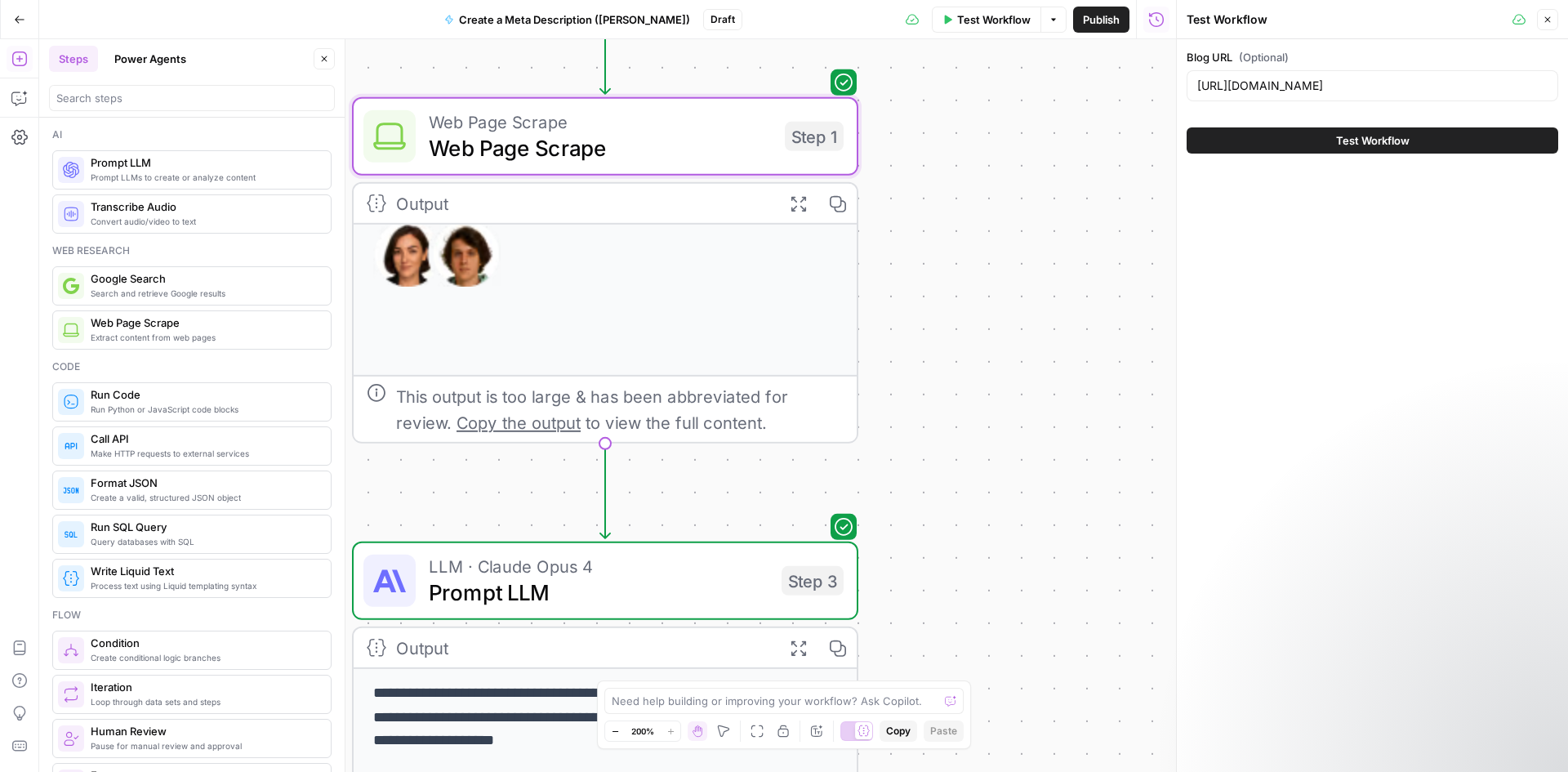
scroll to position [572, 0]
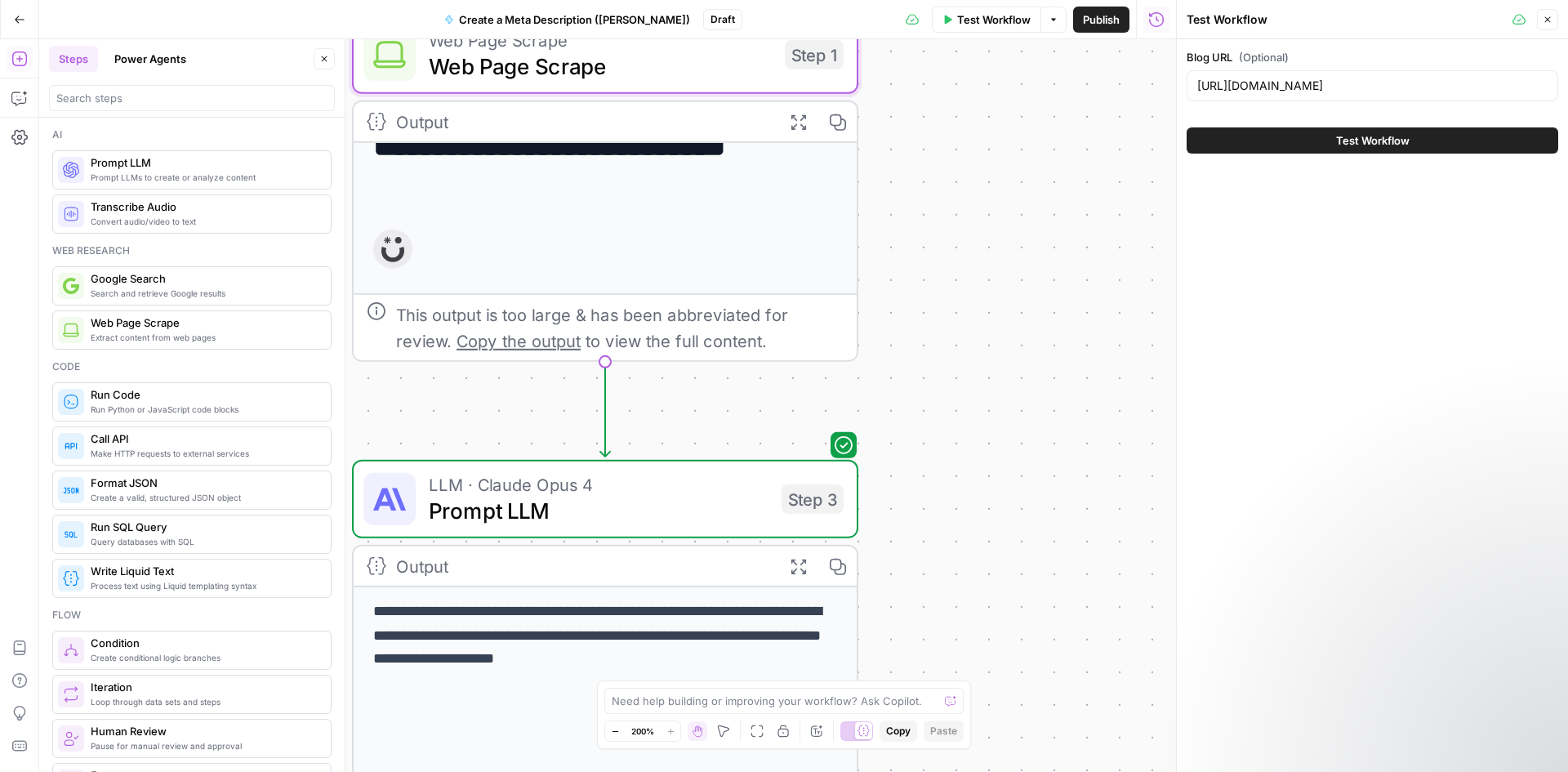
click at [1027, 585] on div "**********" at bounding box center [607, 405] width 1136 height 732
click at [656, 504] on span "Prompt LLM" at bounding box center [599, 510] width 340 height 33
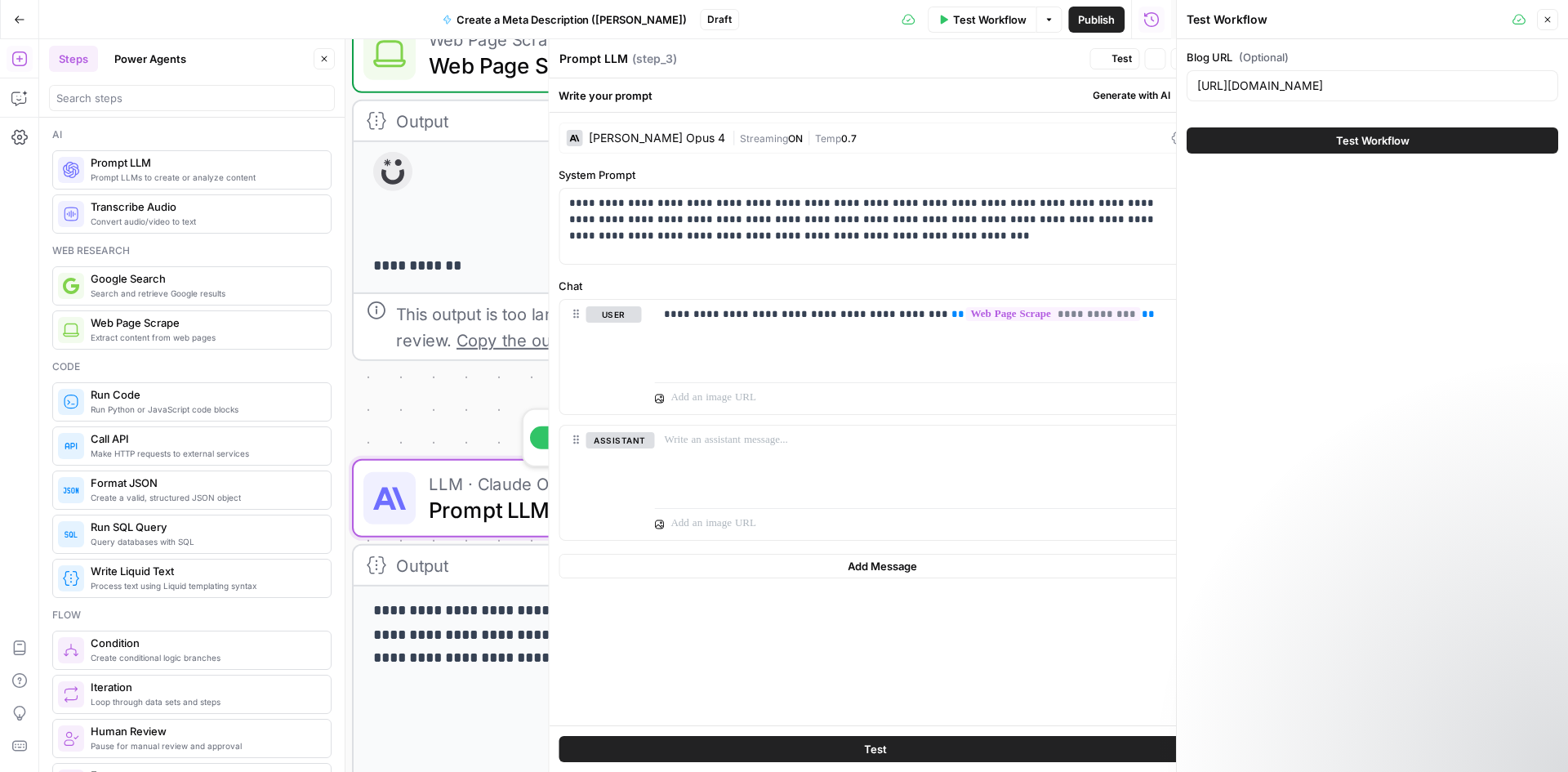
scroll to position [540, 0]
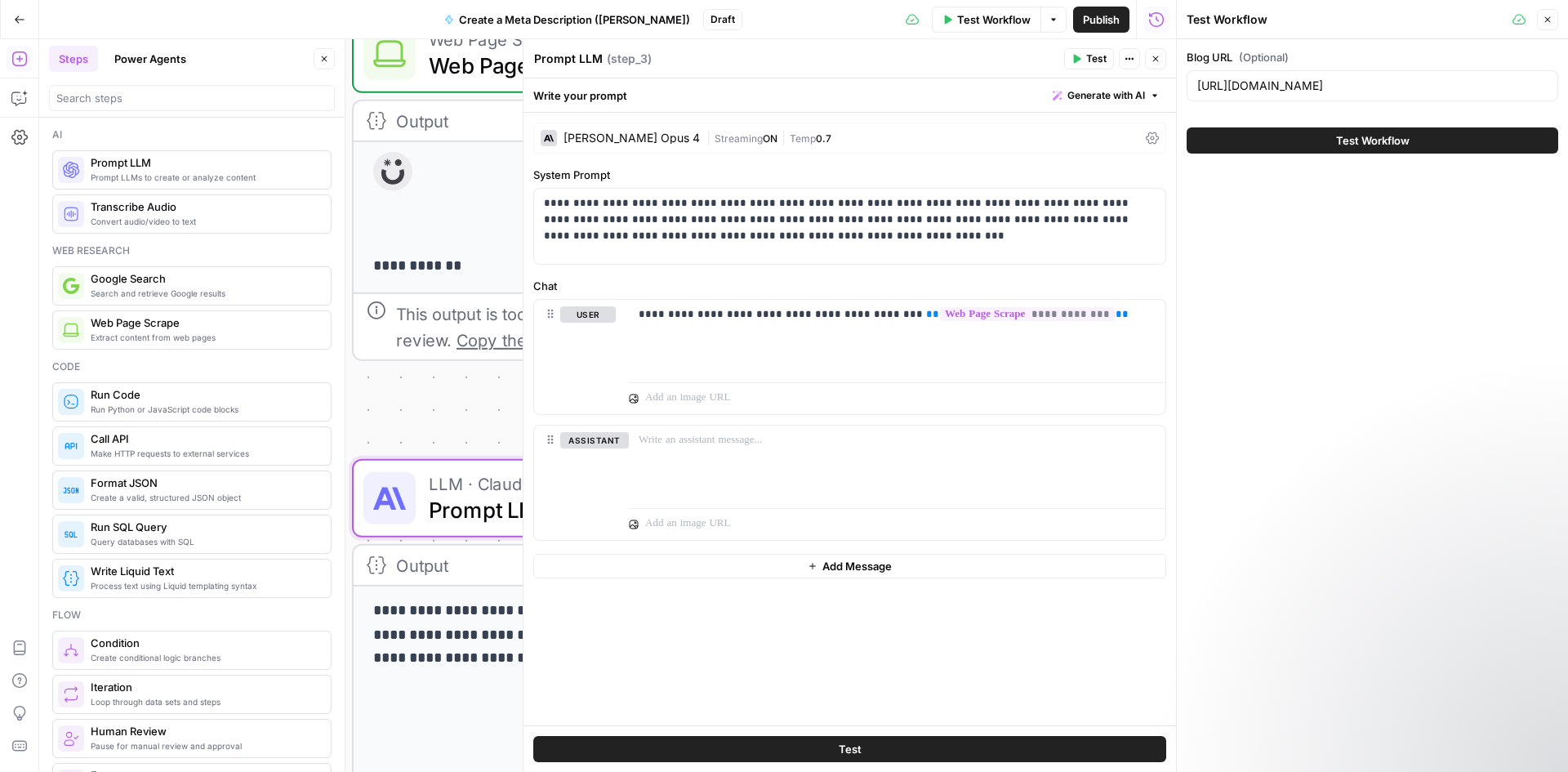
click at [1154, 57] on icon "button" at bounding box center [1156, 59] width 6 height 6
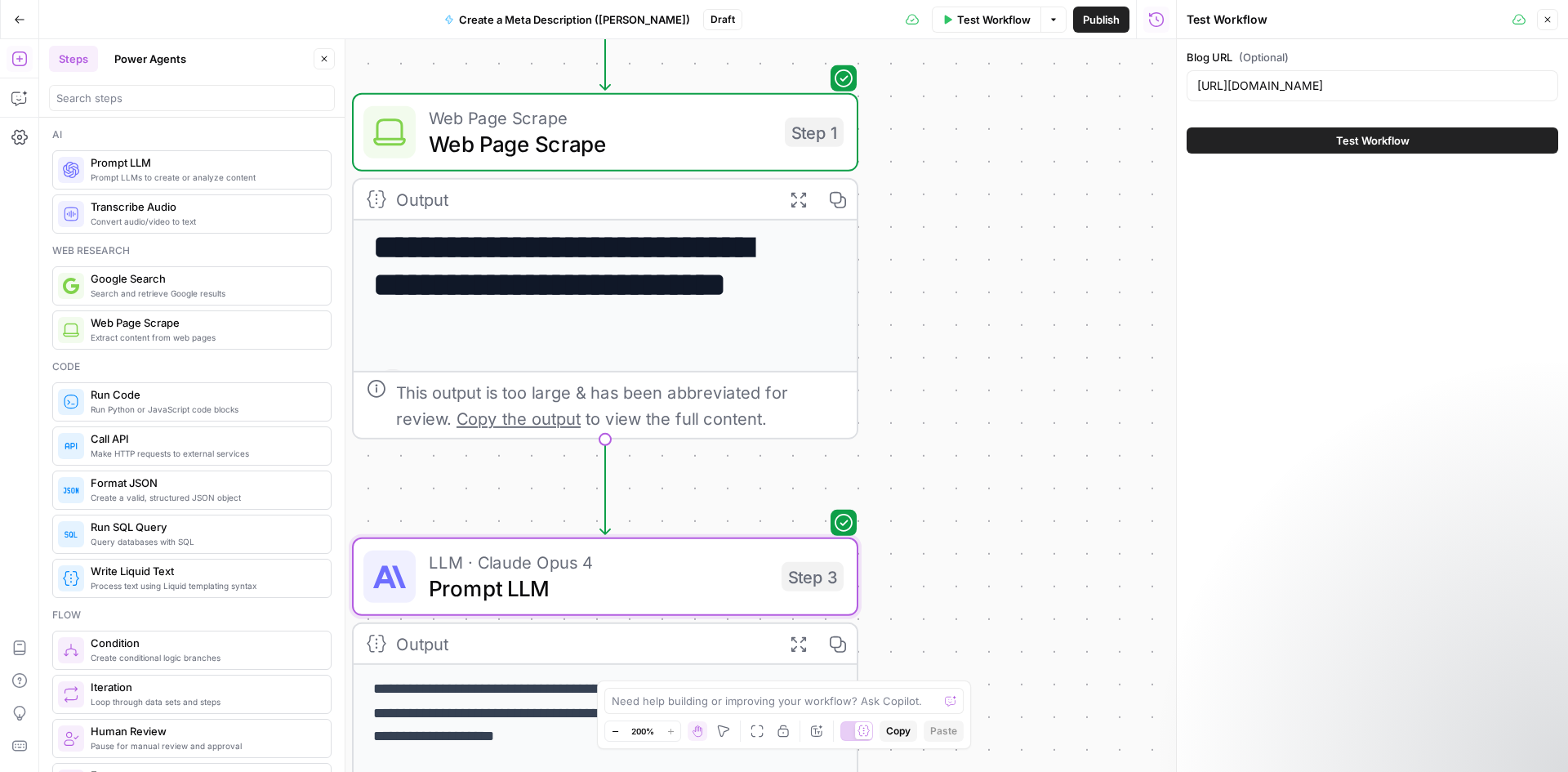
drag, startPoint x: 604, startPoint y: 440, endPoint x: 606, endPoint y: 158, distance: 282.0
click at [606, 158] on div "**********" at bounding box center [1488, 649] width 2273 height 1466
drag, startPoint x: 658, startPoint y: 402, endPoint x: 903, endPoint y: 460, distance: 251.8
click at [903, 460] on div "**********" at bounding box center [607, 405] width 1136 height 732
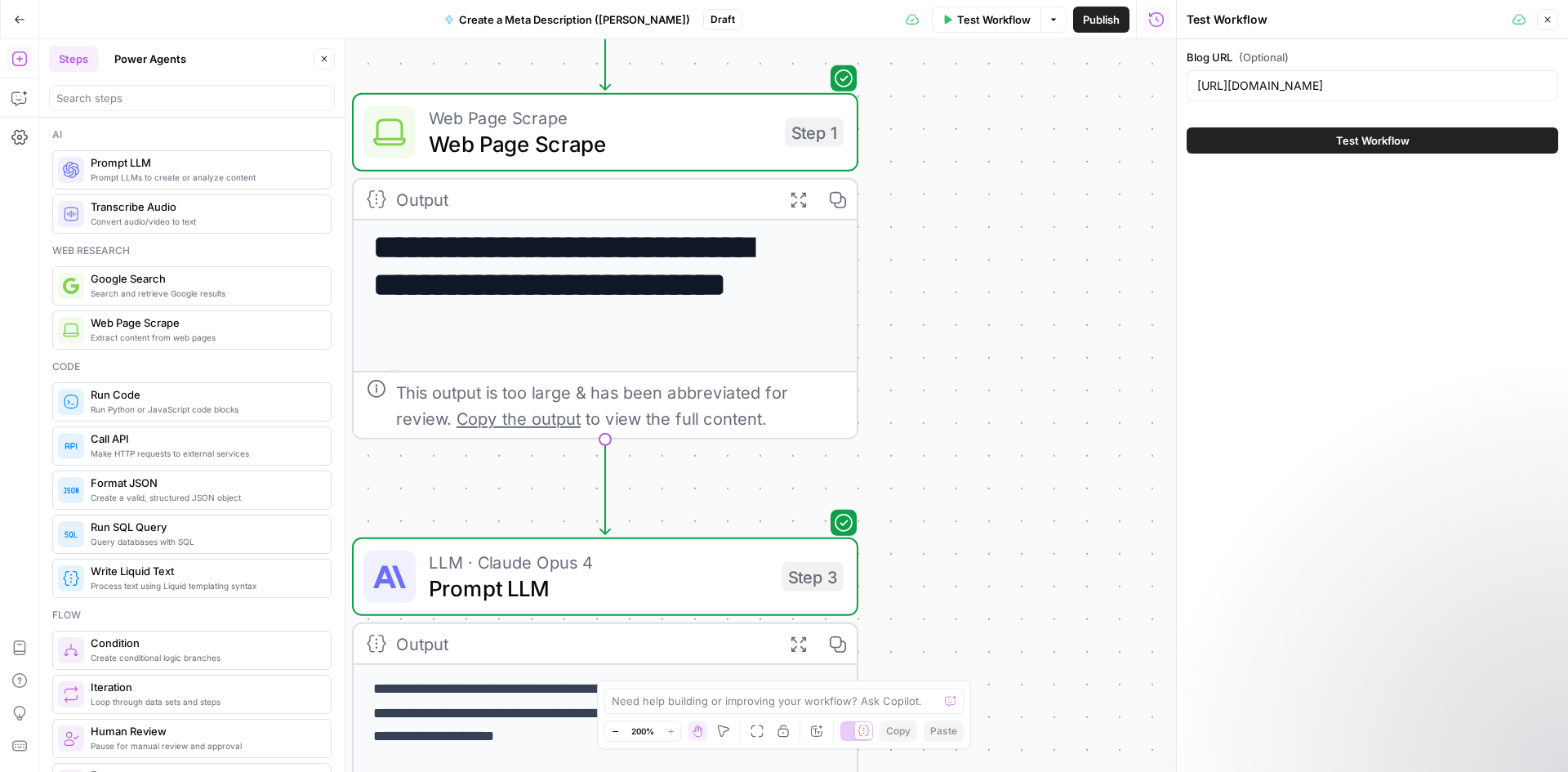
drag, startPoint x: 685, startPoint y: 199, endPoint x: 1020, endPoint y: 310, distance: 352.9
click at [1020, 310] on div "**********" at bounding box center [607, 405] width 1136 height 732
drag, startPoint x: 986, startPoint y: 272, endPoint x: 939, endPoint y: 219, distance: 70.8
click at [985, 272] on div "**********" at bounding box center [607, 405] width 1136 height 732
click at [709, 113] on span "Web Page Scrape" at bounding box center [599, 118] width 343 height 26
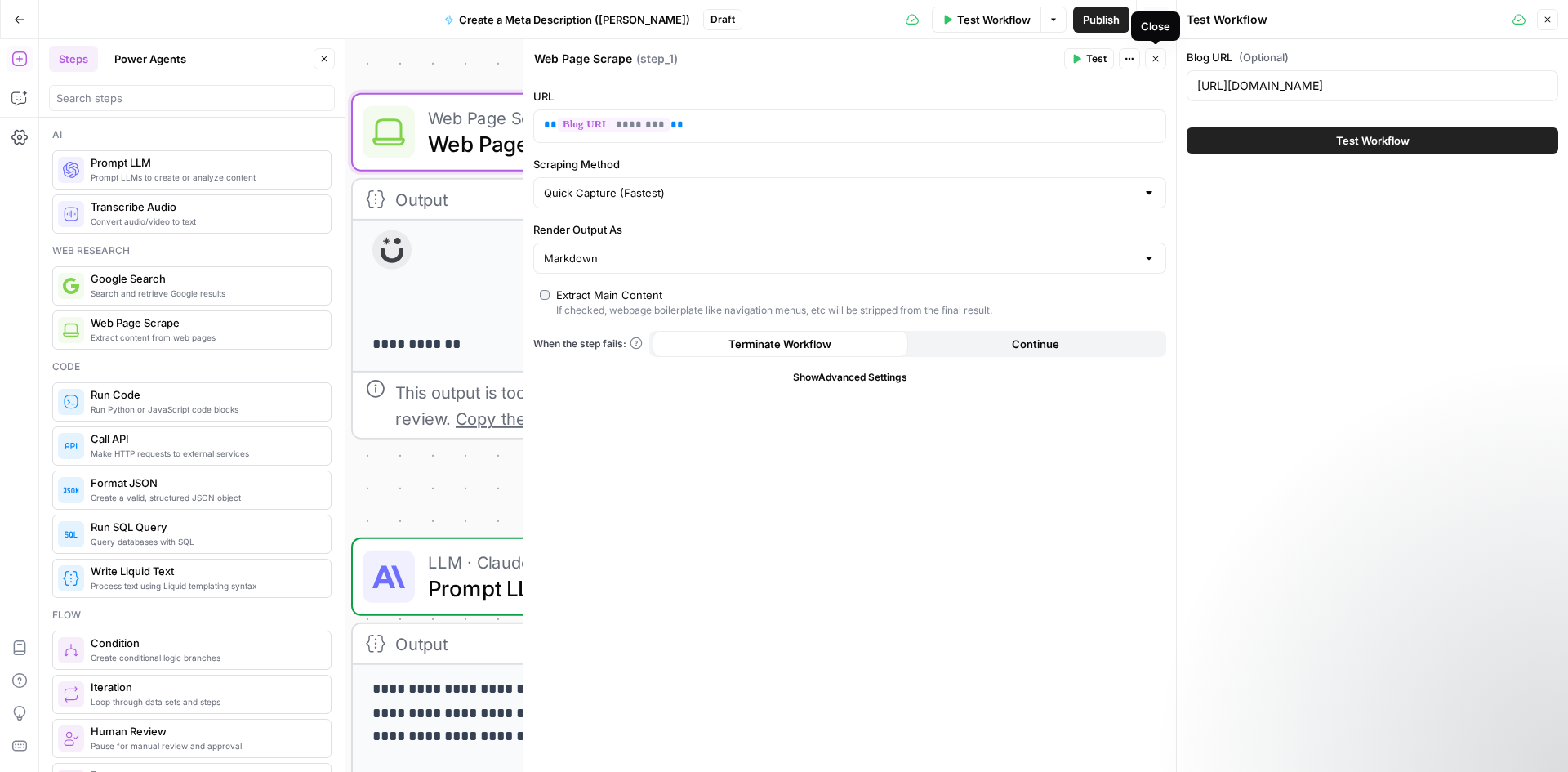
click at [1161, 55] on button "Close" at bounding box center [1155, 58] width 21 height 21
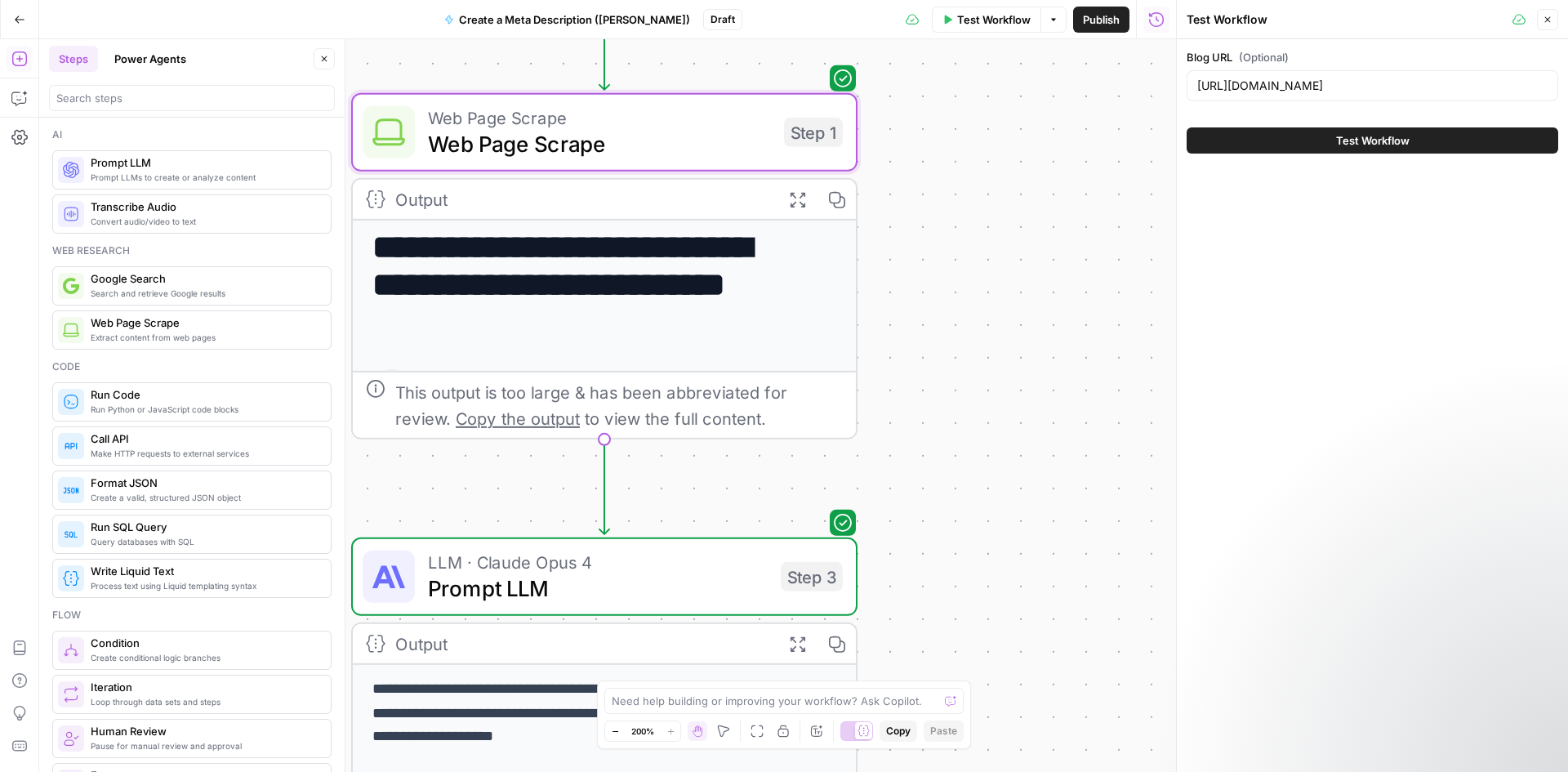
click at [125, 108] on div at bounding box center [191, 97] width 286 height 26
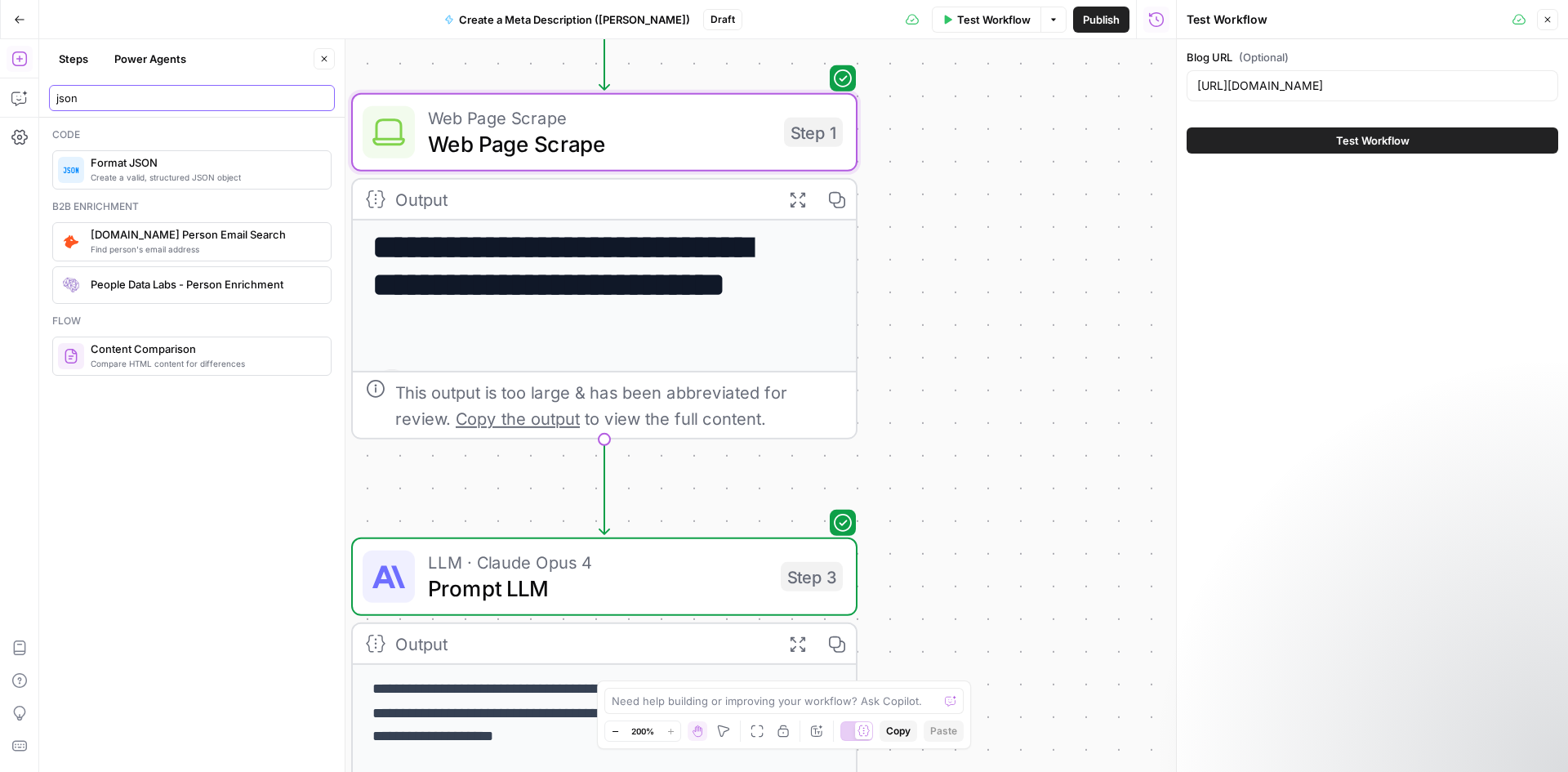
type input "json"
click at [157, 164] on span "Format JSON" at bounding box center [204, 163] width 227 height 17
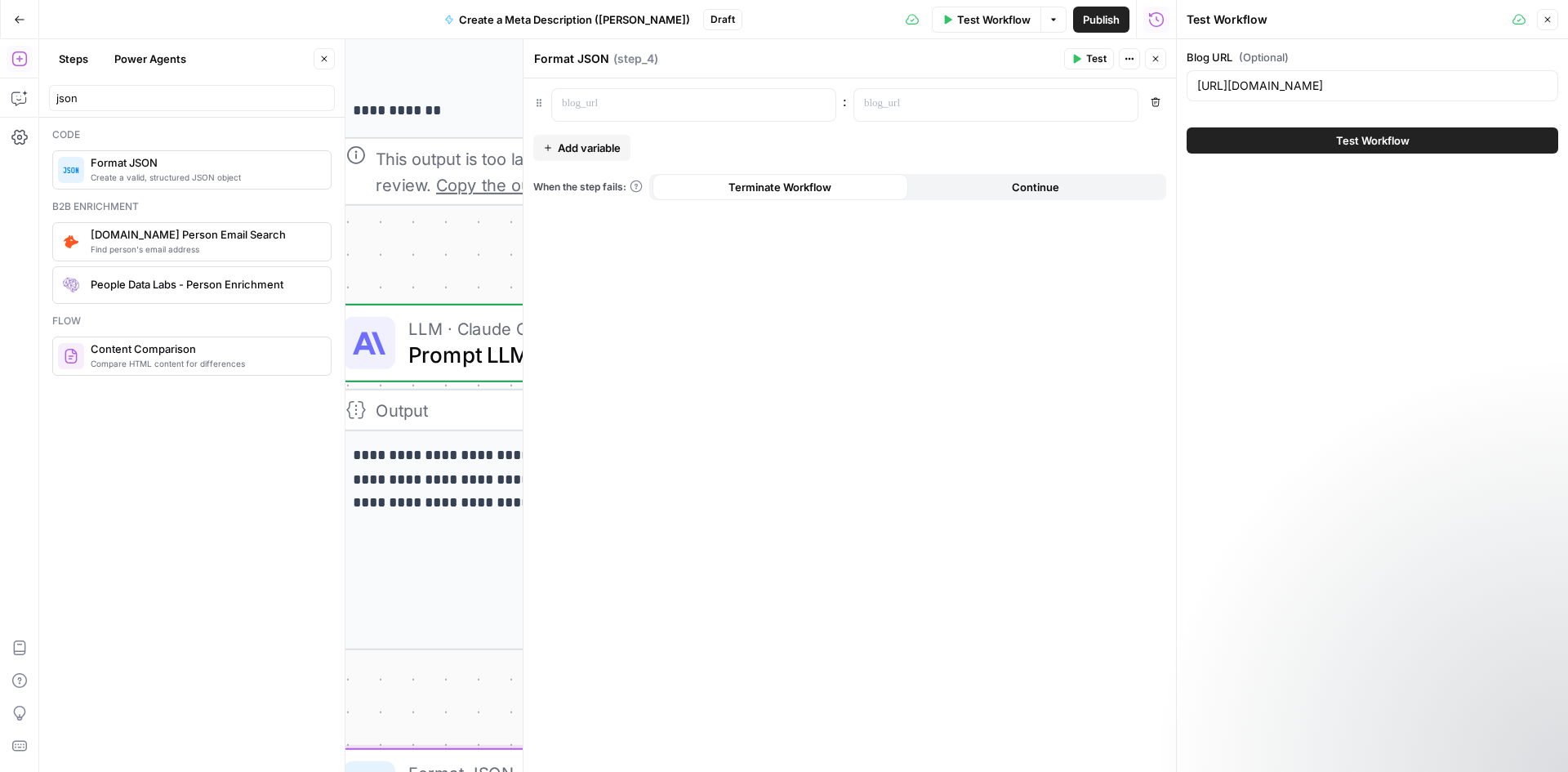
drag, startPoint x: 431, startPoint y: 367, endPoint x: 412, endPoint y: 70, distance: 297.6
click at [408, 60] on div "**********" at bounding box center [607, 405] width 1136 height 732
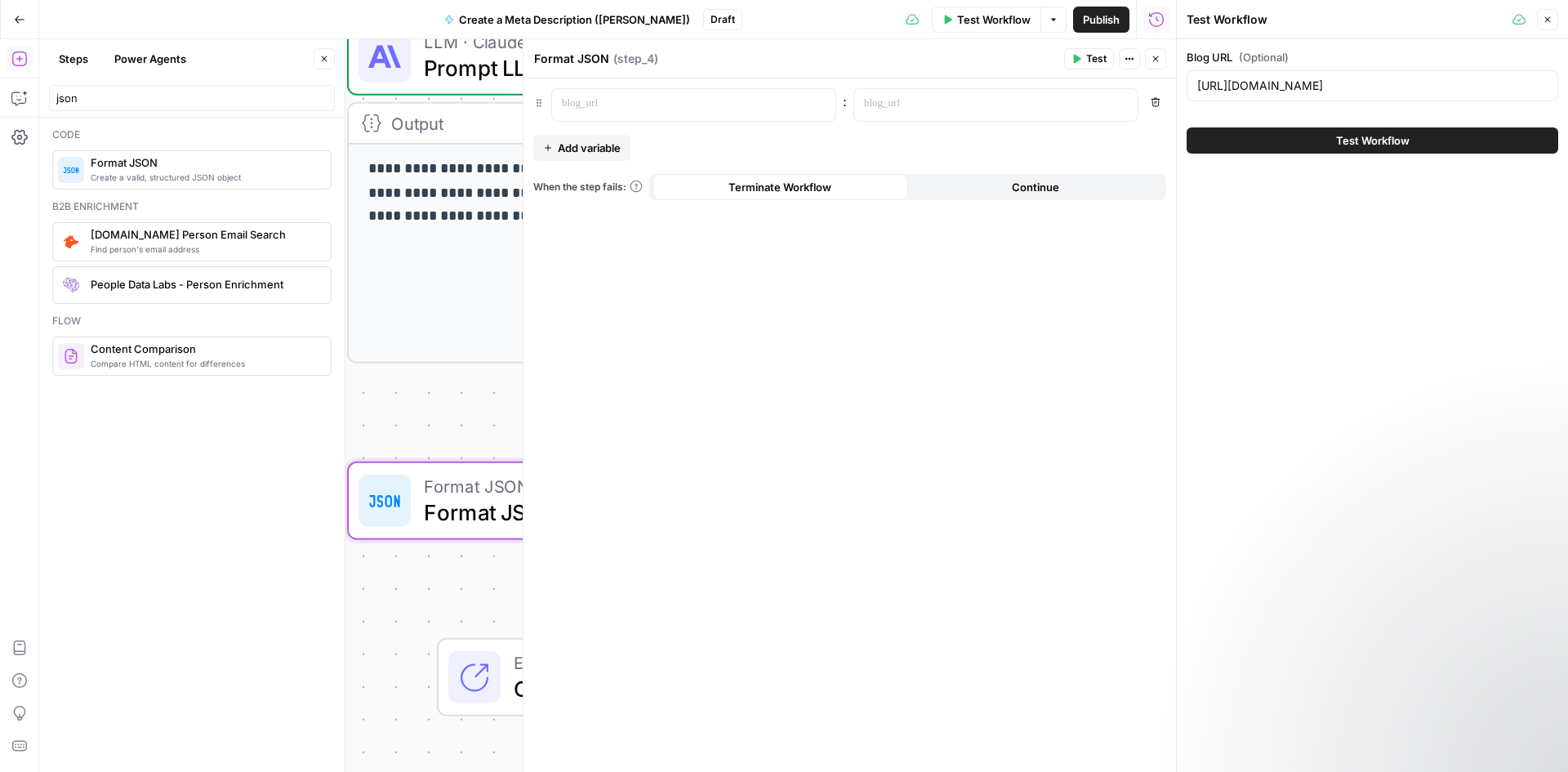
drag, startPoint x: 443, startPoint y: 503, endPoint x: 468, endPoint y: 387, distance: 118.7
click at [466, 393] on div "**********" at bounding box center [607, 405] width 1136 height 732
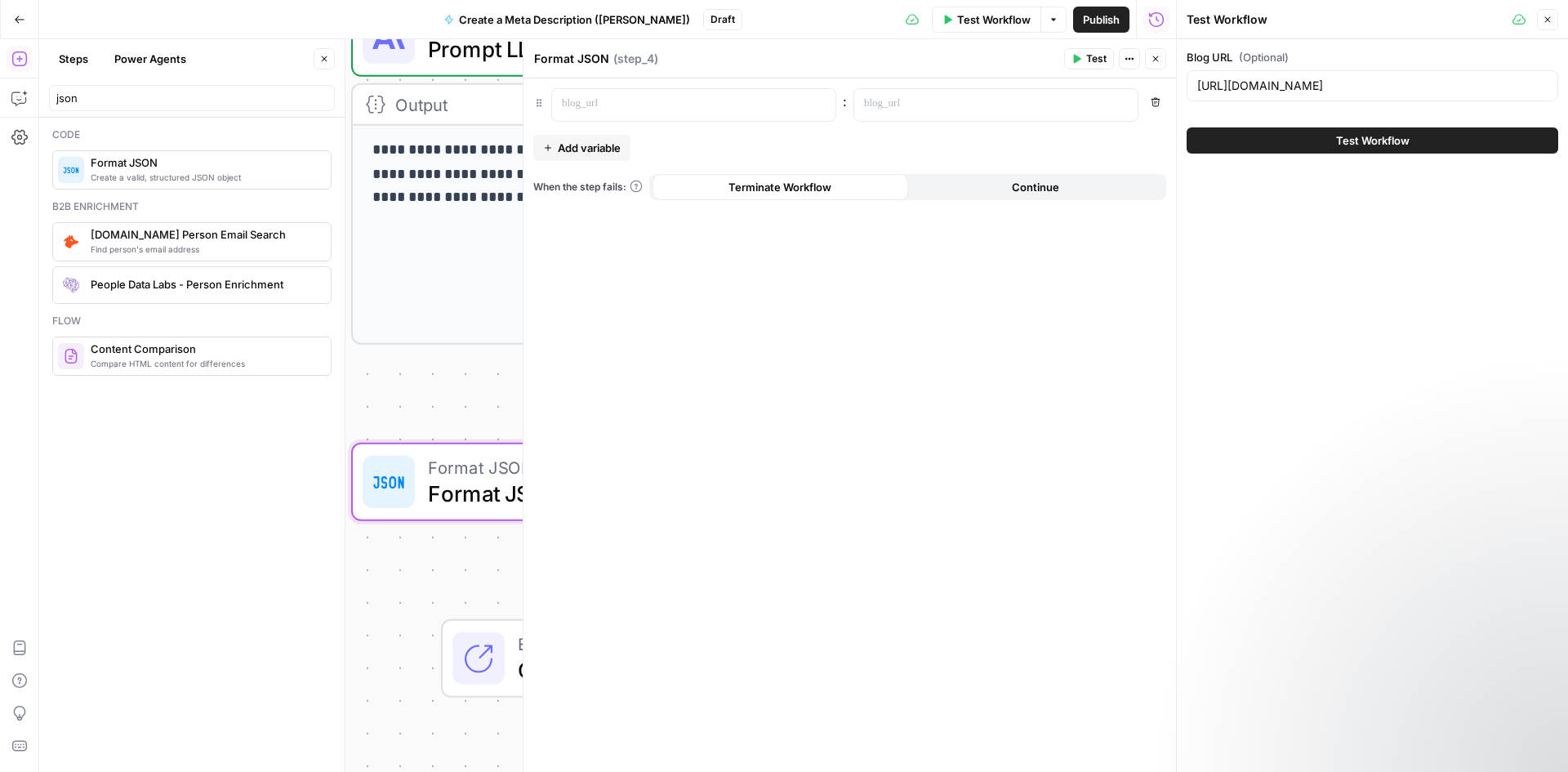
click at [759, 121] on div ": Remove Add variable When the step fails: Terminate Workflow Continue" at bounding box center [850, 425] width 652 height 694
click at [739, 107] on p at bounding box center [681, 104] width 238 height 17
click at [886, 102] on p at bounding box center [982, 104] width 238 height 17
click at [709, 97] on p "To enrich screen reader interactions, please activate Accessibility in Grammarl…" at bounding box center [681, 104] width 238 height 17
click at [948, 92] on div "To enrich screen reader interactions, please activate Accessibility in Grammarl…" at bounding box center [983, 105] width 257 height 32
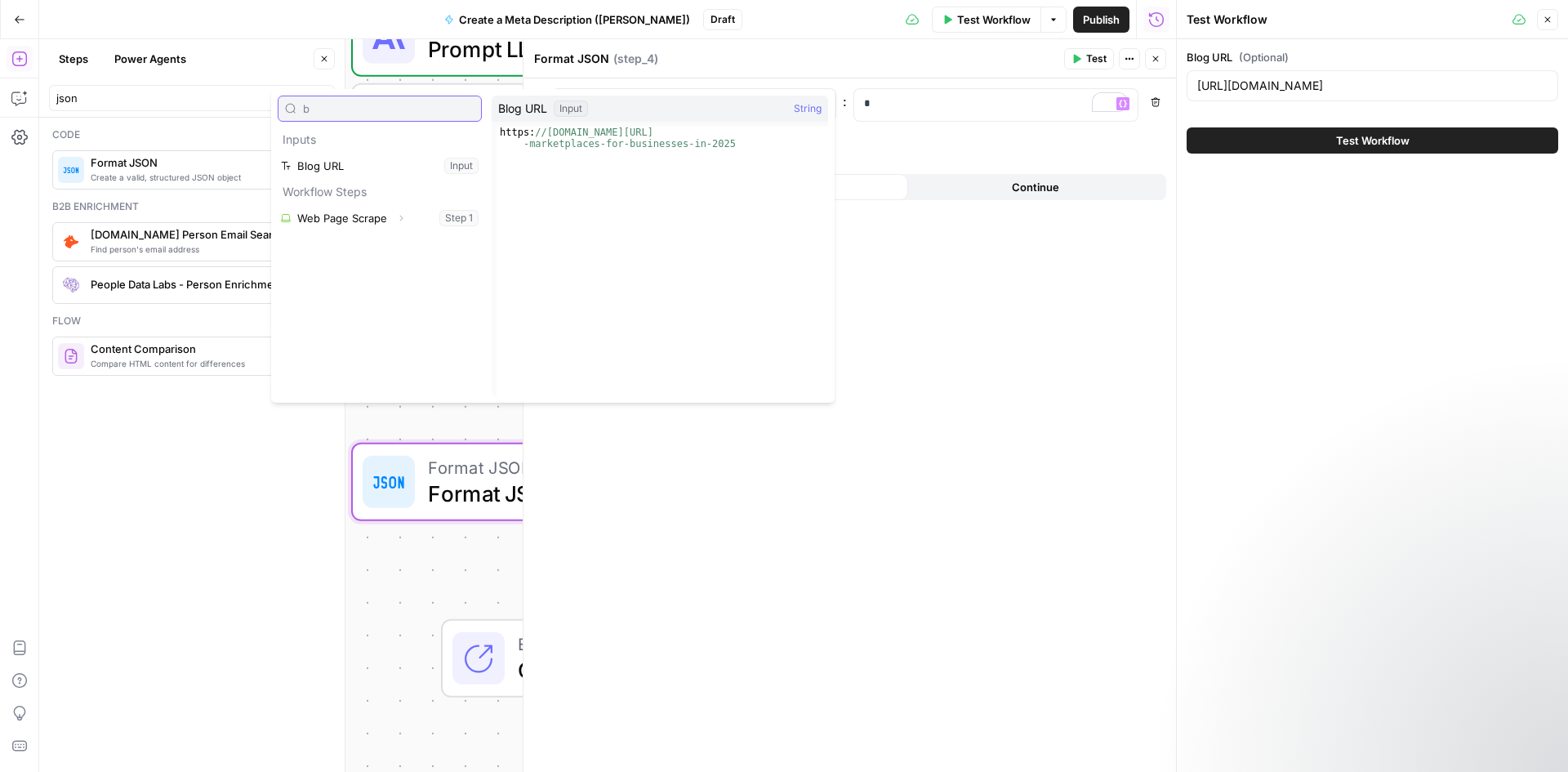
type input "b"
click at [429, 162] on button "Select variable Blog URL" at bounding box center [379, 165] width 204 height 26
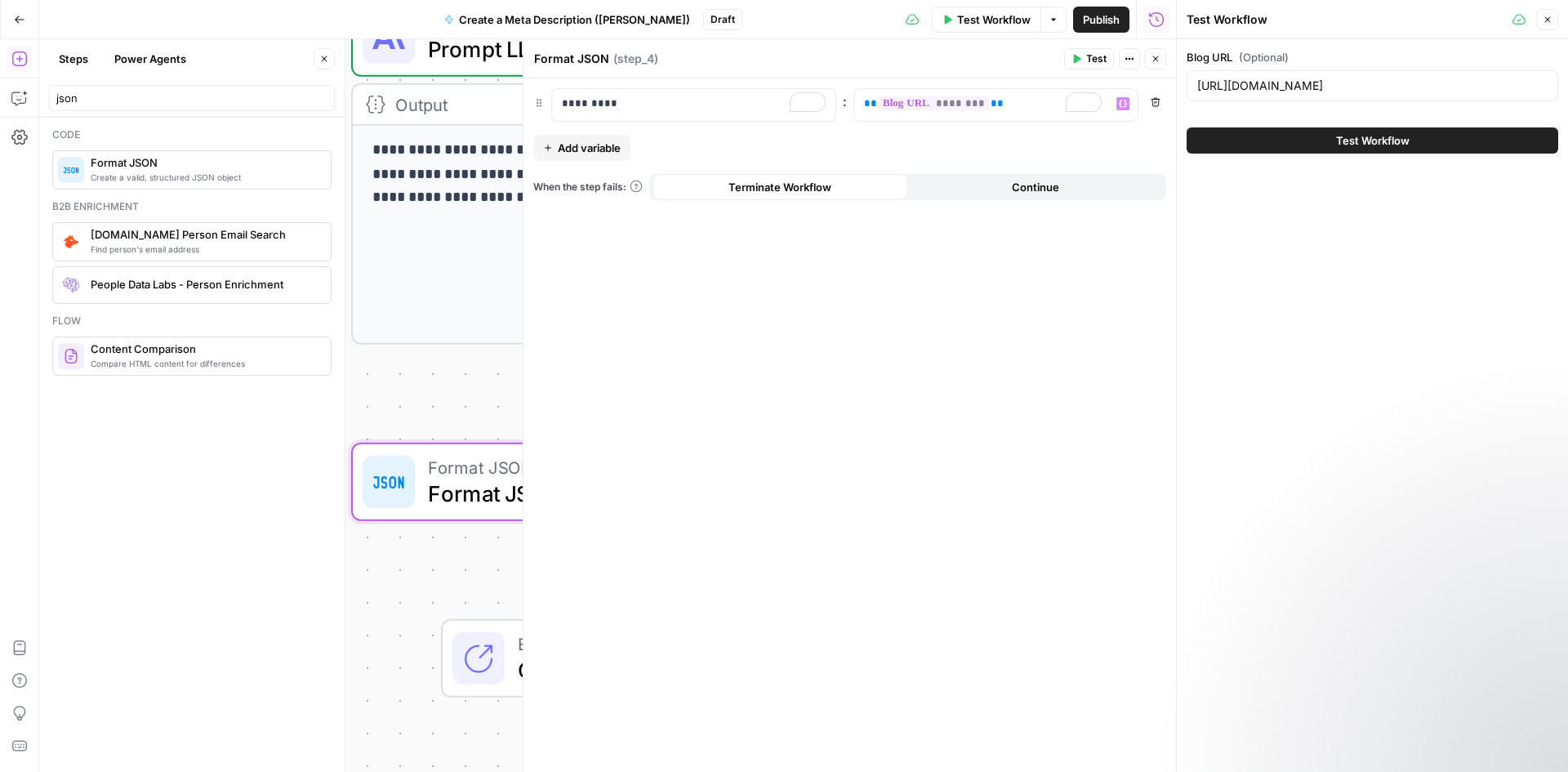
click at [591, 145] on span "Add variable" at bounding box center [589, 148] width 62 height 17
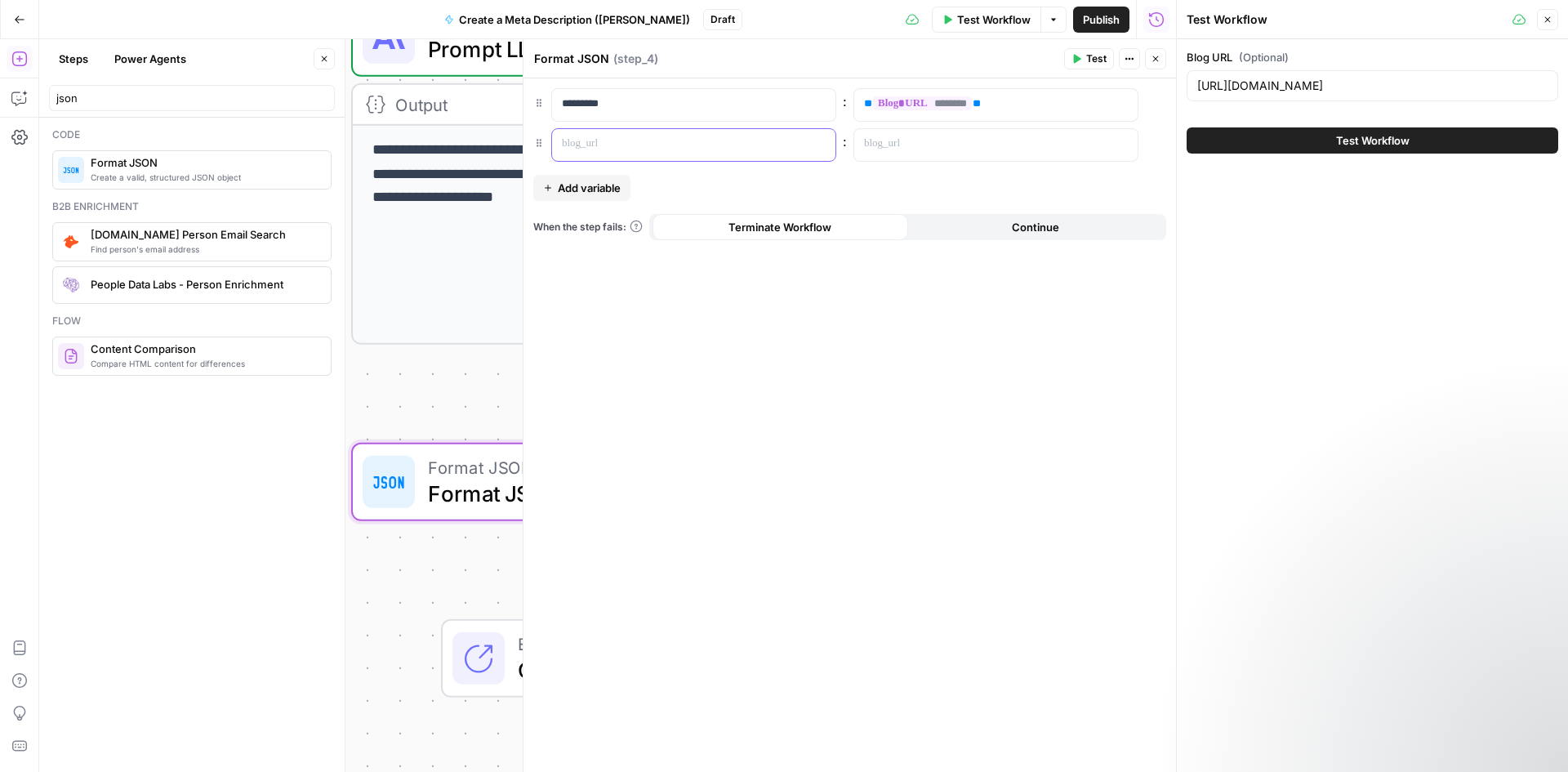
click at [626, 145] on p at bounding box center [681, 144] width 238 height 17
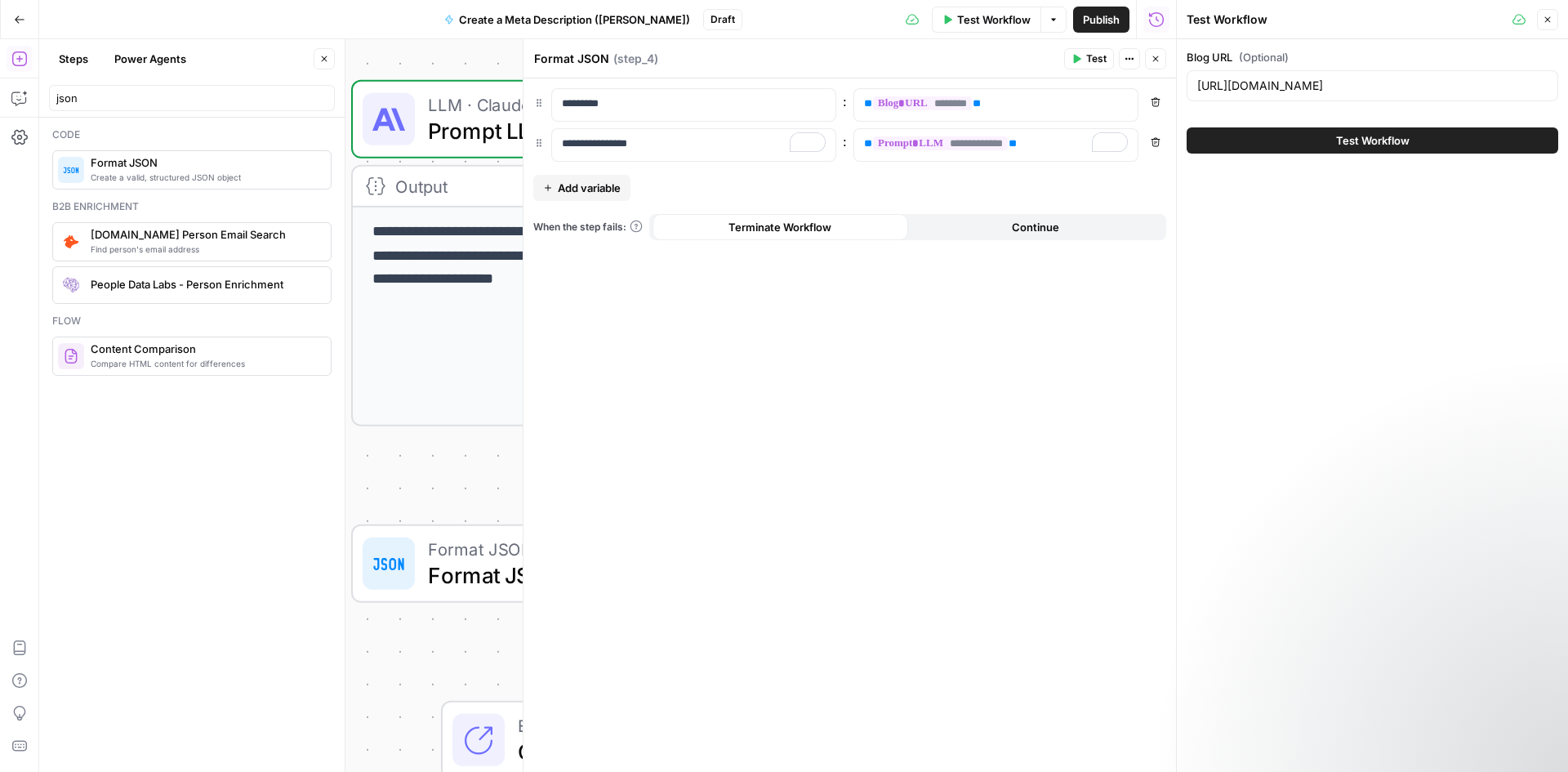
scroll to position [540, 0]
click at [1157, 57] on icon "button" at bounding box center [1156, 59] width 6 height 6
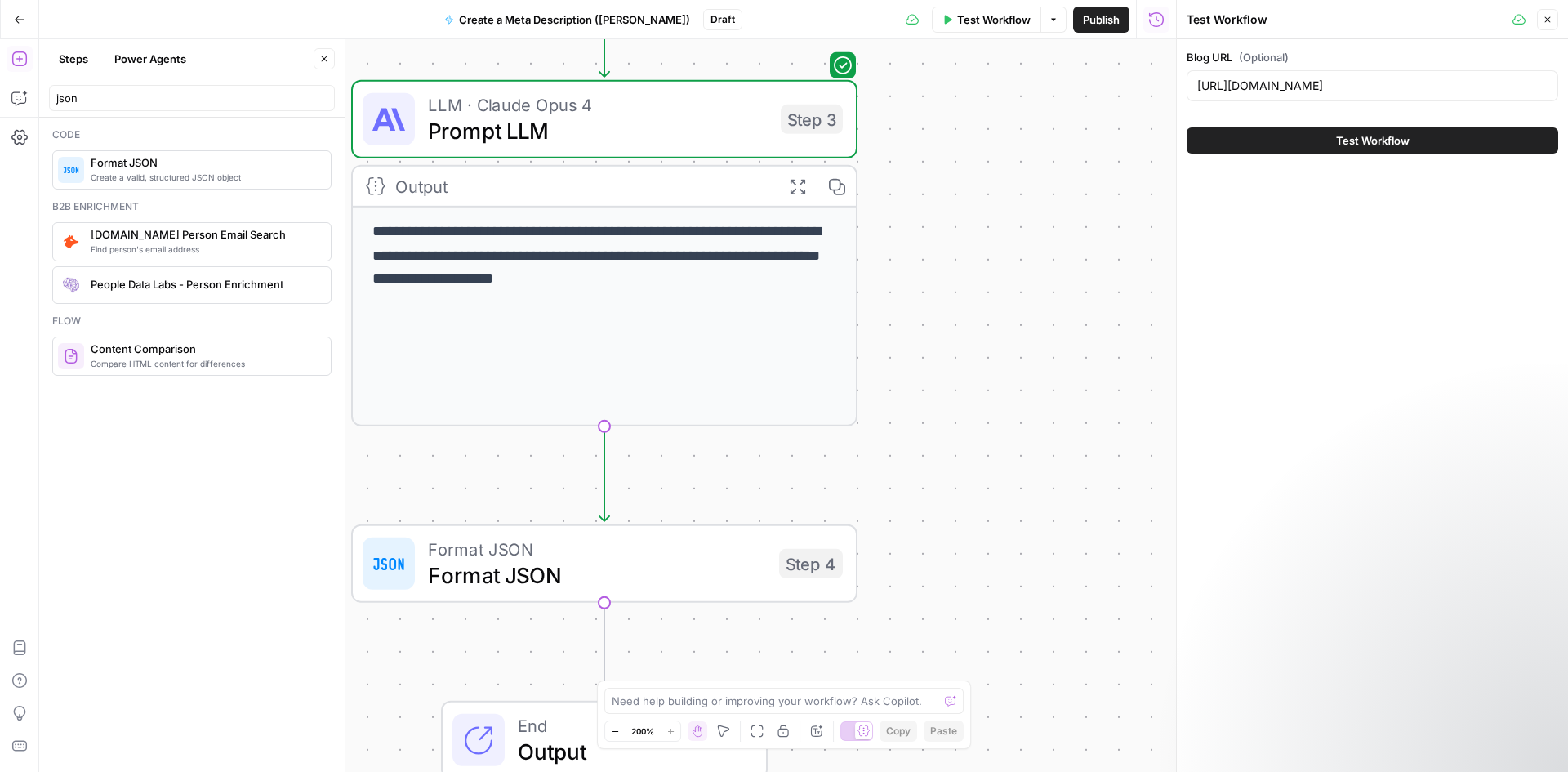
click at [975, 28] on button "Test Workflow" at bounding box center [986, 19] width 109 height 26
click at [1547, 15] on icon "button" at bounding box center [1547, 19] width 10 height 10
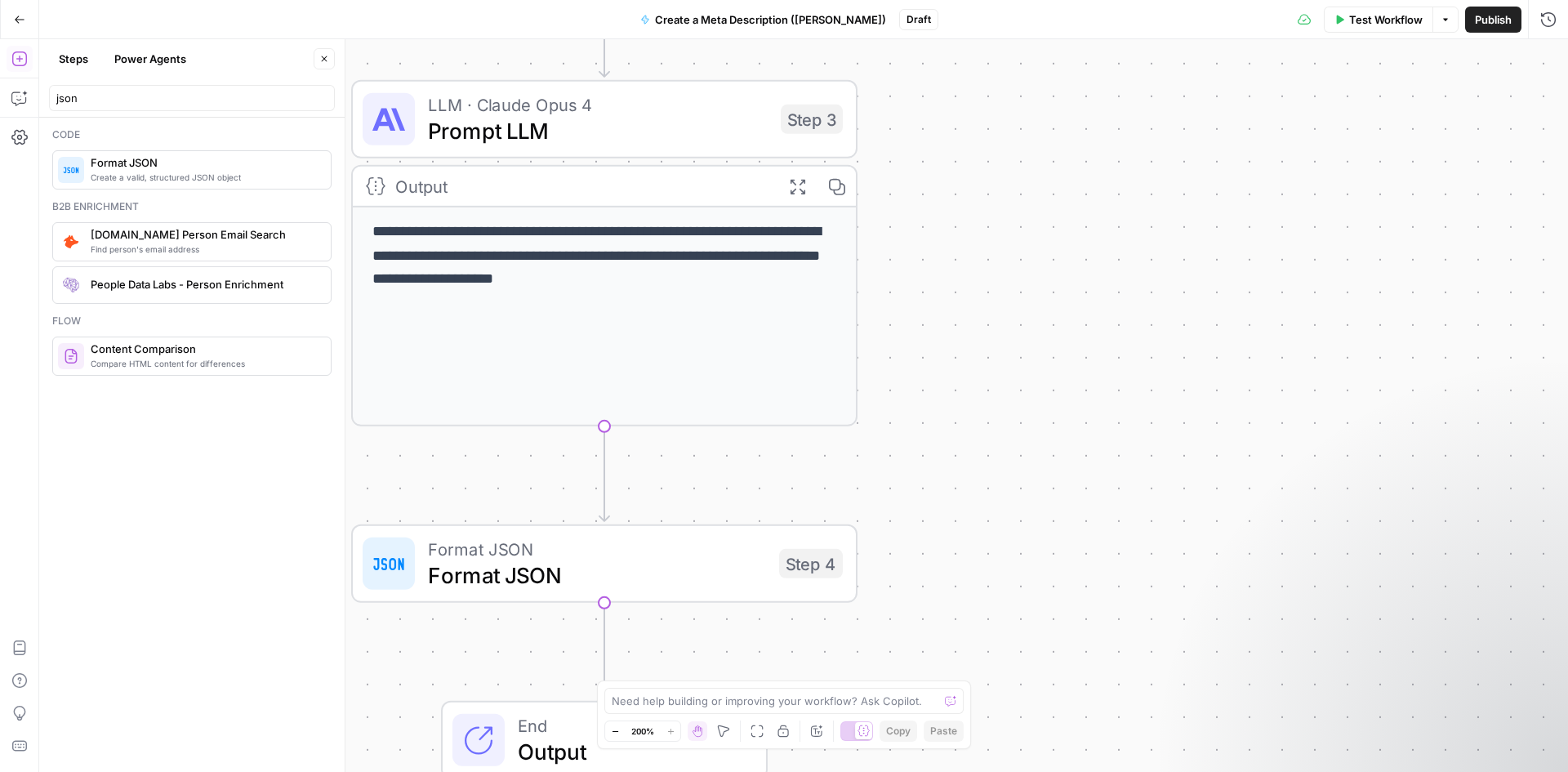
click at [1388, 35] on div "Test Workflow Options Publish Run History" at bounding box center [1253, 19] width 630 height 39
click at [1378, 25] on span "Test Workflow" at bounding box center [1385, 19] width 73 height 17
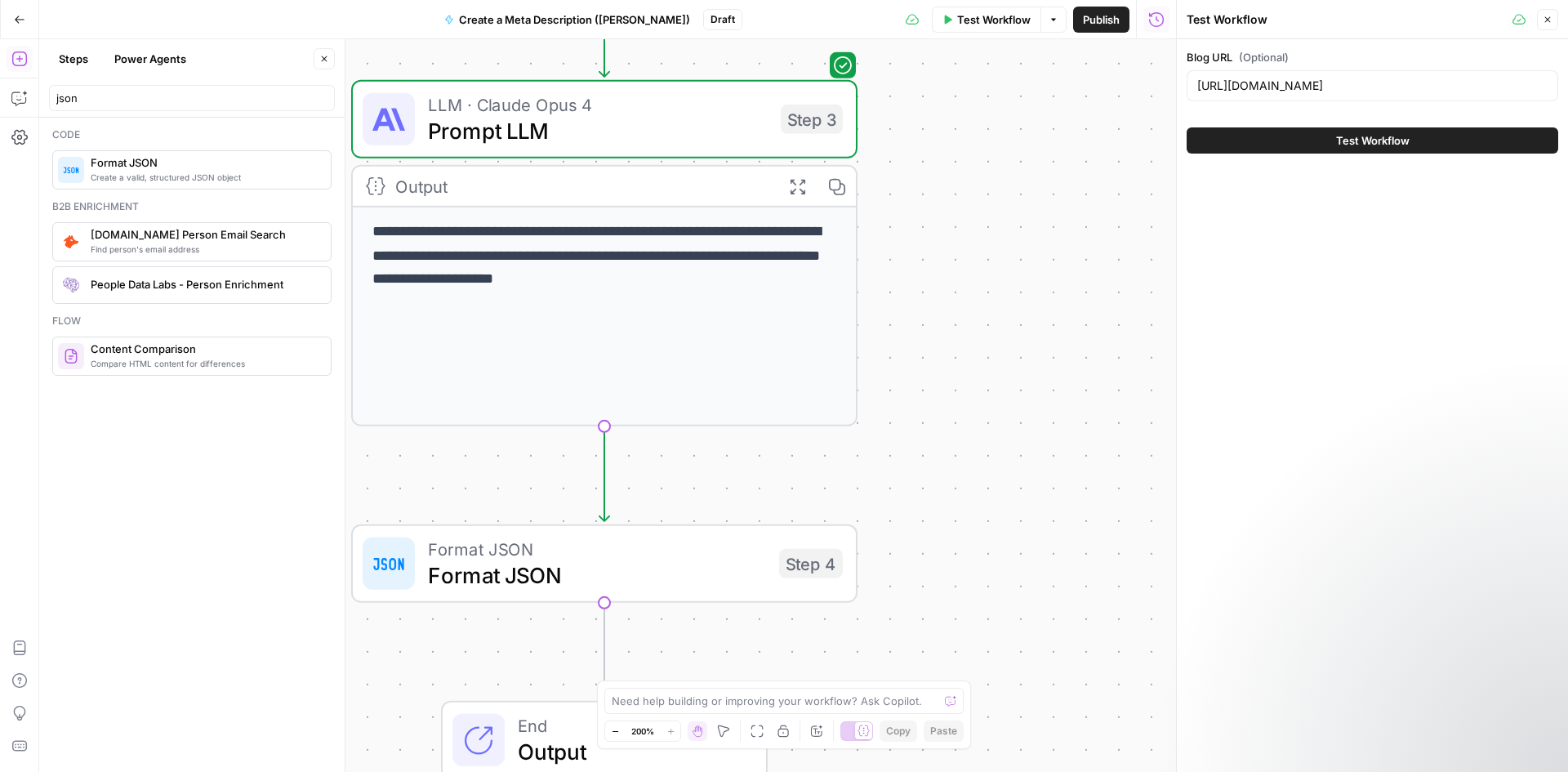
click at [1394, 153] on div "Test Workflow" at bounding box center [1372, 141] width 371 height 46
click at [1382, 147] on span "Test Workflow" at bounding box center [1372, 141] width 73 height 17
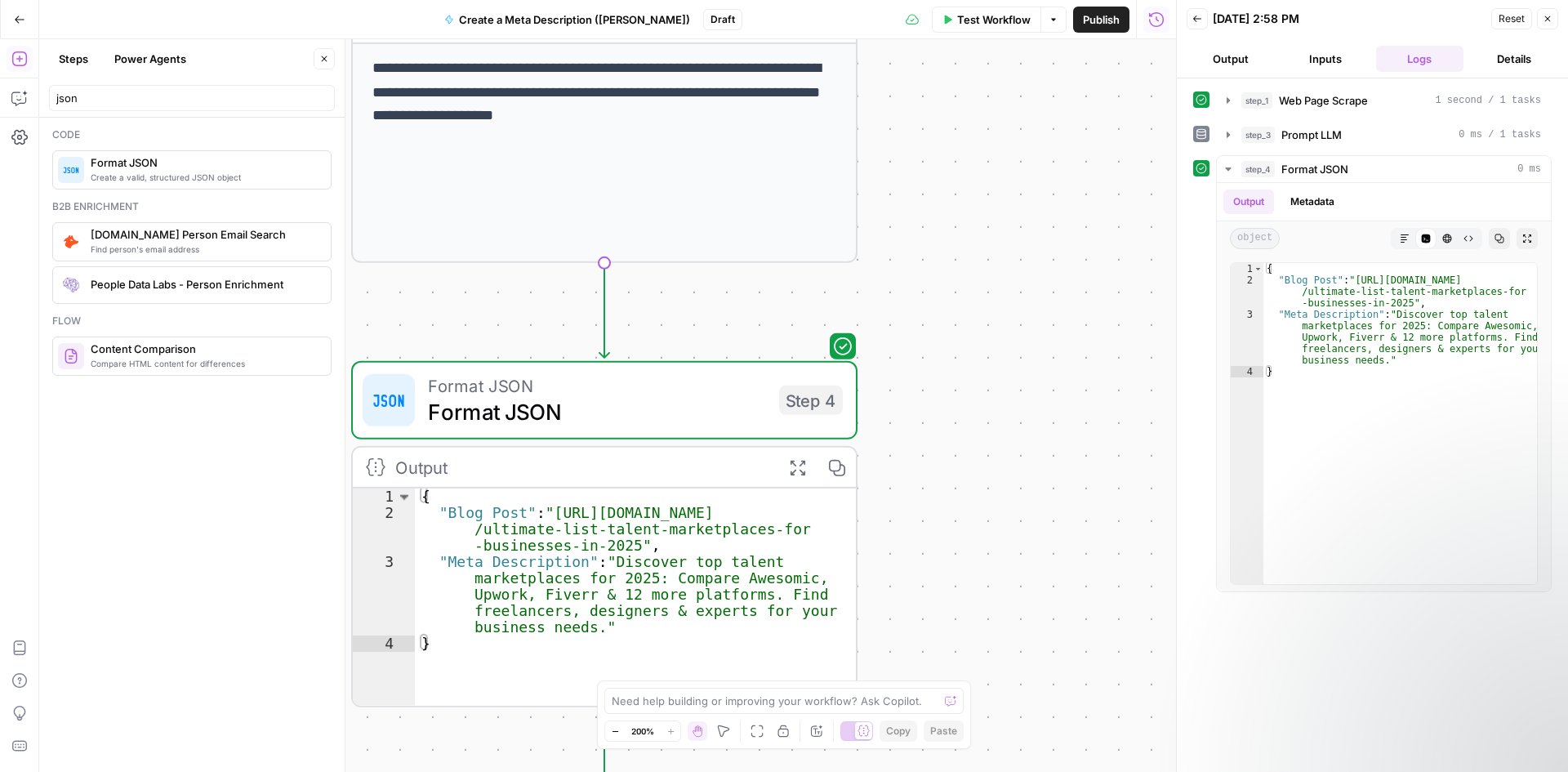
click at [1034, 551] on div "**********" at bounding box center [607, 405] width 1136 height 732
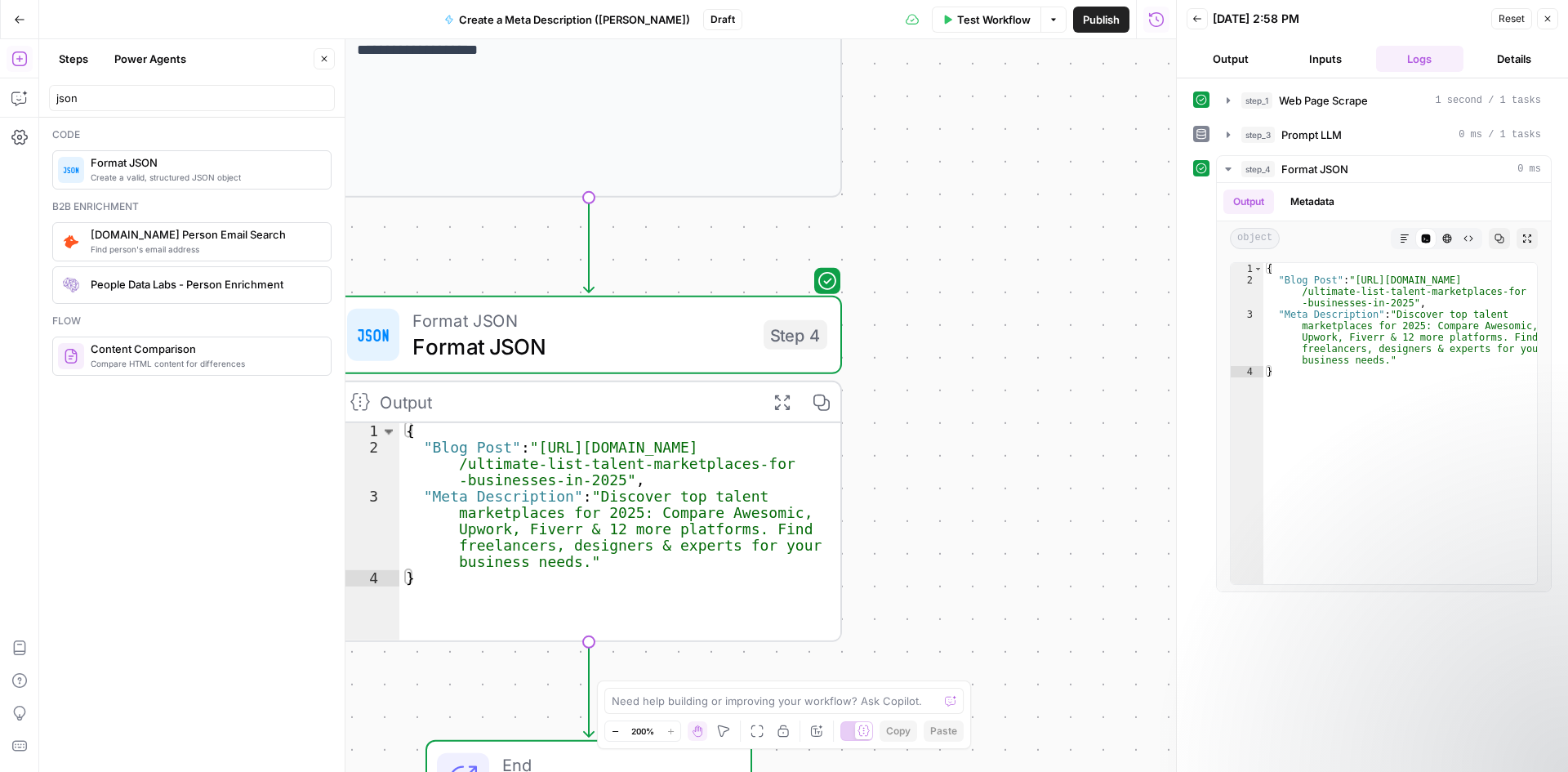
drag, startPoint x: 1007, startPoint y: 647, endPoint x: 991, endPoint y: 582, distance: 66.9
click at [991, 582] on div "**********" at bounding box center [607, 405] width 1136 height 732
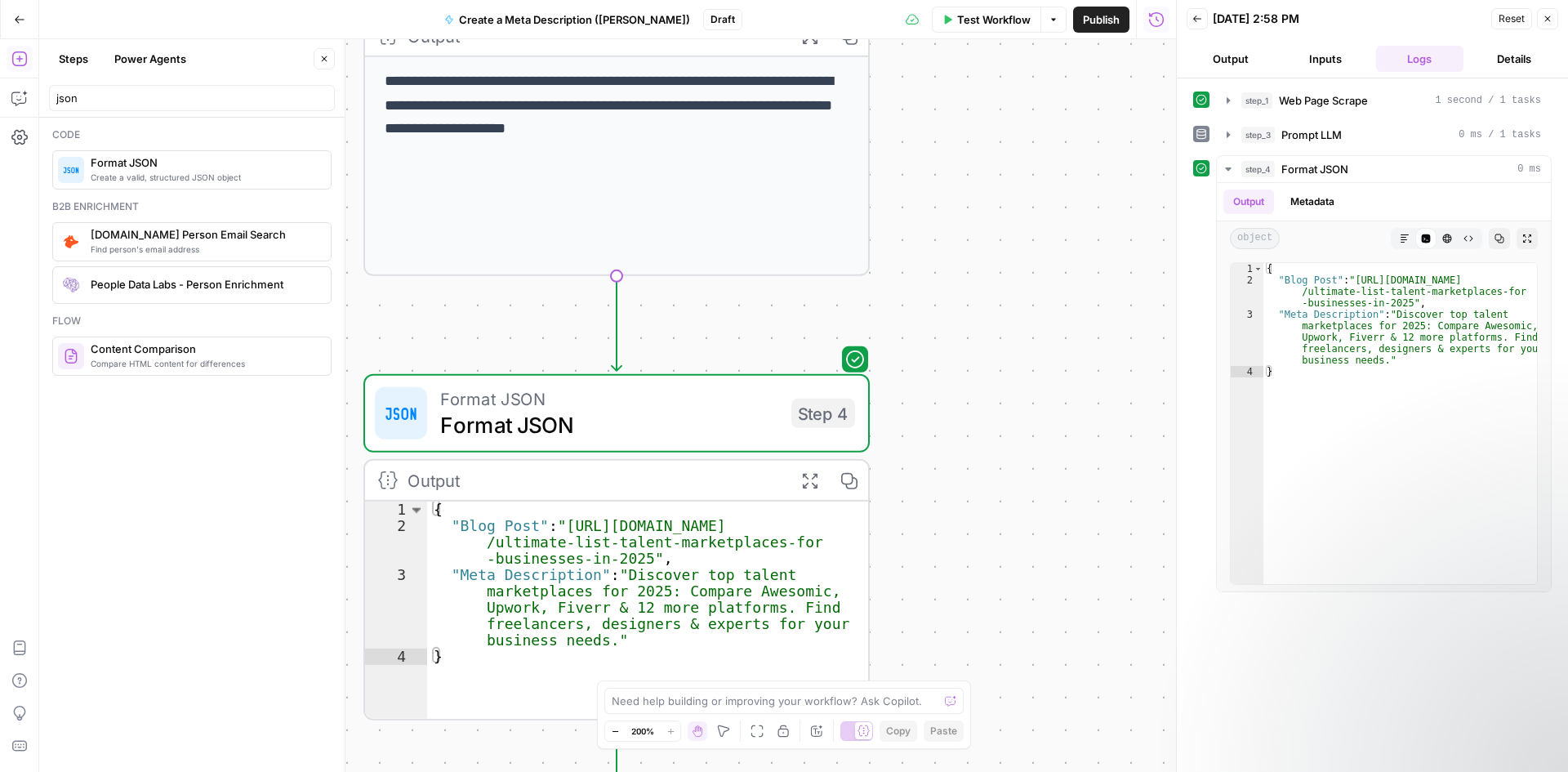
drag, startPoint x: 1034, startPoint y: 437, endPoint x: 1062, endPoint y: 515, distance: 82.9
click at [1062, 515] on div "**********" at bounding box center [607, 405] width 1136 height 732
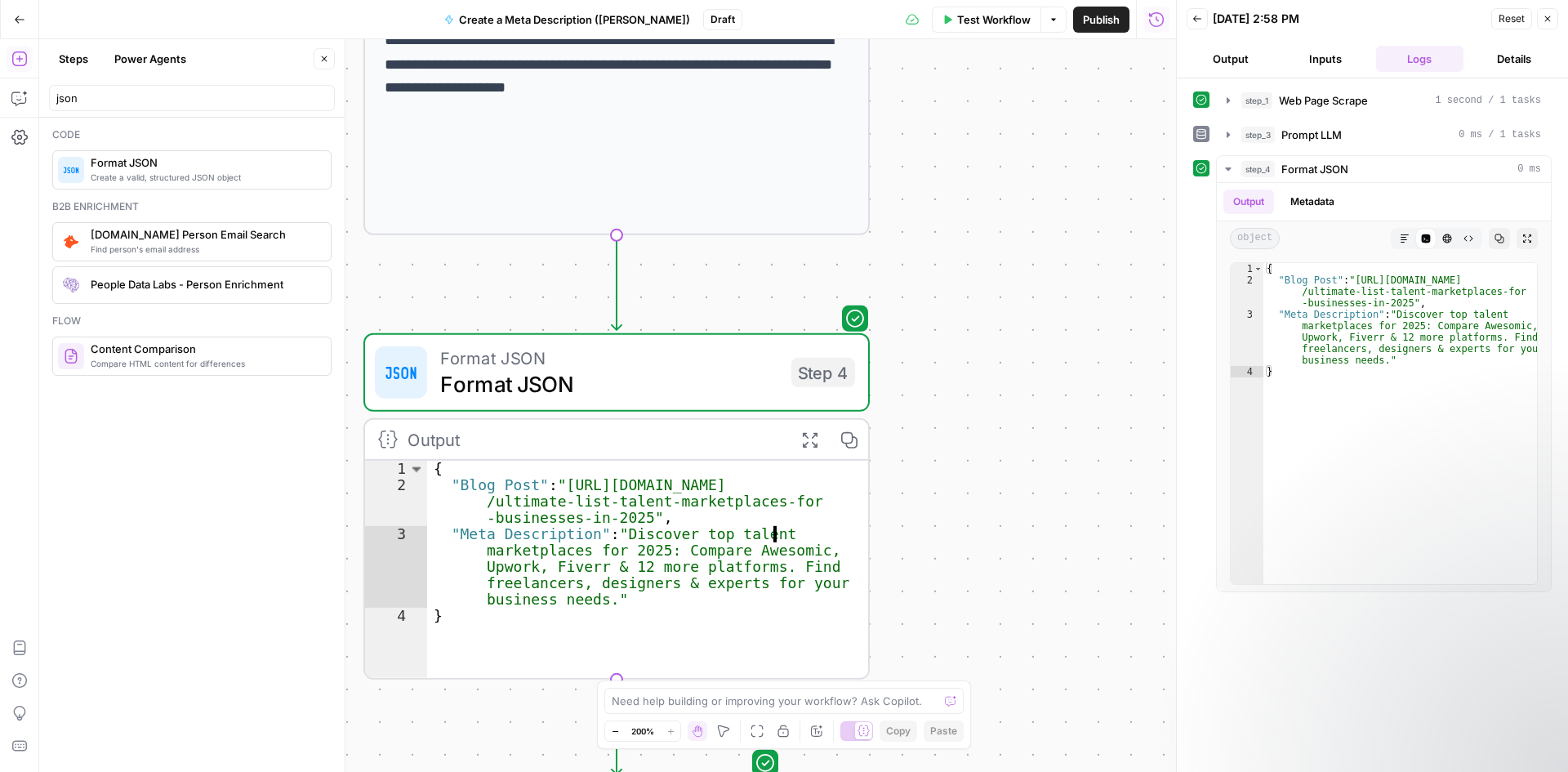
drag, startPoint x: 840, startPoint y: 498, endPoint x: 1006, endPoint y: 558, distance: 176.5
click at [1006, 558] on div "**********" at bounding box center [607, 405] width 1136 height 732
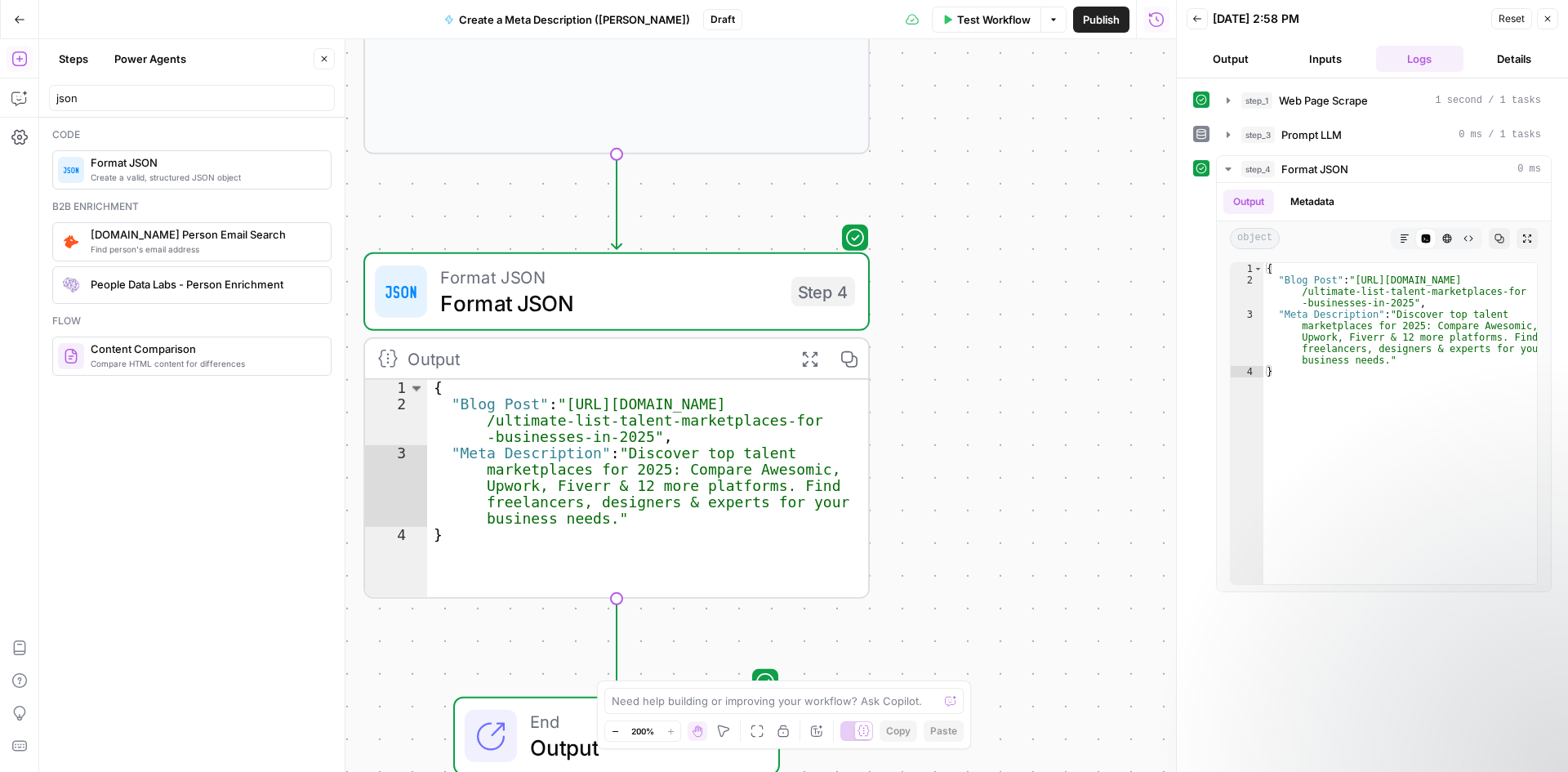
click at [915, 509] on div "**********" at bounding box center [607, 405] width 1136 height 732
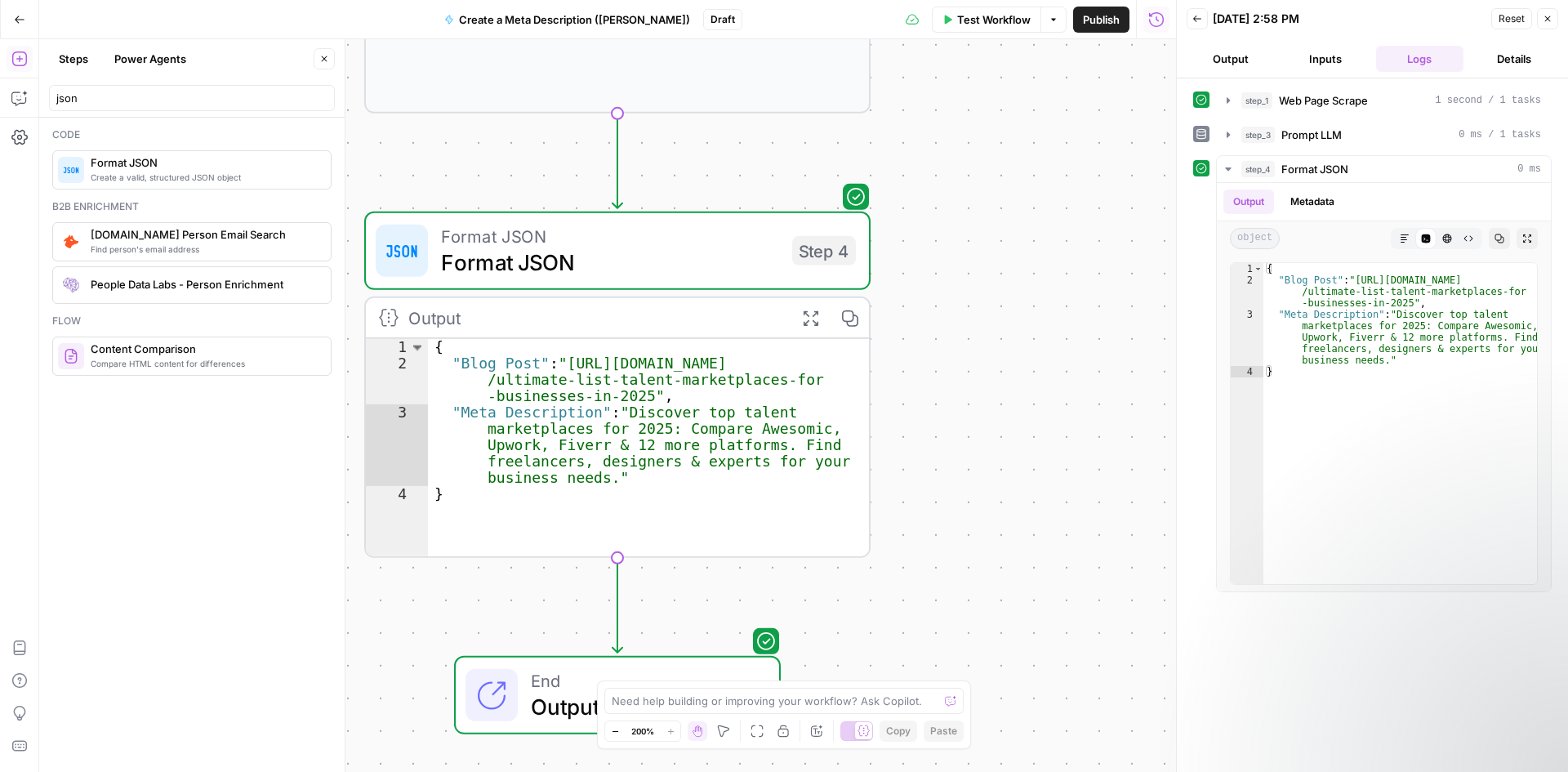
type textarea "*"
click at [709, 451] on div "{ "Blog Post" : "https://www.awesomic.com/blog /ultimate-list-talent-marketplac…" at bounding box center [649, 464] width 441 height 250
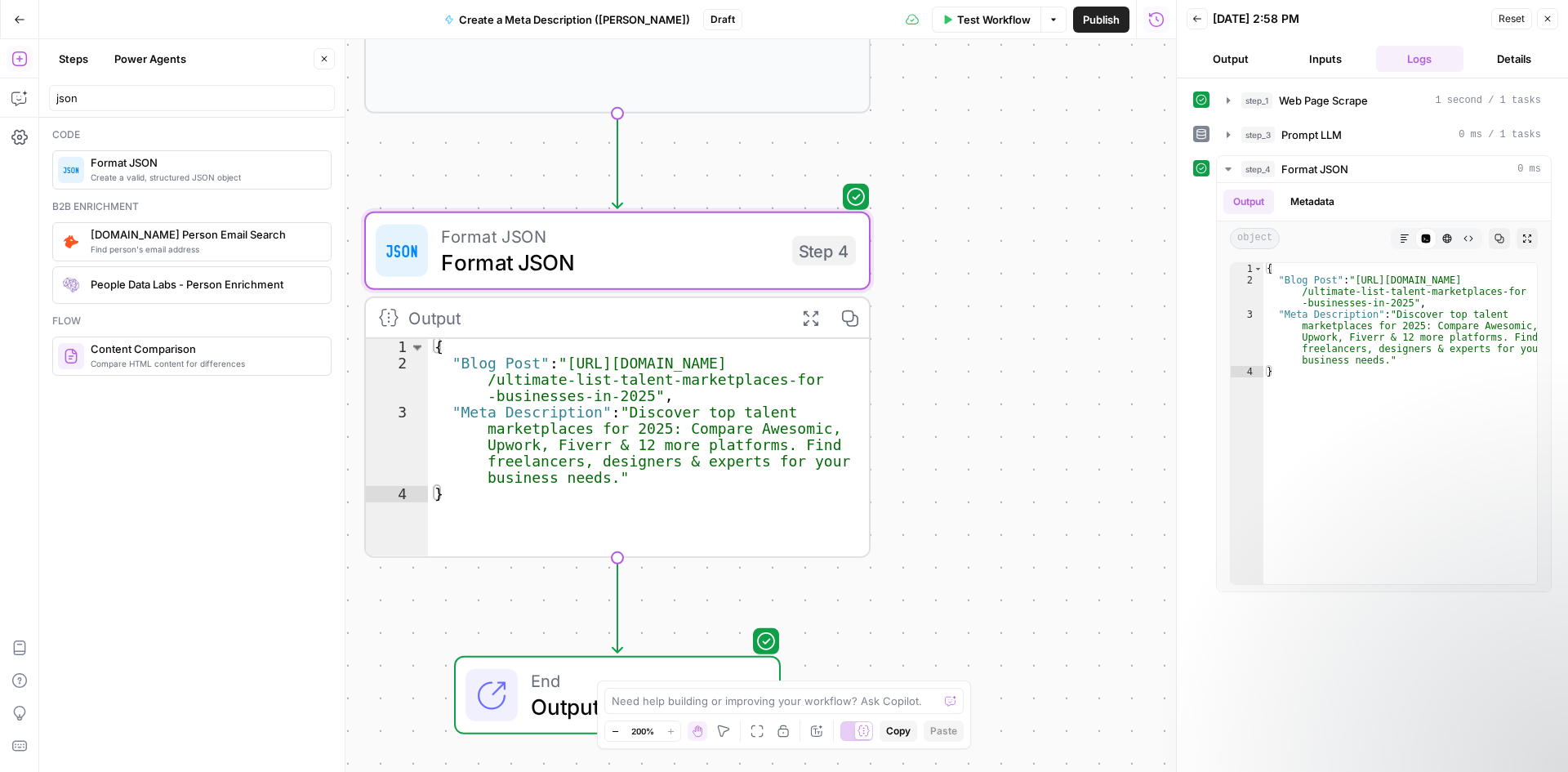
click at [1105, 423] on div "**********" at bounding box center [607, 405] width 1136 height 732
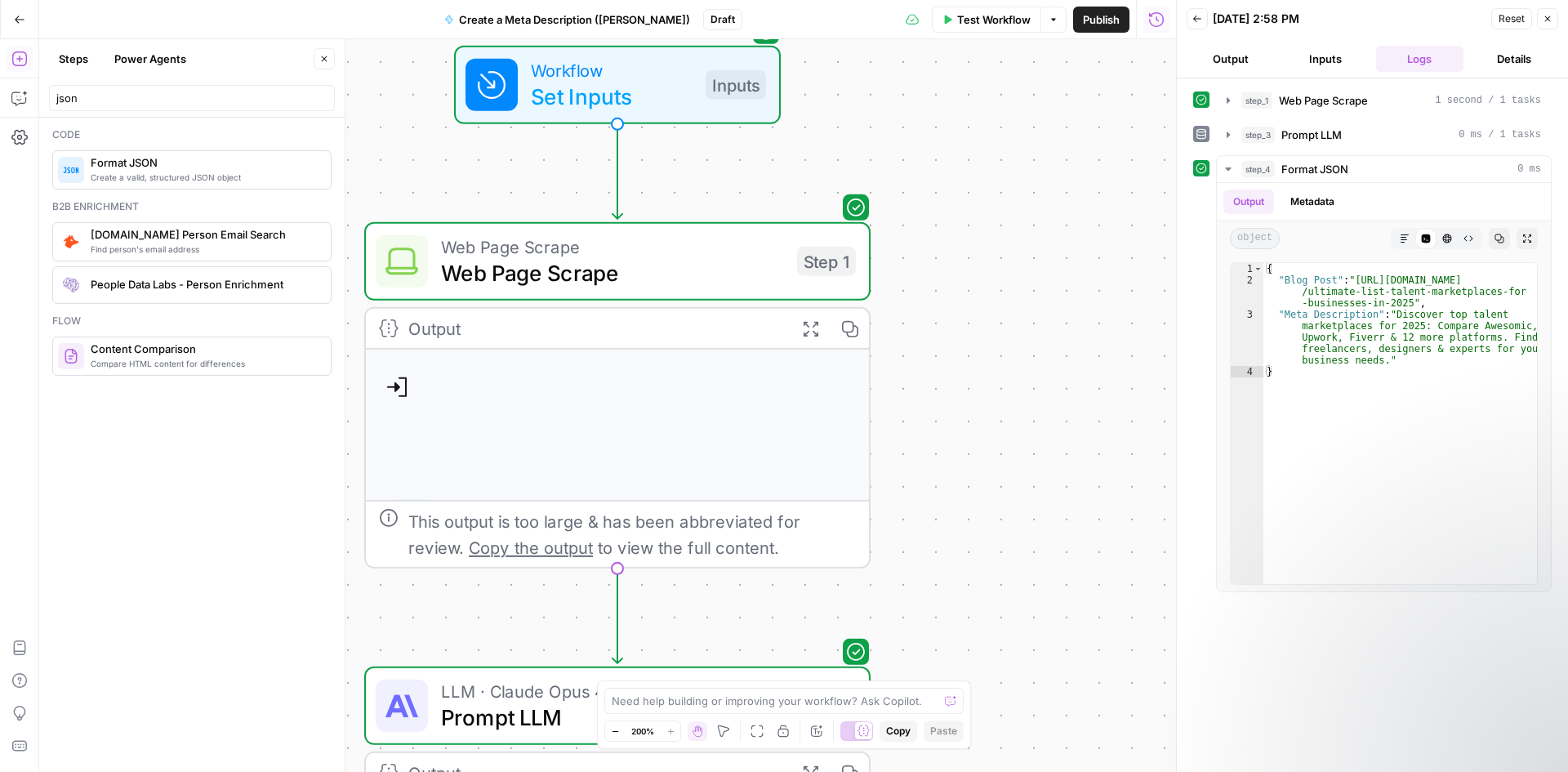
scroll to position [214, 0]
